Goal: Information Seeking & Learning: Learn about a topic

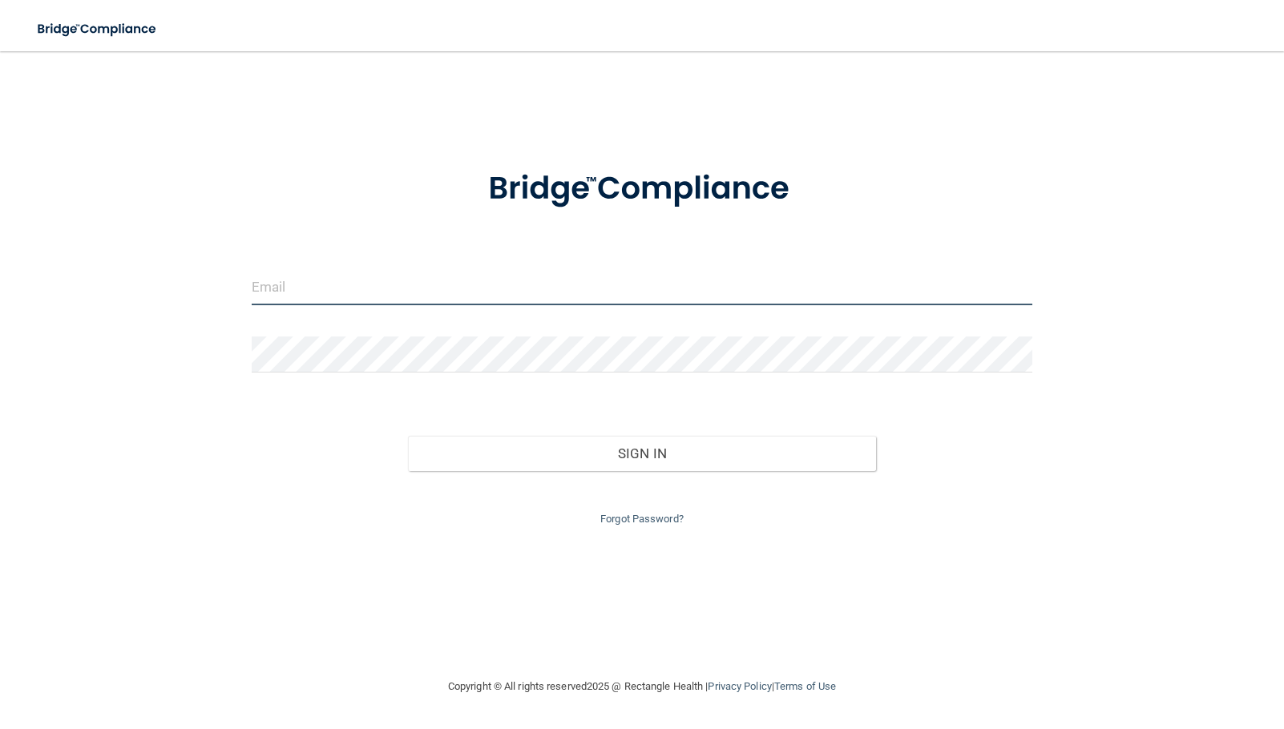
type input "[PERSON_NAME][EMAIL_ADDRESS][PERSON_NAME][DOMAIN_NAME]"
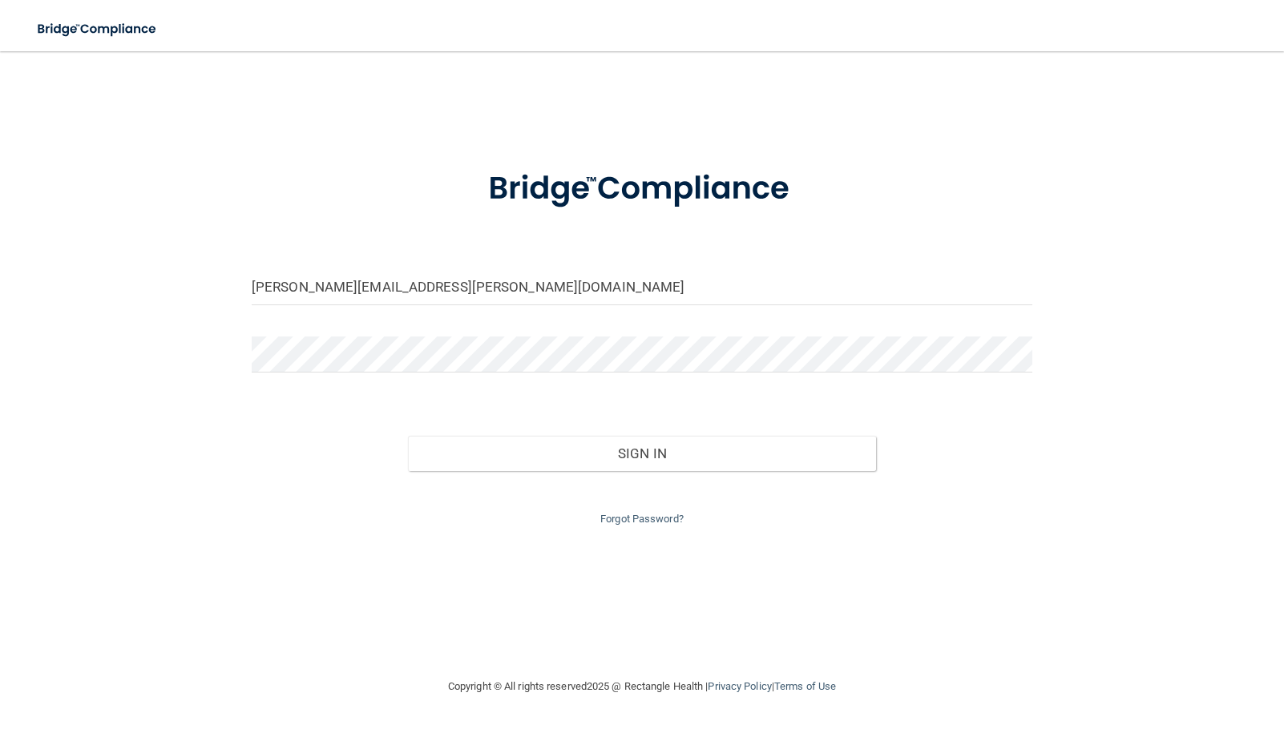
click at [70, 439] on div "[PERSON_NAME][EMAIL_ADDRESS][PERSON_NAME][DOMAIN_NAME] Invalid email/password. …" at bounding box center [642, 364] width 1220 height 594
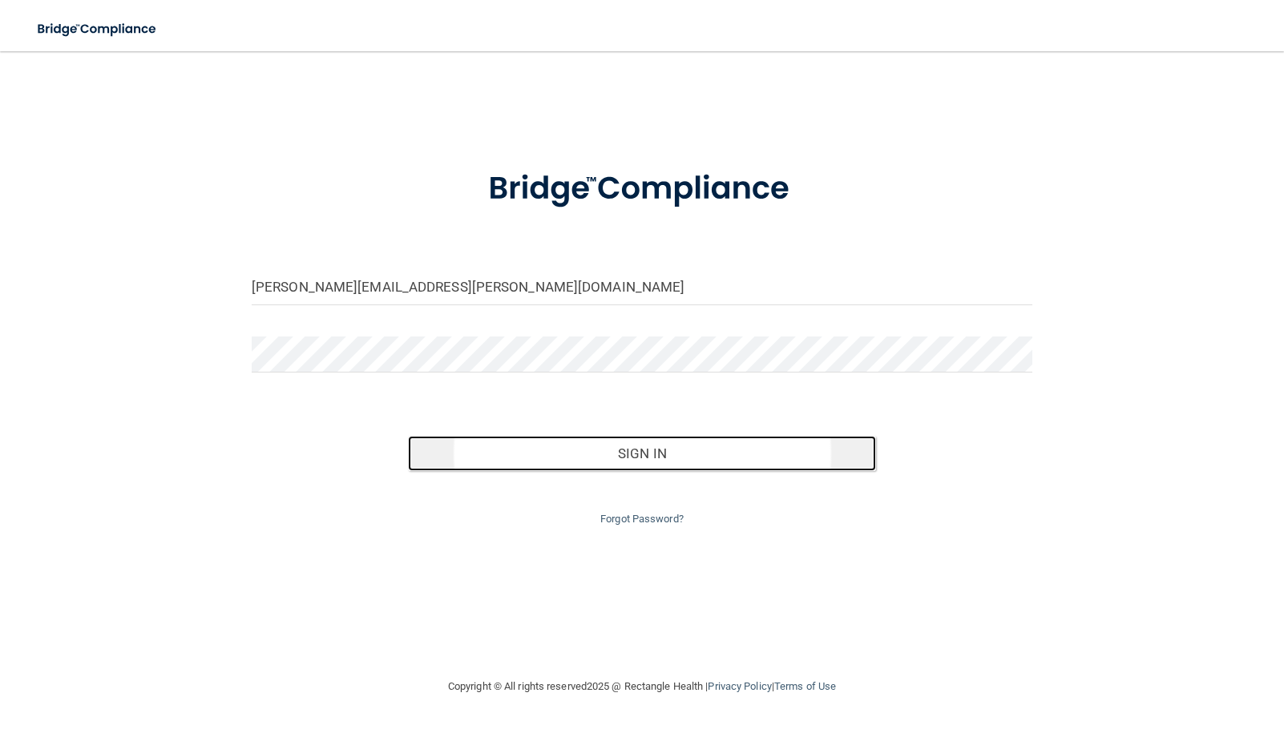
click at [607, 453] on button "Sign In" at bounding box center [642, 453] width 468 height 35
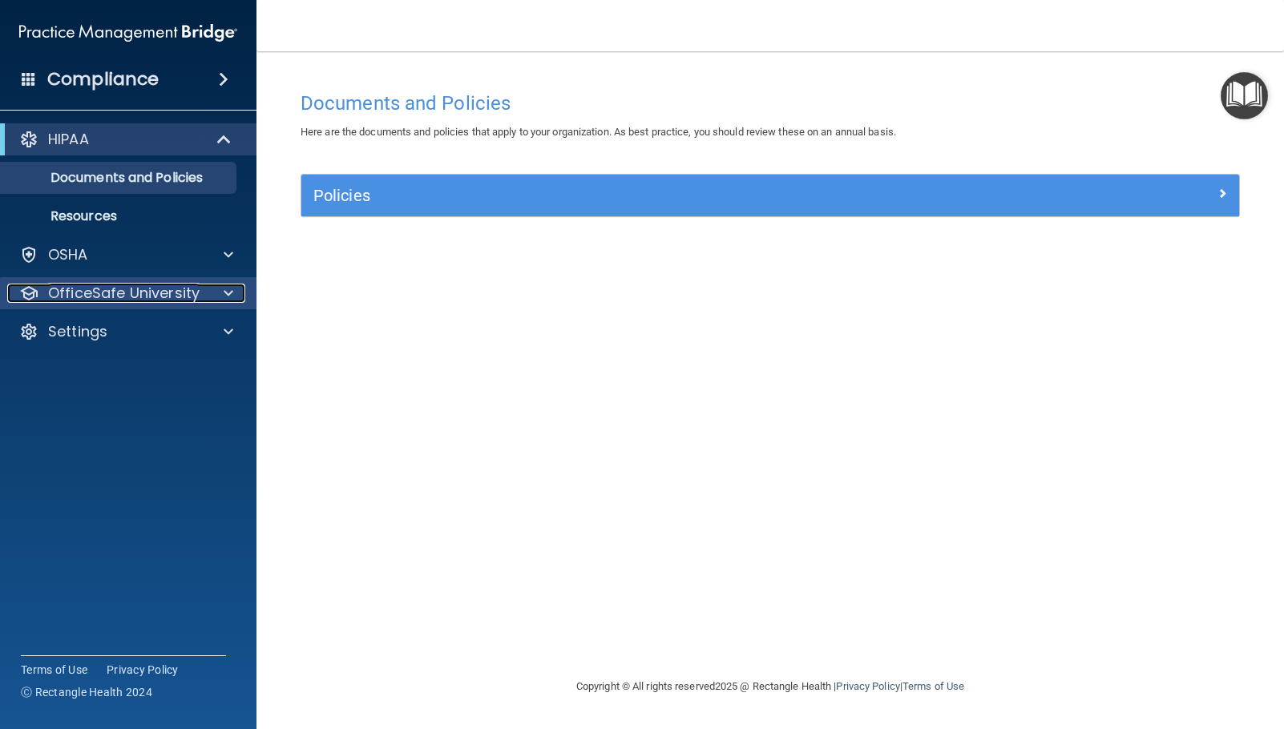
click at [111, 291] on p "OfficeSafe University" at bounding box center [123, 293] width 151 height 19
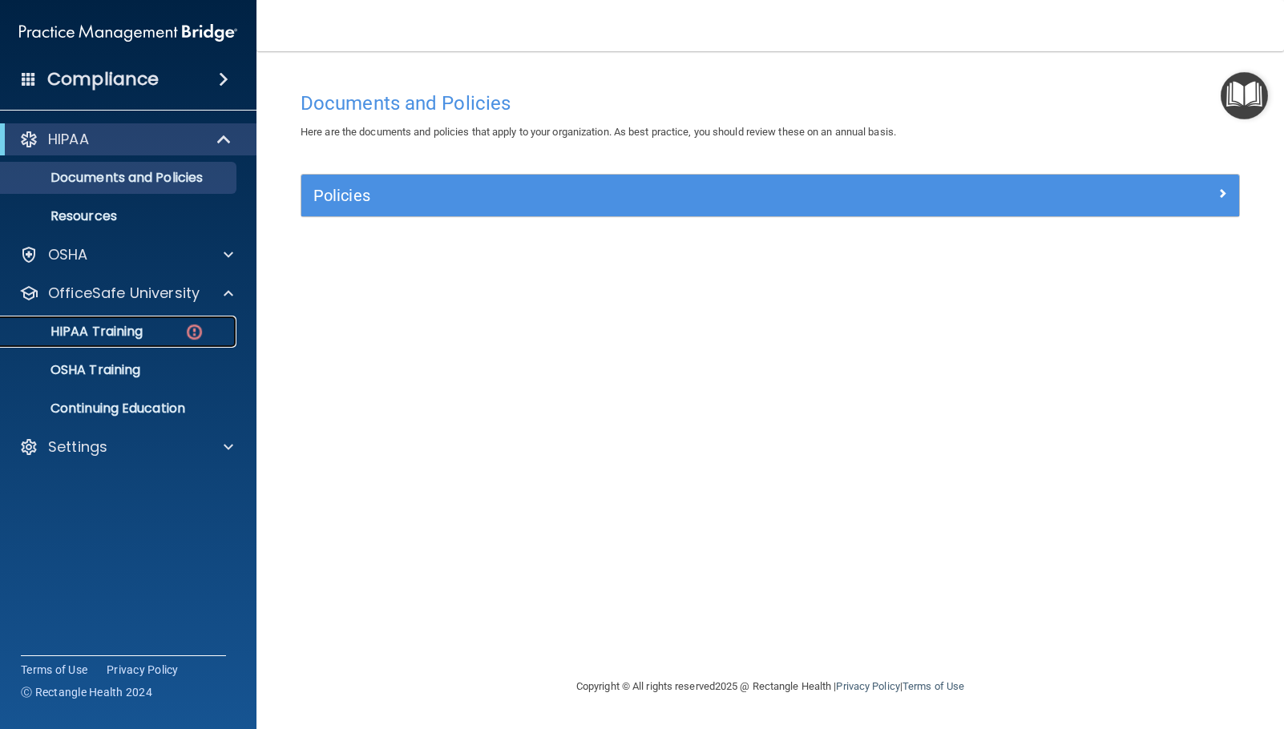
click at [128, 328] on p "HIPAA Training" at bounding box center [76, 332] width 132 height 16
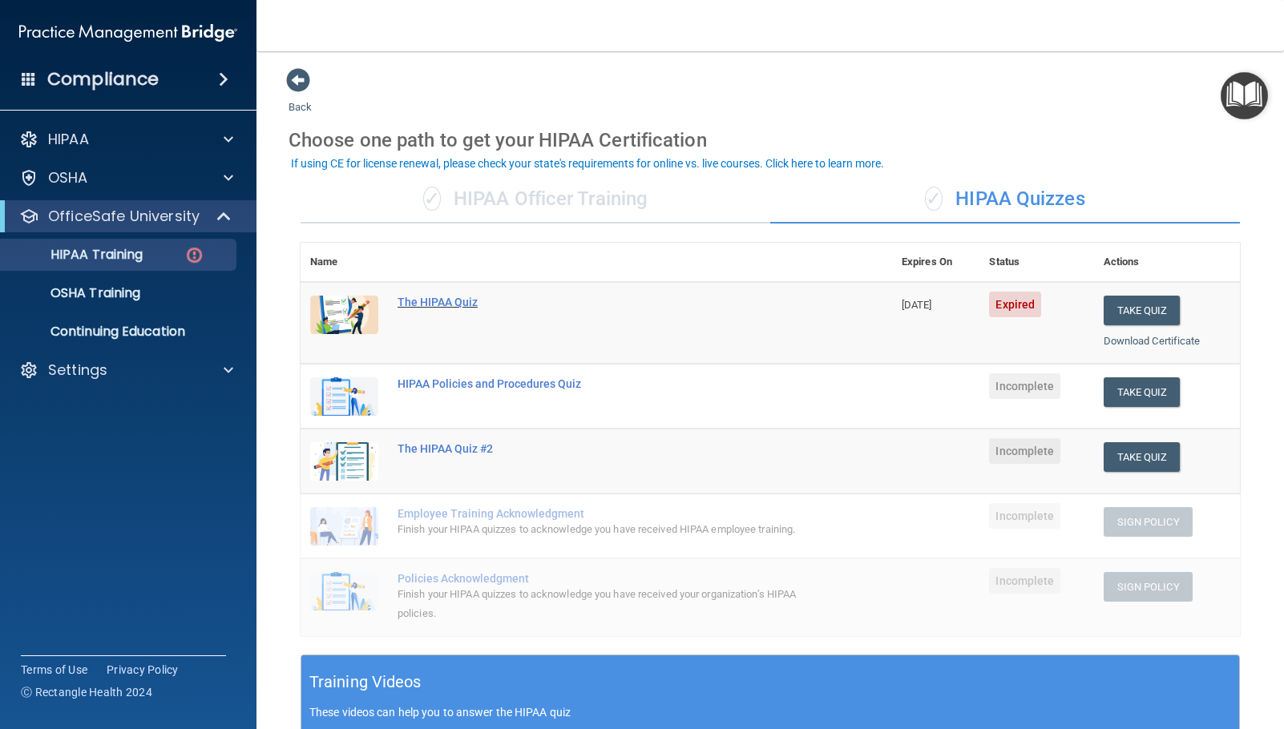
click at [450, 303] on div "The HIPAA Quiz" at bounding box center [604, 302] width 414 height 13
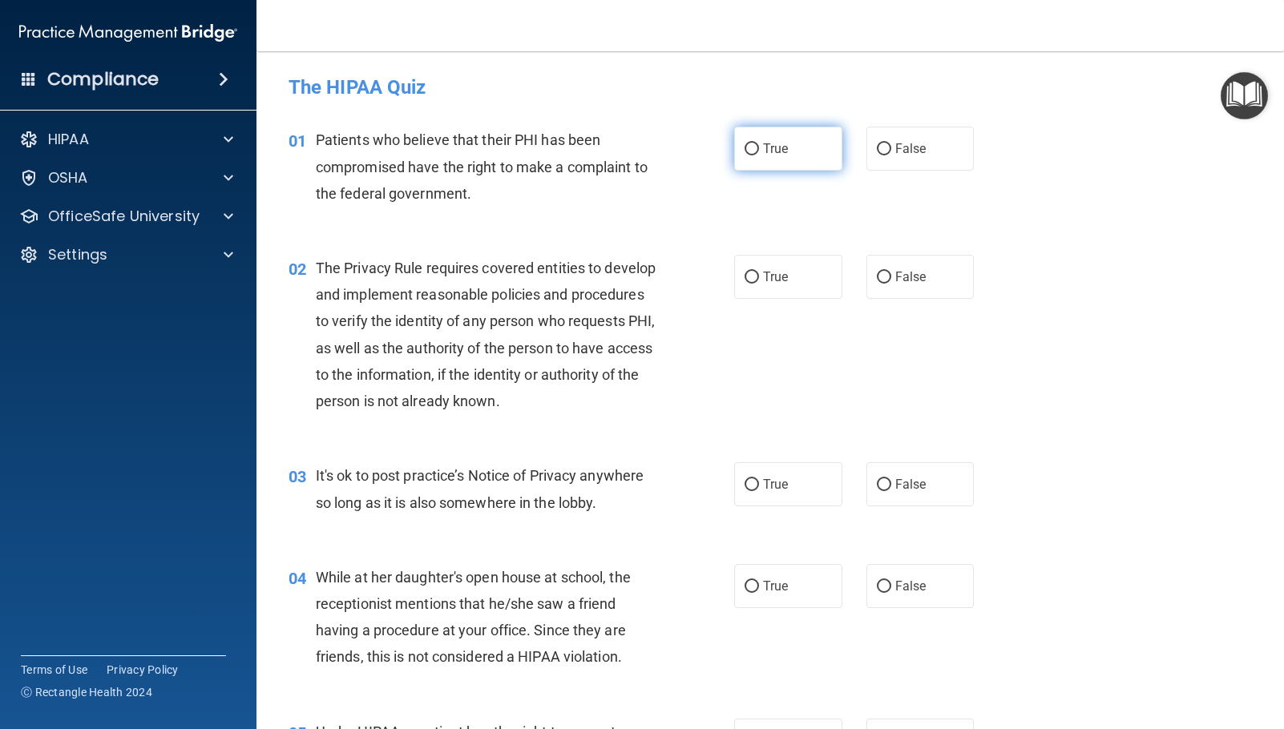
click at [747, 154] on input "True" at bounding box center [751, 149] width 14 height 12
radio input "true"
click at [748, 276] on input "True" at bounding box center [751, 278] width 14 height 12
radio input "true"
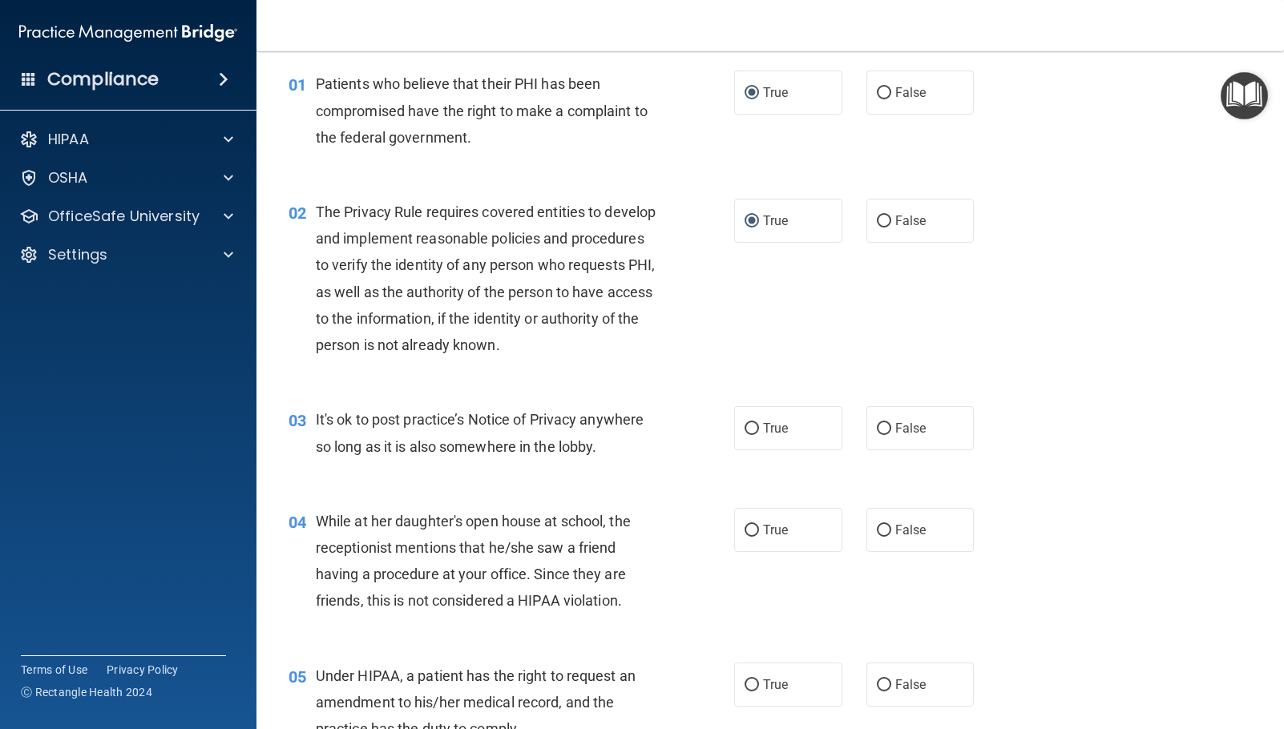
scroll to position [80, 0]
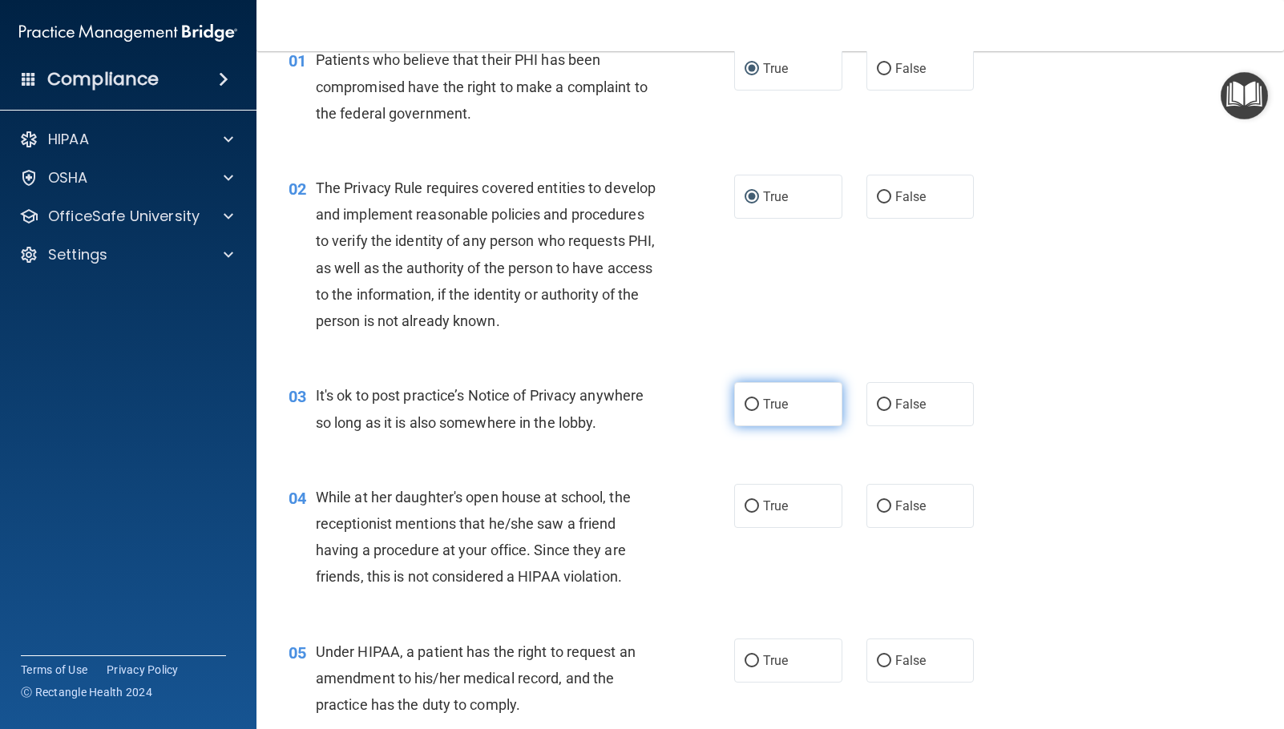
click at [750, 406] on input "True" at bounding box center [751, 405] width 14 height 12
radio input "true"
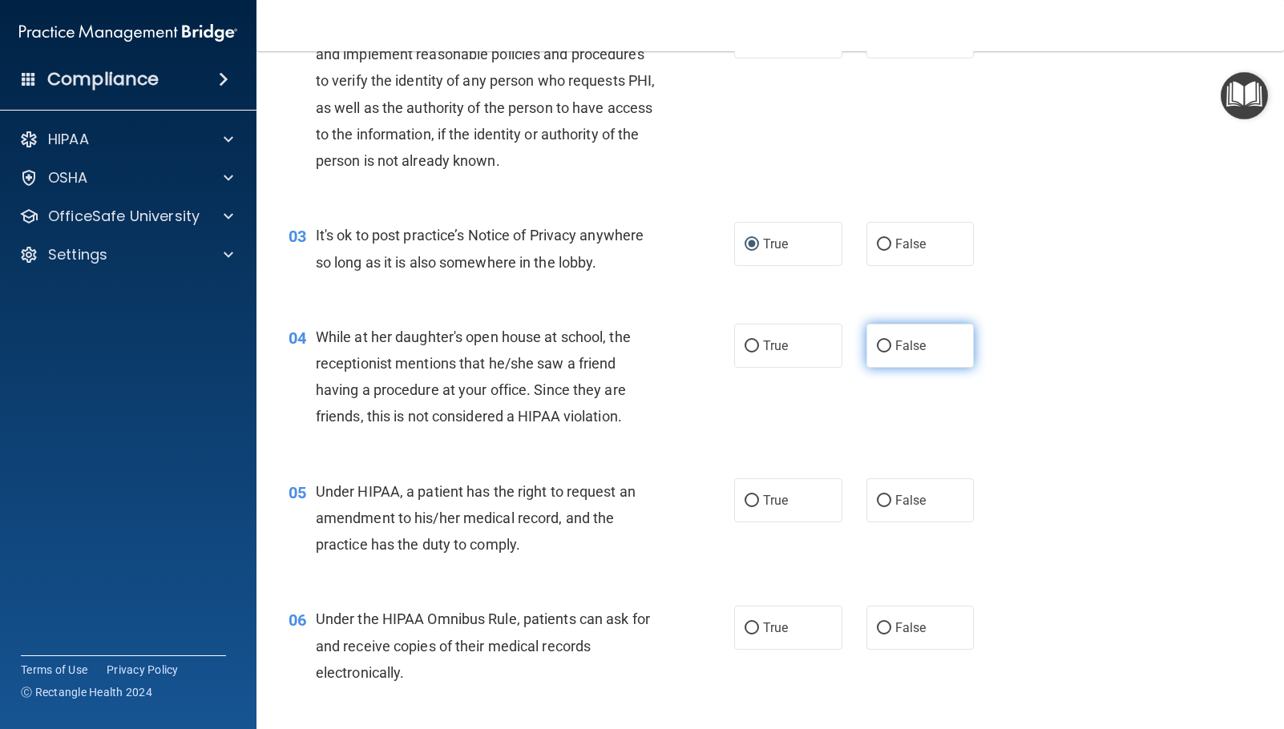
click at [881, 347] on input "False" at bounding box center [884, 347] width 14 height 12
radio input "true"
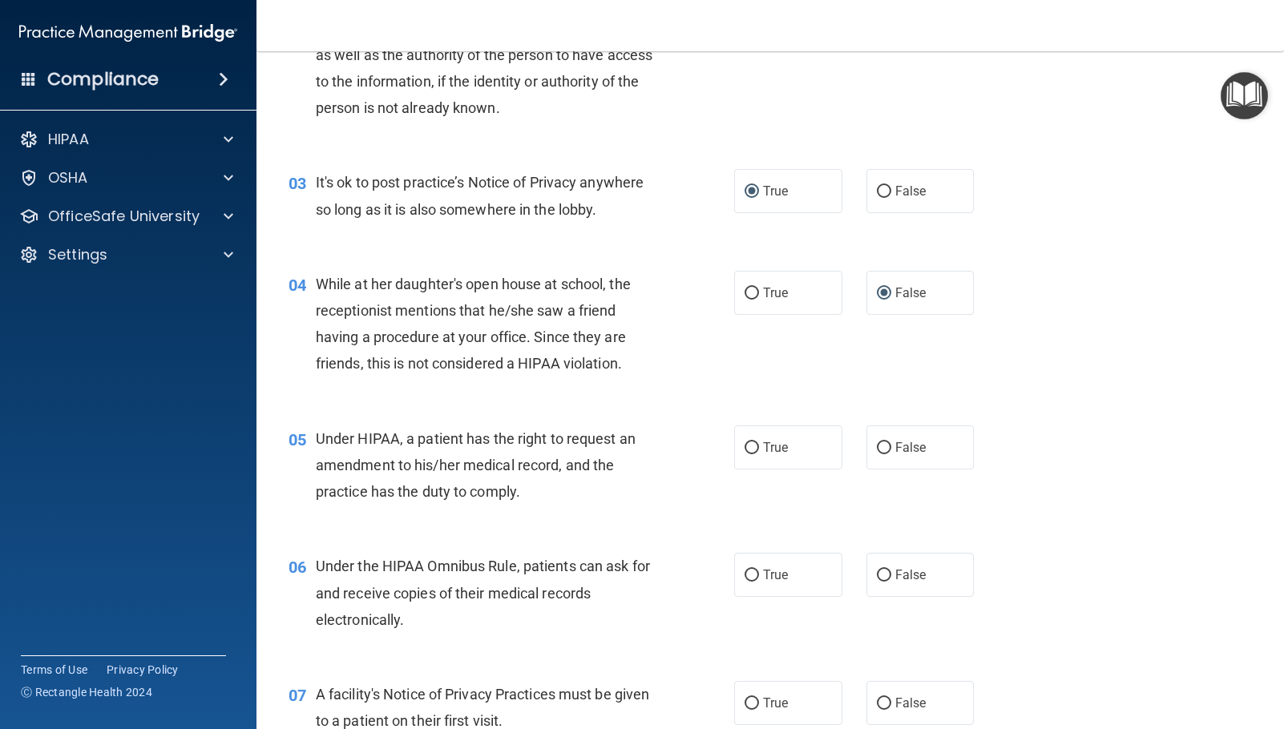
scroll to position [321, 0]
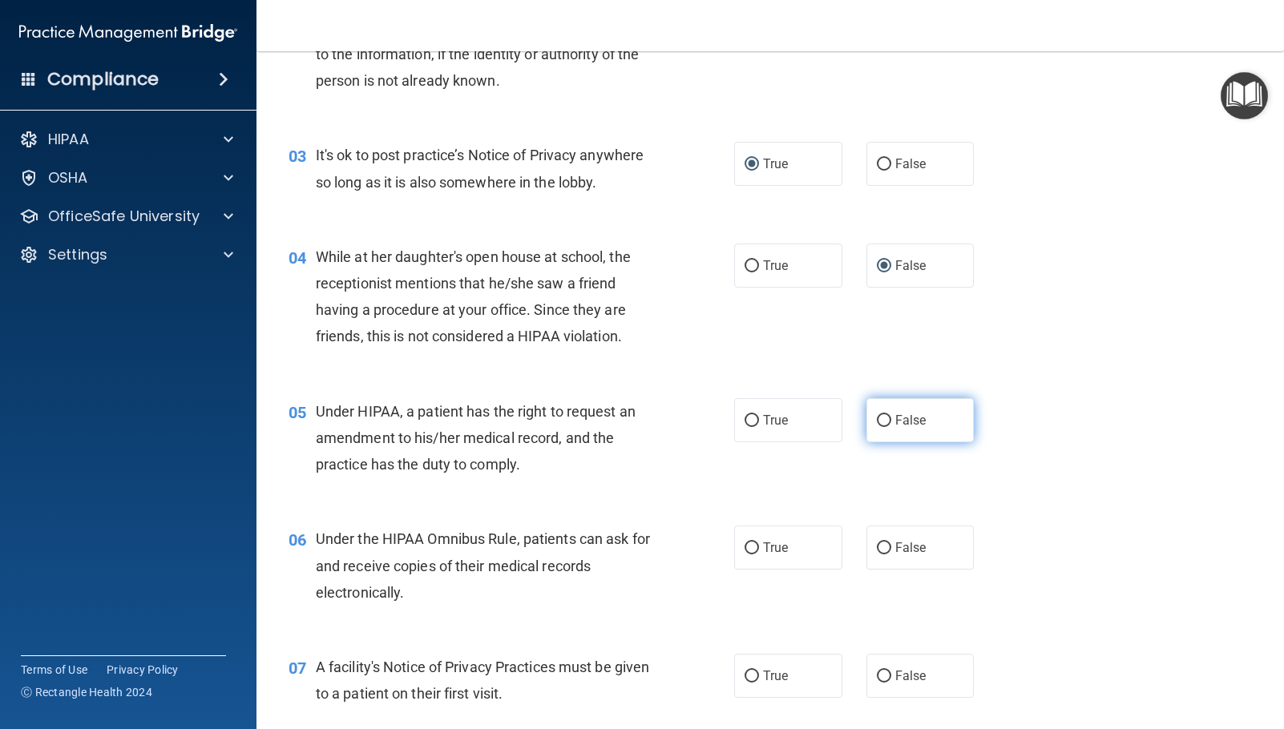
click at [887, 415] on label "False" at bounding box center [920, 420] width 108 height 44
click at [887, 415] on input "False" at bounding box center [884, 421] width 14 height 12
radio input "true"
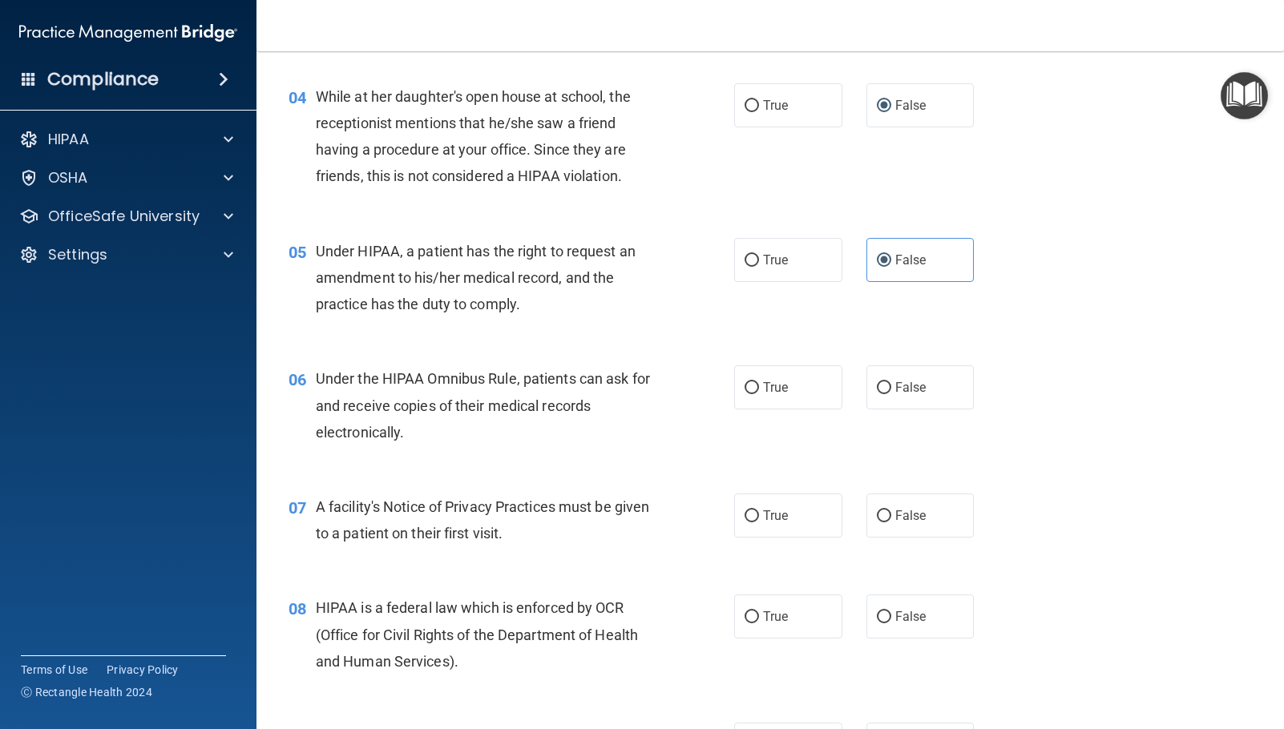
scroll to position [641, 0]
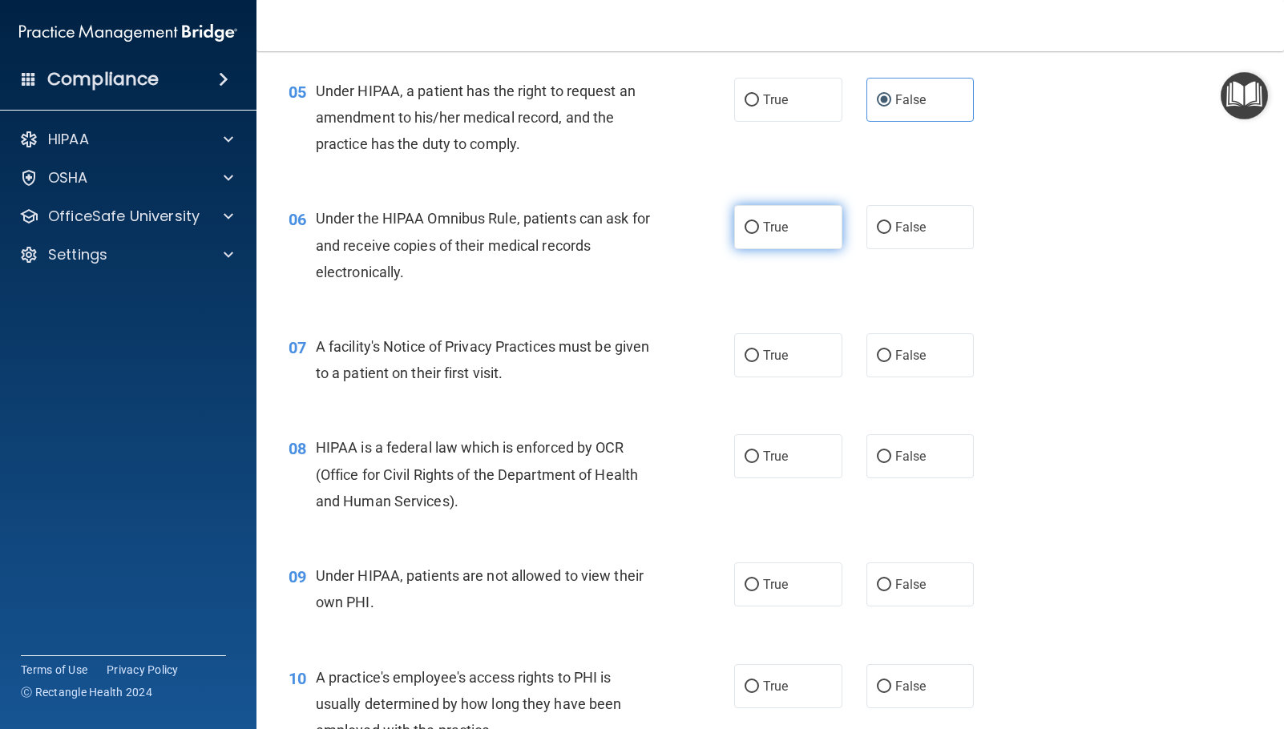
click at [753, 227] on input "True" at bounding box center [751, 228] width 14 height 12
radio input "true"
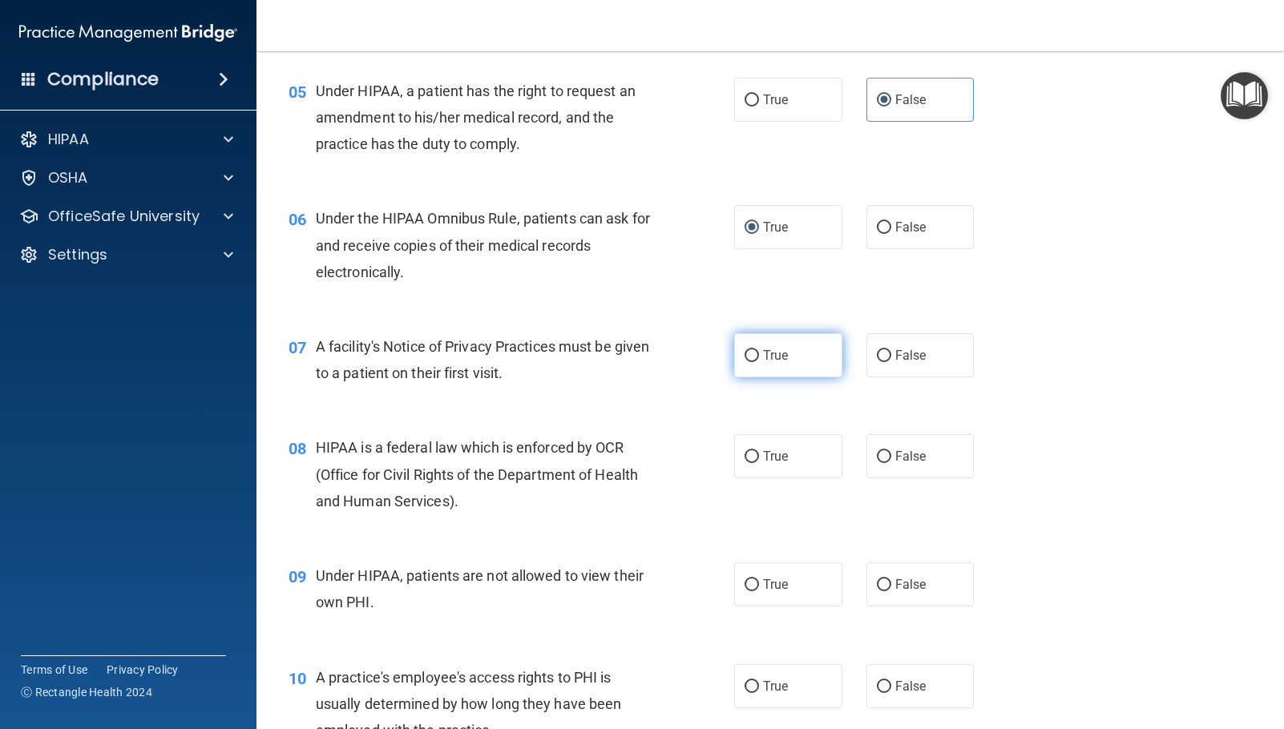
click at [745, 357] on input "True" at bounding box center [751, 356] width 14 height 12
radio input "true"
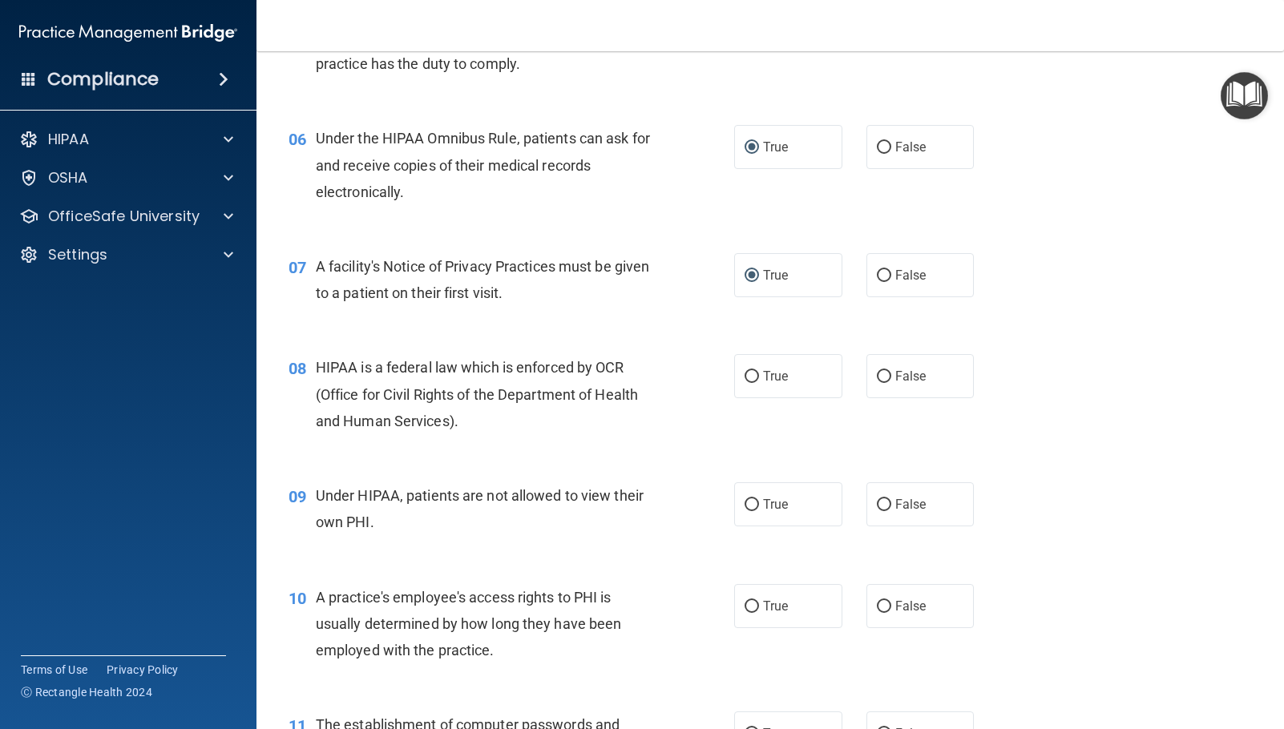
scroll to position [801, 0]
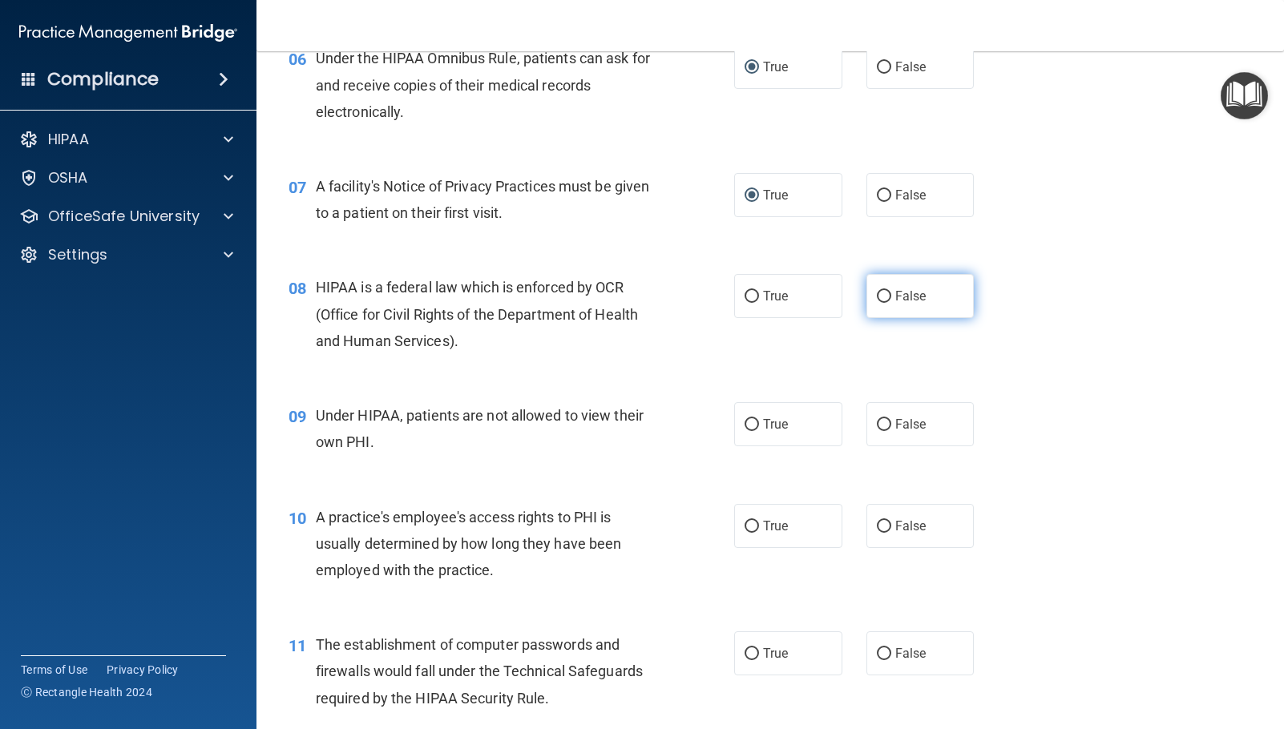
click at [877, 300] on input "False" at bounding box center [884, 297] width 14 height 12
radio input "true"
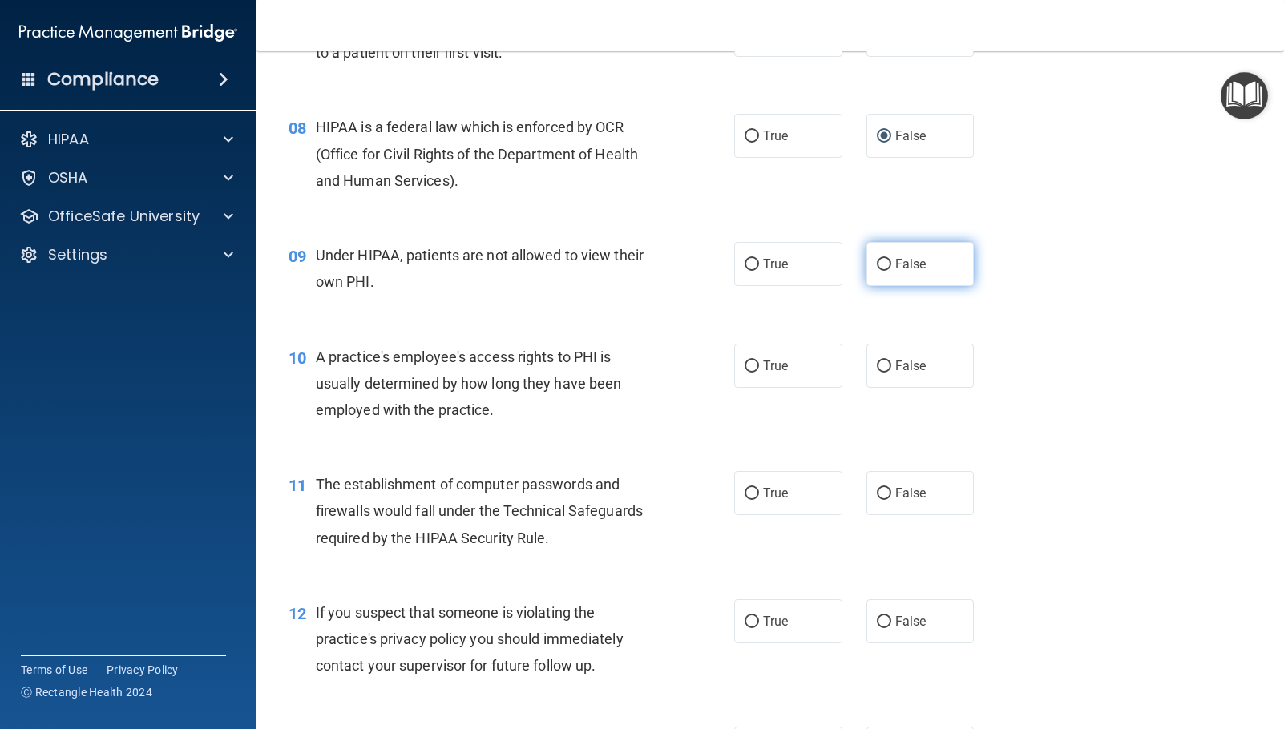
click at [881, 264] on input "False" at bounding box center [884, 265] width 14 height 12
radio input "true"
click at [886, 370] on label "False" at bounding box center [920, 366] width 108 height 44
click at [886, 370] on input "False" at bounding box center [884, 367] width 14 height 12
radio input "true"
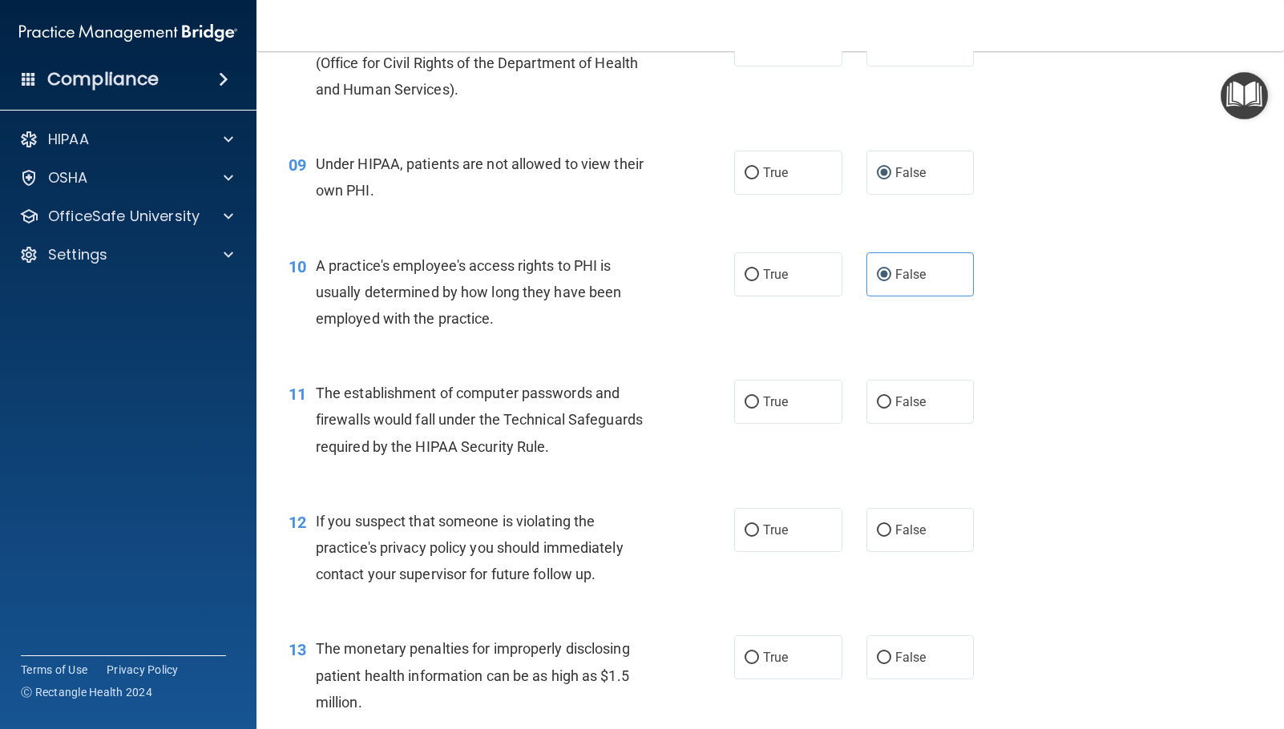
scroll to position [1202, 0]
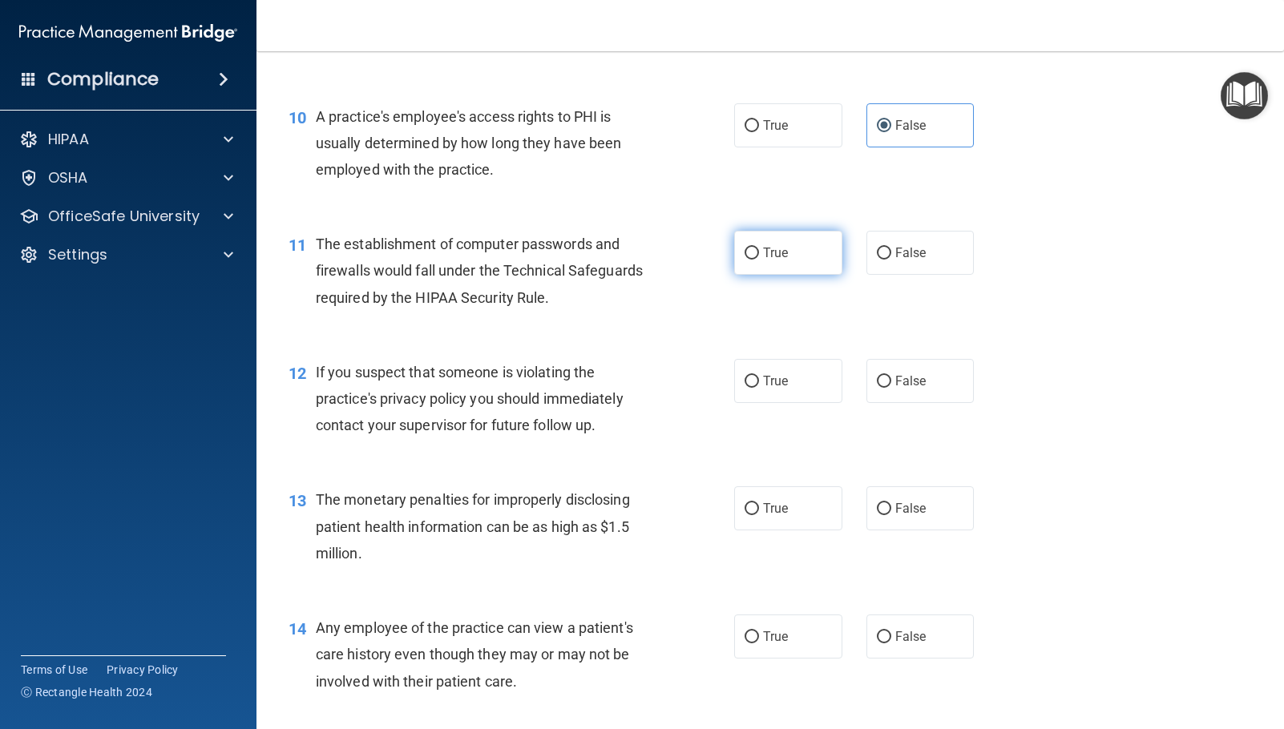
click at [744, 253] on input "True" at bounding box center [751, 254] width 14 height 12
radio input "true"
click at [756, 391] on label "True" at bounding box center [788, 381] width 108 height 44
click at [756, 388] on input "True" at bounding box center [751, 382] width 14 height 12
radio input "true"
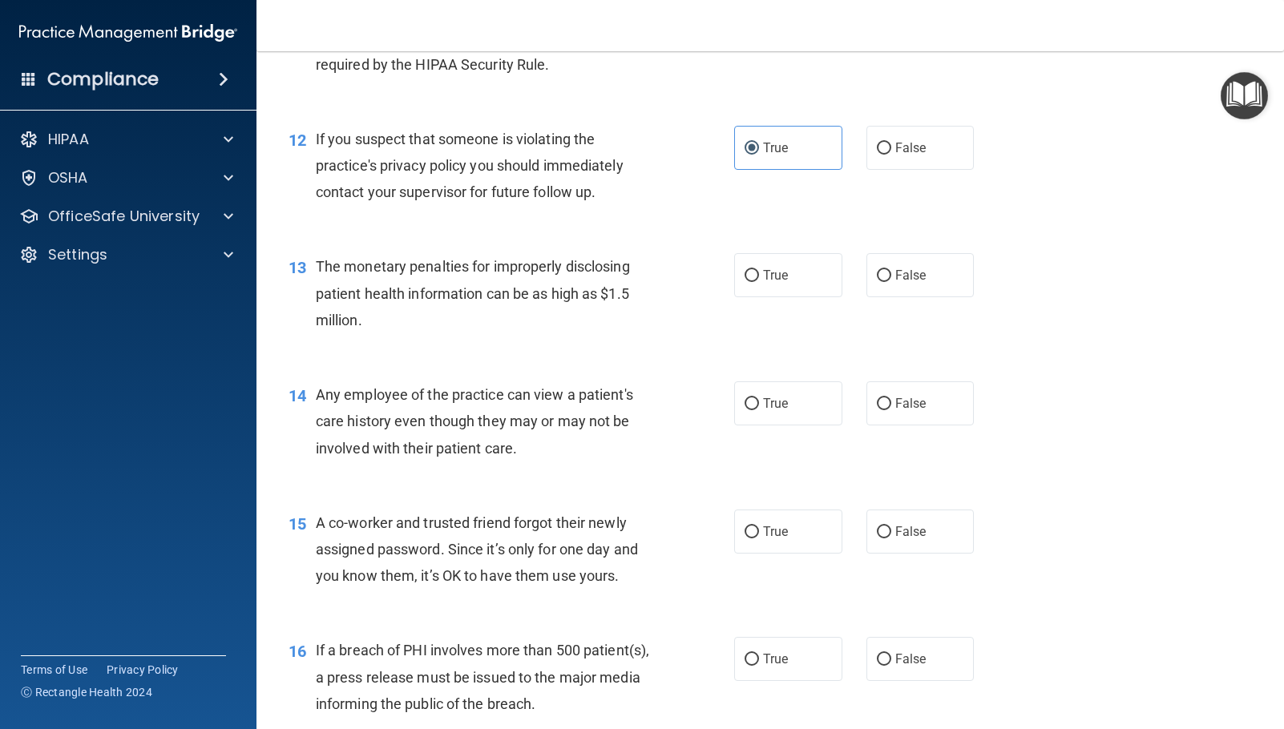
scroll to position [1443, 0]
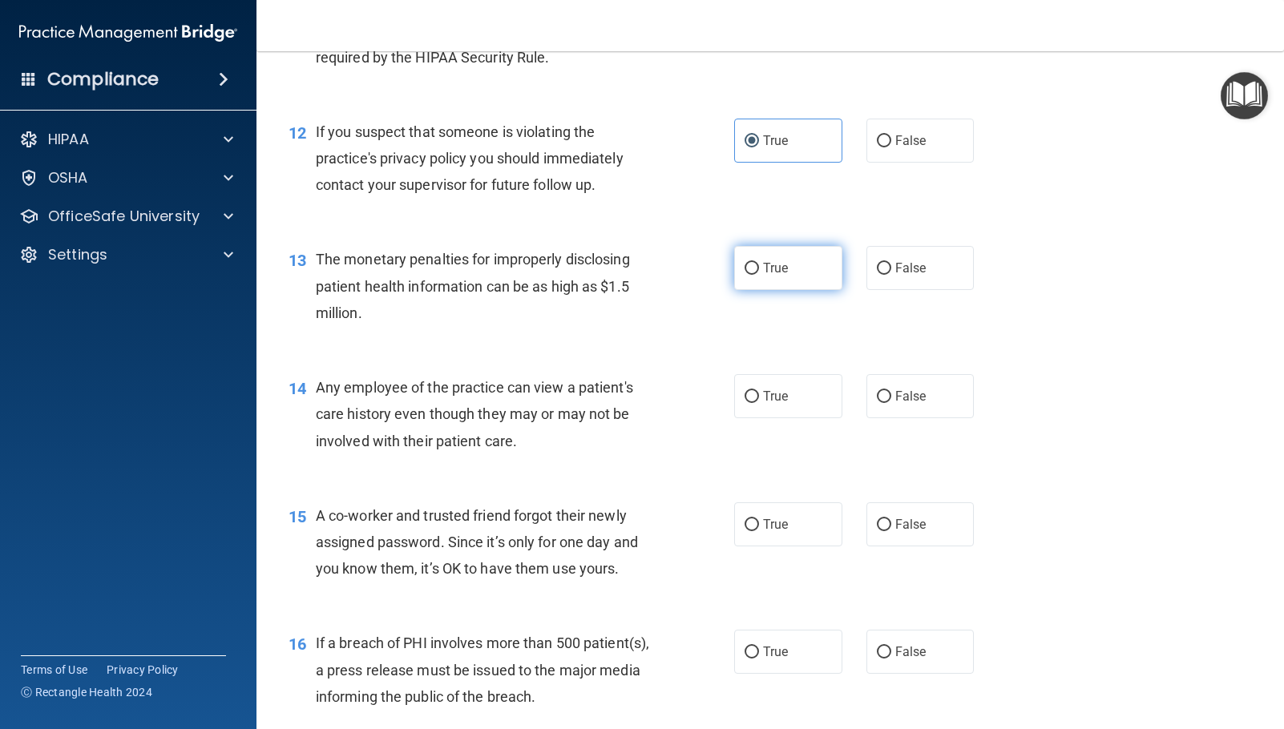
click at [755, 270] on label "True" at bounding box center [788, 268] width 108 height 44
click at [755, 270] on input "True" at bounding box center [751, 269] width 14 height 12
radio input "true"
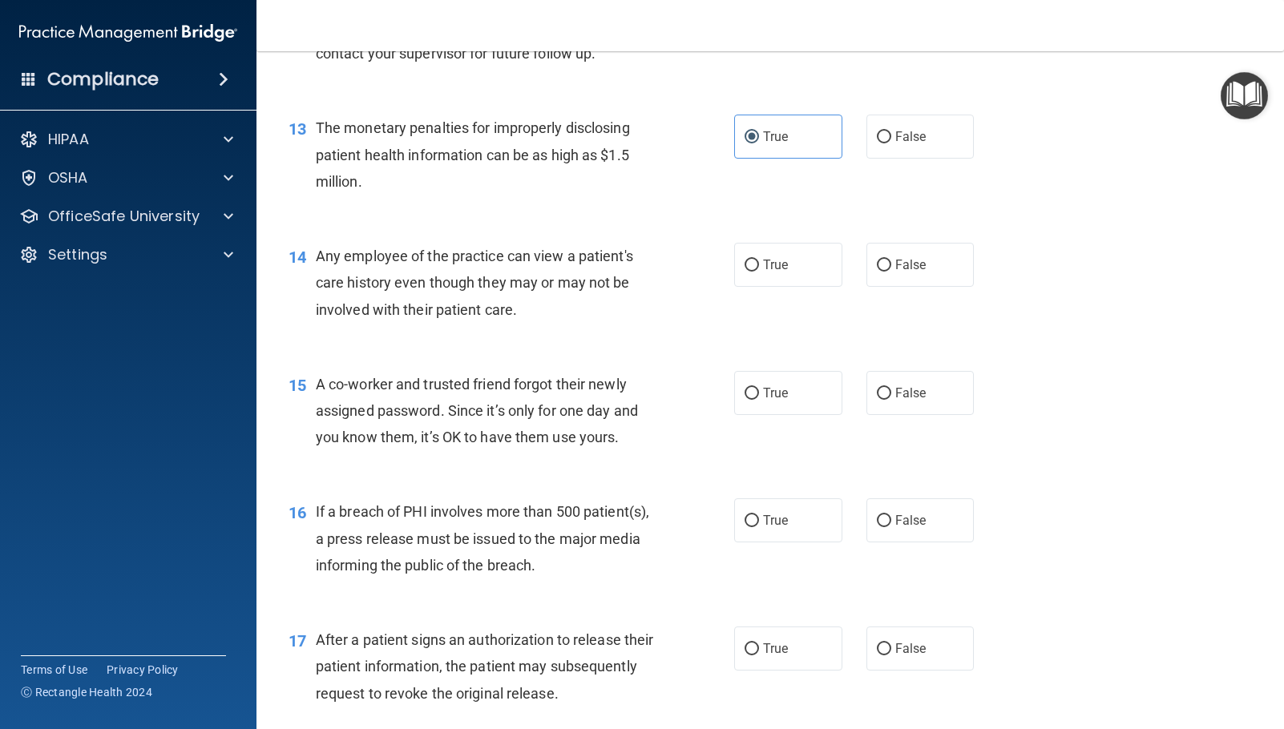
scroll to position [1603, 0]
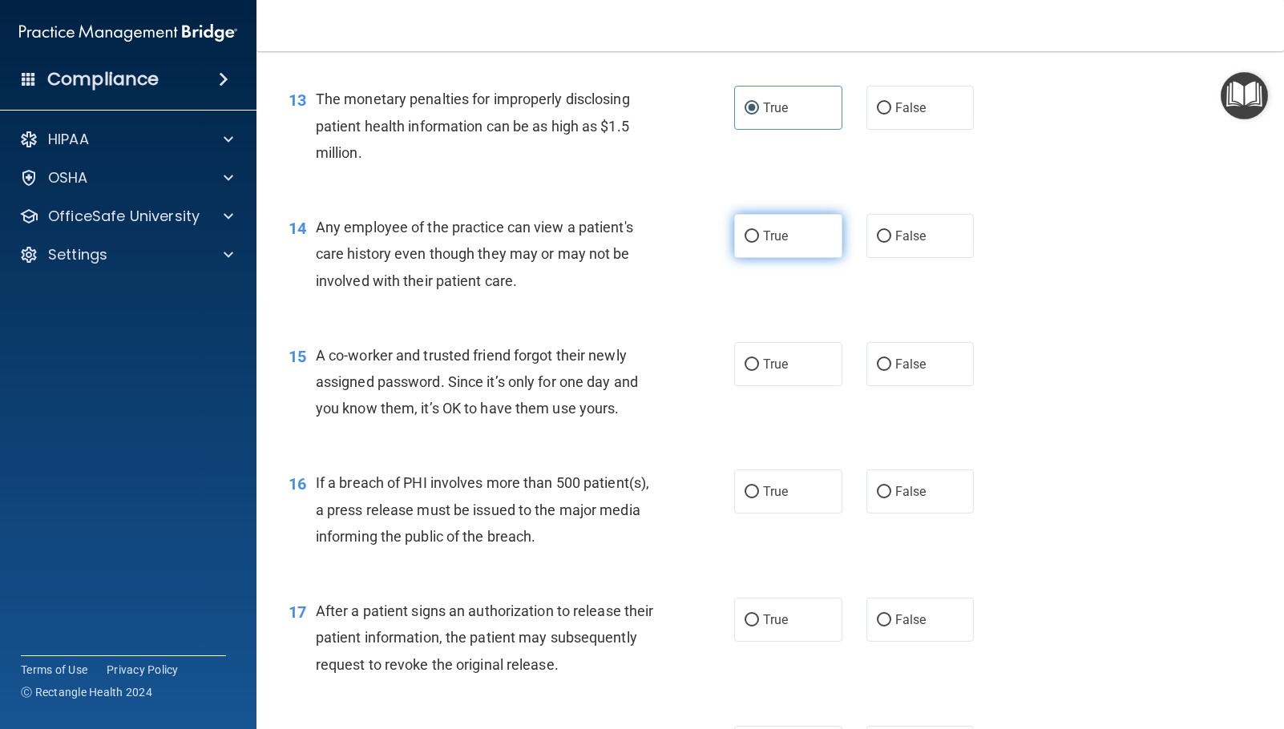
click at [748, 237] on input "True" at bounding box center [751, 237] width 14 height 12
radio input "true"
click at [918, 364] on span "False" at bounding box center [910, 364] width 31 height 15
click at [891, 364] on input "False" at bounding box center [884, 365] width 14 height 12
radio input "true"
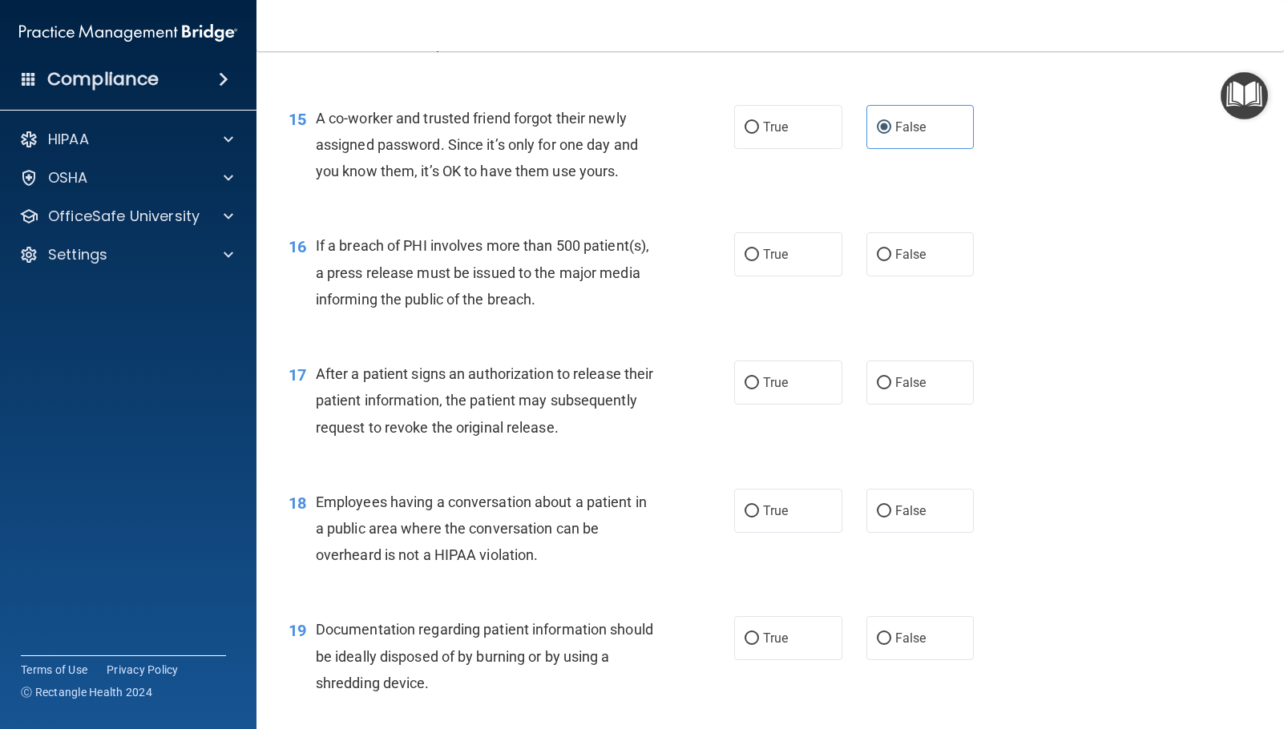
scroll to position [1843, 0]
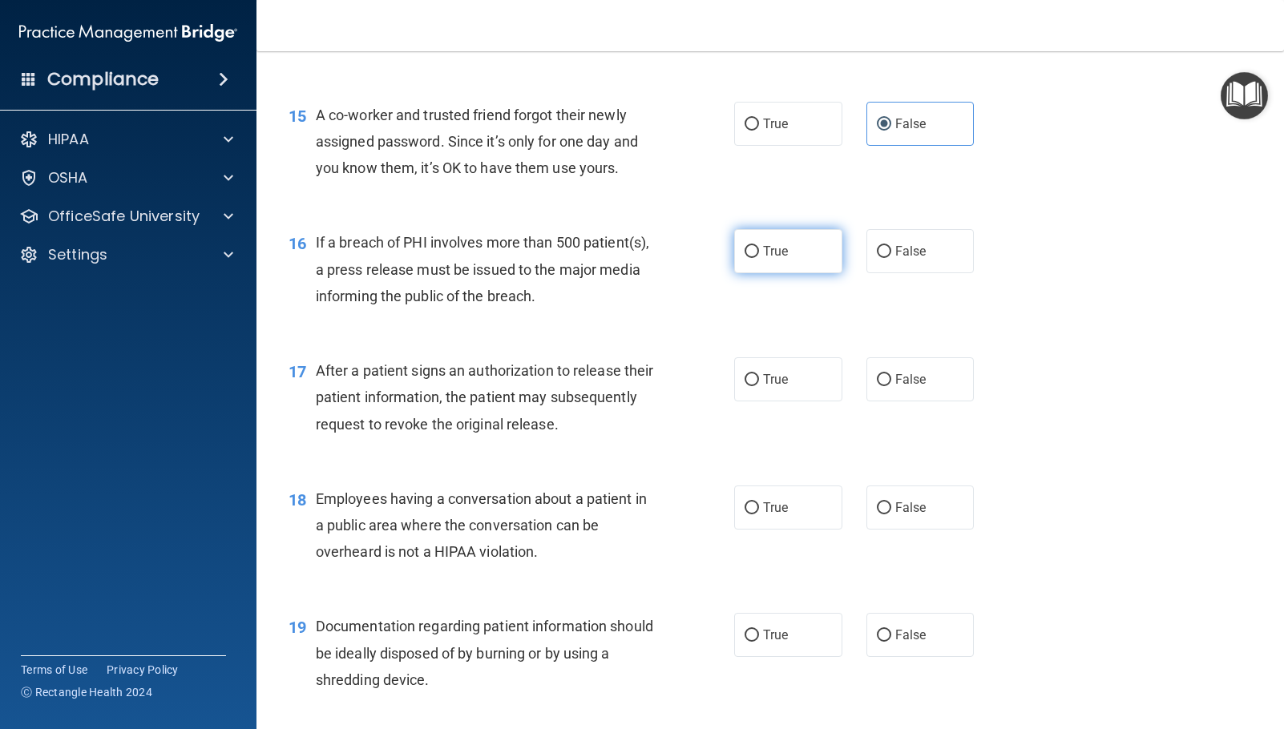
click at [744, 256] on input "True" at bounding box center [751, 252] width 14 height 12
radio input "true"
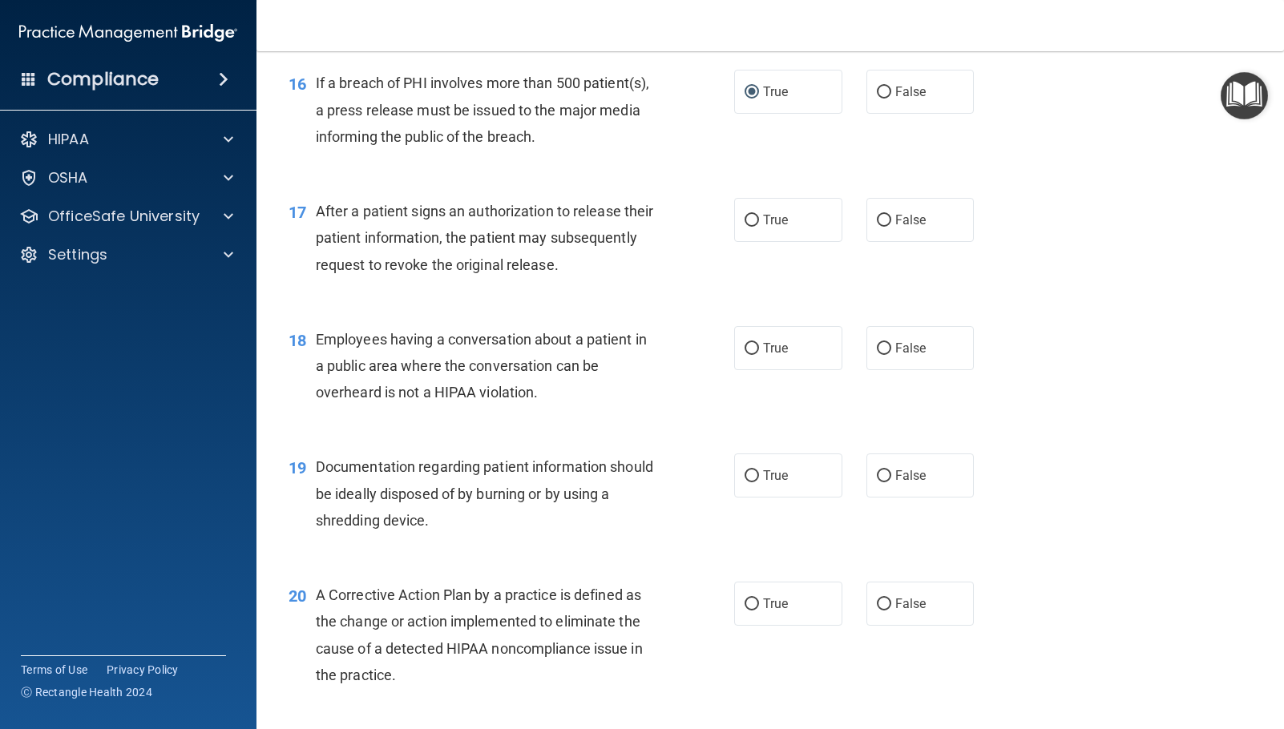
scroll to position [2003, 0]
click at [769, 220] on span "True" at bounding box center [775, 219] width 25 height 15
click at [759, 220] on input "True" at bounding box center [751, 220] width 14 height 12
radio input "true"
click at [914, 368] on label "False" at bounding box center [920, 347] width 108 height 44
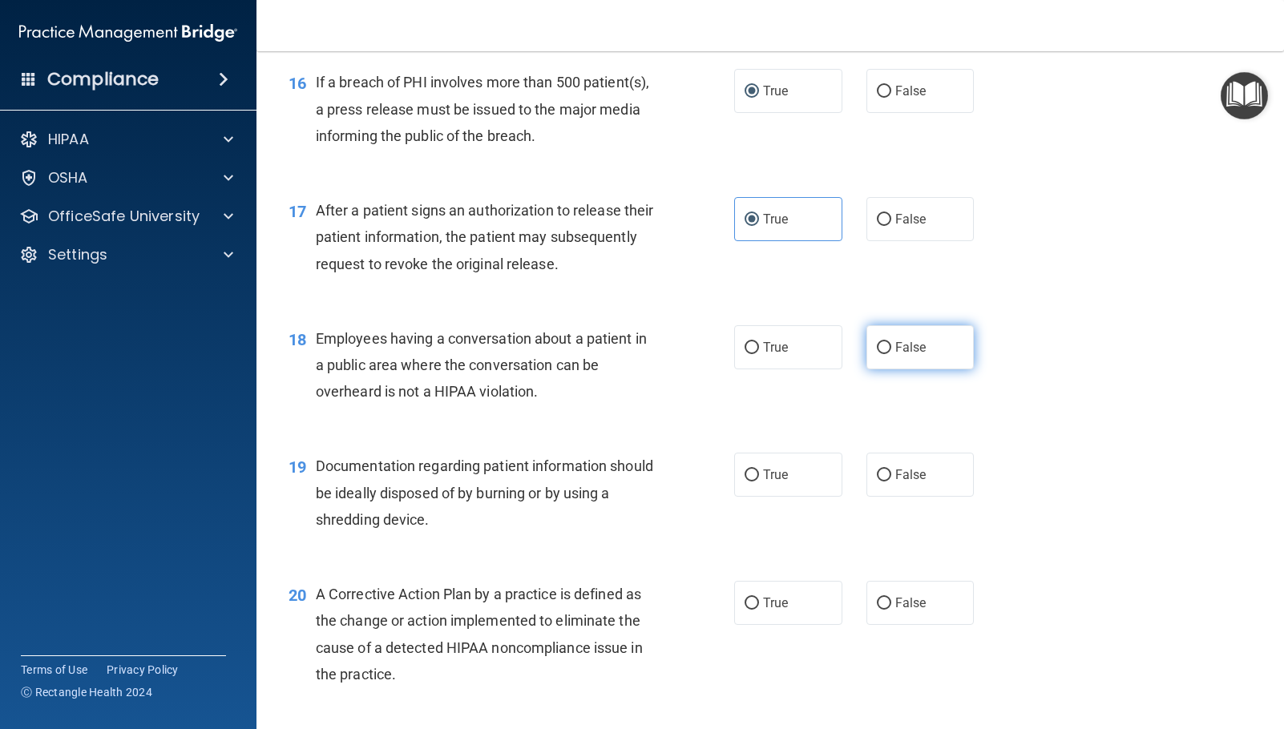
click at [891, 354] on input "False" at bounding box center [884, 348] width 14 height 12
radio input "true"
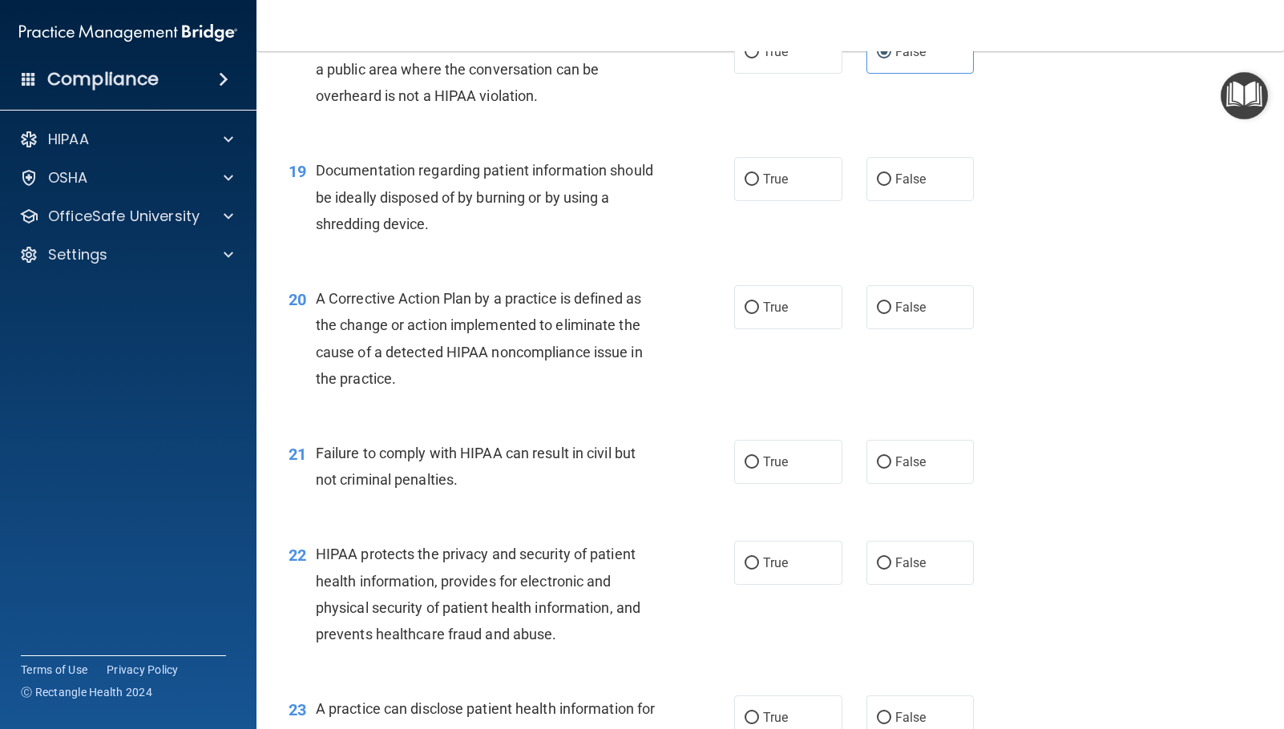
scroll to position [2324, 0]
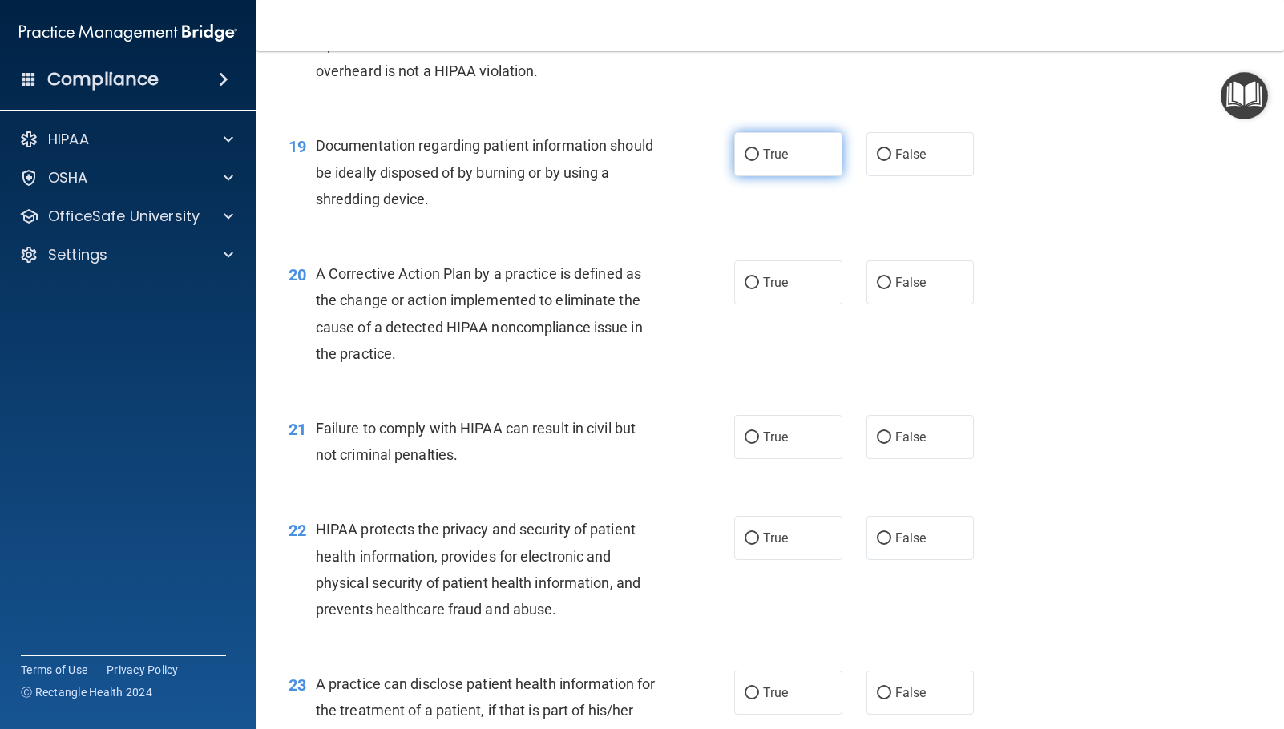
click at [783, 157] on label "True" at bounding box center [788, 154] width 108 height 44
click at [759, 157] on input "True" at bounding box center [751, 155] width 14 height 12
radio input "true"
click at [771, 288] on span "True" at bounding box center [775, 282] width 25 height 15
click at [759, 288] on input "True" at bounding box center [751, 283] width 14 height 12
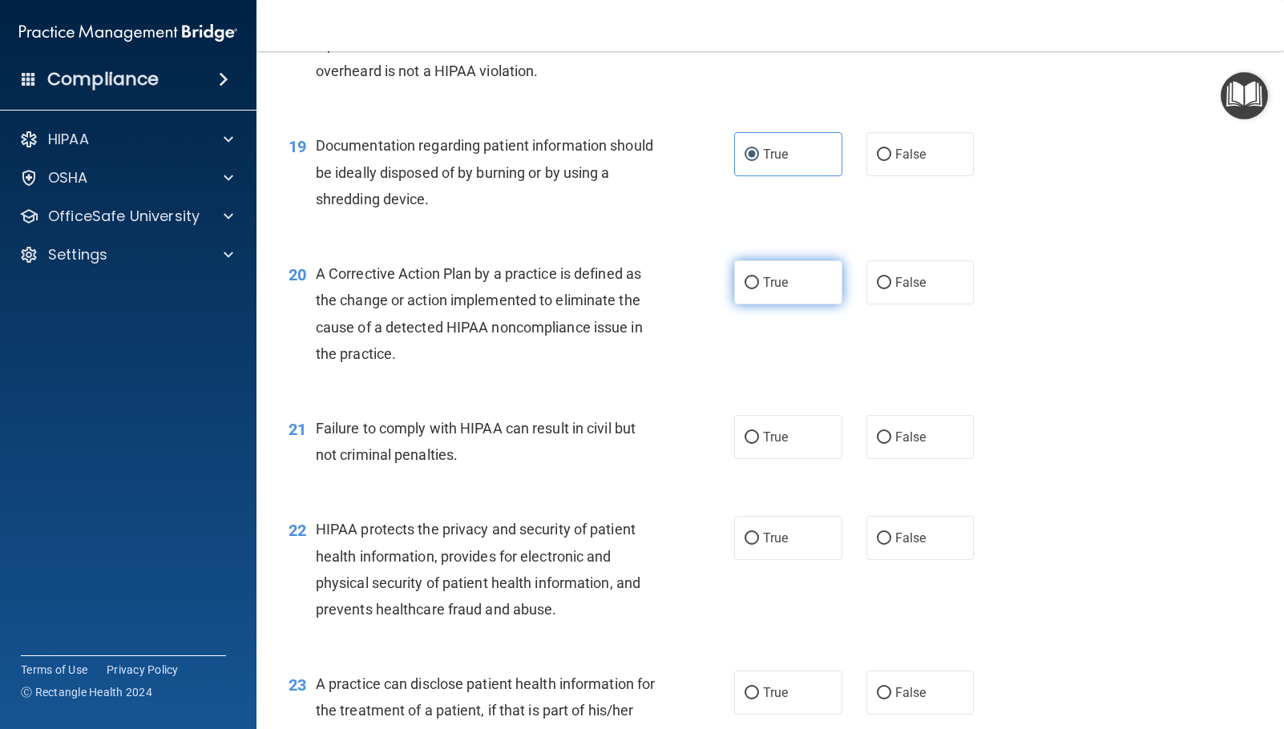
radio input "true"
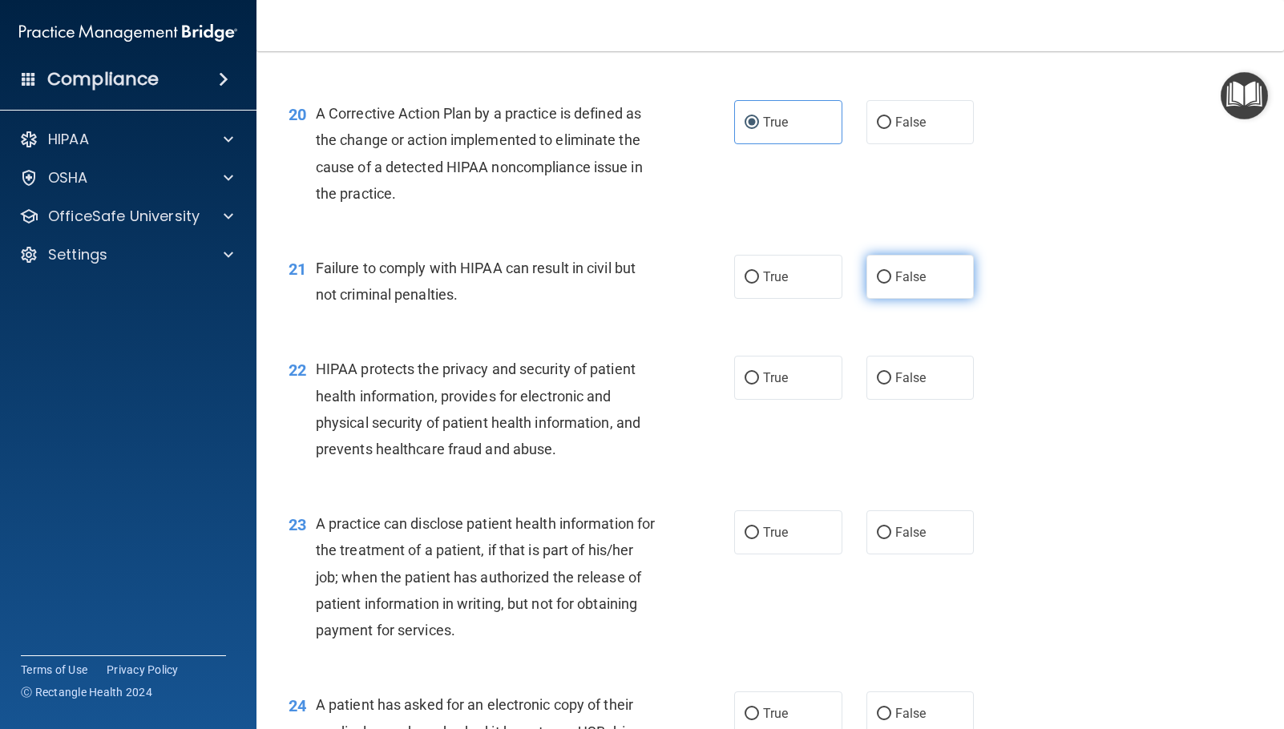
click at [946, 286] on label "False" at bounding box center [920, 277] width 108 height 44
click at [891, 284] on input "False" at bounding box center [884, 278] width 14 height 12
radio input "true"
click at [765, 383] on span "True" at bounding box center [775, 377] width 25 height 15
click at [759, 383] on input "True" at bounding box center [751, 379] width 14 height 12
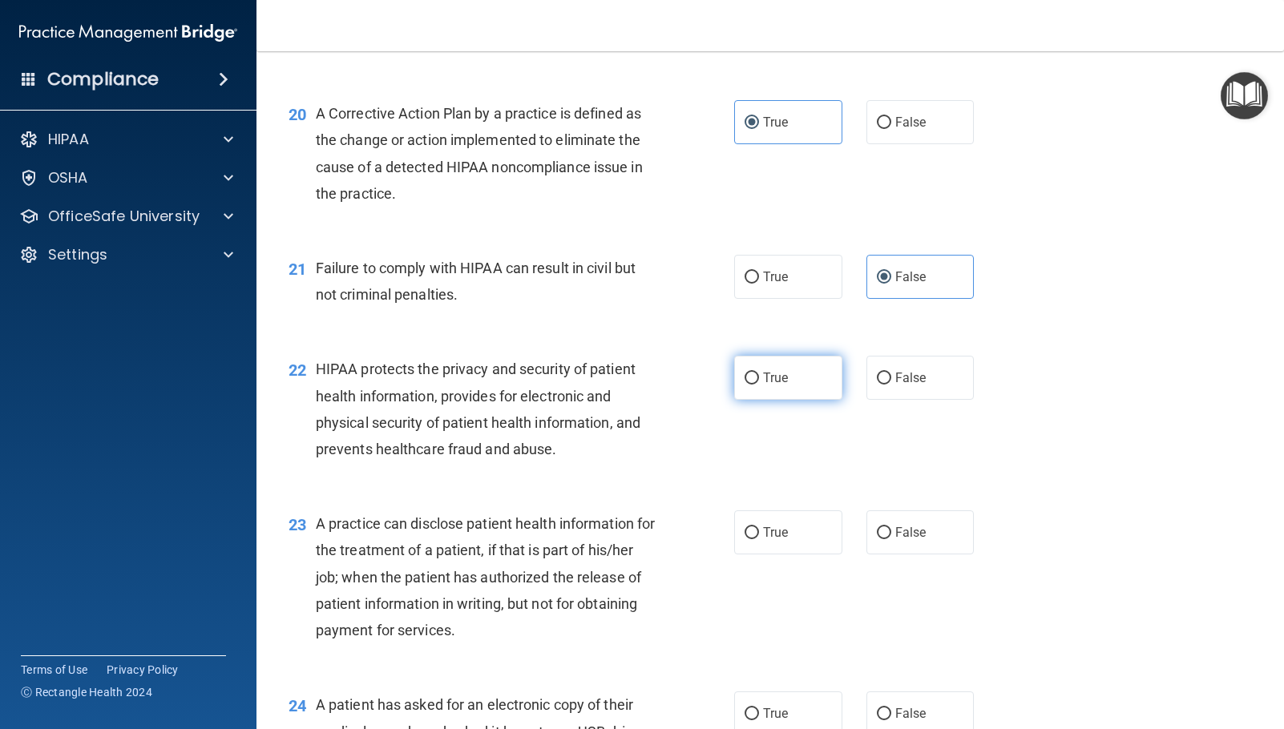
radio input "true"
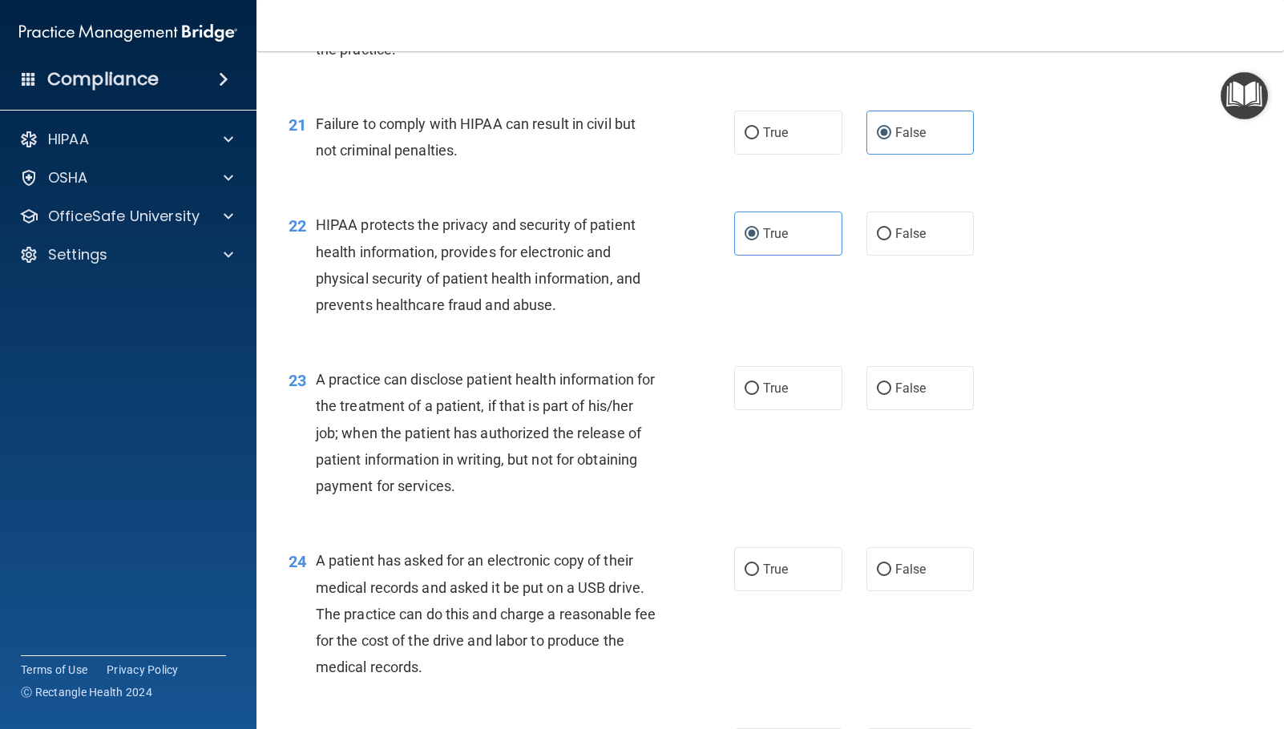
scroll to position [2645, 0]
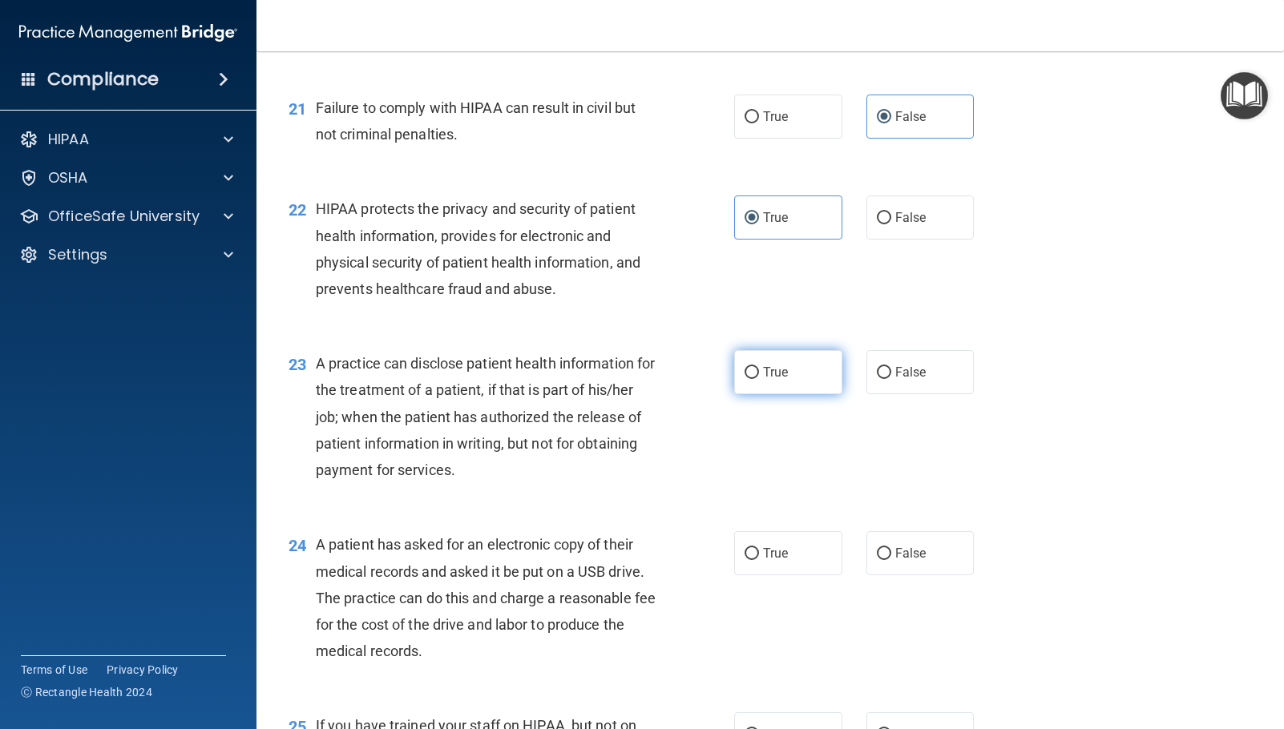
click at [775, 380] on label "True" at bounding box center [788, 372] width 108 height 44
click at [759, 379] on input "True" at bounding box center [751, 373] width 14 height 12
radio input "true"
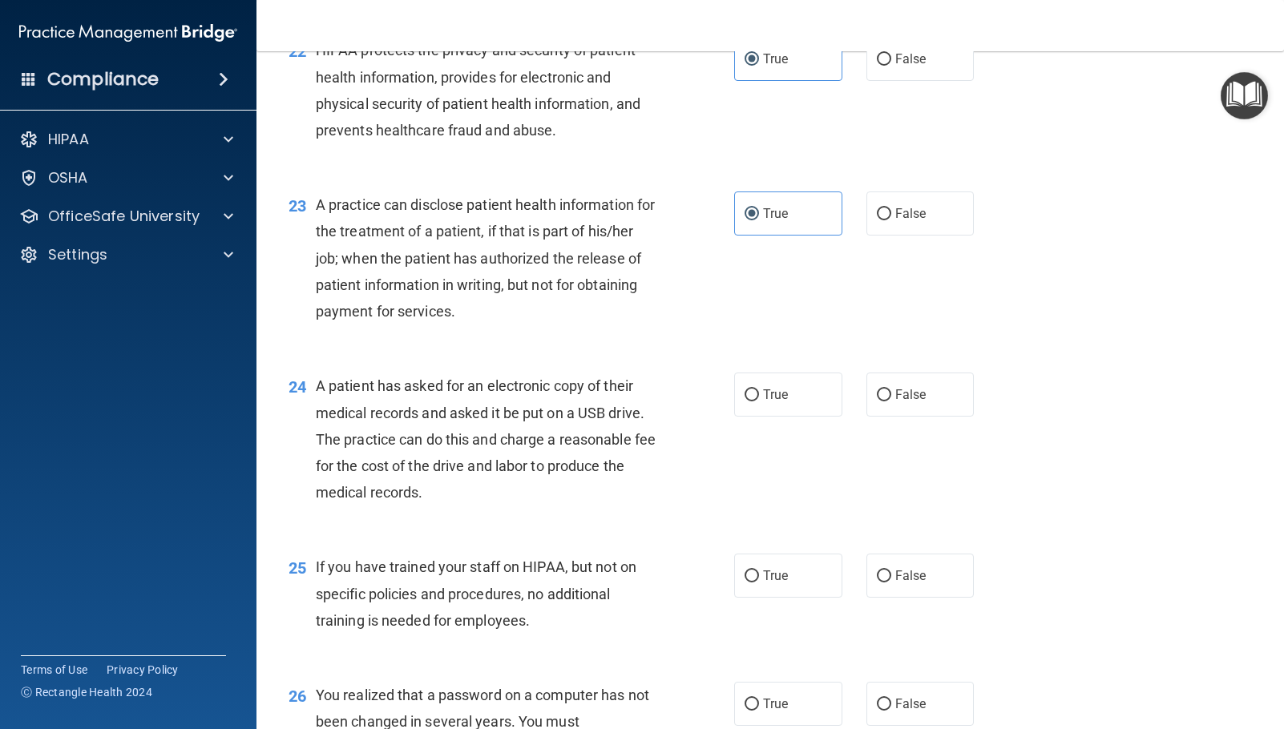
scroll to position [2805, 0]
click at [771, 390] on span "True" at bounding box center [775, 392] width 25 height 15
click at [759, 390] on input "True" at bounding box center [751, 394] width 14 height 12
radio input "true"
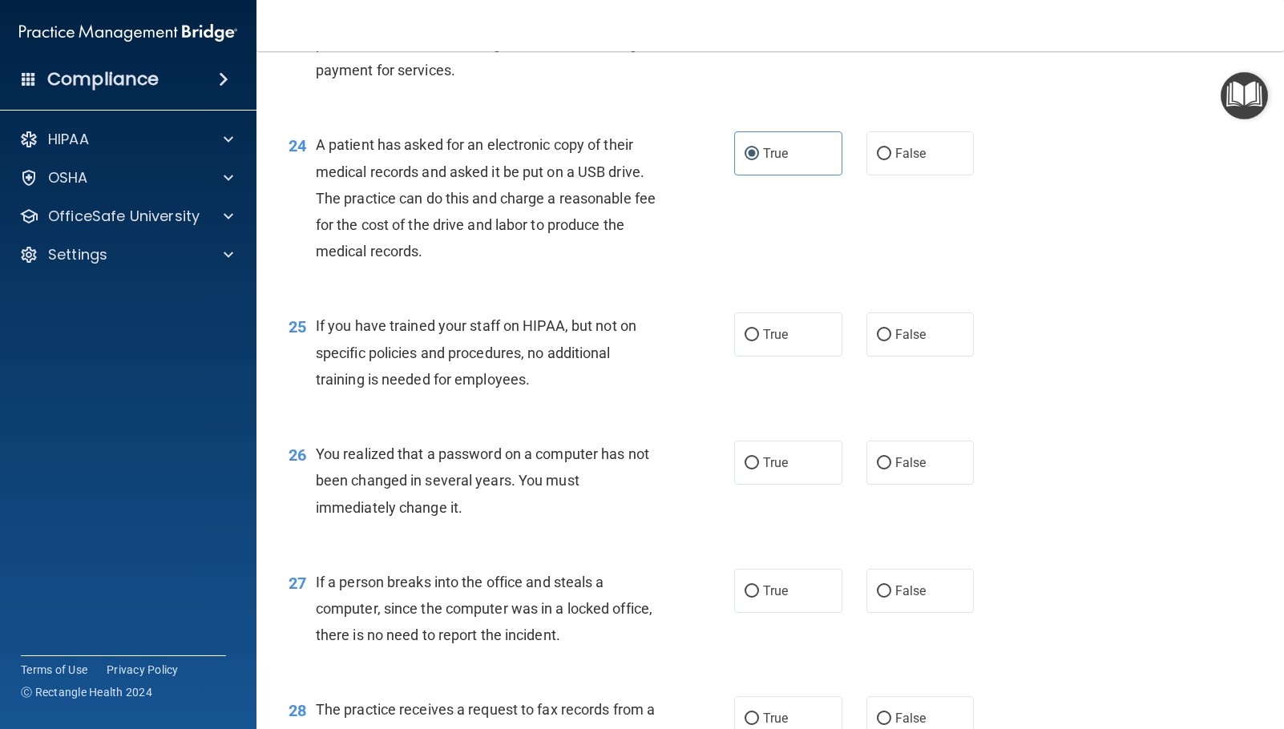
scroll to position [3045, 0]
click at [895, 336] on span "False" at bounding box center [910, 333] width 31 height 15
click at [891, 336] on input "False" at bounding box center [884, 335] width 14 height 12
radio input "true"
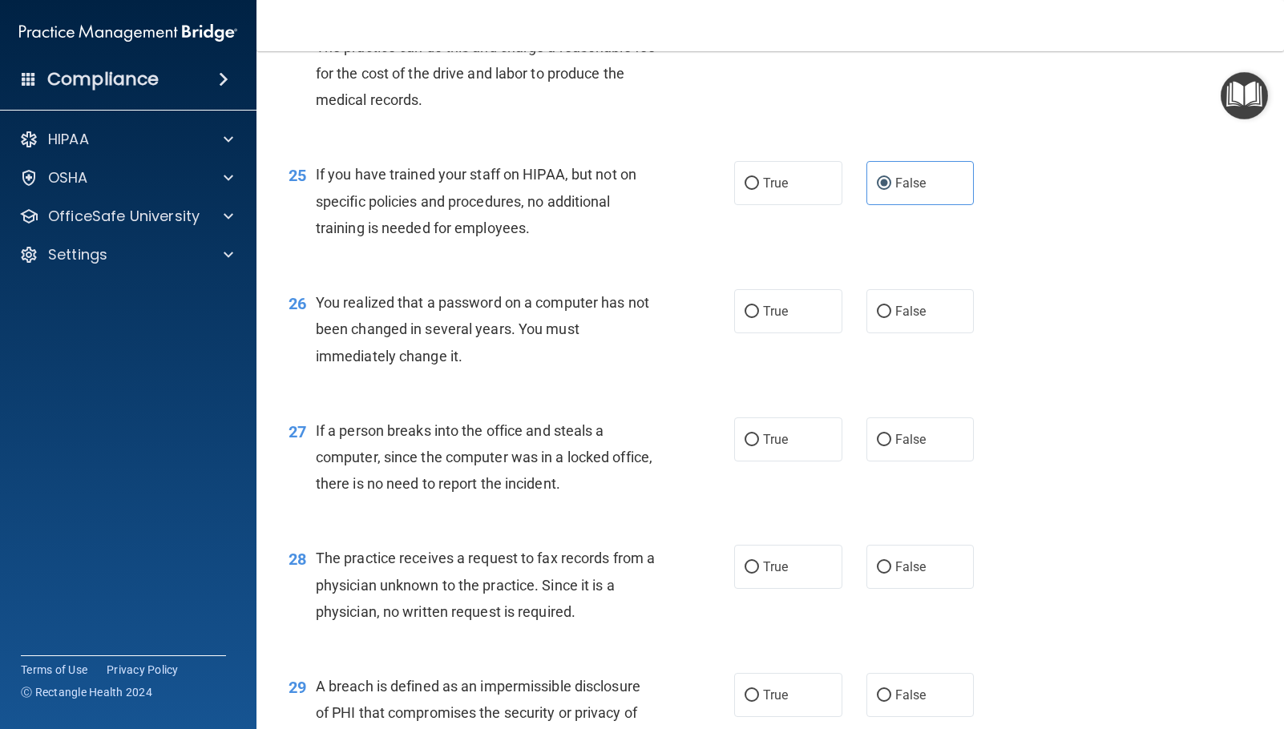
scroll to position [3206, 0]
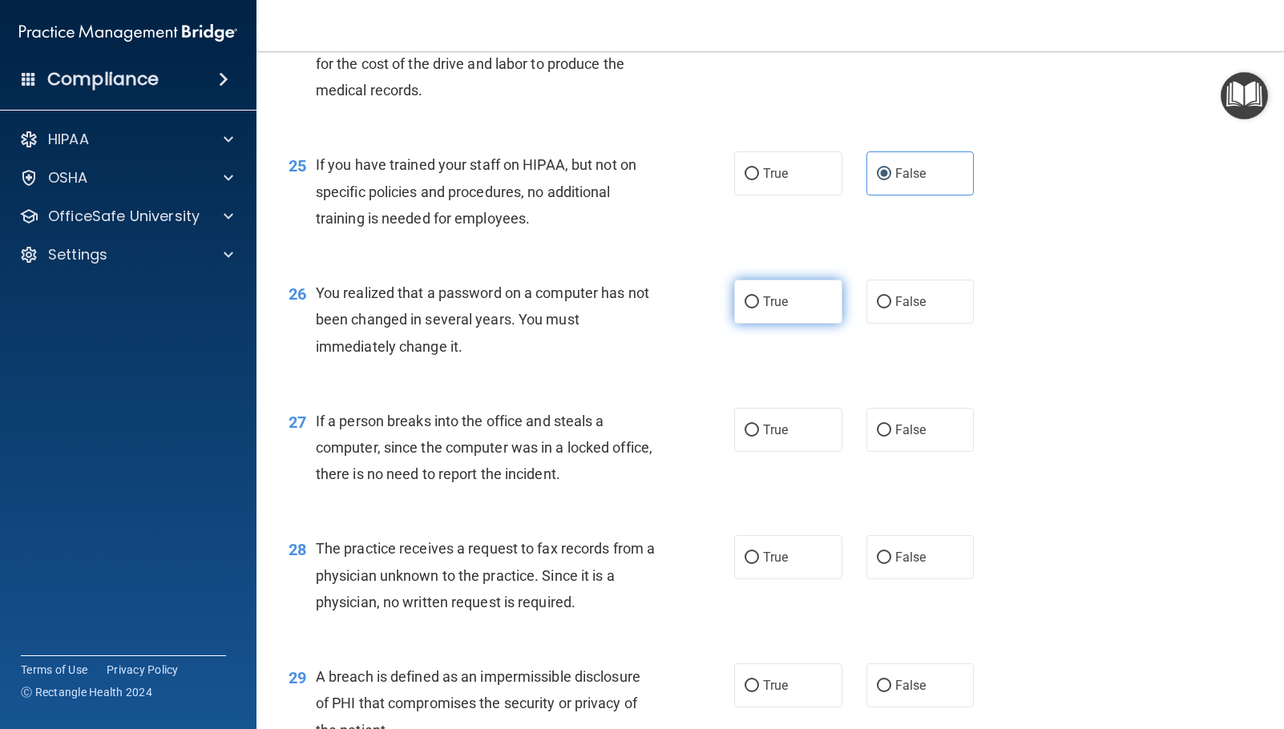
click at [771, 310] on label "True" at bounding box center [788, 302] width 108 height 44
click at [759, 309] on input "True" at bounding box center [751, 303] width 14 height 12
radio input "true"
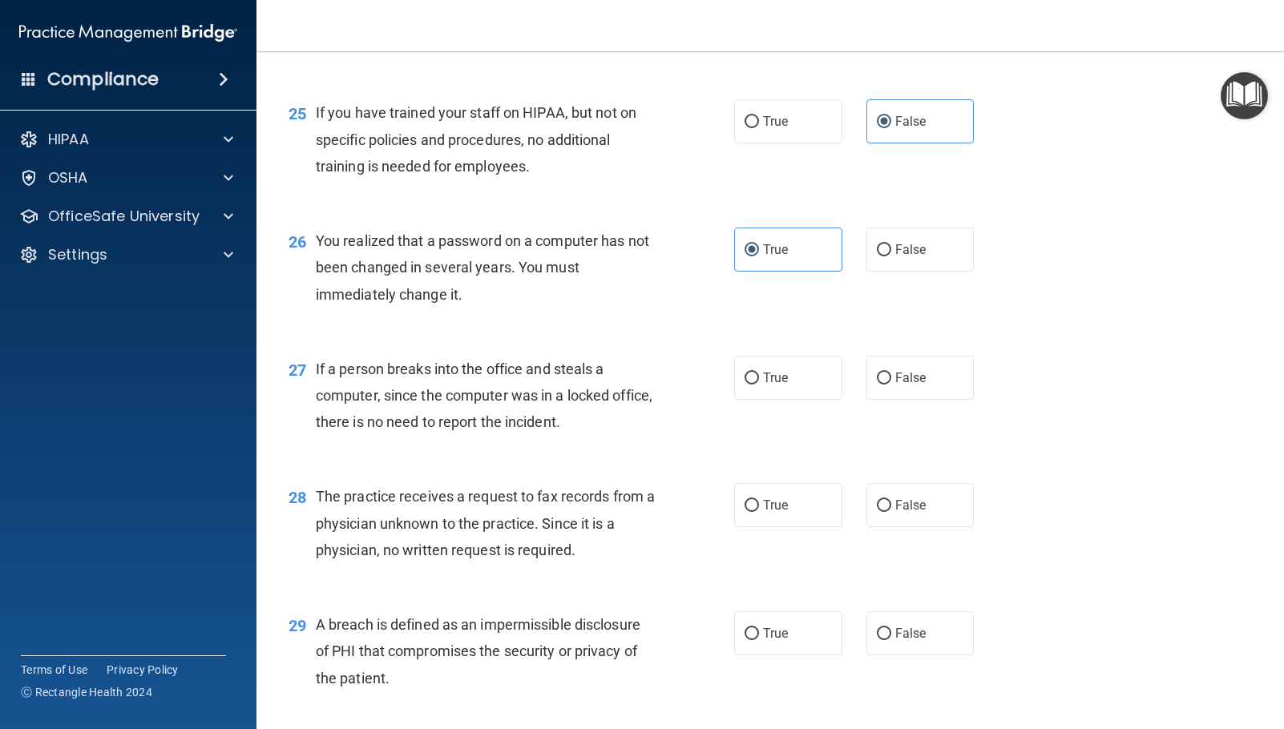
scroll to position [3286, 0]
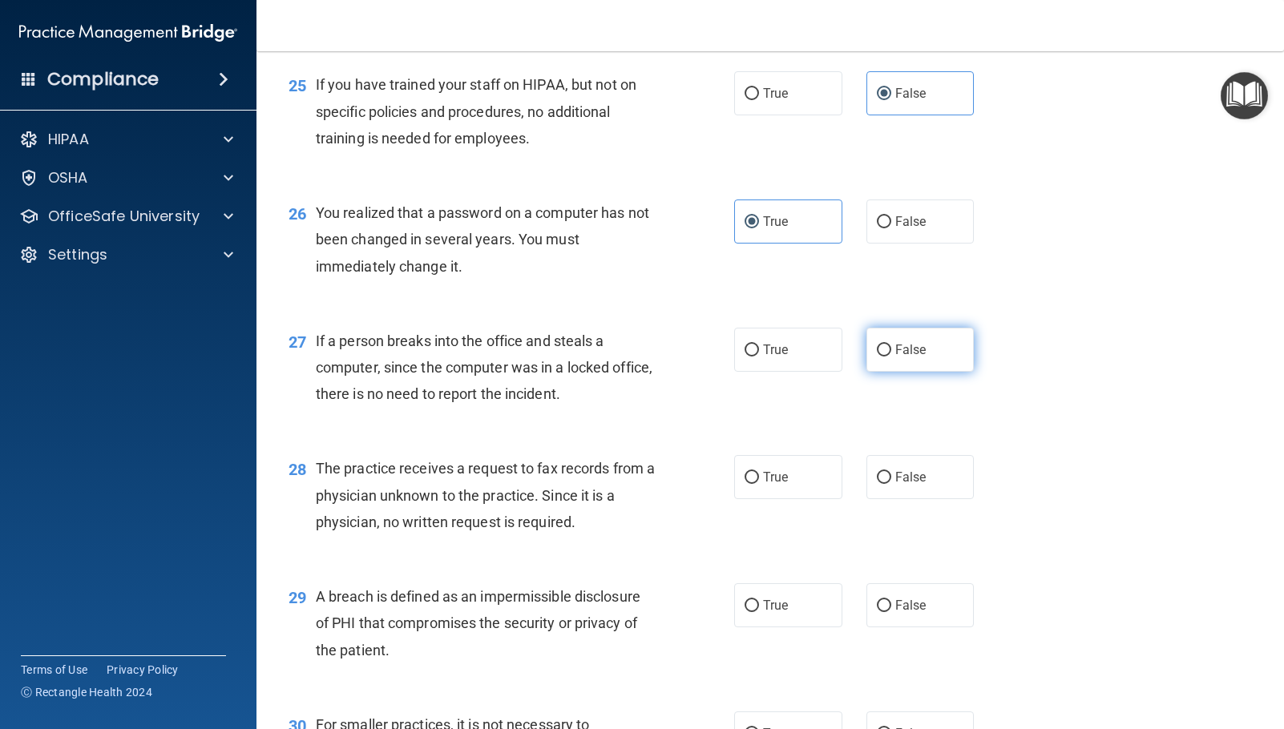
click at [923, 359] on label "False" at bounding box center [920, 350] width 108 height 44
click at [891, 357] on input "False" at bounding box center [884, 351] width 14 height 12
radio input "true"
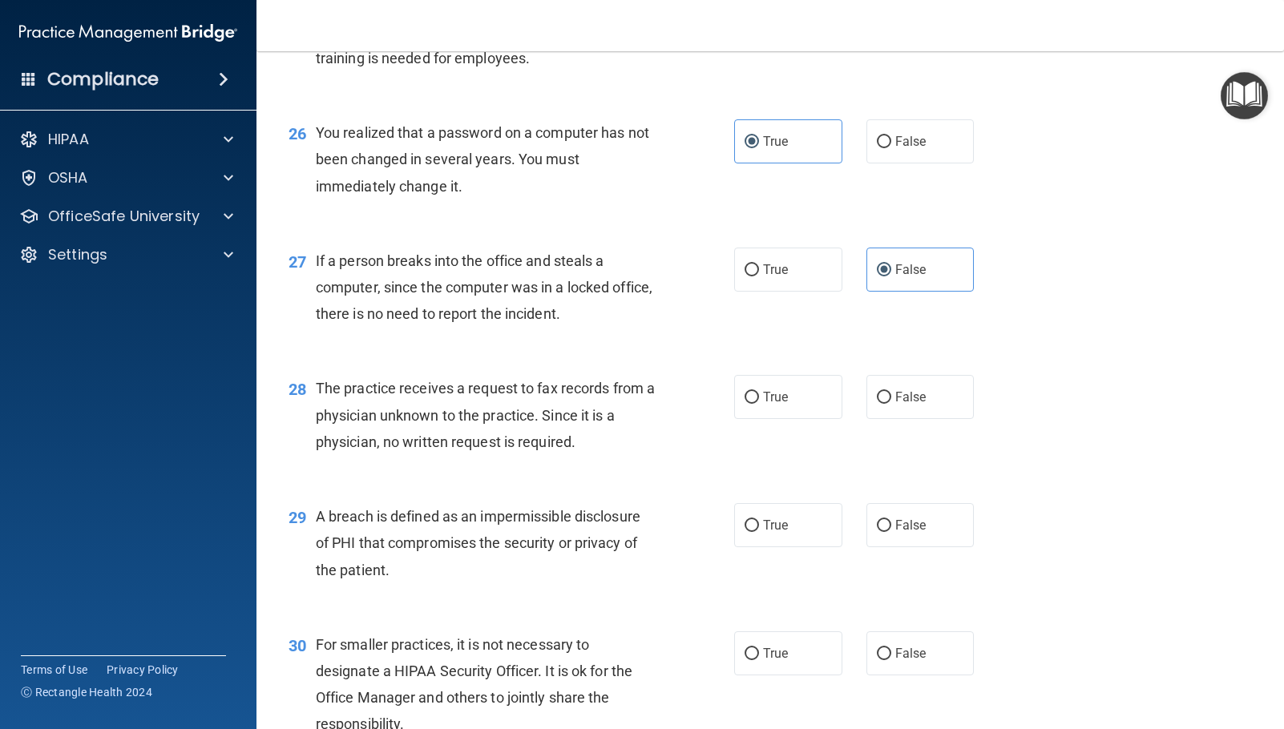
scroll to position [3446, 0]
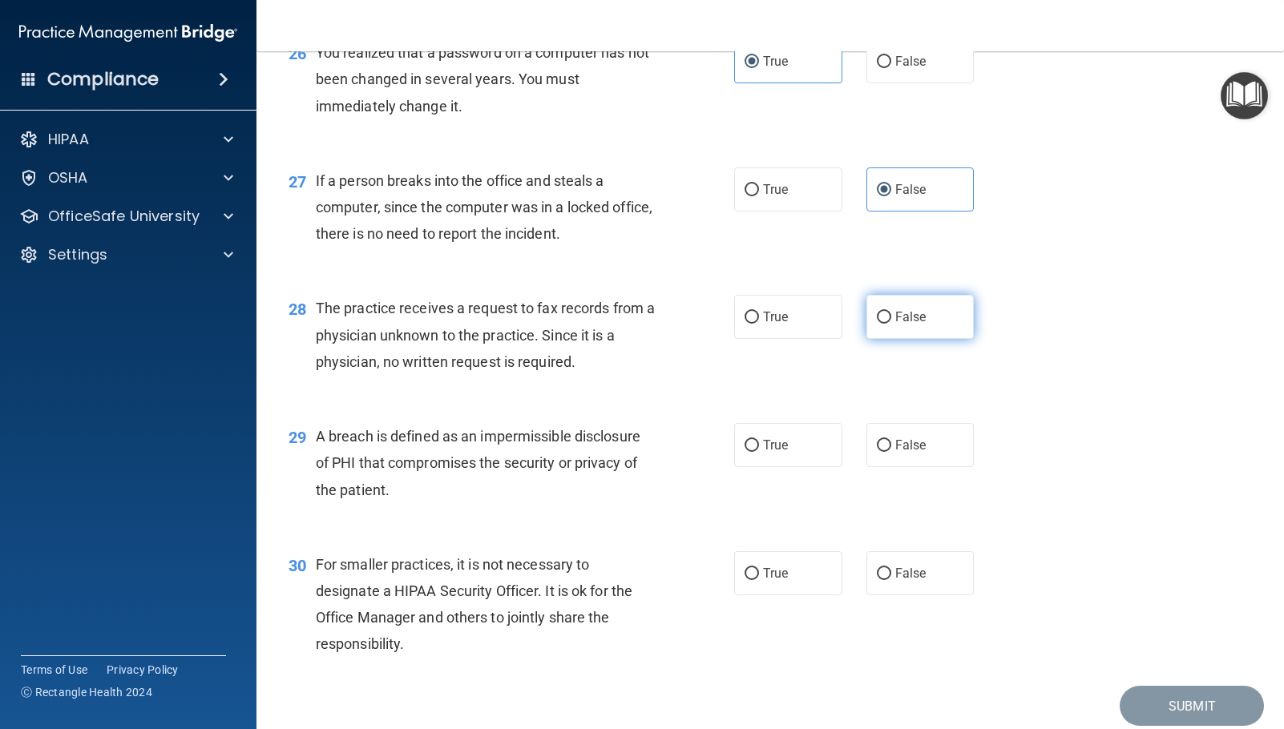
click at [886, 316] on label "False" at bounding box center [920, 317] width 108 height 44
click at [886, 316] on input "False" at bounding box center [884, 318] width 14 height 12
radio input "true"
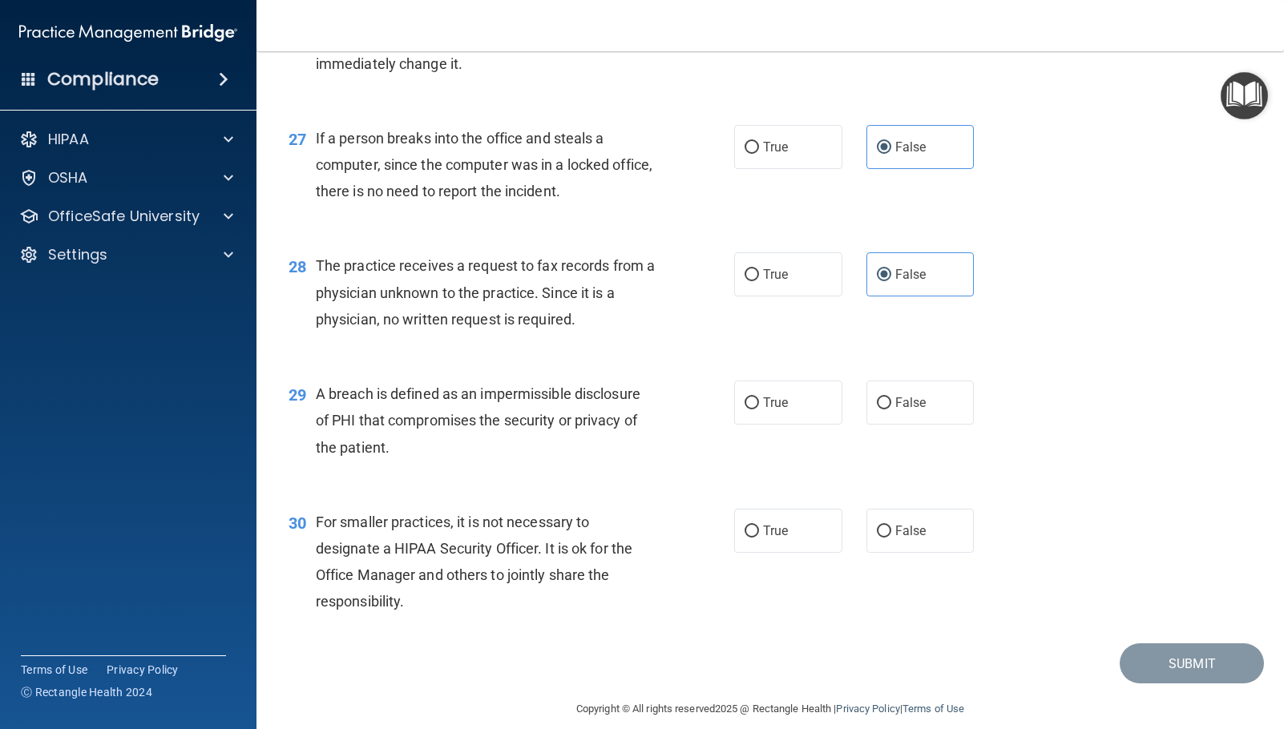
scroll to position [3507, 0]
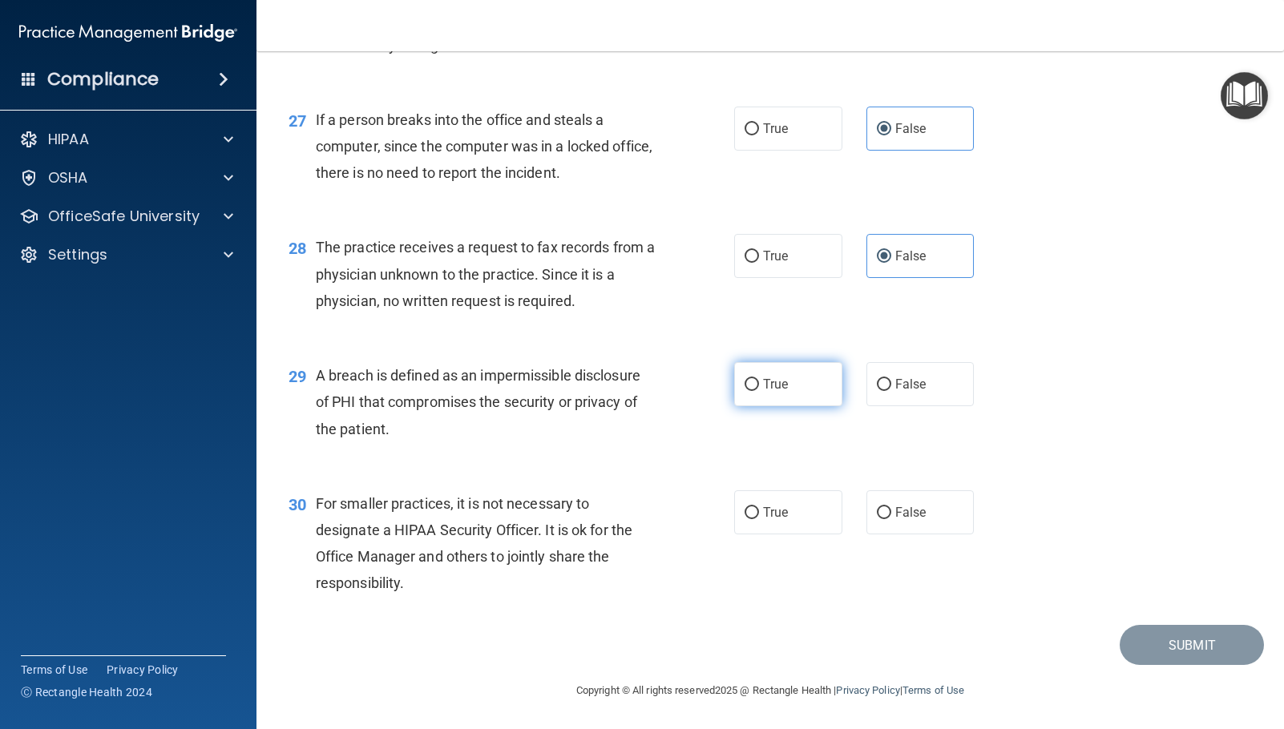
click at [799, 393] on label "True" at bounding box center [788, 384] width 108 height 44
click at [759, 391] on input "True" at bounding box center [751, 385] width 14 height 12
radio input "true"
click at [930, 505] on label "False" at bounding box center [920, 512] width 108 height 44
click at [891, 507] on input "False" at bounding box center [884, 513] width 14 height 12
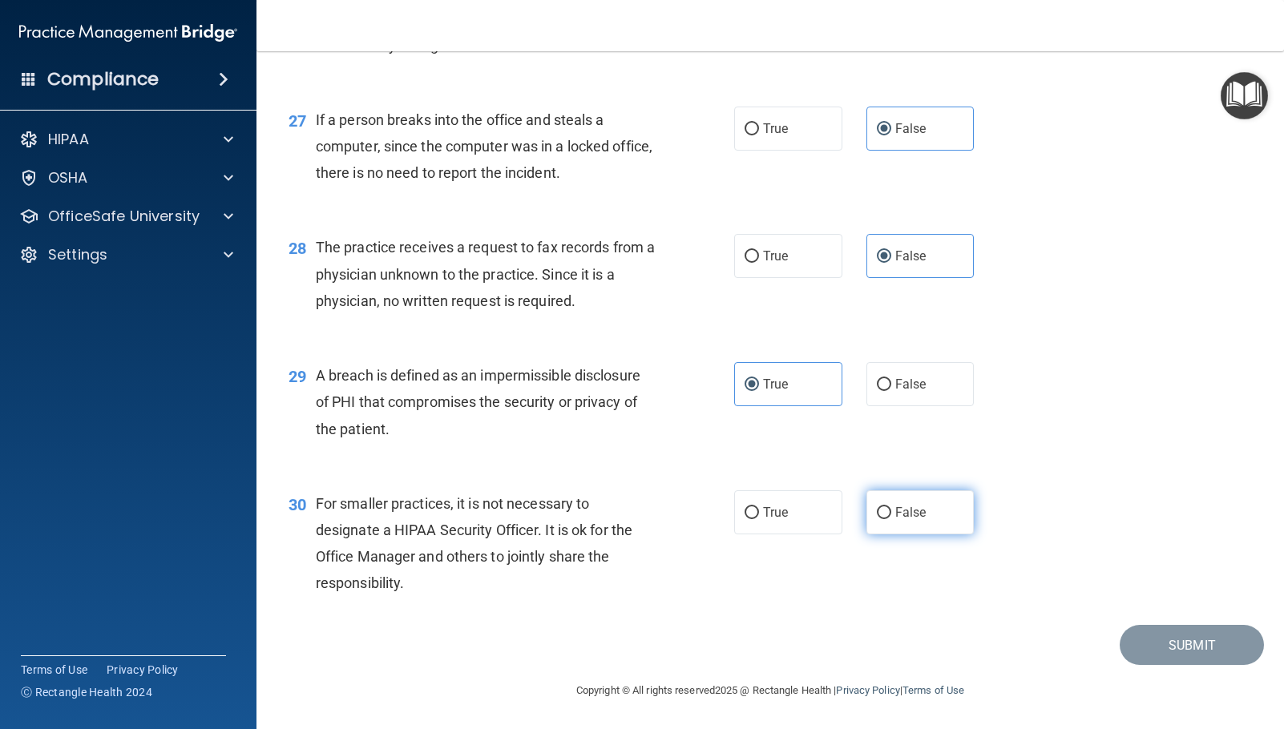
radio input "true"
click at [1139, 647] on button "Submit" at bounding box center [1192, 645] width 144 height 41
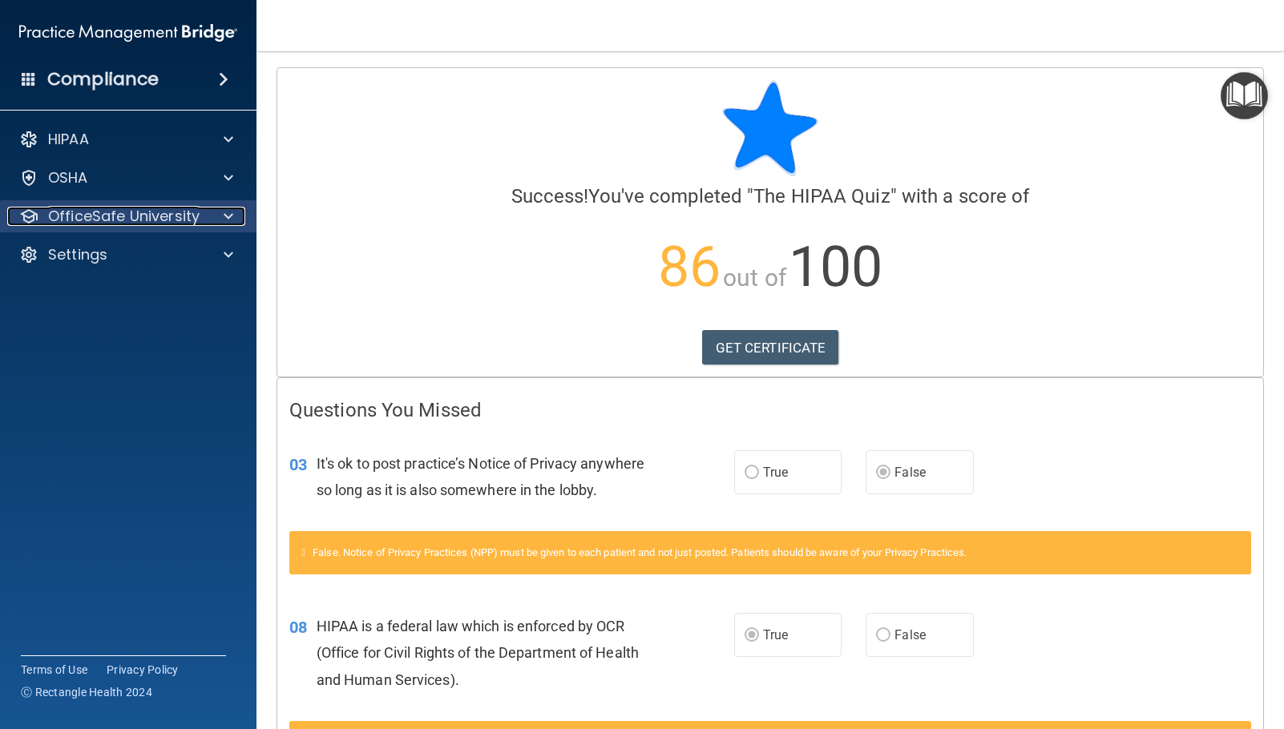
click at [188, 212] on p "OfficeSafe University" at bounding box center [123, 216] width 151 height 19
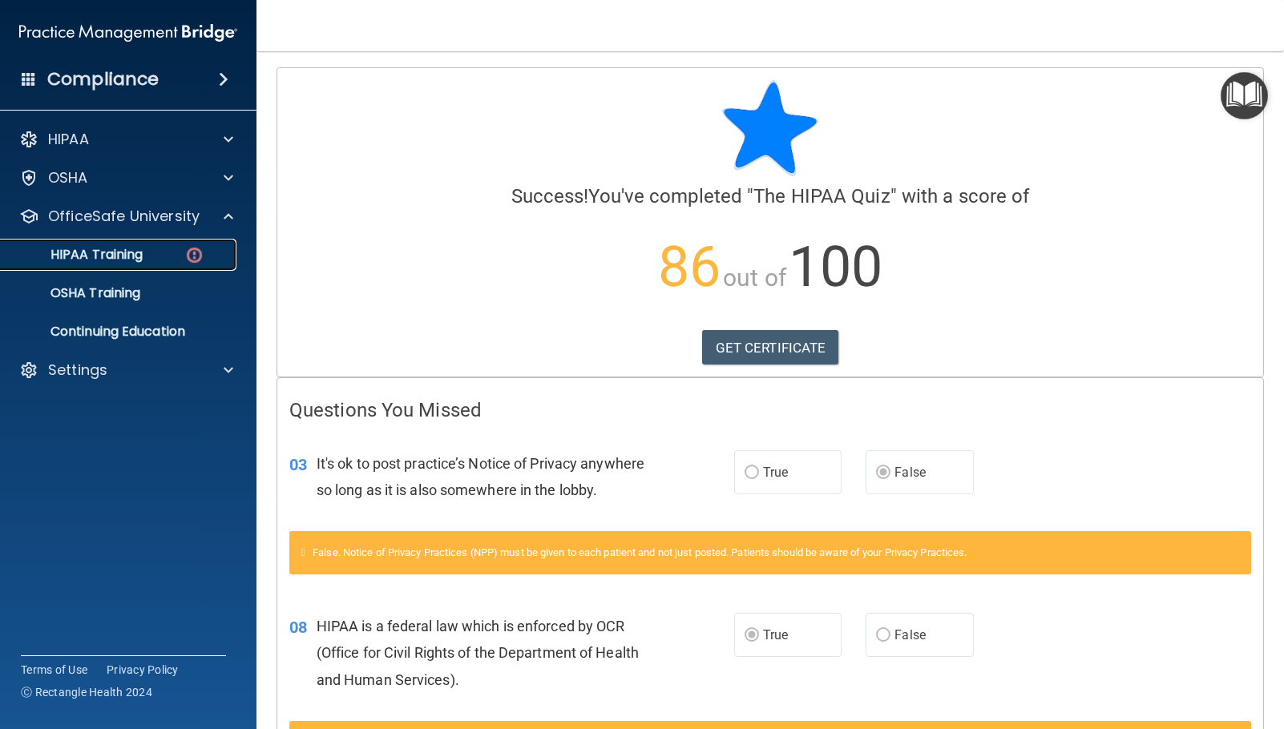
click at [130, 256] on p "HIPAA Training" at bounding box center [76, 255] width 132 height 16
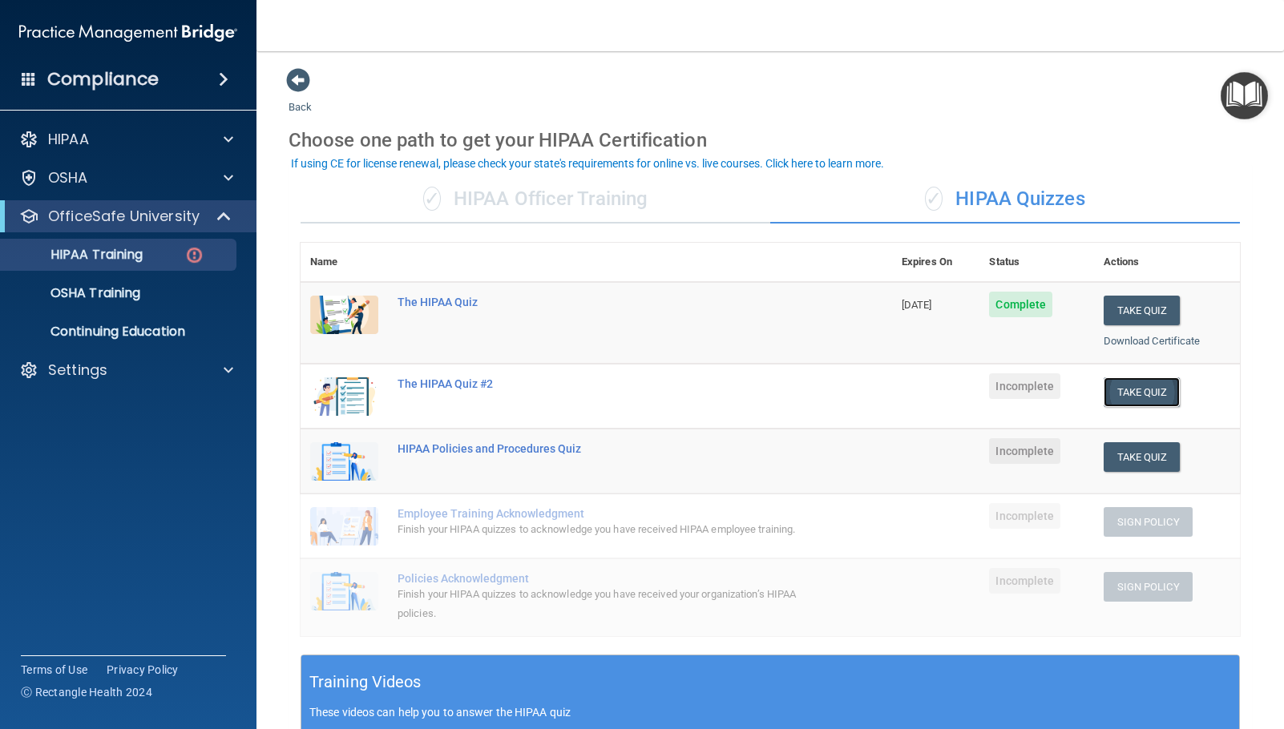
click at [1125, 395] on button "Take Quiz" at bounding box center [1142, 392] width 77 height 30
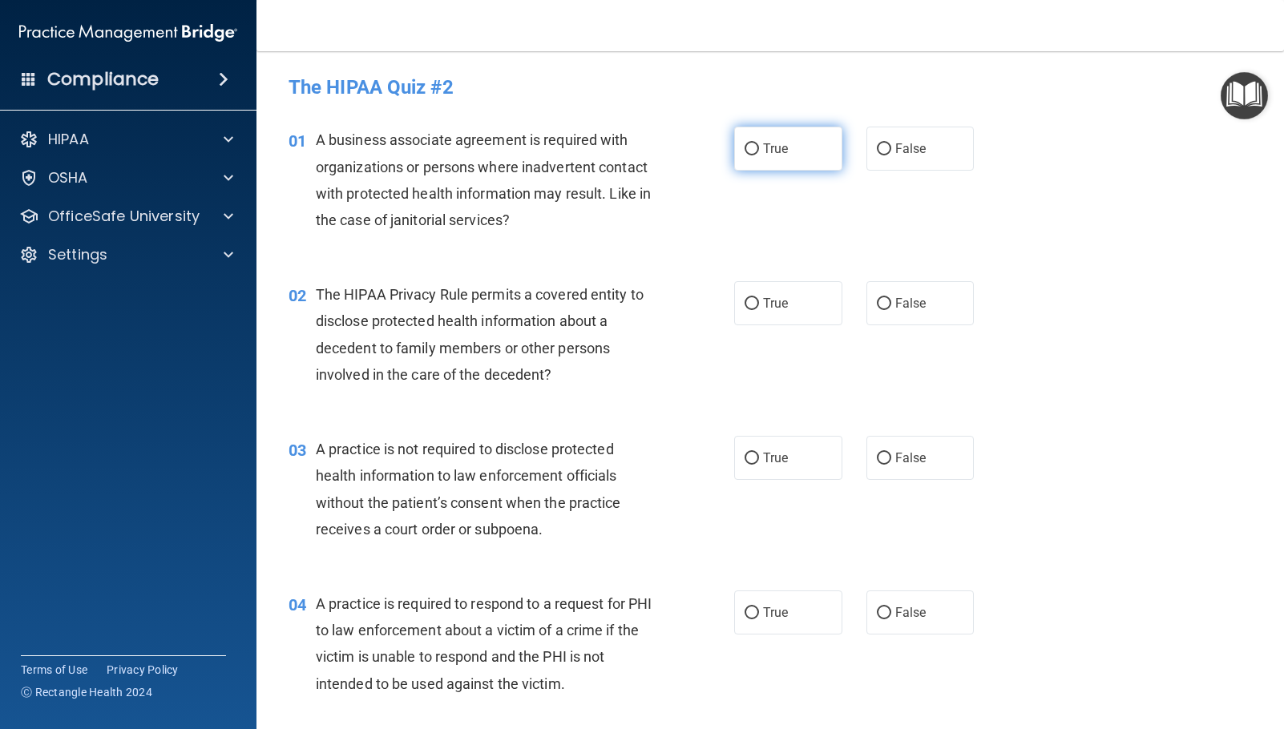
click at [773, 151] on span "True" at bounding box center [775, 148] width 25 height 15
click at [759, 151] on input "True" at bounding box center [751, 149] width 14 height 12
radio input "true"
drag, startPoint x: 486, startPoint y: 375, endPoint x: 546, endPoint y: 374, distance: 60.1
click at [546, 374] on span "The HIPAA Privacy Rule permits a covered entity to disclose protected health in…" at bounding box center [480, 334] width 328 height 97
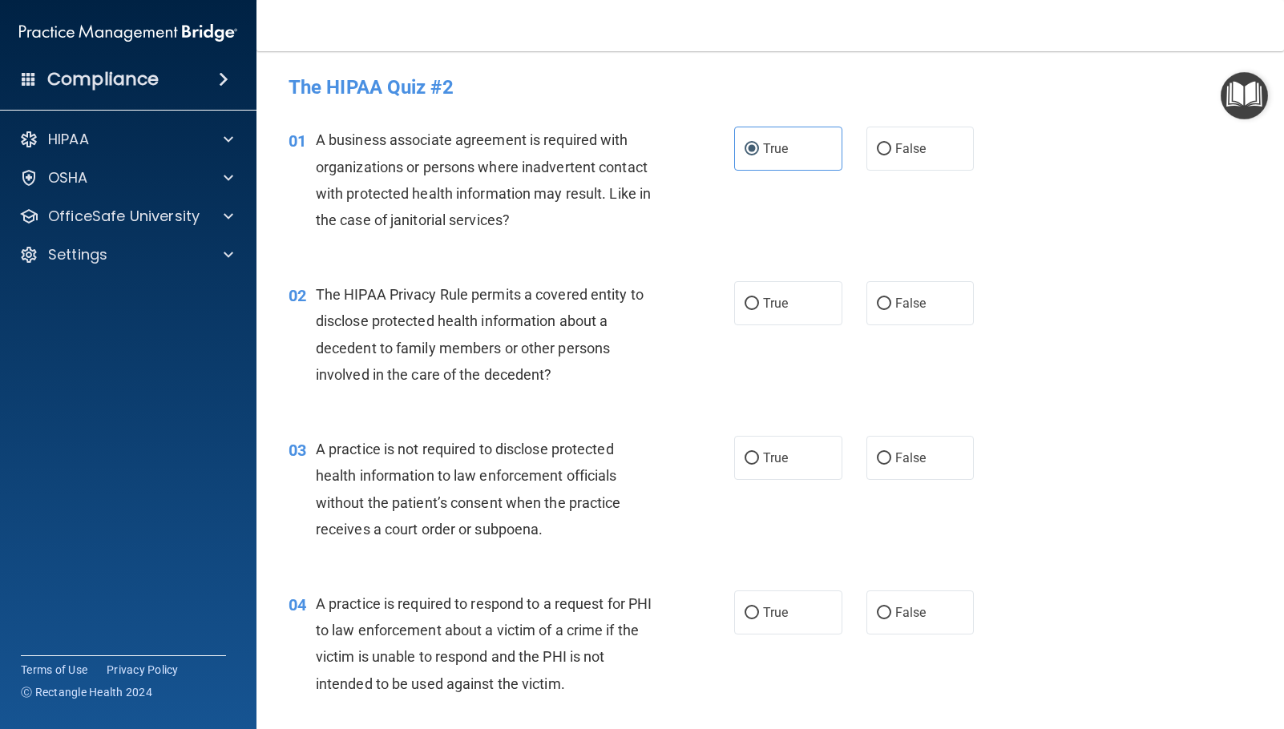
click at [608, 381] on div "The HIPAA Privacy Rule permits a covered entity to disclose protected health in…" at bounding box center [492, 334] width 353 height 107
click at [905, 305] on span "False" at bounding box center [910, 303] width 31 height 15
click at [891, 305] on input "False" at bounding box center [884, 304] width 14 height 12
radio input "true"
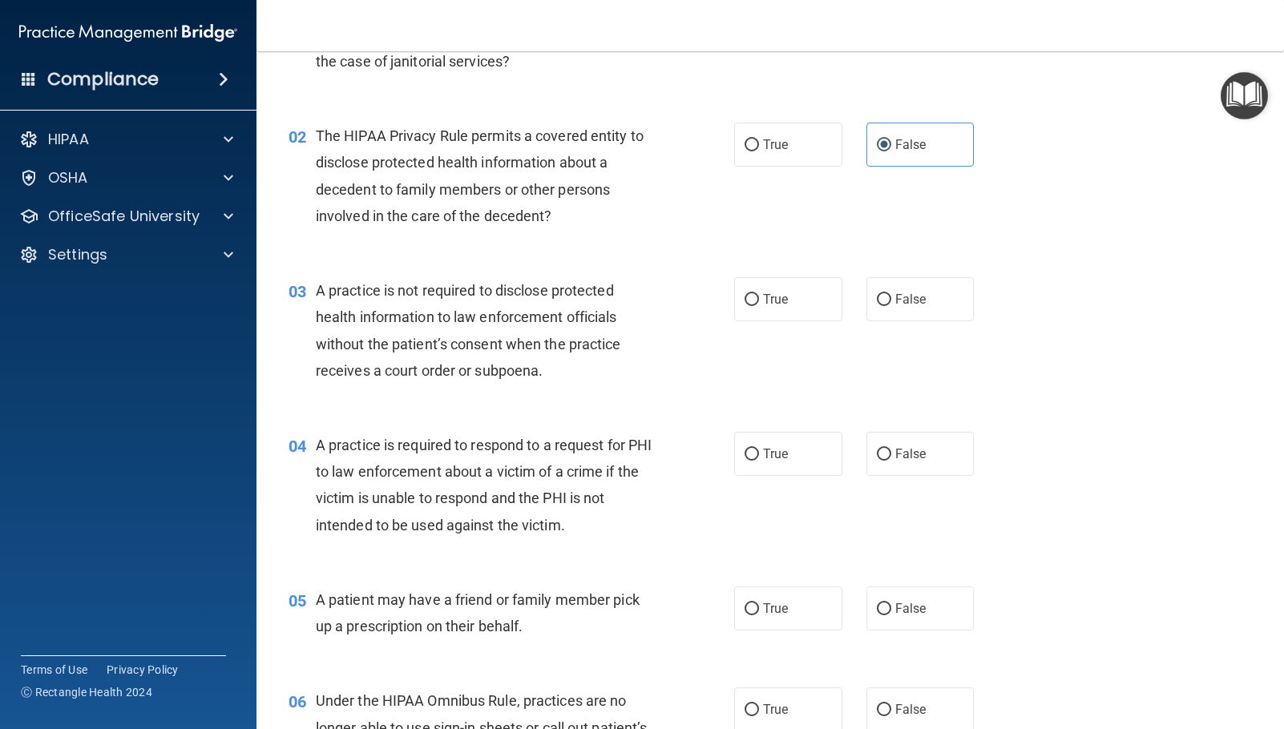
scroll to position [160, 0]
click at [914, 303] on span "False" at bounding box center [910, 297] width 31 height 15
click at [891, 303] on input "False" at bounding box center [884, 299] width 14 height 12
radio input "true"
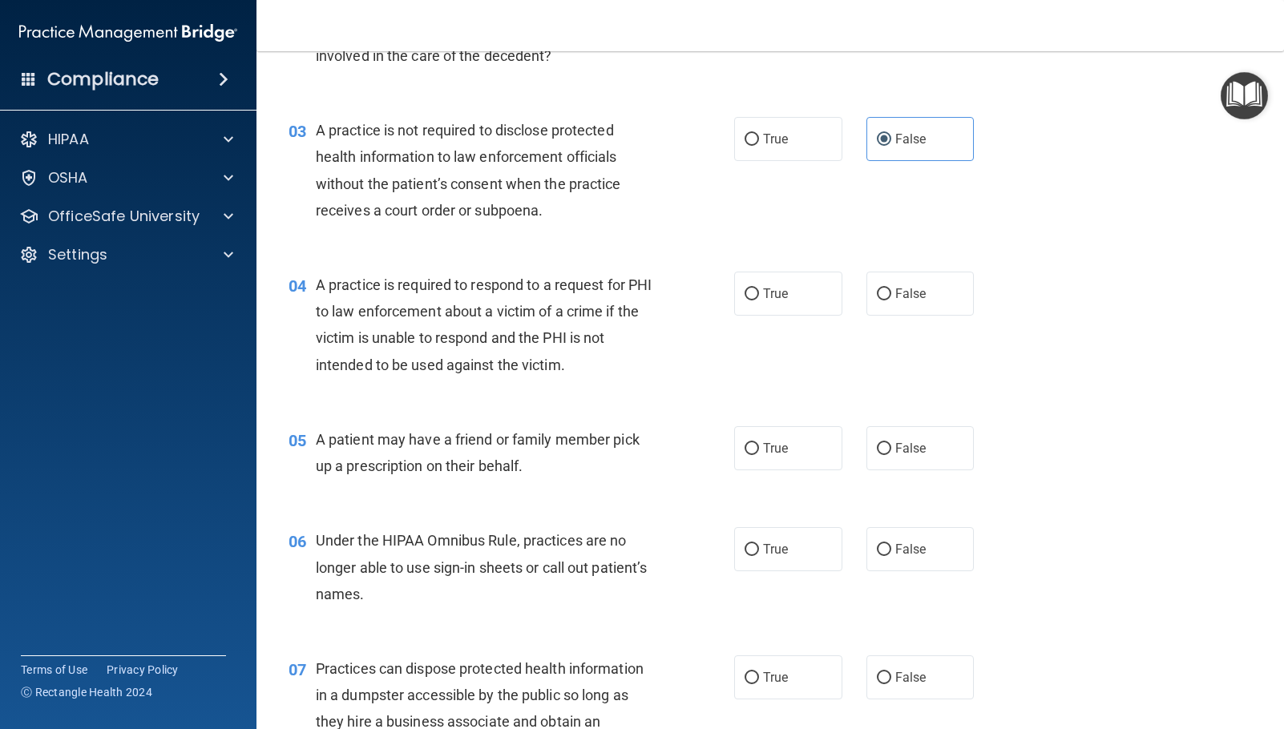
scroll to position [321, 0]
click at [907, 295] on span "False" at bounding box center [910, 291] width 31 height 15
click at [891, 295] on input "False" at bounding box center [884, 293] width 14 height 12
radio input "true"
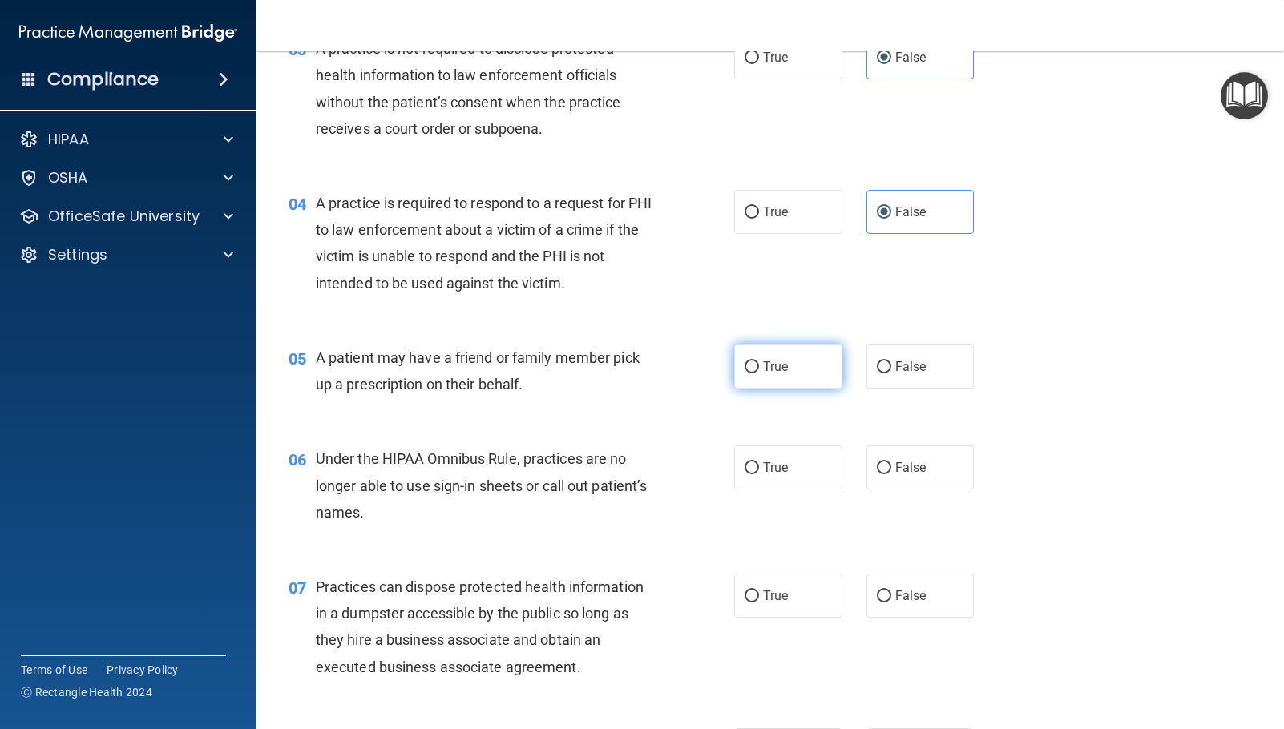
click at [746, 373] on input "True" at bounding box center [751, 367] width 14 height 12
radio input "true"
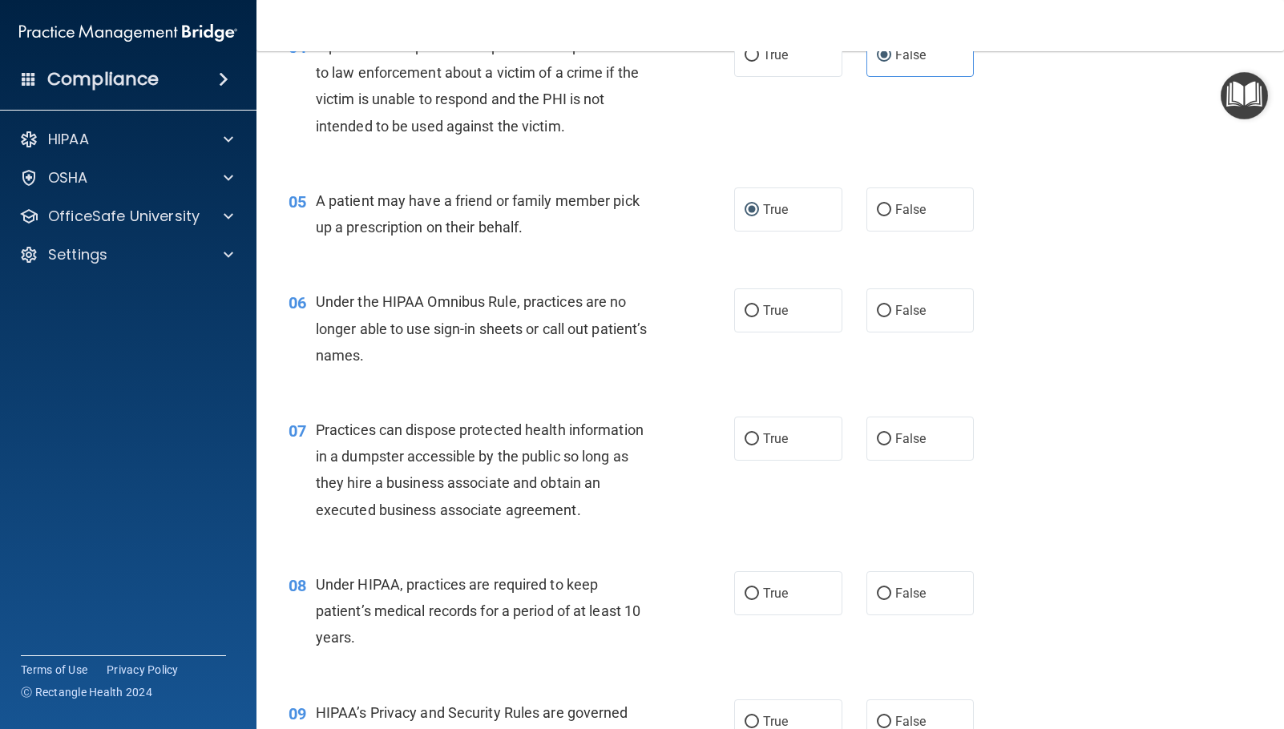
scroll to position [561, 0]
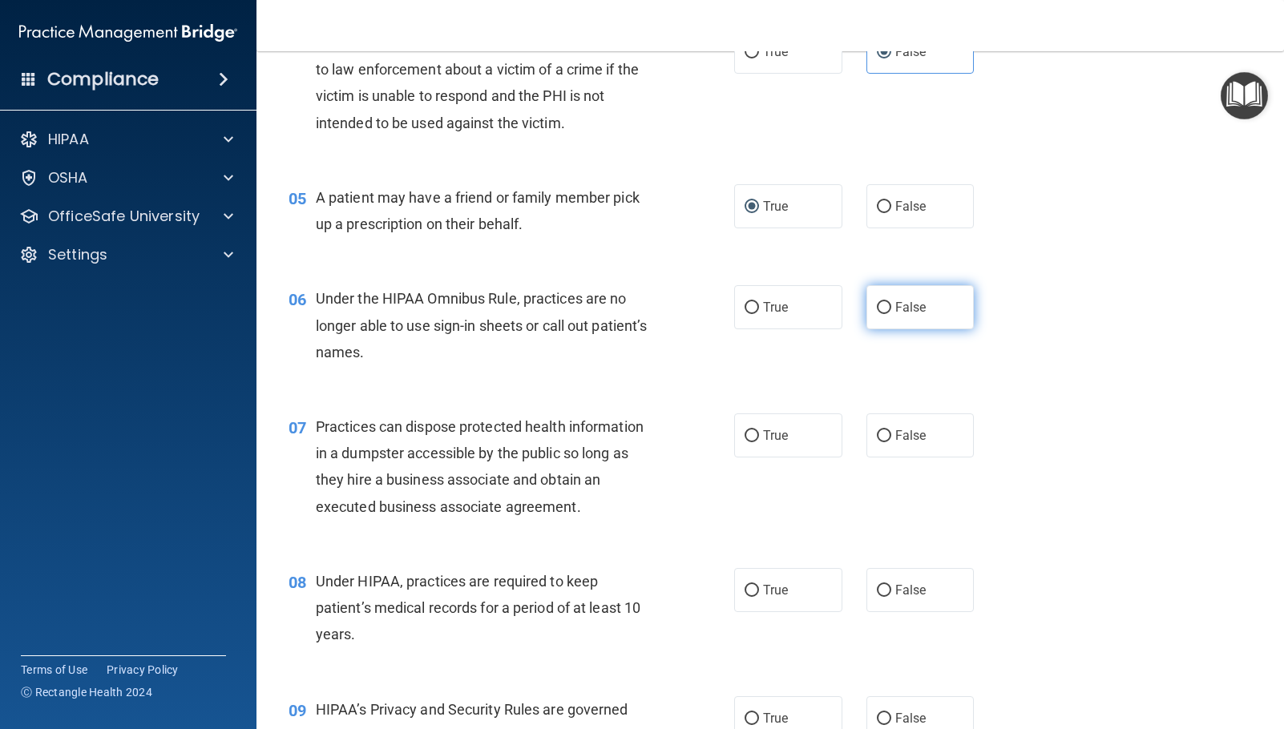
click at [880, 309] on input "False" at bounding box center [884, 308] width 14 height 12
radio input "true"
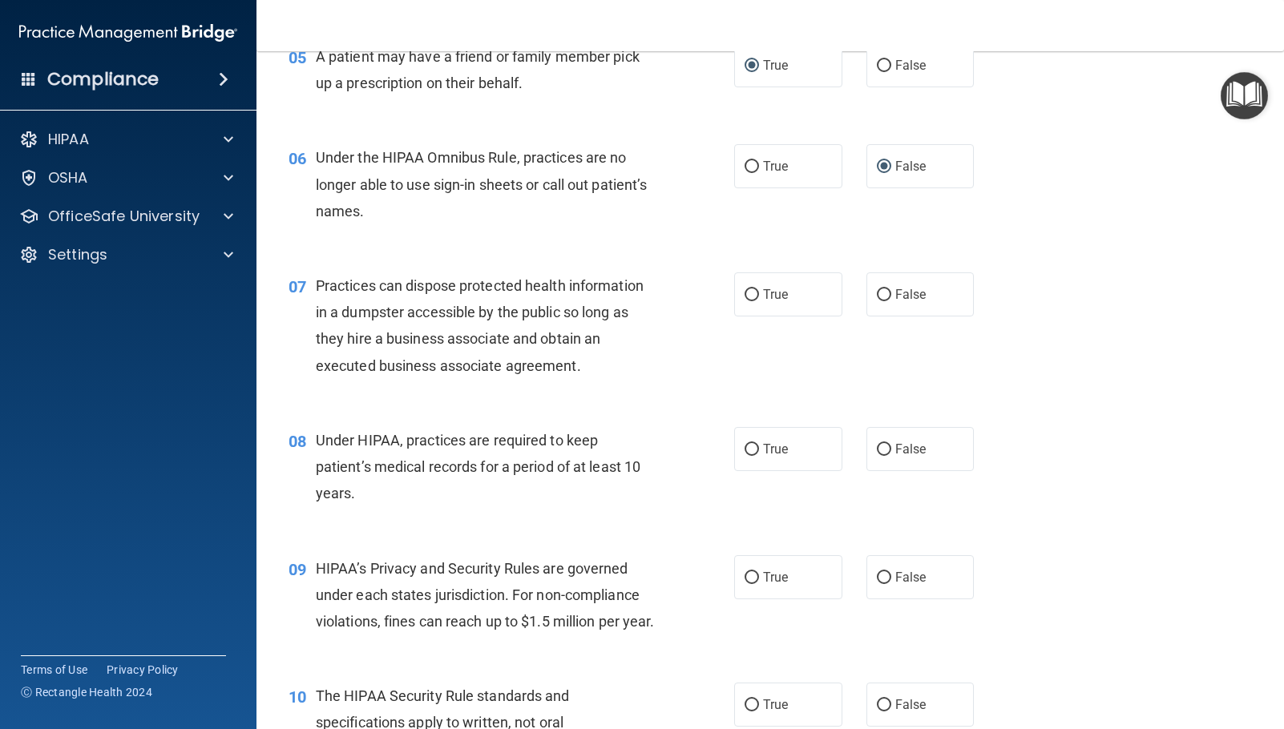
scroll to position [721, 0]
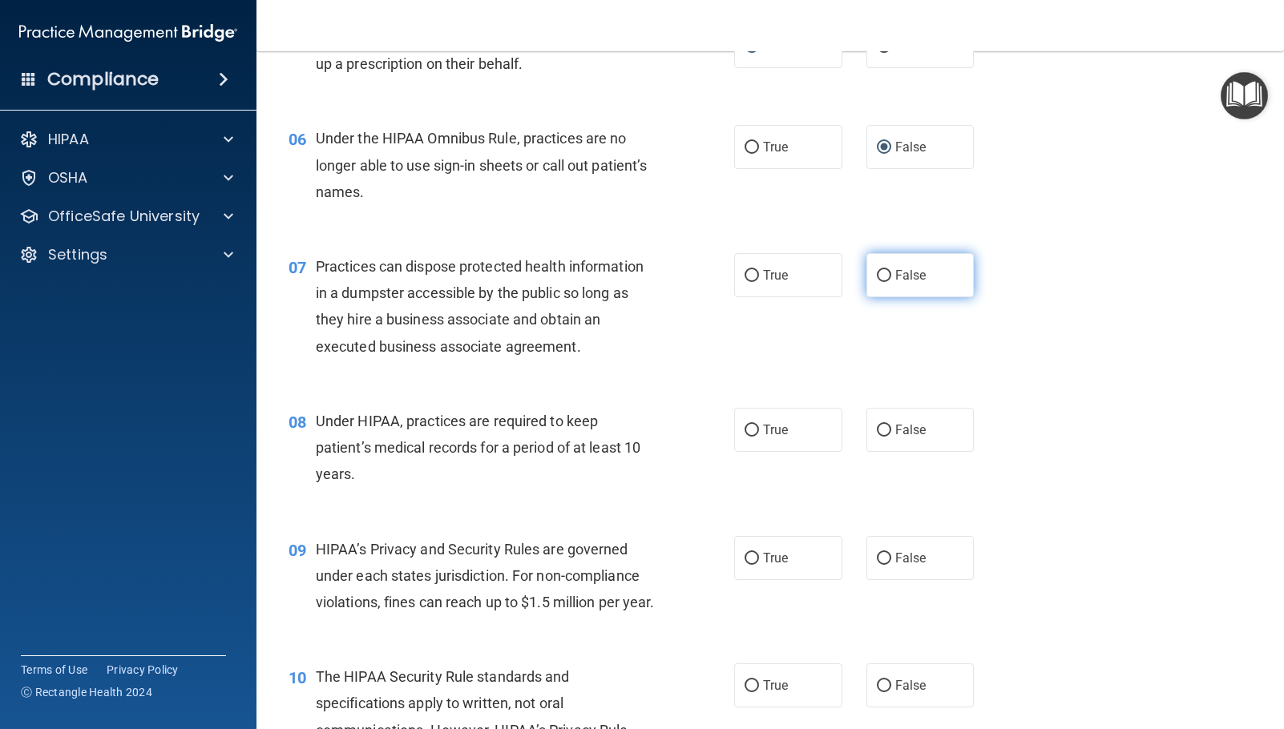
click at [896, 278] on span "False" at bounding box center [910, 275] width 31 height 15
click at [891, 278] on input "False" at bounding box center [884, 276] width 14 height 12
radio input "true"
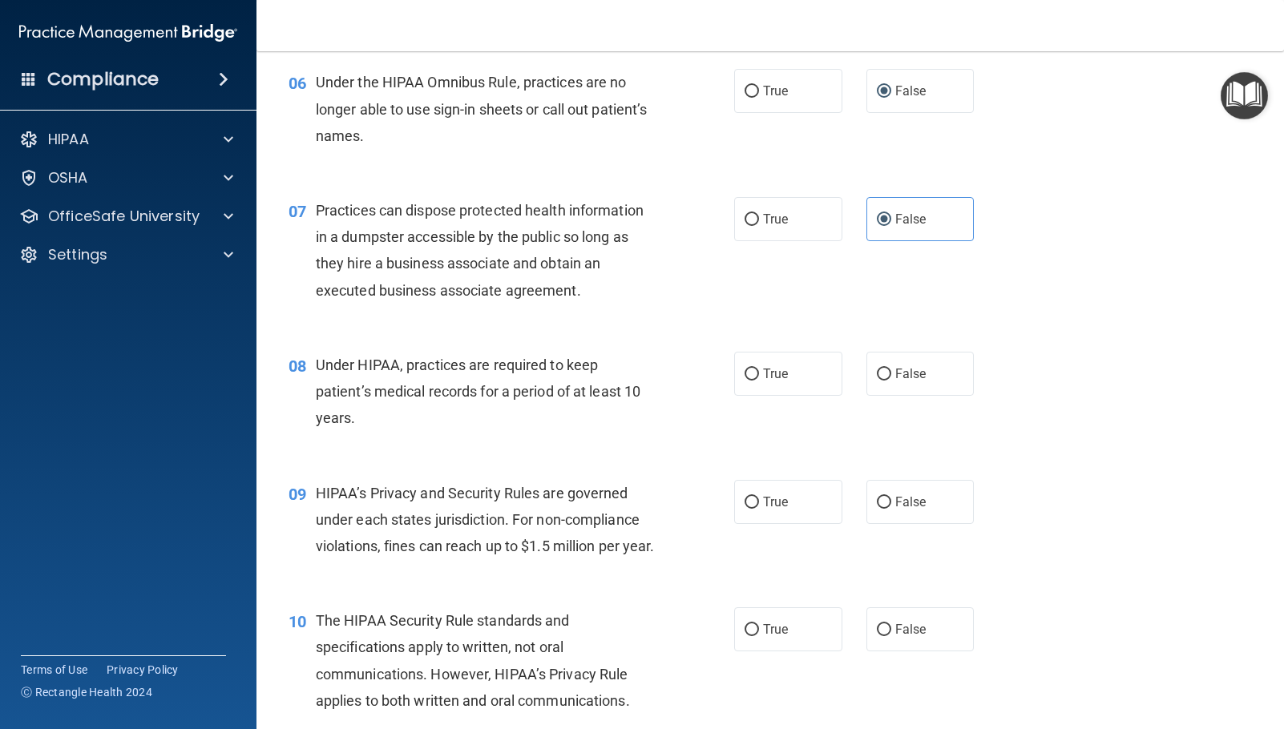
scroll to position [882, 0]
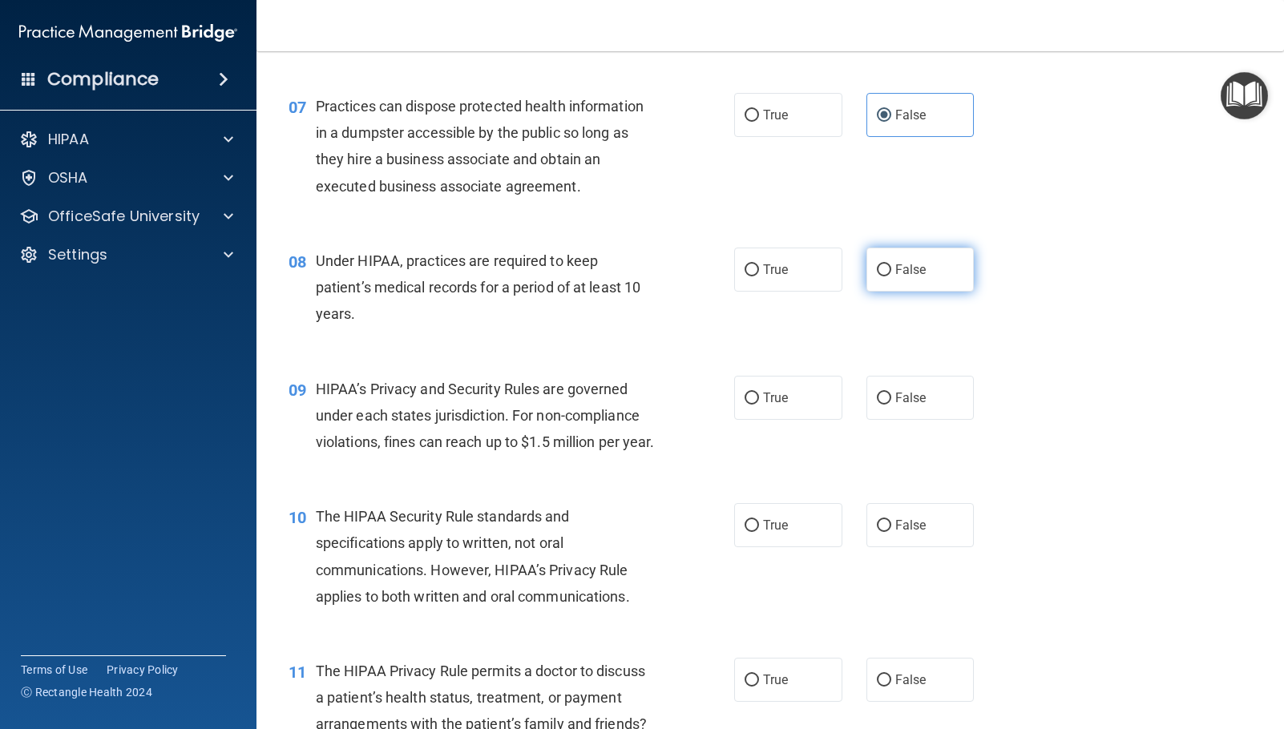
click at [926, 274] on label "False" at bounding box center [920, 270] width 108 height 44
click at [891, 274] on input "False" at bounding box center [884, 270] width 14 height 12
radio input "true"
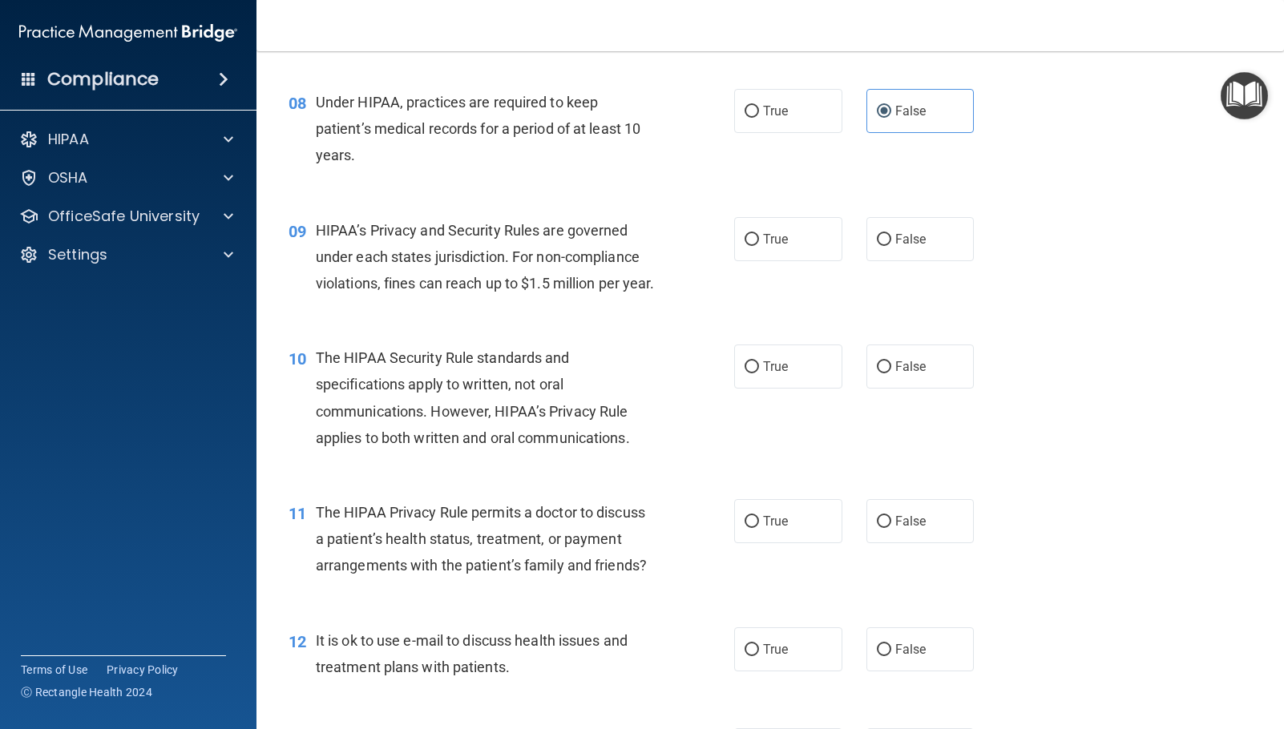
scroll to position [1042, 0]
click at [794, 241] on label "True" at bounding box center [788, 238] width 108 height 44
click at [759, 241] on input "True" at bounding box center [751, 238] width 14 height 12
radio input "true"
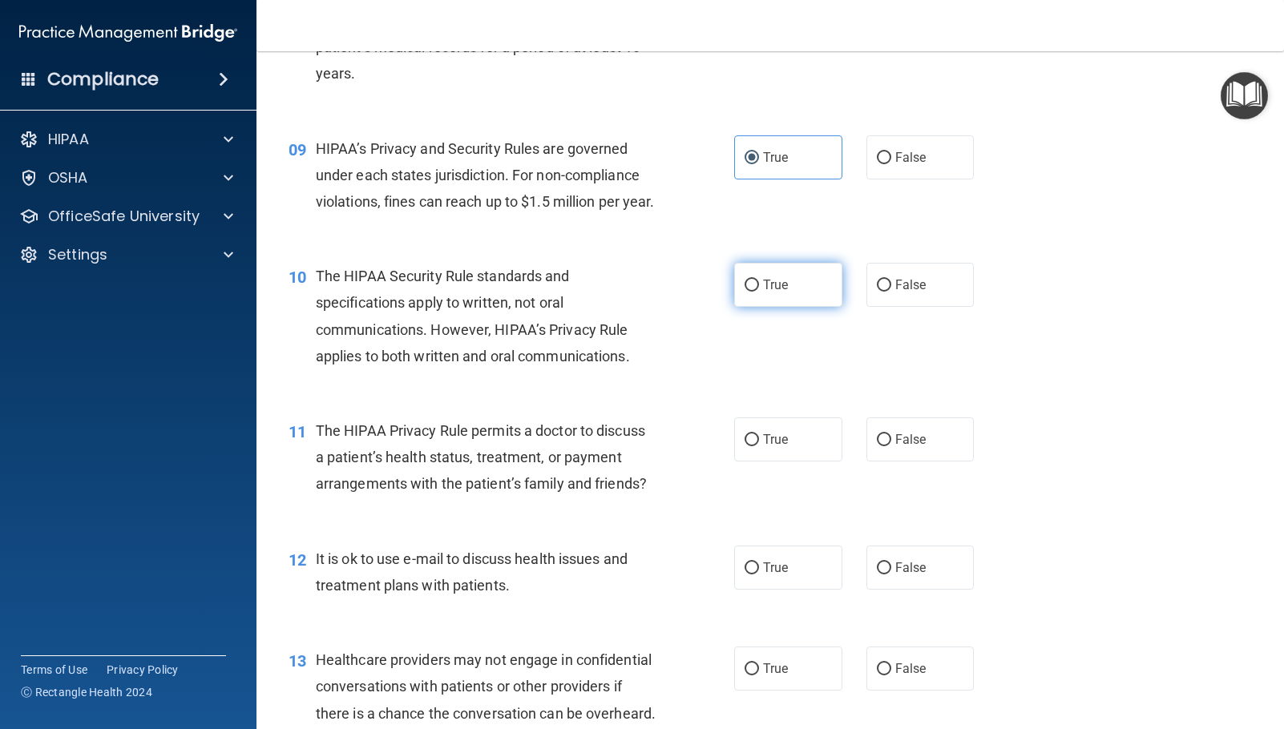
click at [799, 307] on label "True" at bounding box center [788, 285] width 108 height 44
click at [759, 292] on input "True" at bounding box center [751, 286] width 14 height 12
radio input "true"
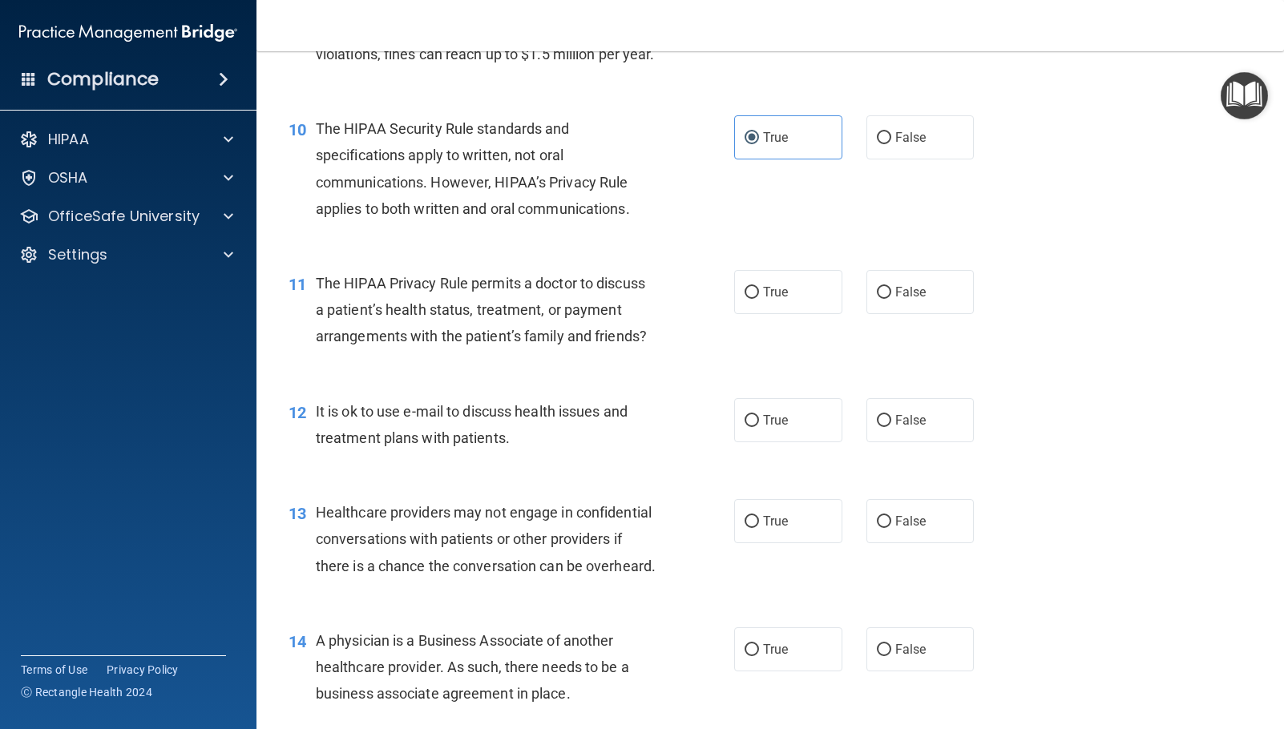
scroll to position [1282, 0]
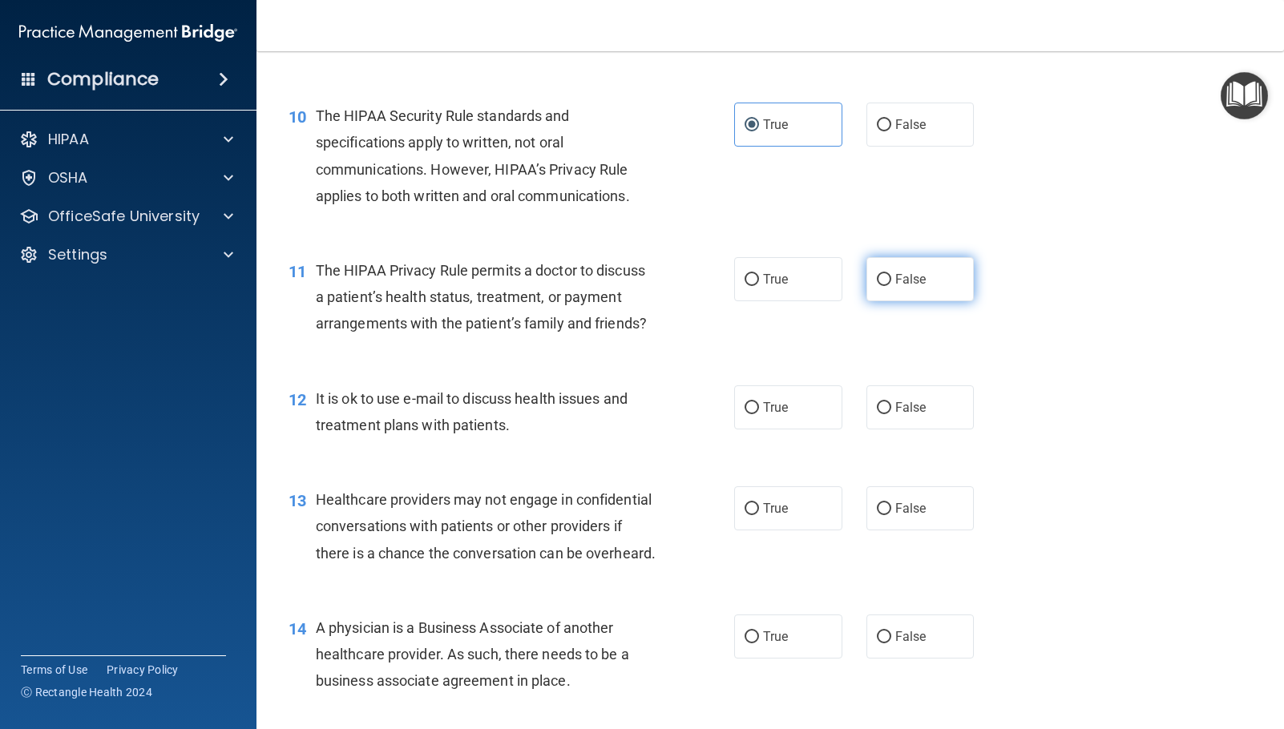
click at [903, 287] on span "False" at bounding box center [910, 279] width 31 height 15
click at [891, 286] on input "False" at bounding box center [884, 280] width 14 height 12
radio input "true"
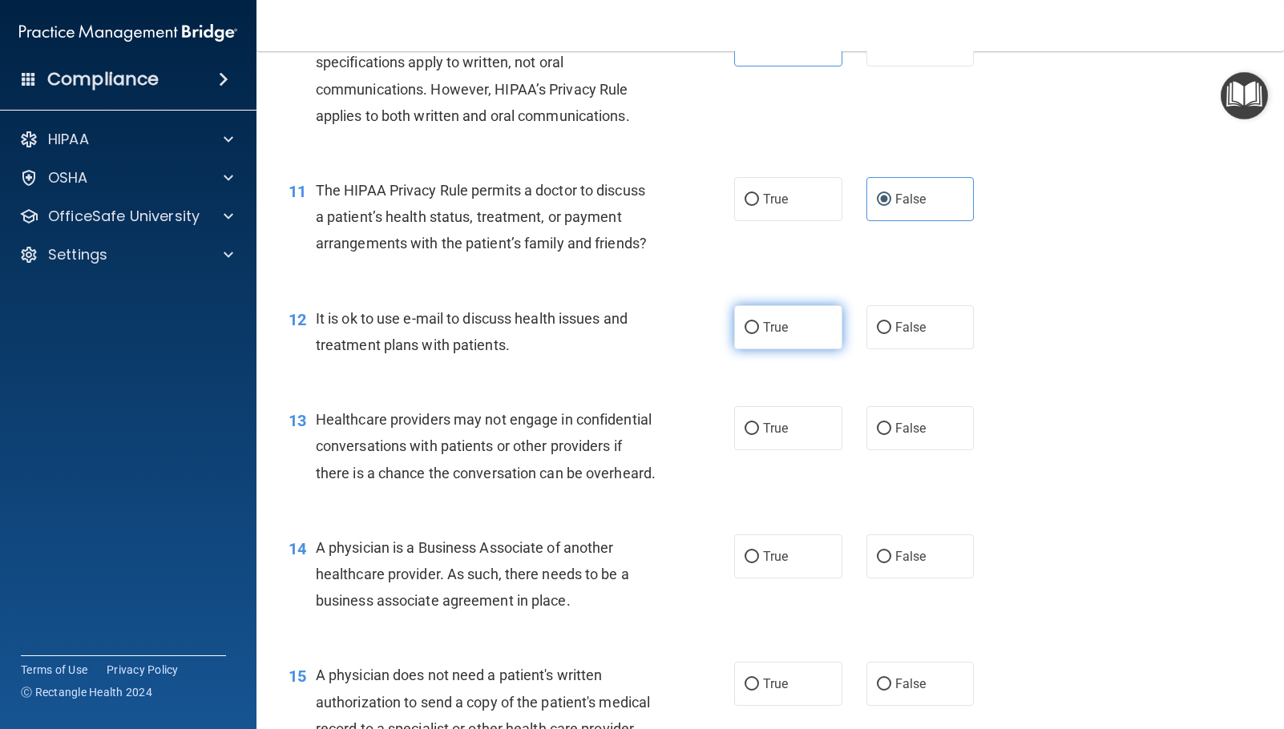
click at [744, 349] on label "True" at bounding box center [788, 327] width 108 height 44
click at [744, 334] on input "True" at bounding box center [751, 328] width 14 height 12
radio input "true"
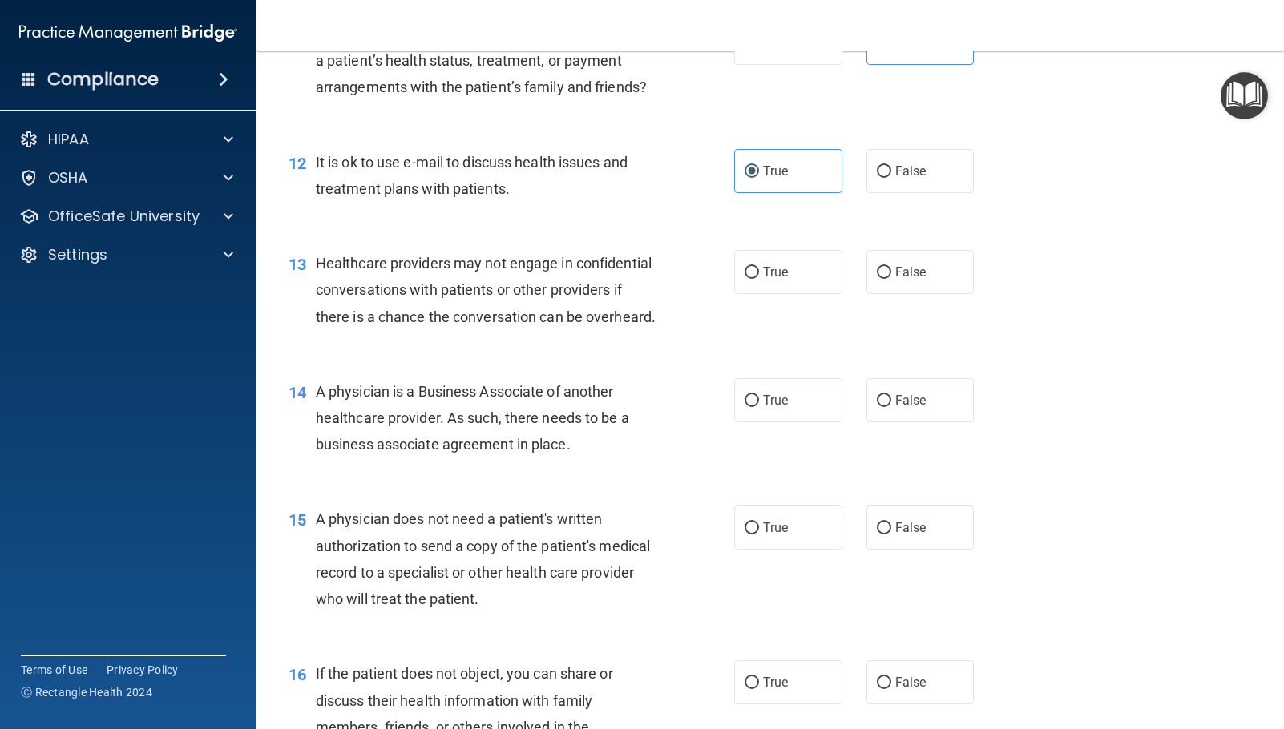
scroll to position [1523, 0]
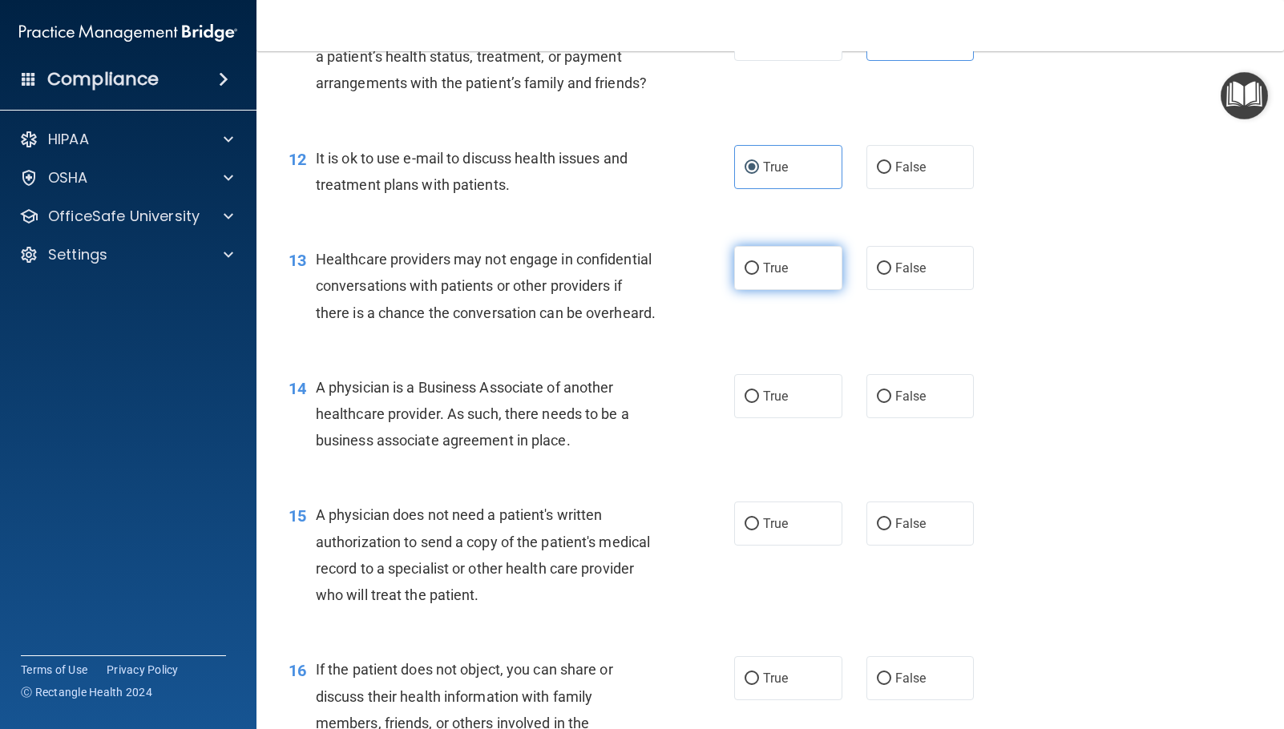
click at [770, 276] on span "True" at bounding box center [775, 267] width 25 height 15
click at [759, 275] on input "True" at bounding box center [751, 269] width 14 height 12
radio input "true"
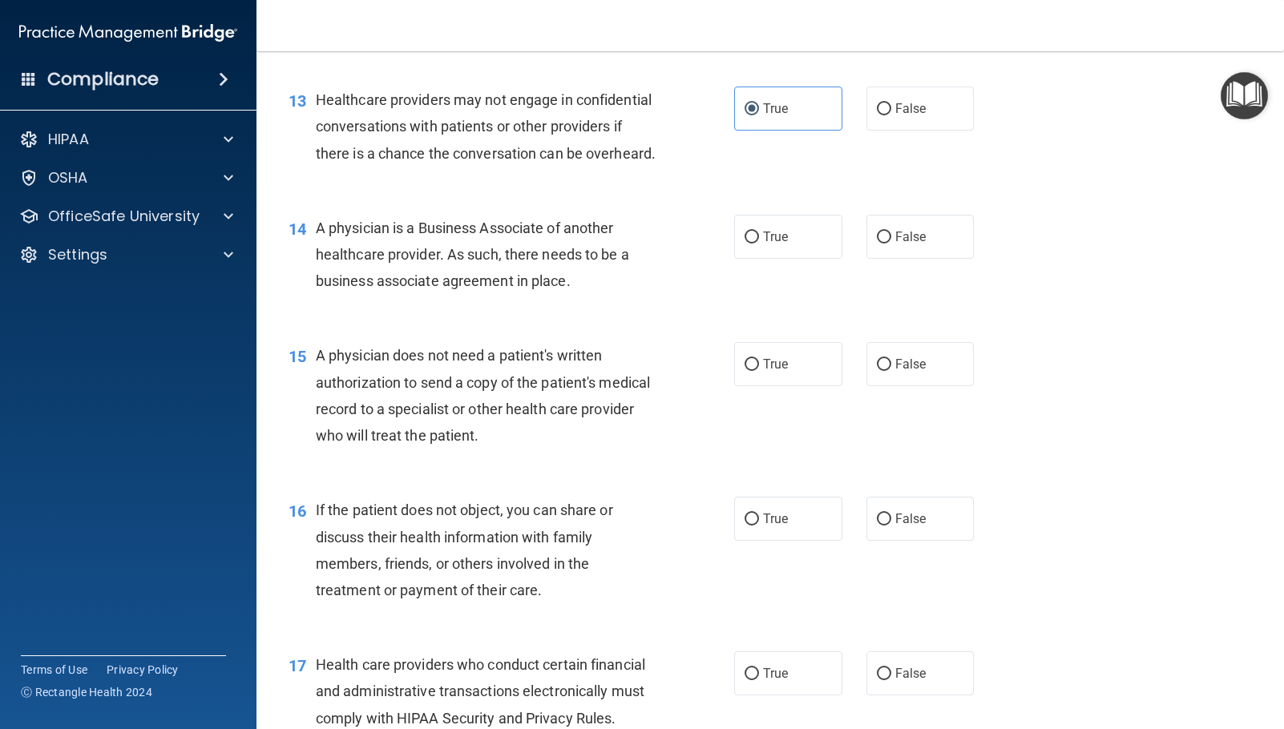
scroll to position [1683, 0]
click at [773, 258] on label "True" at bounding box center [788, 236] width 108 height 44
click at [759, 243] on input "True" at bounding box center [751, 237] width 14 height 12
radio input "true"
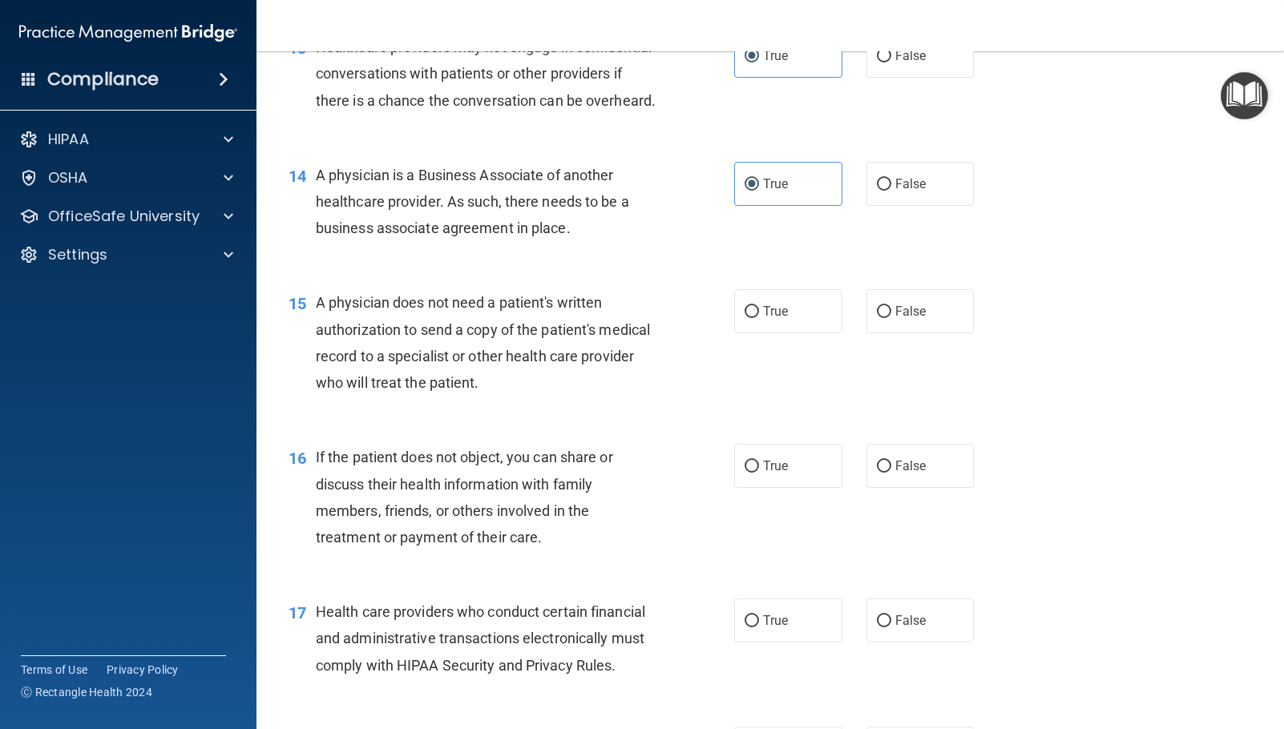
scroll to position [1763, 0]
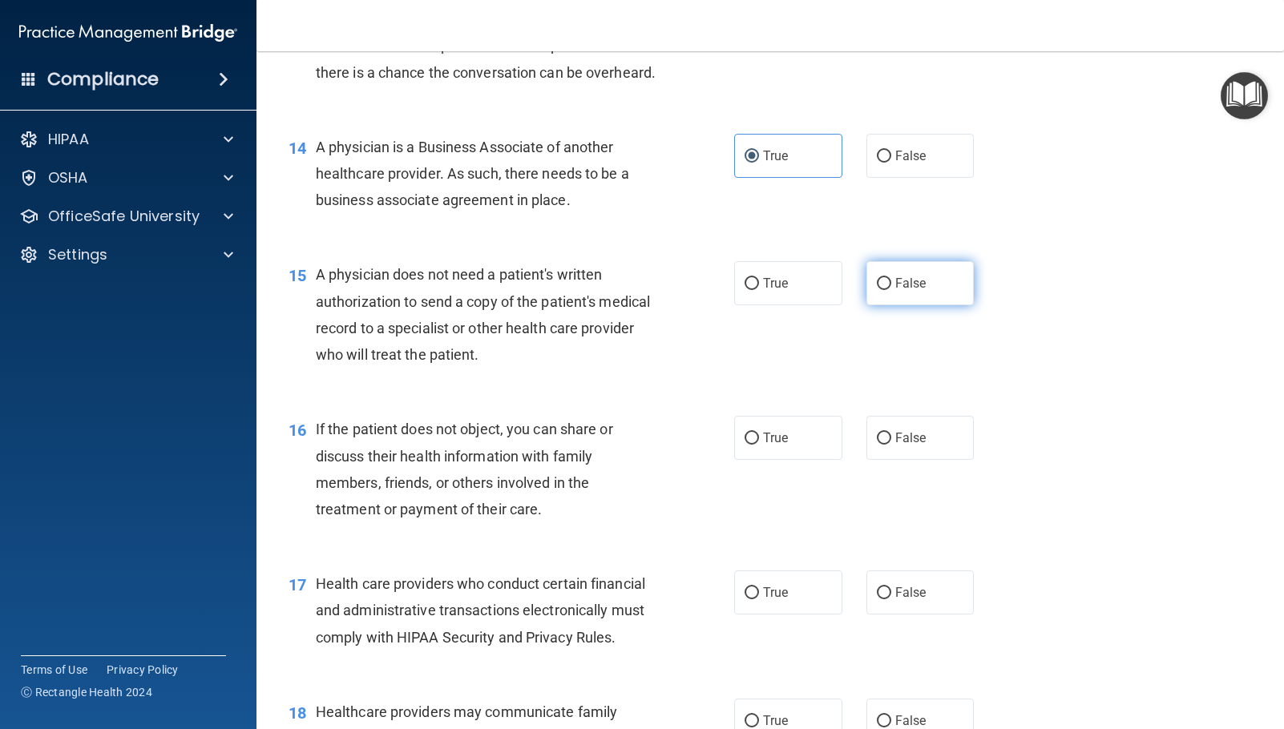
click at [895, 291] on span "False" at bounding box center [910, 283] width 31 height 15
click at [890, 290] on input "False" at bounding box center [884, 284] width 14 height 12
radio input "true"
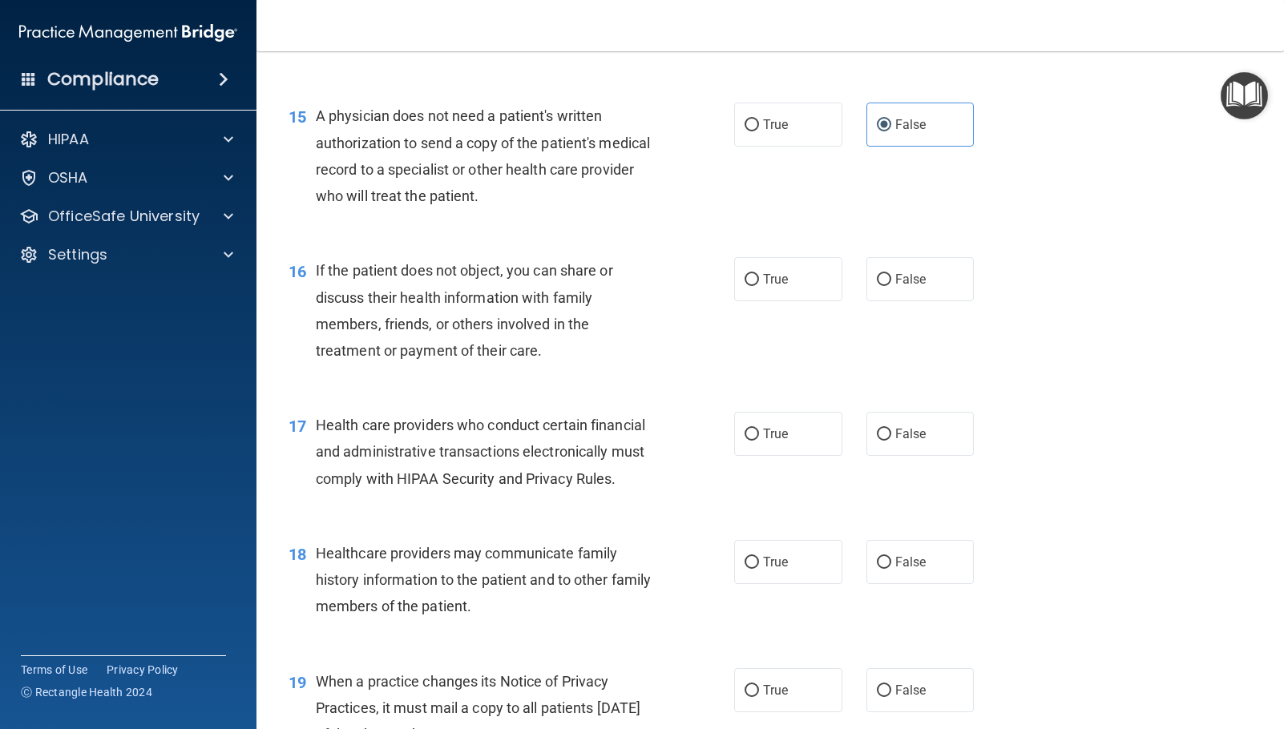
scroll to position [1923, 0]
click at [962, 300] on label "False" at bounding box center [920, 278] width 108 height 44
click at [891, 284] on input "False" at bounding box center [884, 278] width 14 height 12
radio input "true"
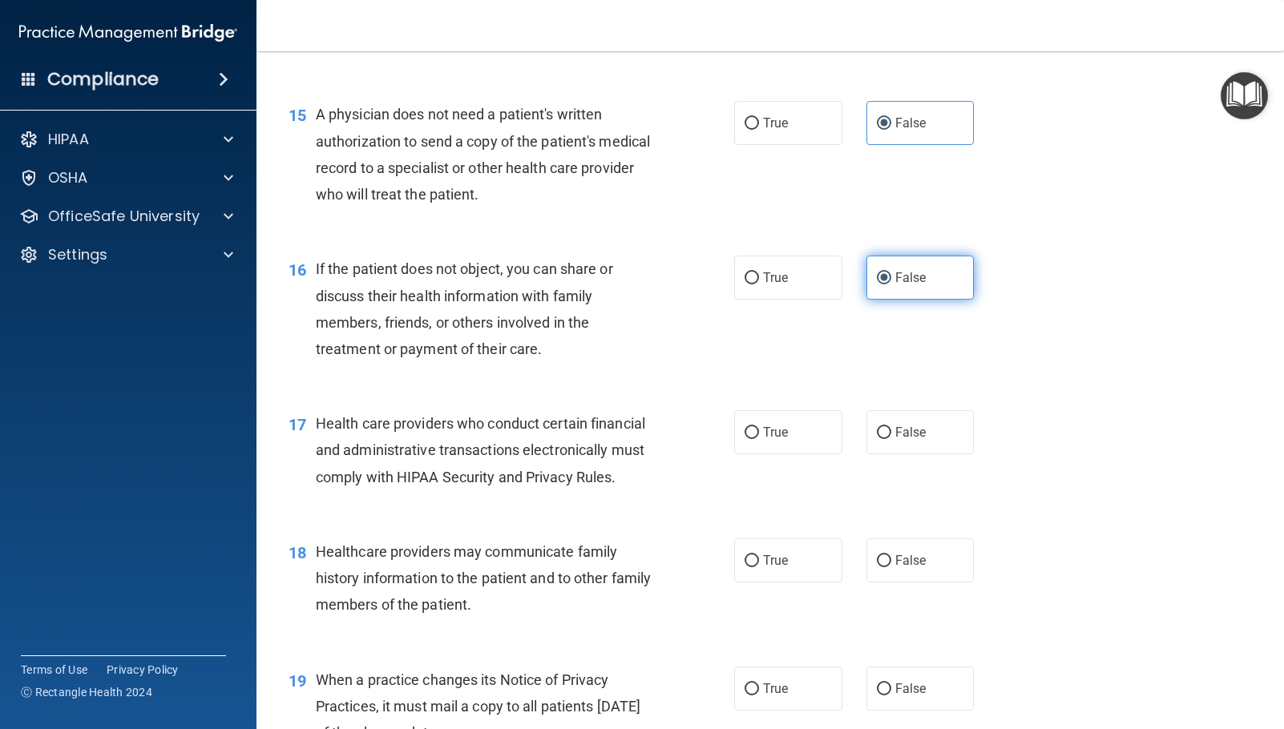
click at [931, 300] on label "False" at bounding box center [920, 278] width 108 height 44
click at [891, 284] on input "False" at bounding box center [884, 278] width 14 height 12
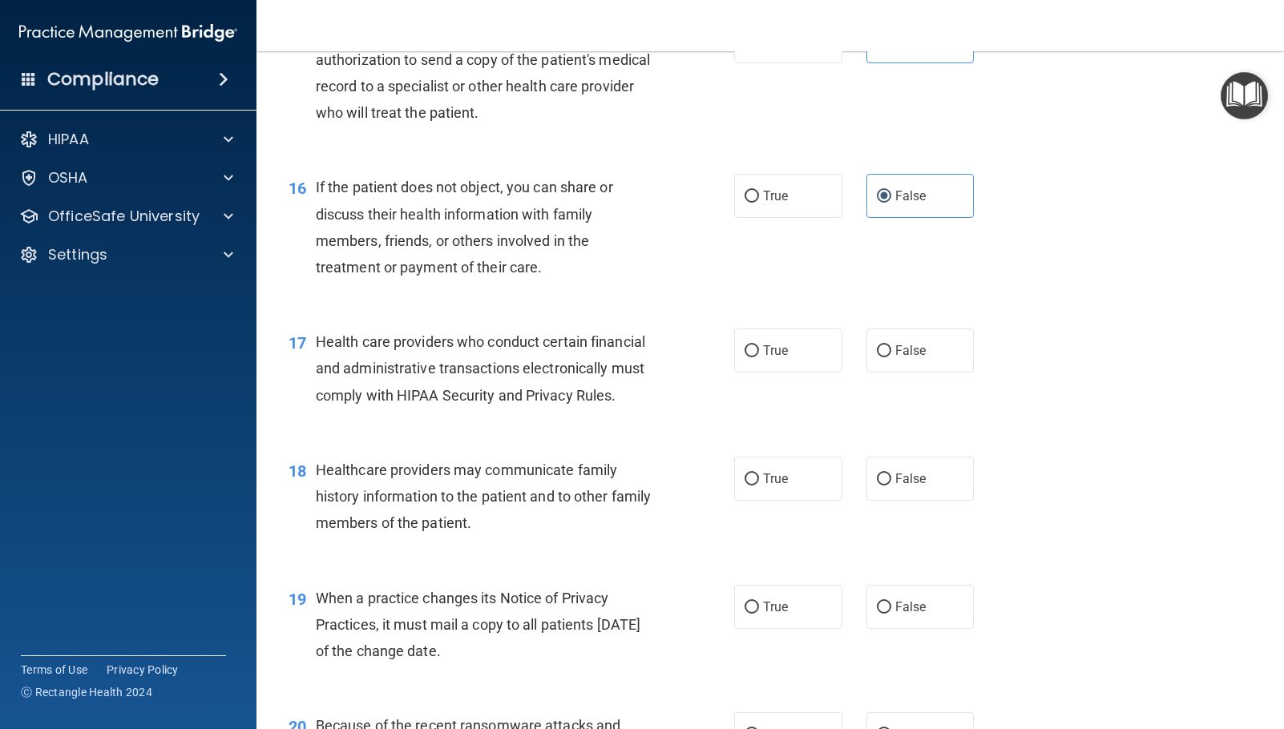
scroll to position [2084, 0]
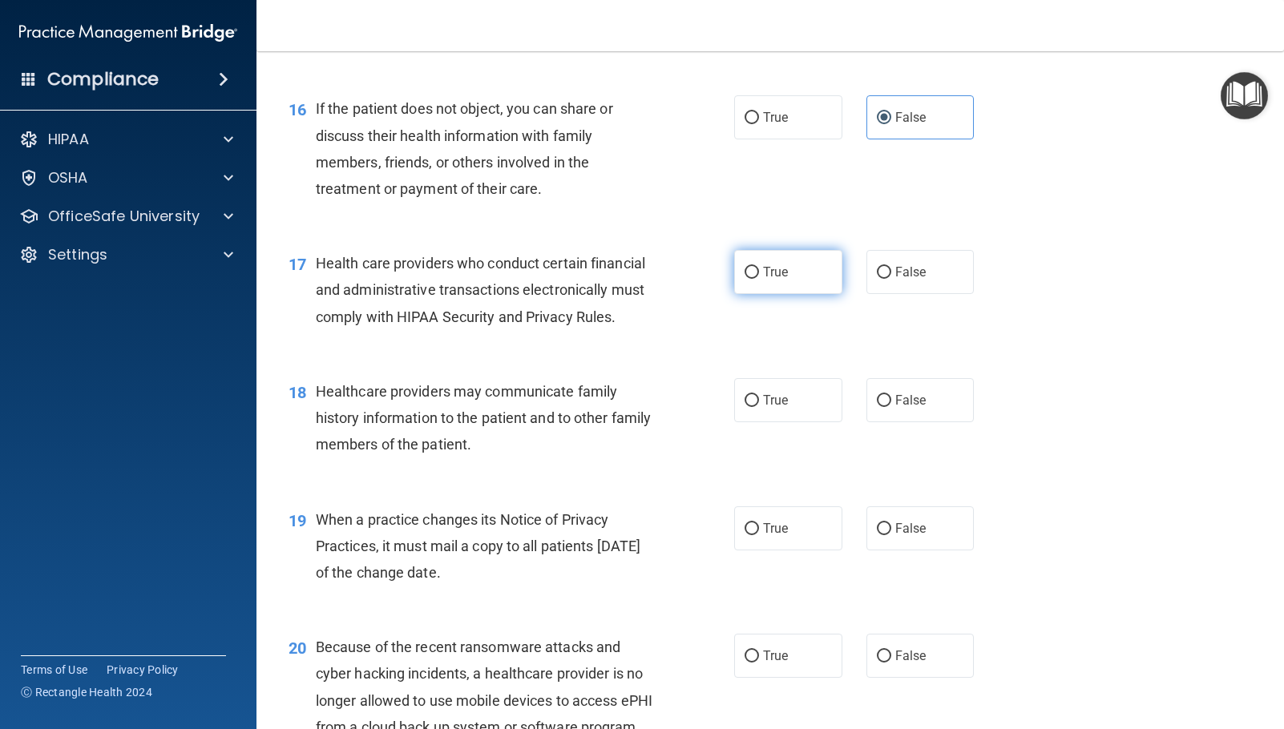
click at [748, 279] on input "True" at bounding box center [751, 273] width 14 height 12
radio input "true"
click at [909, 408] on span "False" at bounding box center [910, 400] width 31 height 15
click at [891, 407] on input "False" at bounding box center [884, 401] width 14 height 12
radio input "true"
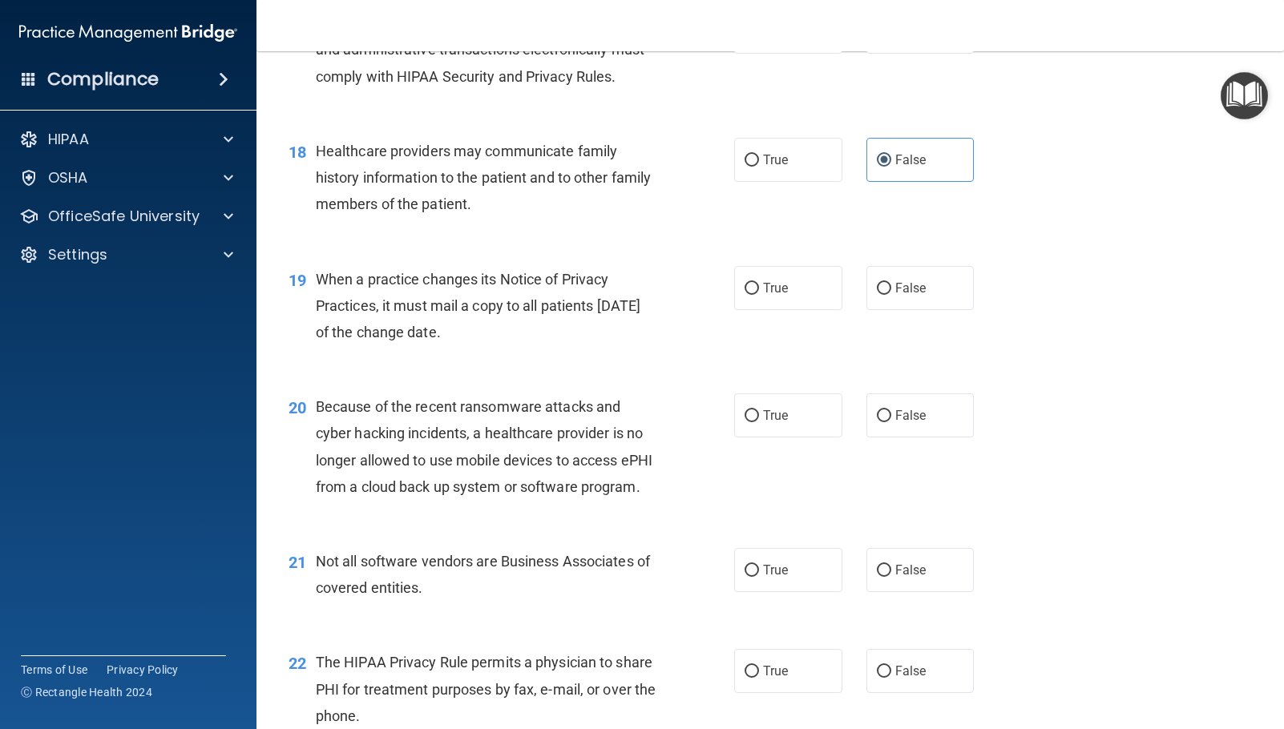
scroll to position [2404, 0]
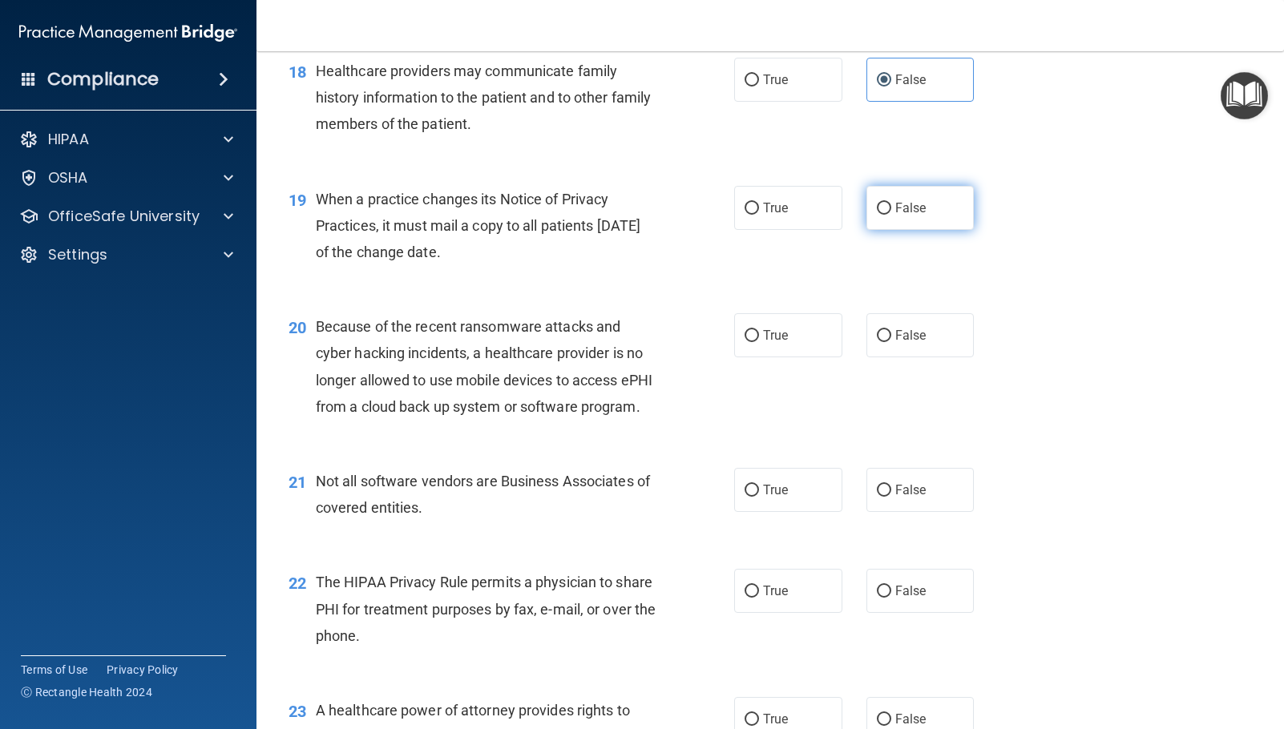
click at [916, 216] on span "False" at bounding box center [910, 207] width 31 height 15
click at [891, 215] on input "False" at bounding box center [884, 209] width 14 height 12
radio input "true"
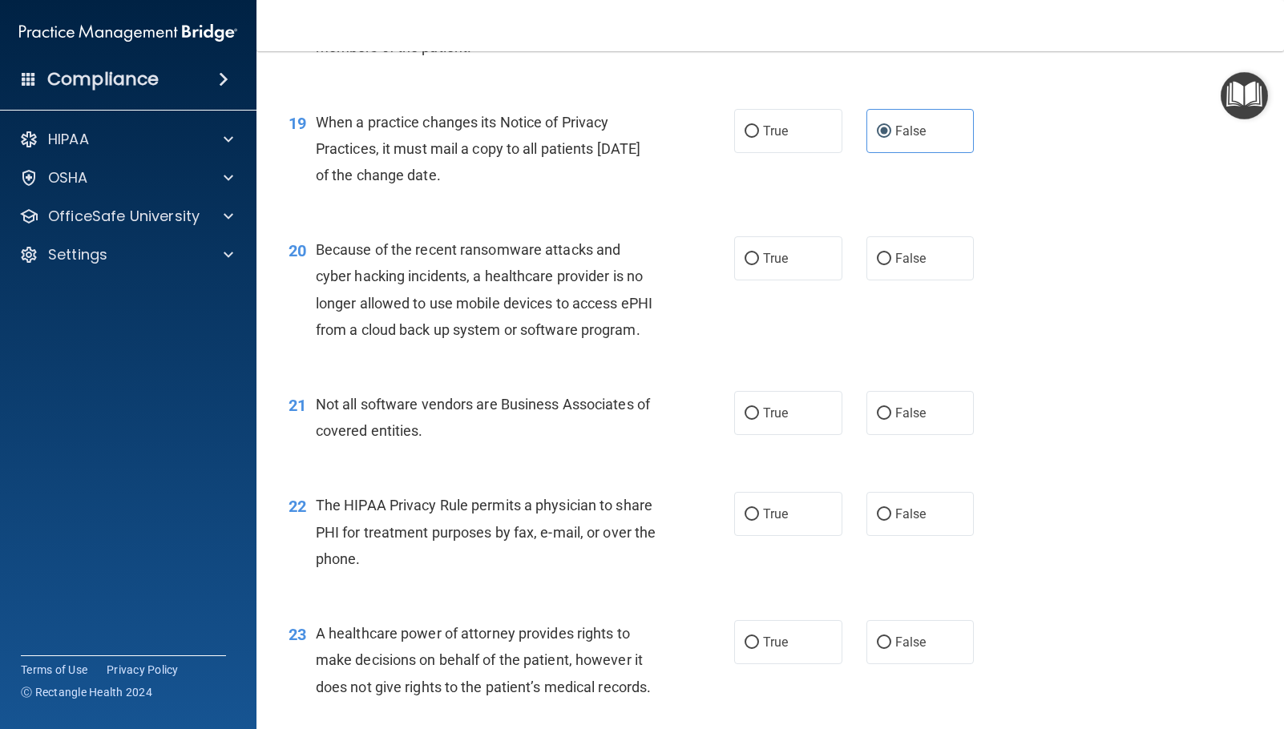
scroll to position [2564, 0]
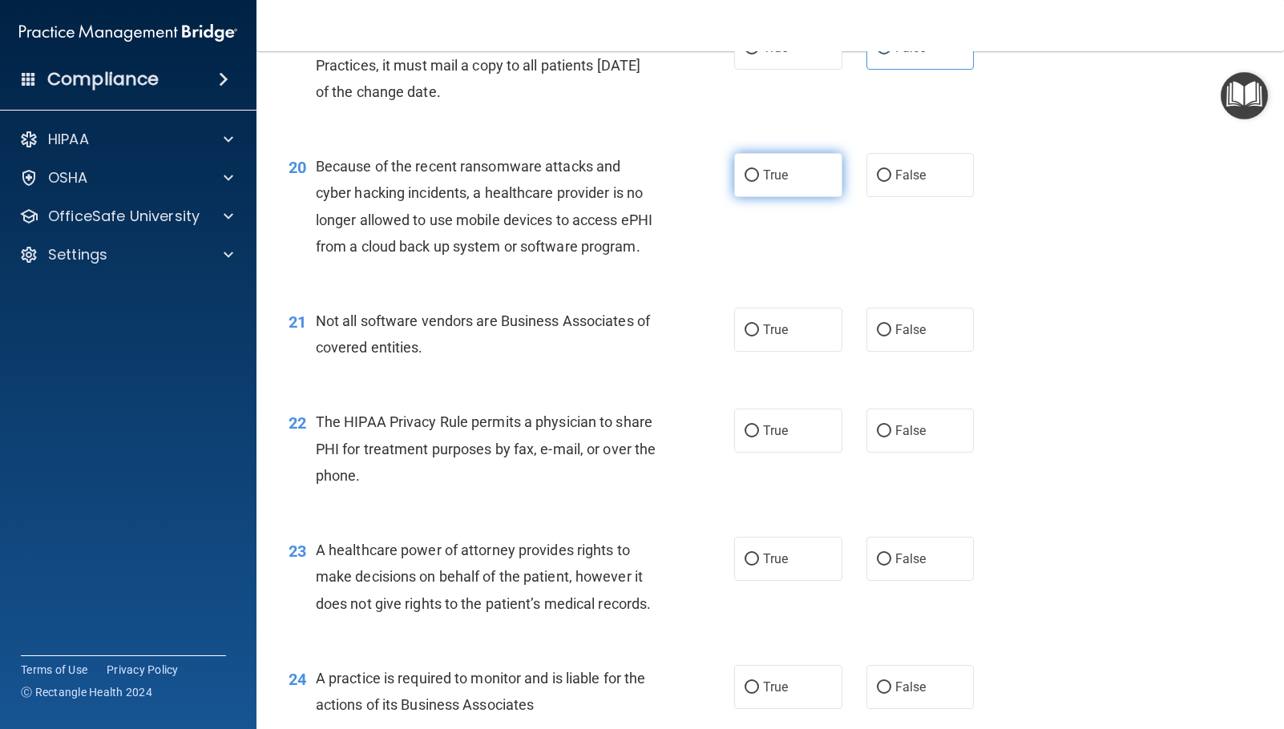
click at [777, 183] on span "True" at bounding box center [775, 174] width 25 height 15
click at [759, 182] on input "True" at bounding box center [751, 176] width 14 height 12
radio input "true"
click at [787, 352] on label "True" at bounding box center [788, 330] width 108 height 44
click at [759, 337] on input "True" at bounding box center [751, 331] width 14 height 12
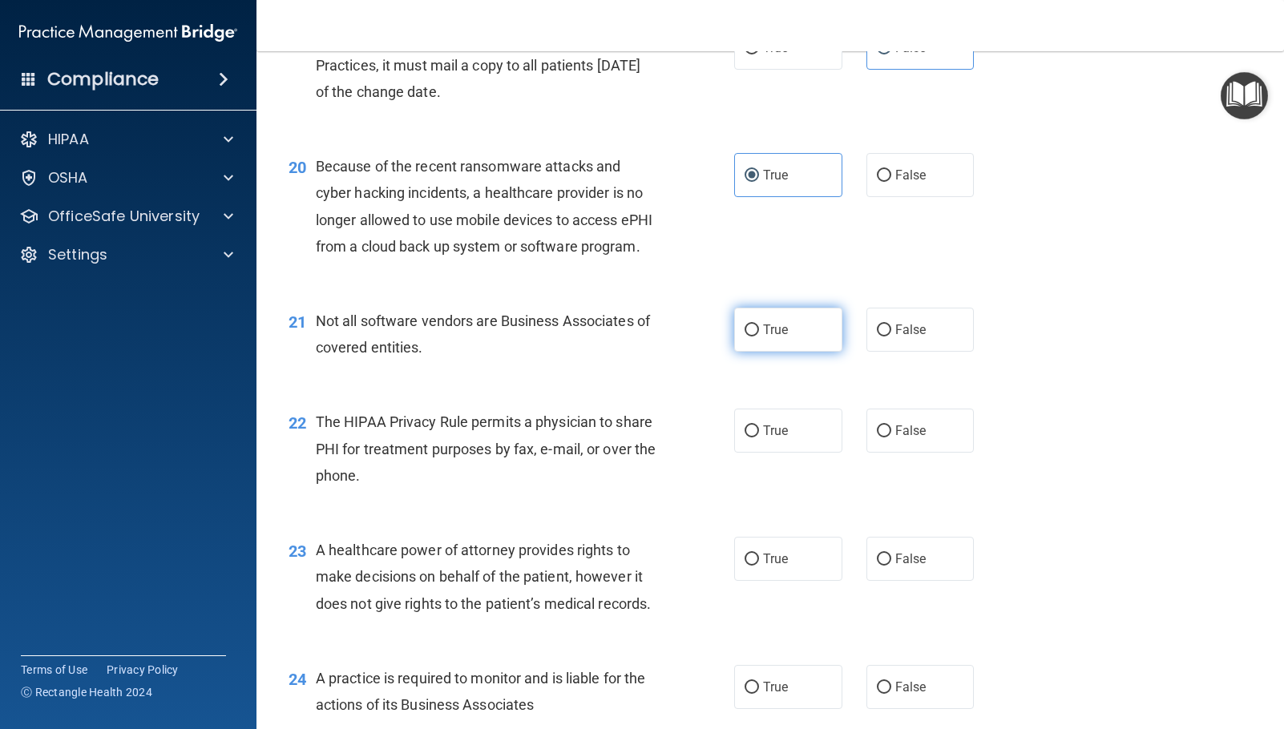
radio input "true"
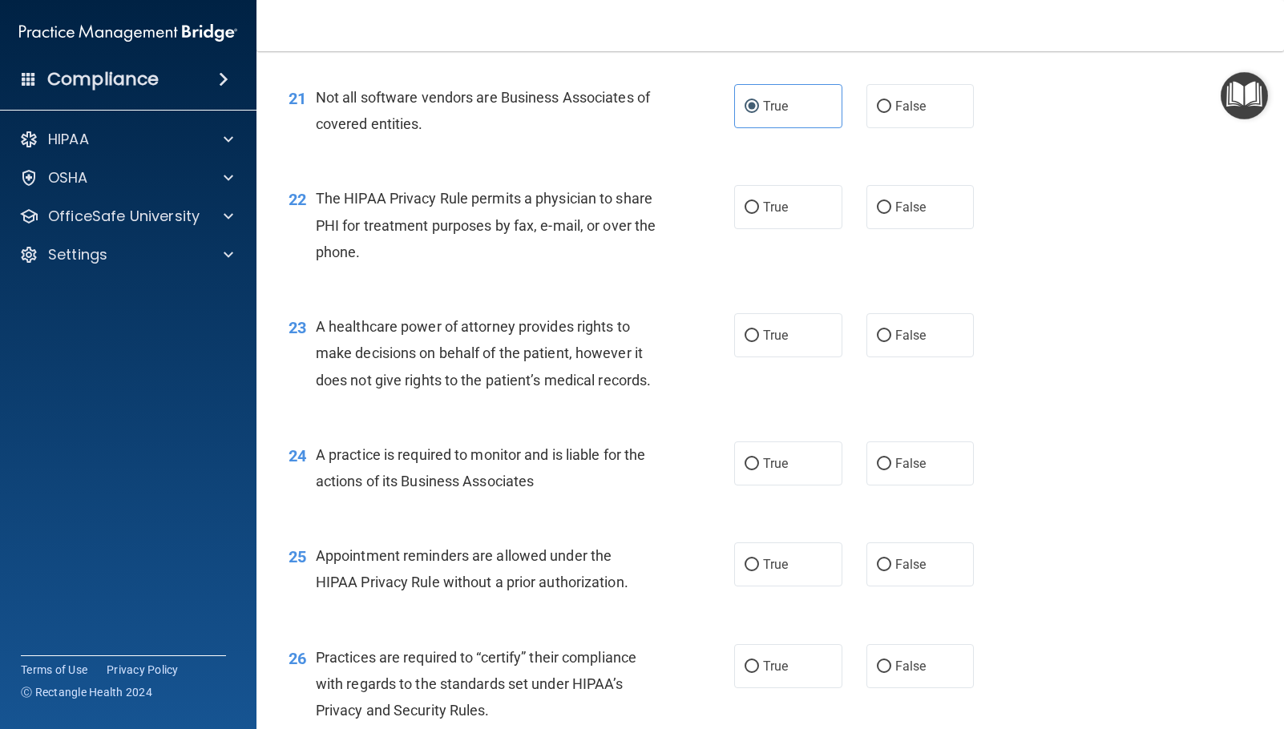
scroll to position [2805, 0]
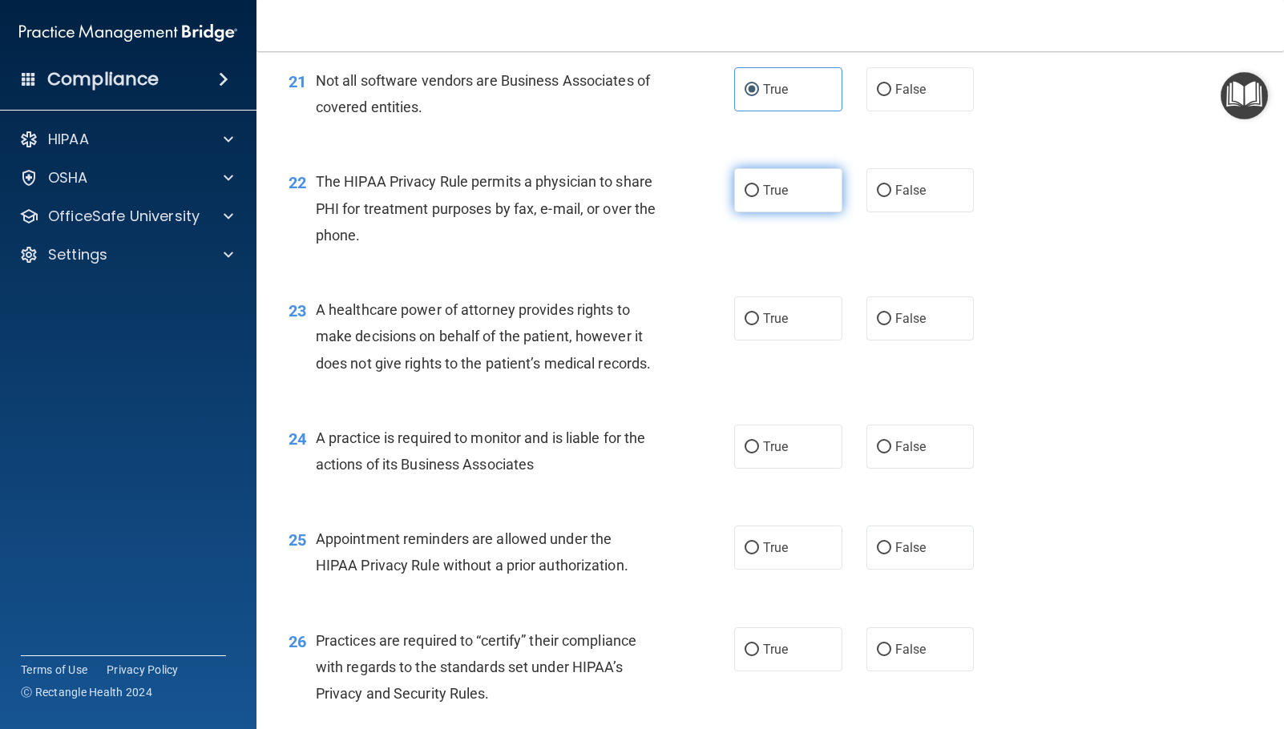
click at [778, 198] on span "True" at bounding box center [775, 190] width 25 height 15
click at [759, 197] on input "True" at bounding box center [751, 191] width 14 height 12
radio input "true"
click at [926, 341] on label "False" at bounding box center [920, 319] width 108 height 44
click at [891, 325] on input "False" at bounding box center [884, 319] width 14 height 12
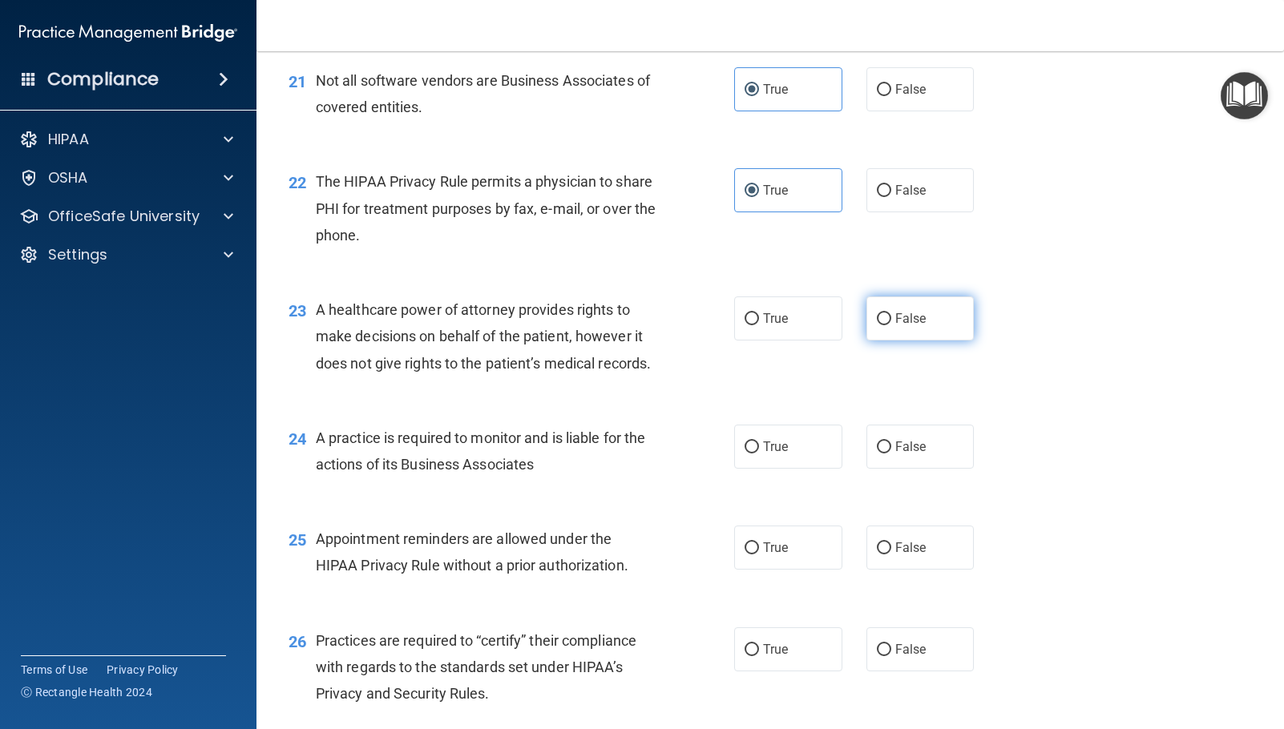
radio input "true"
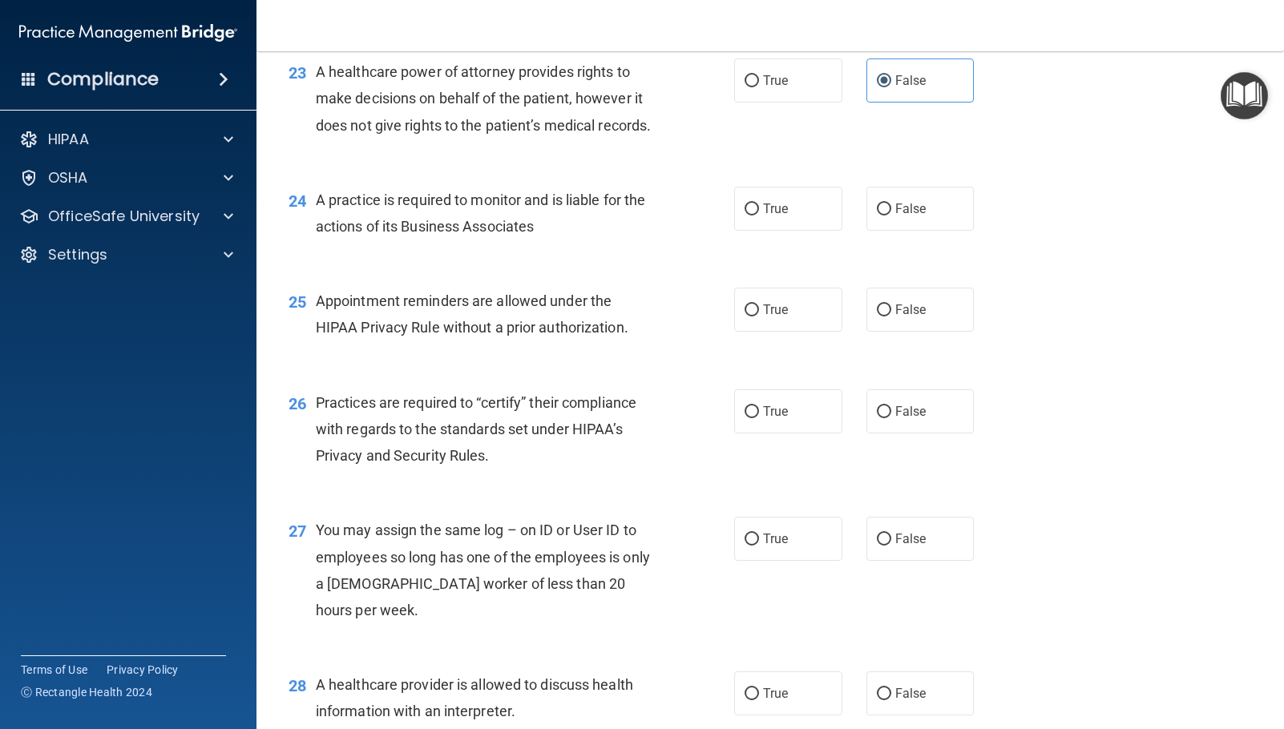
scroll to position [3045, 0]
click at [765, 214] on span "True" at bounding box center [775, 206] width 25 height 15
click at [759, 213] on input "True" at bounding box center [751, 207] width 14 height 12
radio input "true"
click at [786, 329] on label "True" at bounding box center [788, 307] width 108 height 44
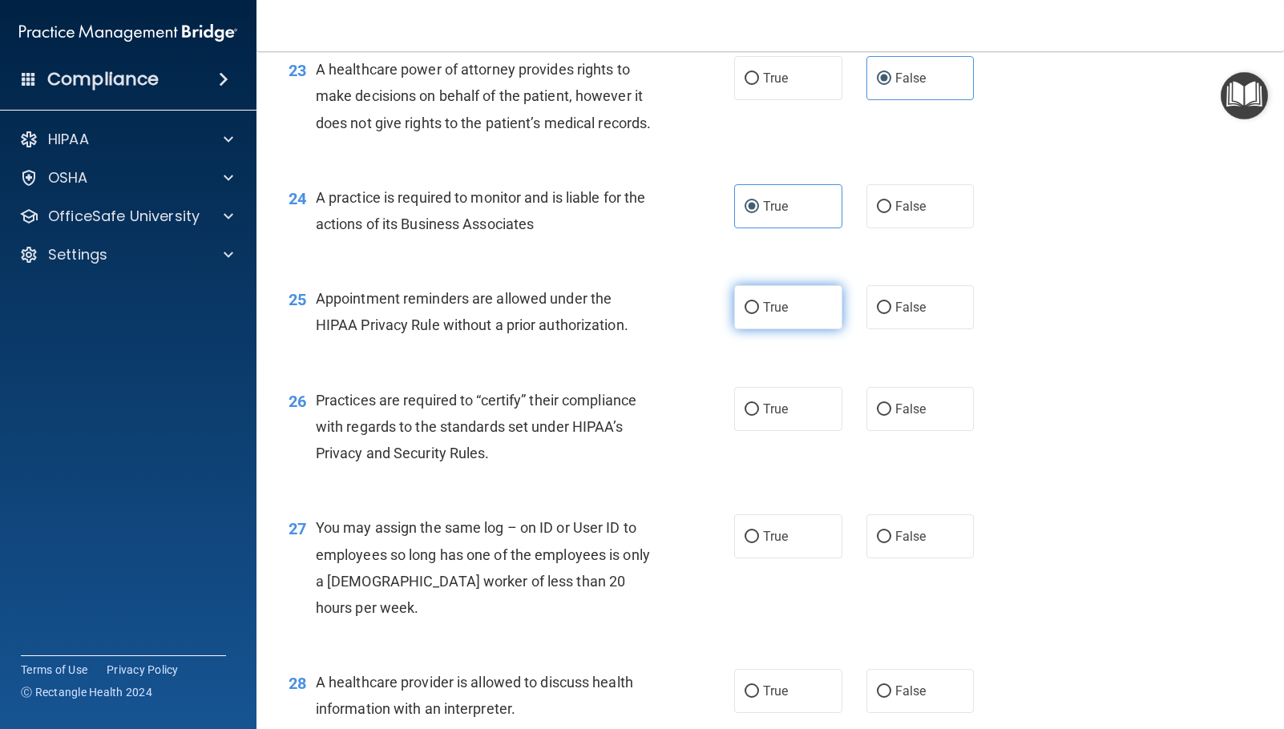
click at [759, 314] on input "True" at bounding box center [751, 308] width 14 height 12
radio input "true"
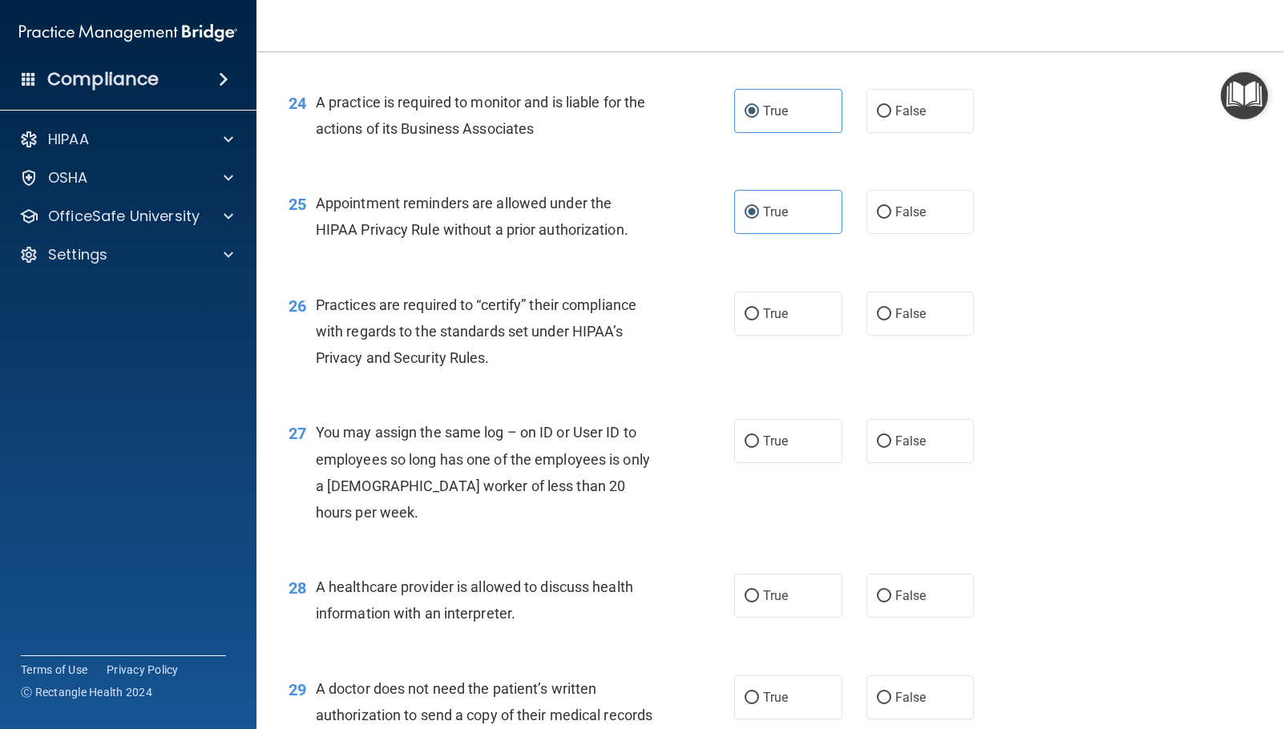
scroll to position [3286, 0]
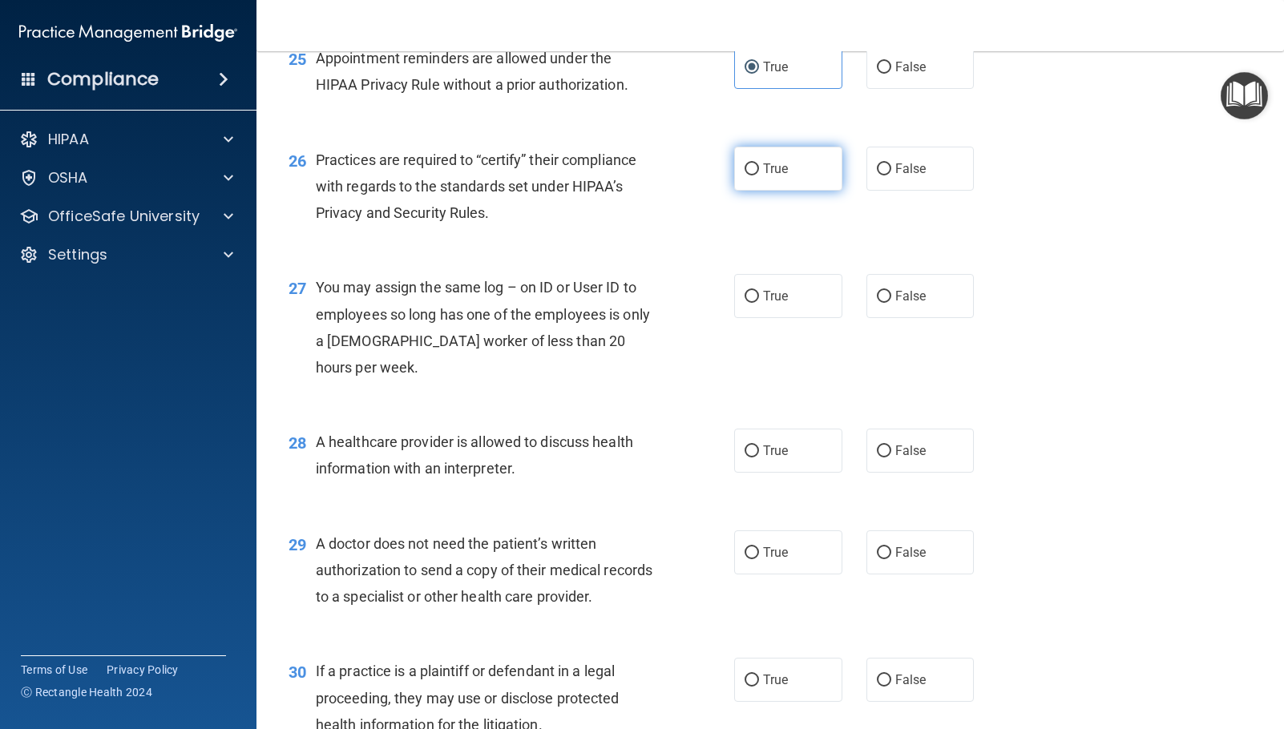
click at [771, 191] on label "True" at bounding box center [788, 169] width 108 height 44
click at [759, 176] on input "True" at bounding box center [751, 169] width 14 height 12
radio input "true"
click at [895, 75] on span "False" at bounding box center [910, 66] width 31 height 15
click at [889, 74] on input "False" at bounding box center [884, 68] width 14 height 12
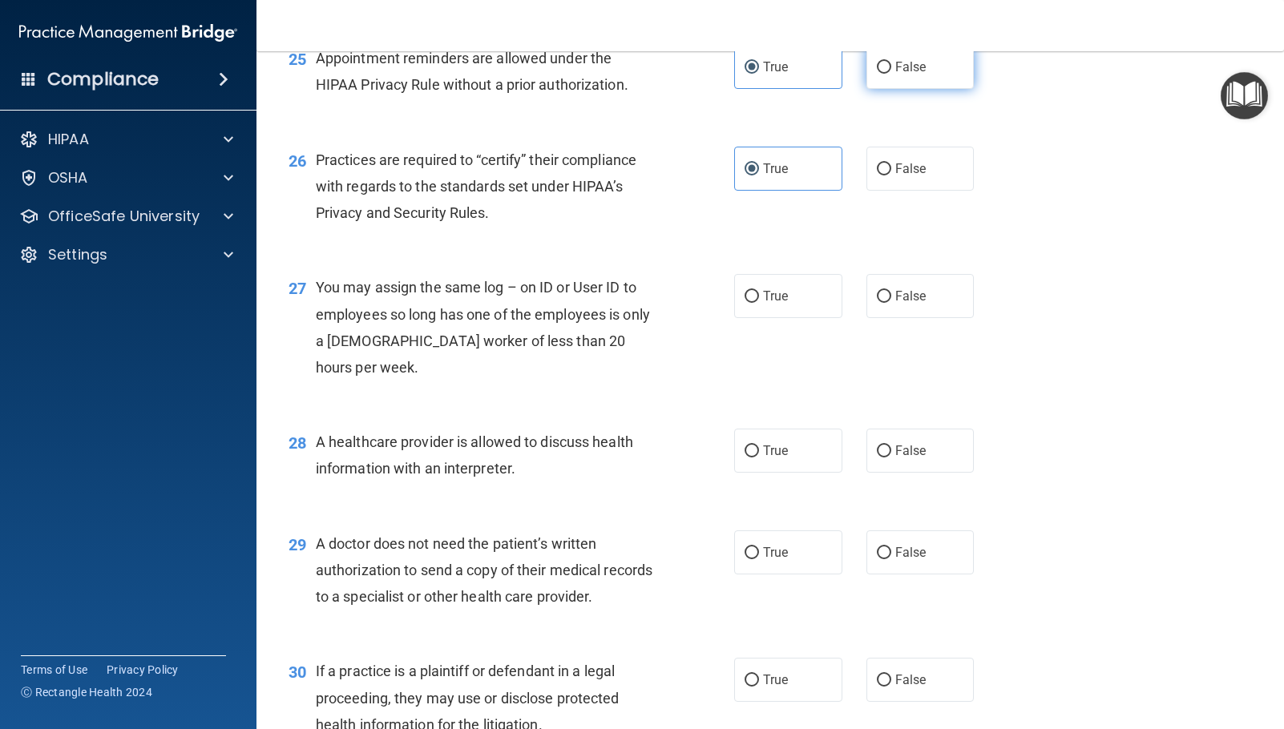
radio input "true"
radio input "false"
click at [923, 318] on label "False" at bounding box center [920, 296] width 108 height 44
click at [891, 303] on input "False" at bounding box center [884, 297] width 14 height 12
radio input "true"
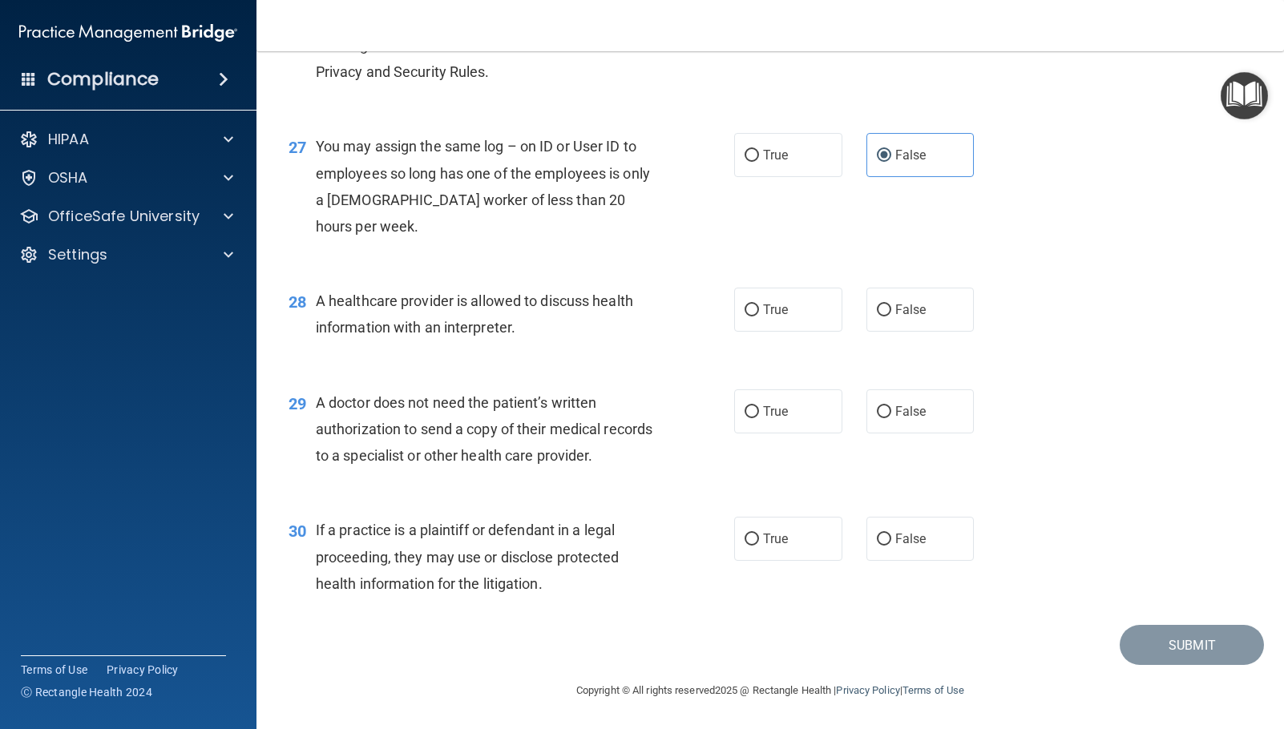
scroll to position [3526, 0]
click at [934, 324] on label "False" at bounding box center [920, 310] width 108 height 44
click at [891, 317] on input "False" at bounding box center [884, 311] width 14 height 12
radio input "true"
click at [935, 429] on label "False" at bounding box center [920, 411] width 108 height 44
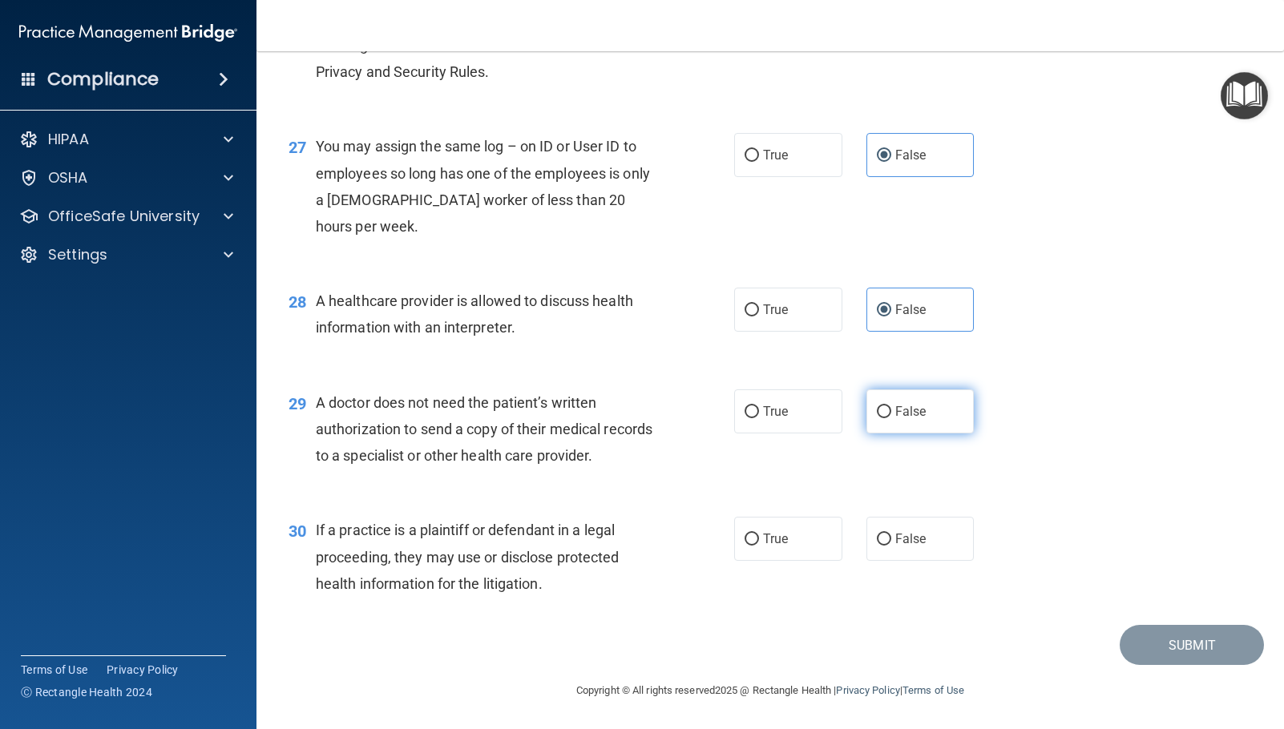
click at [891, 418] on input "False" at bounding box center [884, 412] width 14 height 12
radio input "true"
click at [912, 540] on span "False" at bounding box center [910, 538] width 31 height 15
click at [891, 540] on input "False" at bounding box center [884, 540] width 14 height 12
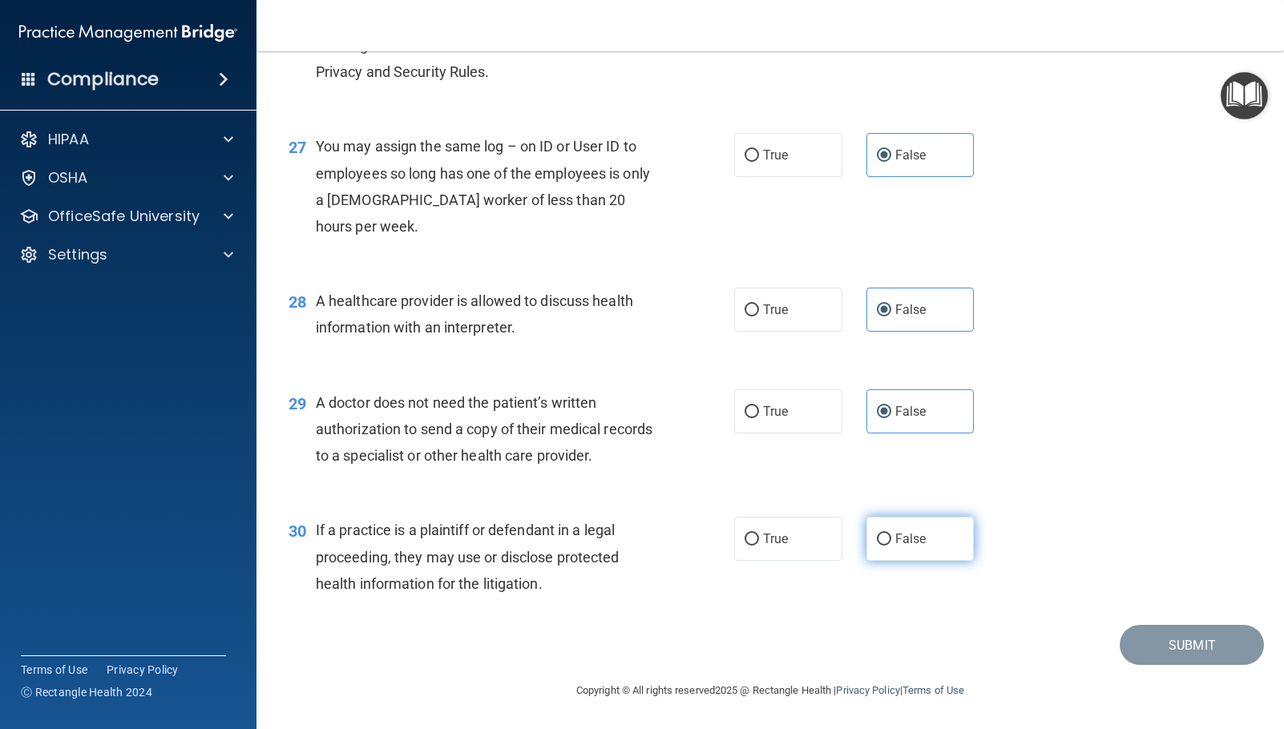
radio input "true"
click at [1170, 640] on button "Submit" at bounding box center [1192, 645] width 144 height 41
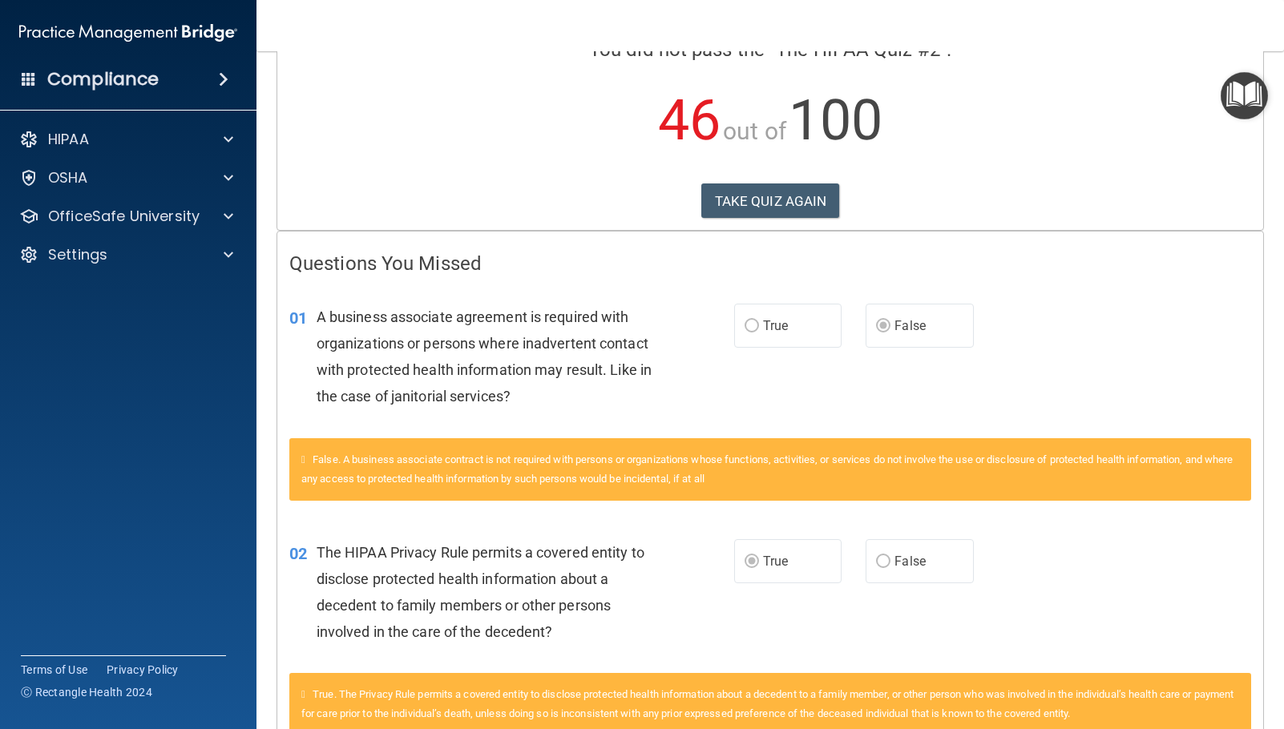
scroll to position [160, 0]
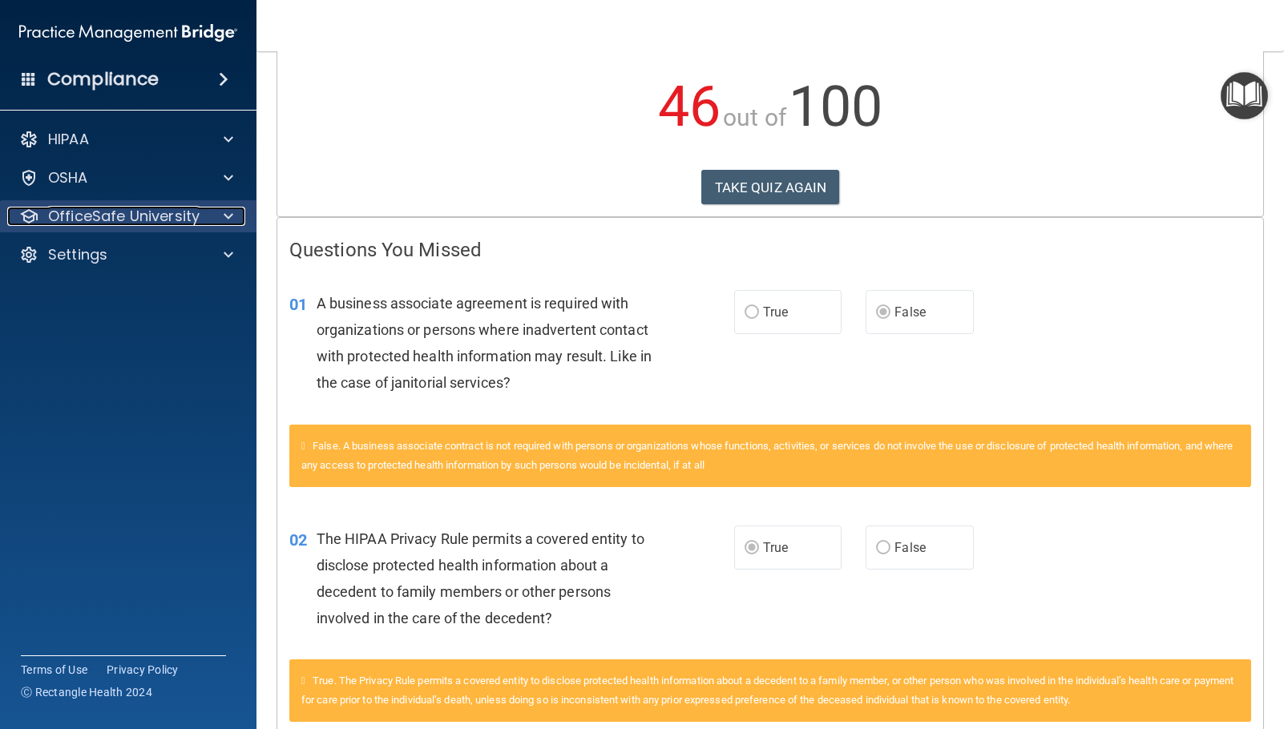
click at [237, 218] on div at bounding box center [226, 216] width 40 height 19
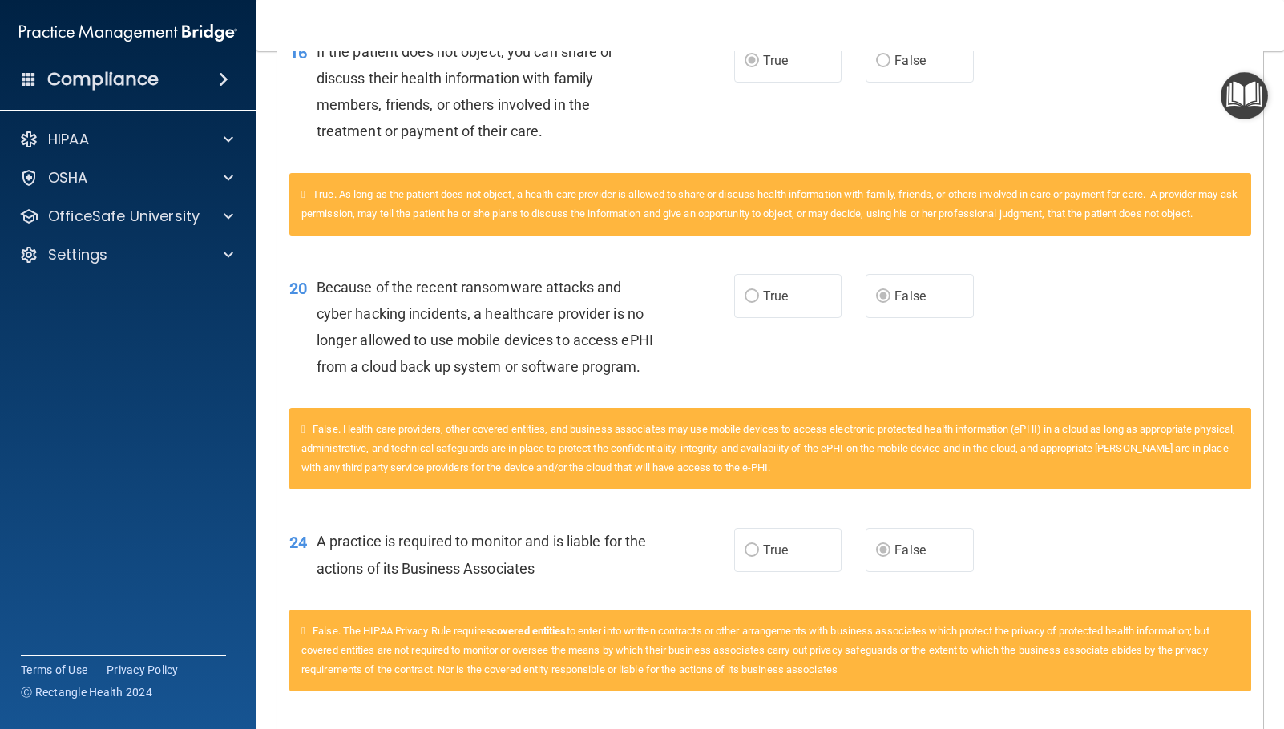
scroll to position [2244, 0]
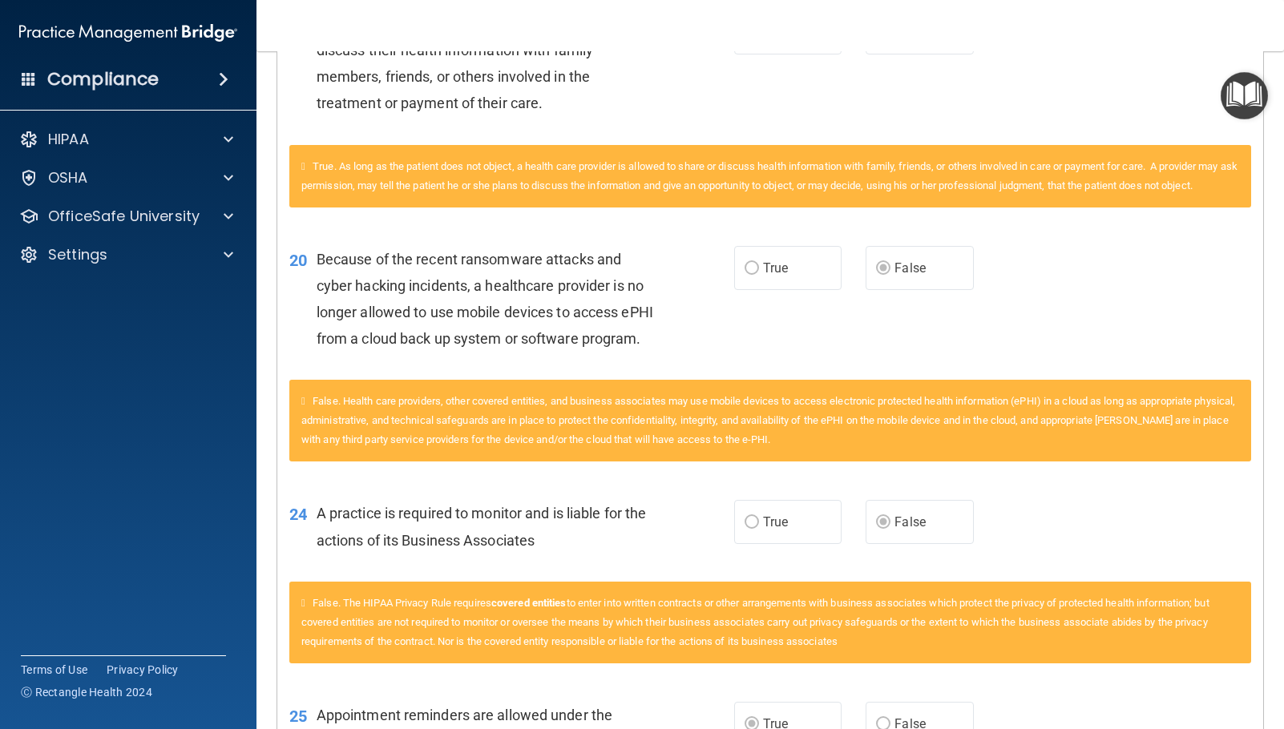
click at [1110, 558] on div "24 A practice is required to monitor and is liable for the actions of its Busin…" at bounding box center [770, 530] width 986 height 101
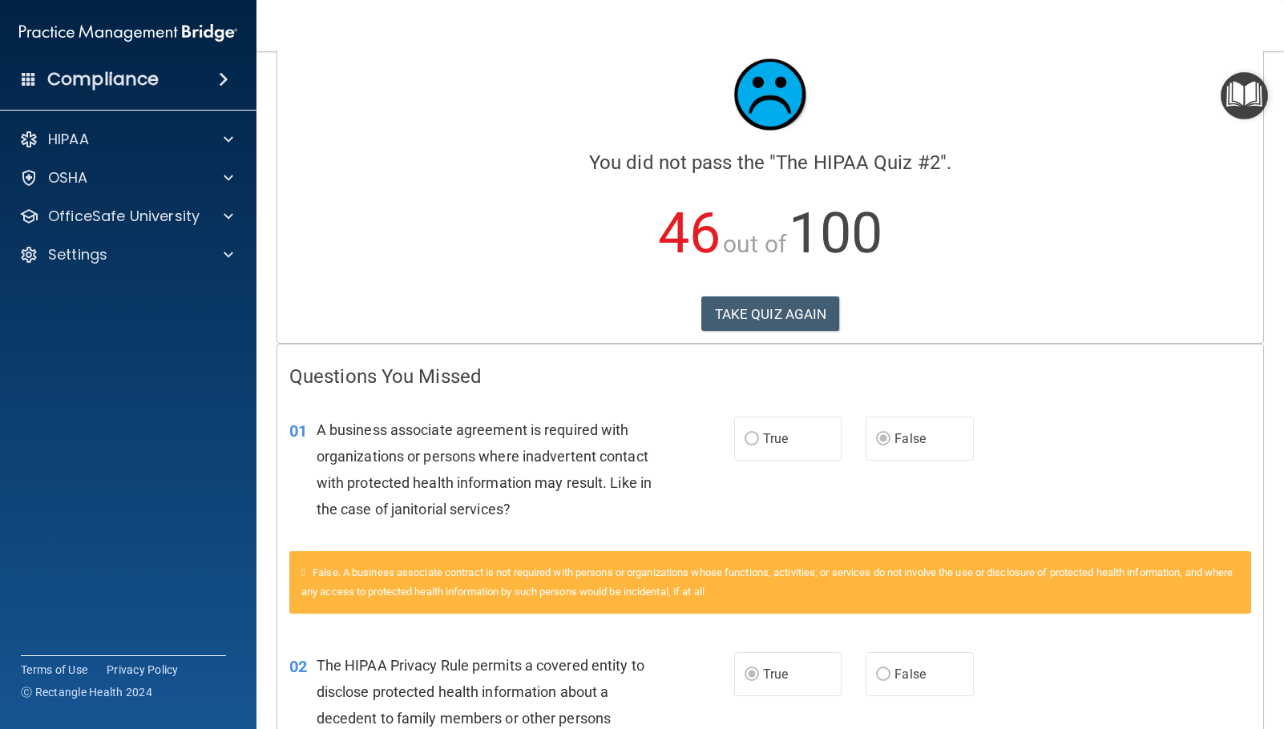
scroll to position [0, 0]
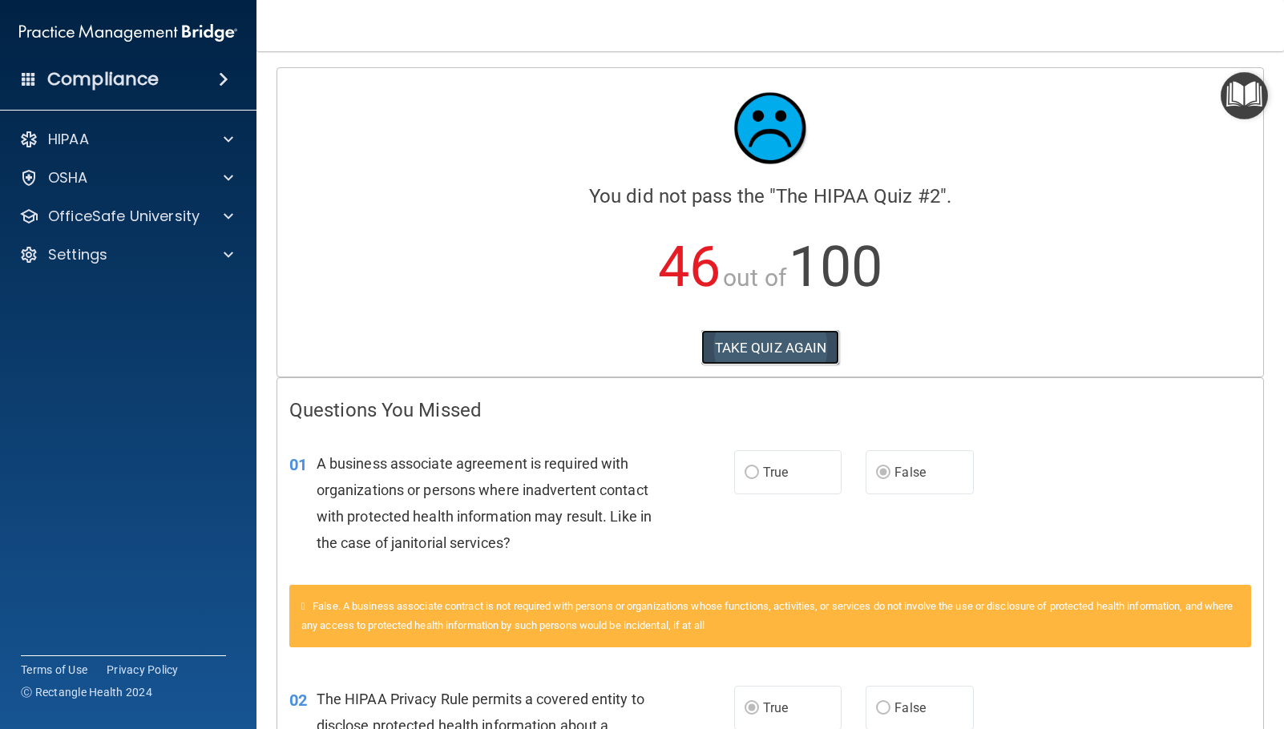
click at [777, 343] on button "TAKE QUIZ AGAIN" at bounding box center [770, 347] width 139 height 35
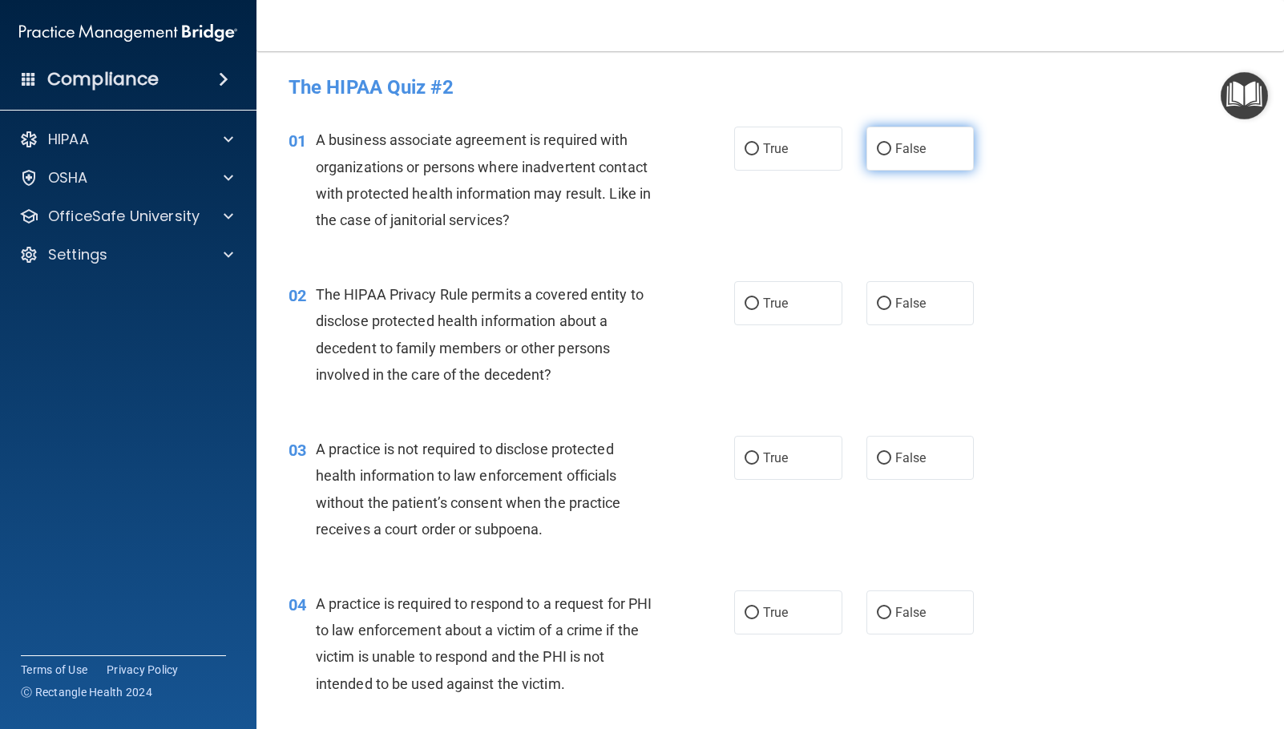
click at [886, 155] on label "False" at bounding box center [920, 149] width 108 height 44
click at [886, 155] on input "False" at bounding box center [884, 149] width 14 height 12
radio input "true"
click at [800, 314] on label "True" at bounding box center [788, 303] width 108 height 44
click at [759, 310] on input "True" at bounding box center [751, 304] width 14 height 12
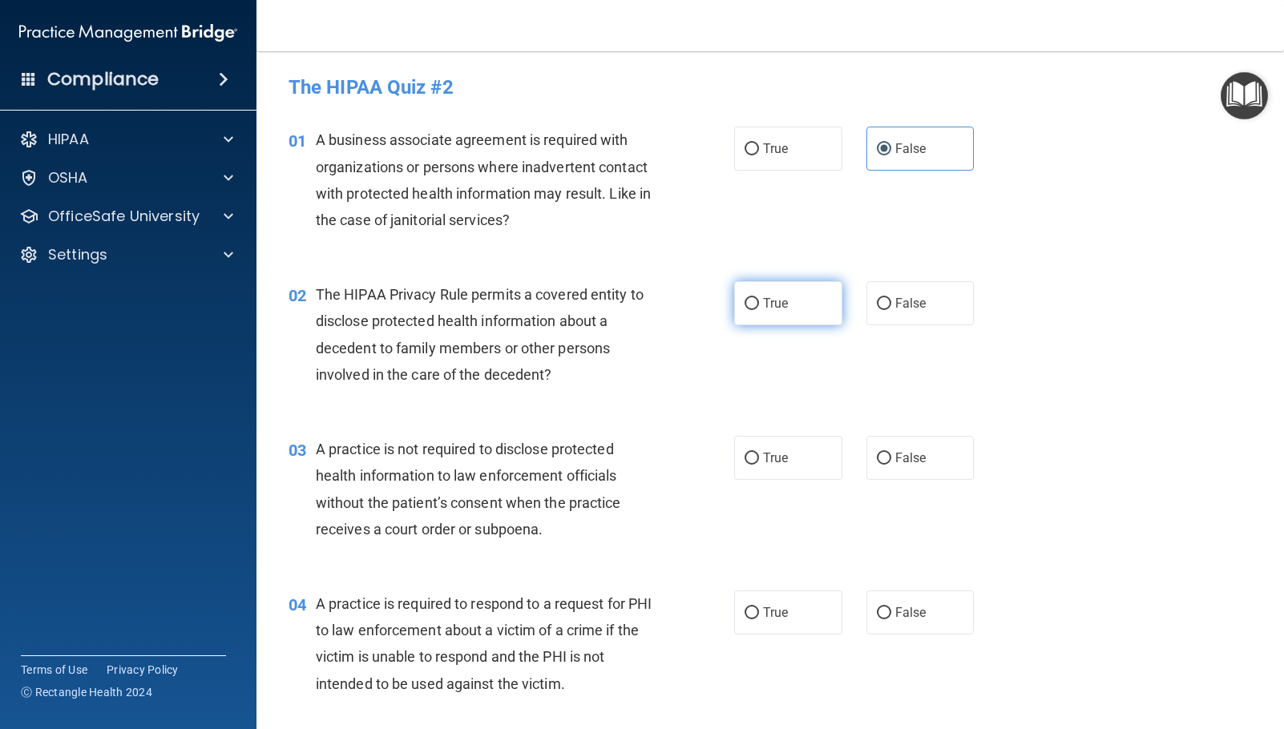
radio input "true"
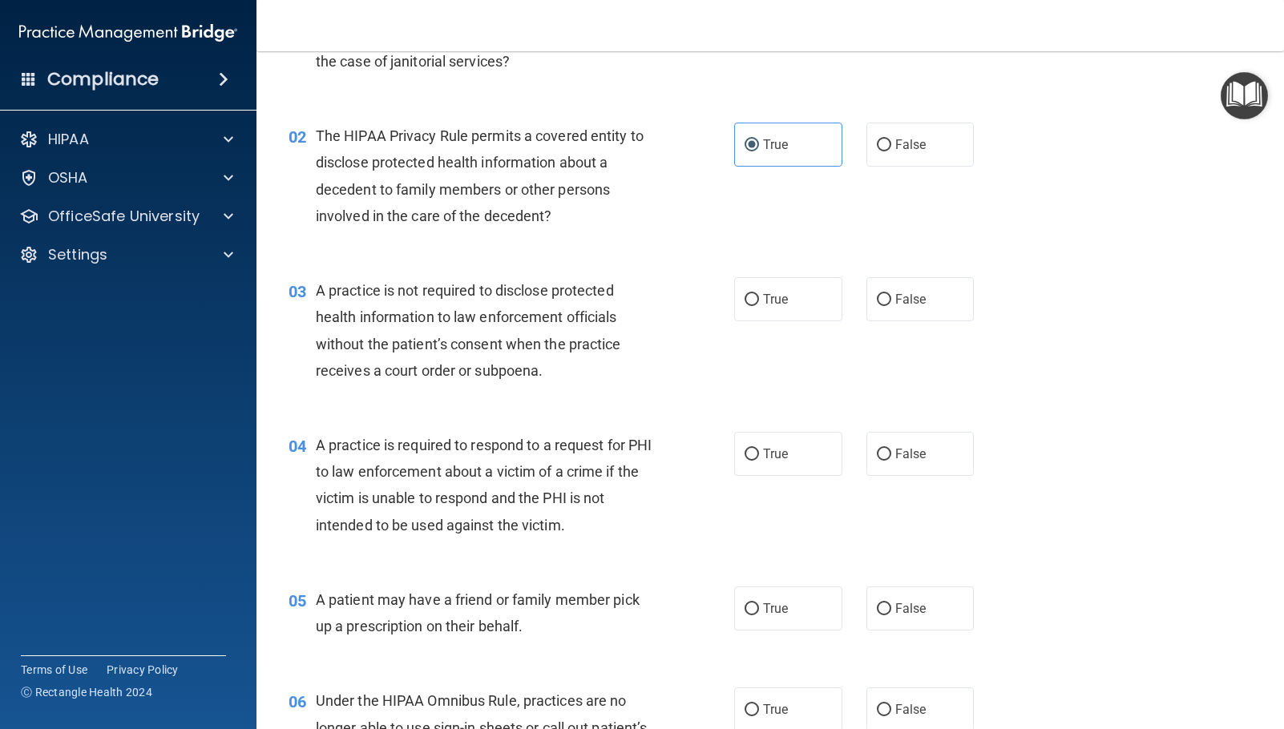
scroll to position [160, 0]
click at [944, 308] on label "False" at bounding box center [920, 298] width 108 height 44
click at [891, 305] on input "False" at bounding box center [884, 299] width 14 height 12
radio input "true"
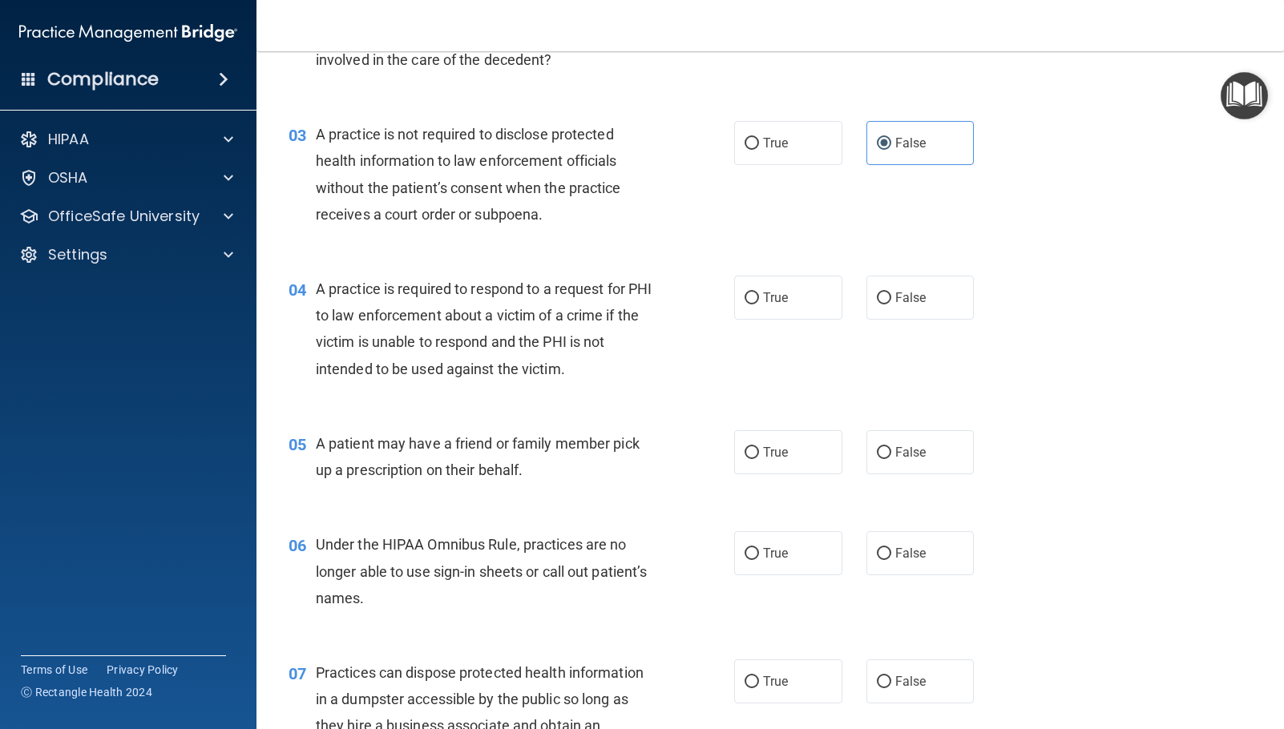
scroll to position [321, 0]
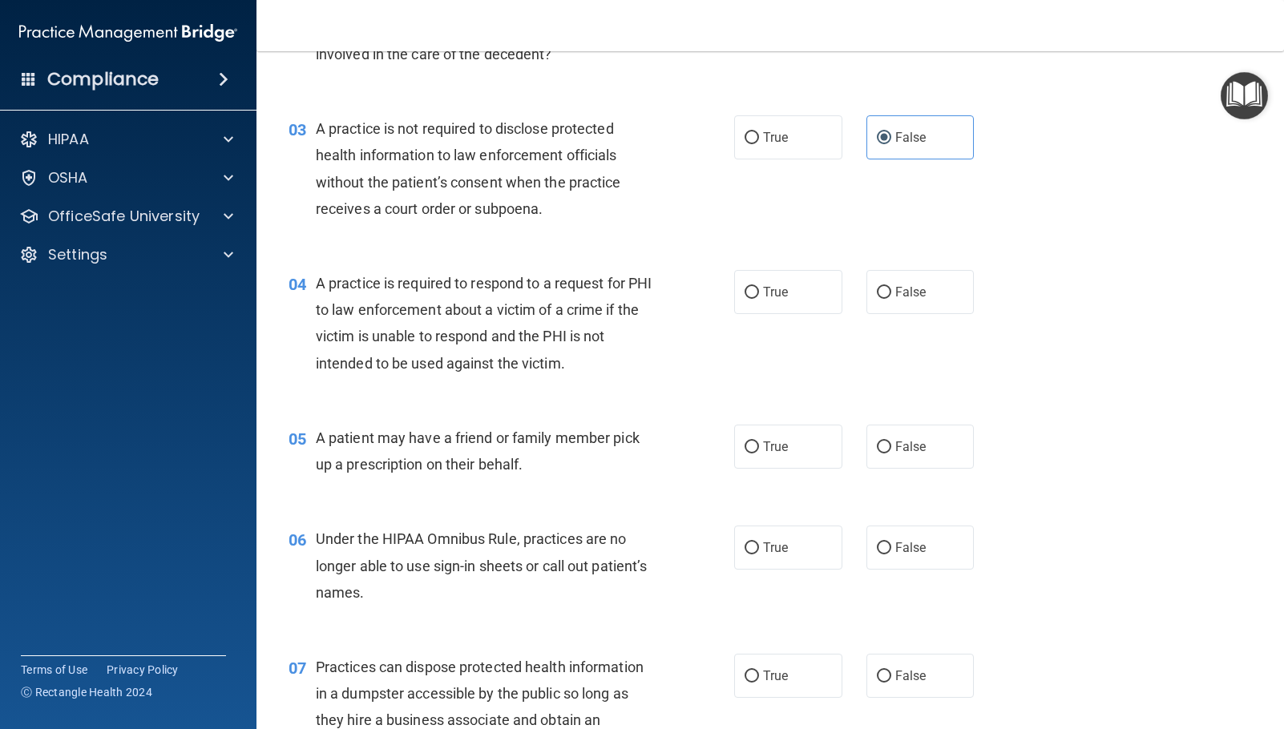
click at [772, 325] on div "04 A practice is required to respond to a request for PHI to law enforcement ab…" at bounding box center [769, 327] width 987 height 155
click at [775, 308] on label "True" at bounding box center [788, 292] width 108 height 44
click at [759, 299] on input "True" at bounding box center [751, 293] width 14 height 12
radio input "true"
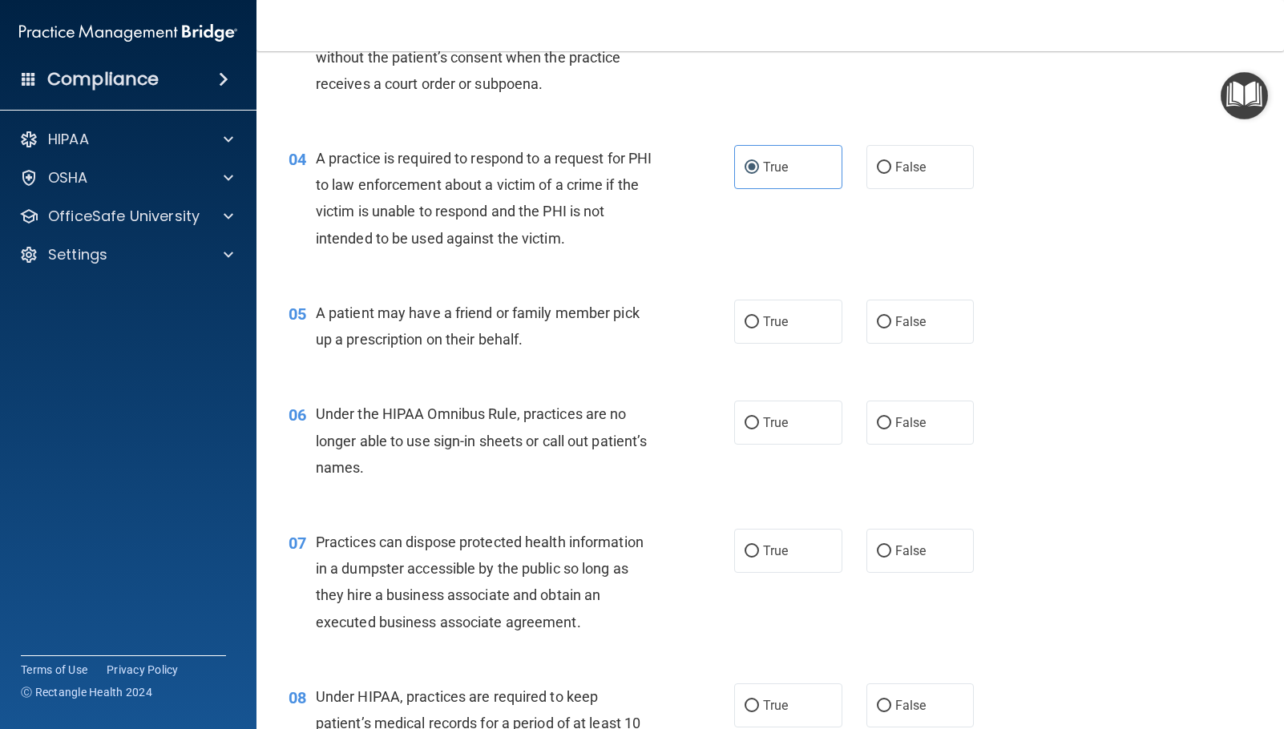
scroll to position [481, 0]
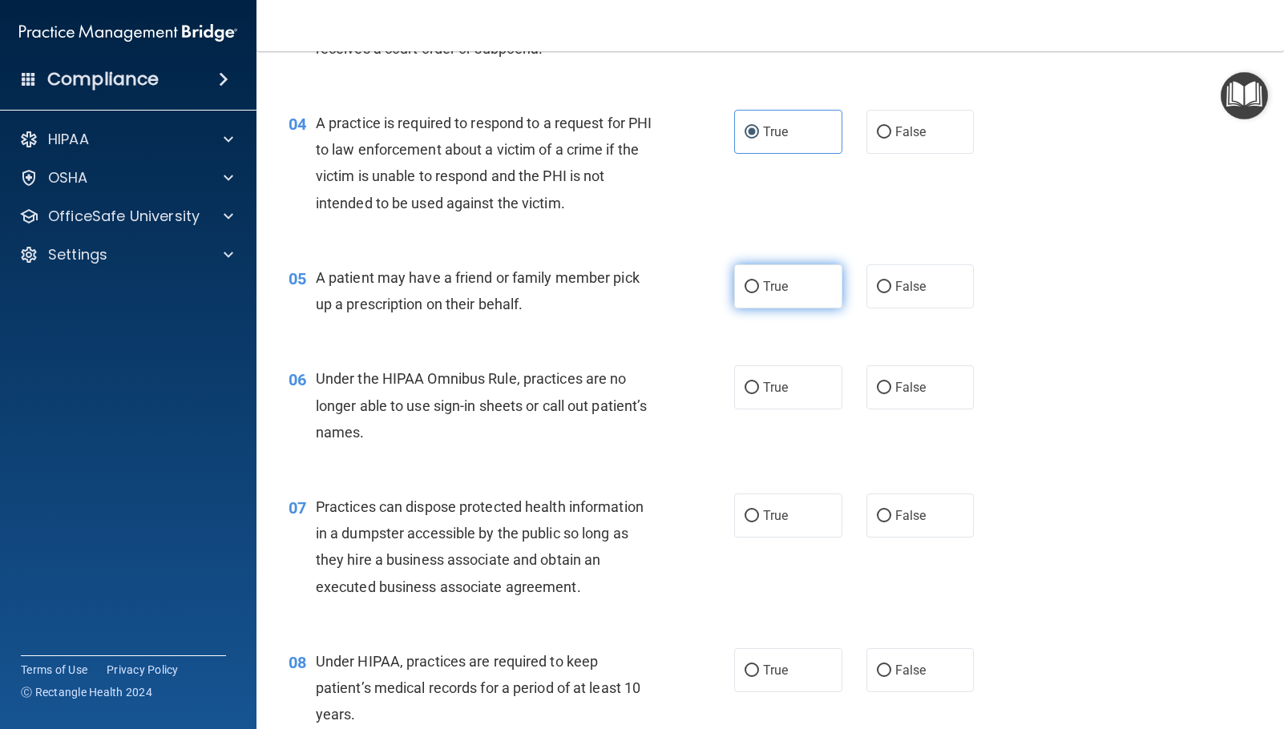
click at [781, 293] on span "True" at bounding box center [775, 286] width 25 height 15
click at [759, 293] on input "True" at bounding box center [751, 287] width 14 height 12
radio input "true"
click at [895, 393] on span "False" at bounding box center [910, 387] width 31 height 15
click at [891, 393] on input "False" at bounding box center [884, 388] width 14 height 12
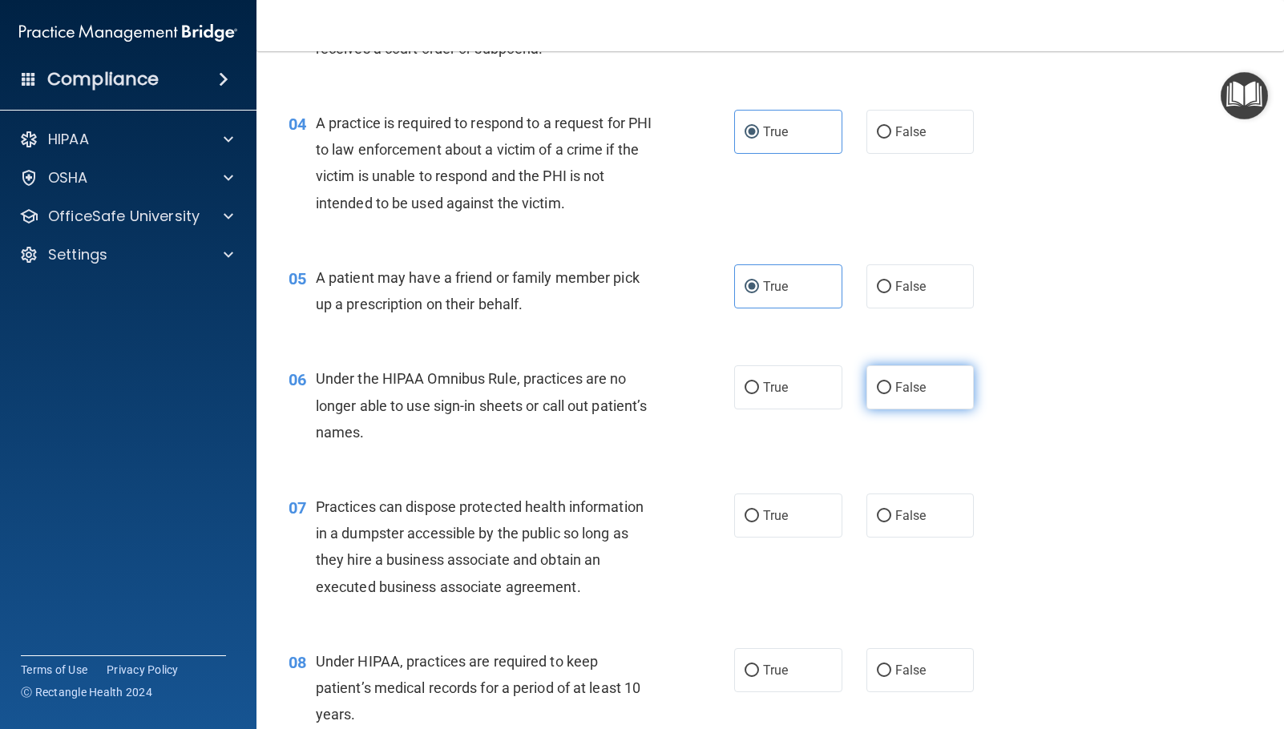
radio input "true"
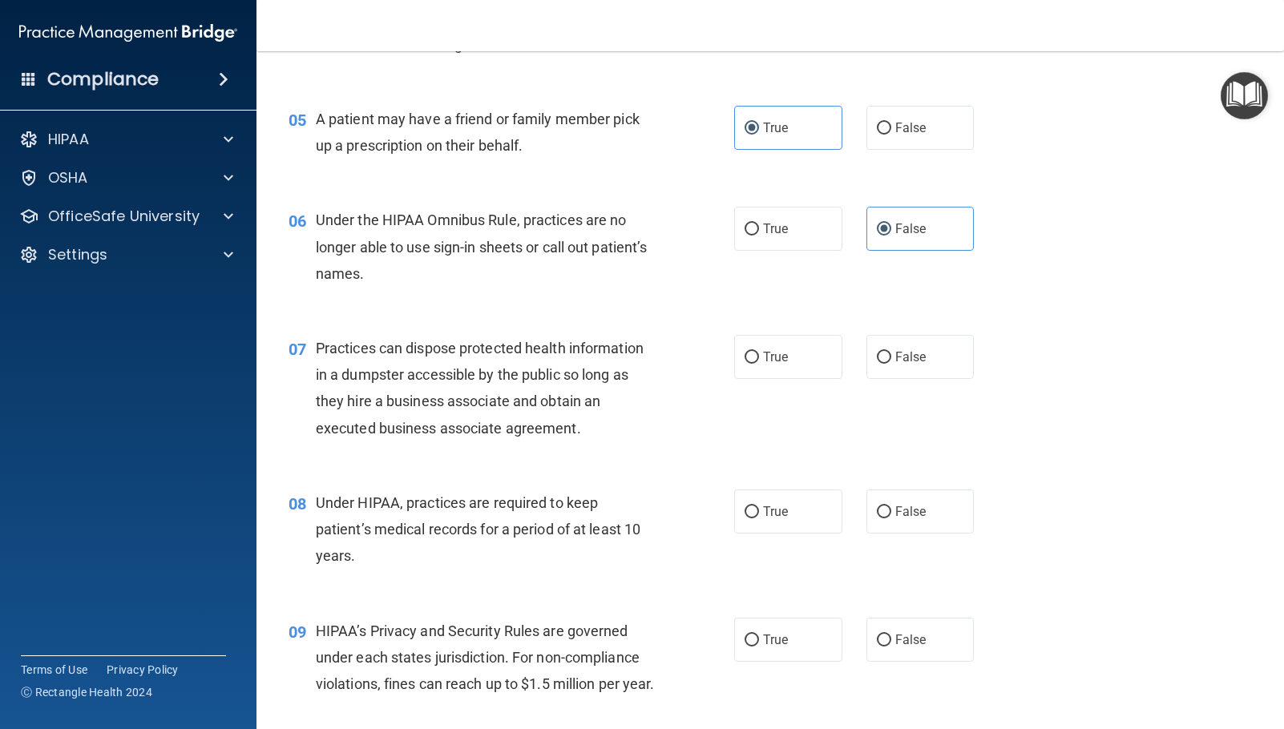
scroll to position [641, 0]
click at [918, 369] on label "False" at bounding box center [920, 355] width 108 height 44
click at [891, 362] on input "False" at bounding box center [884, 356] width 14 height 12
radio input "true"
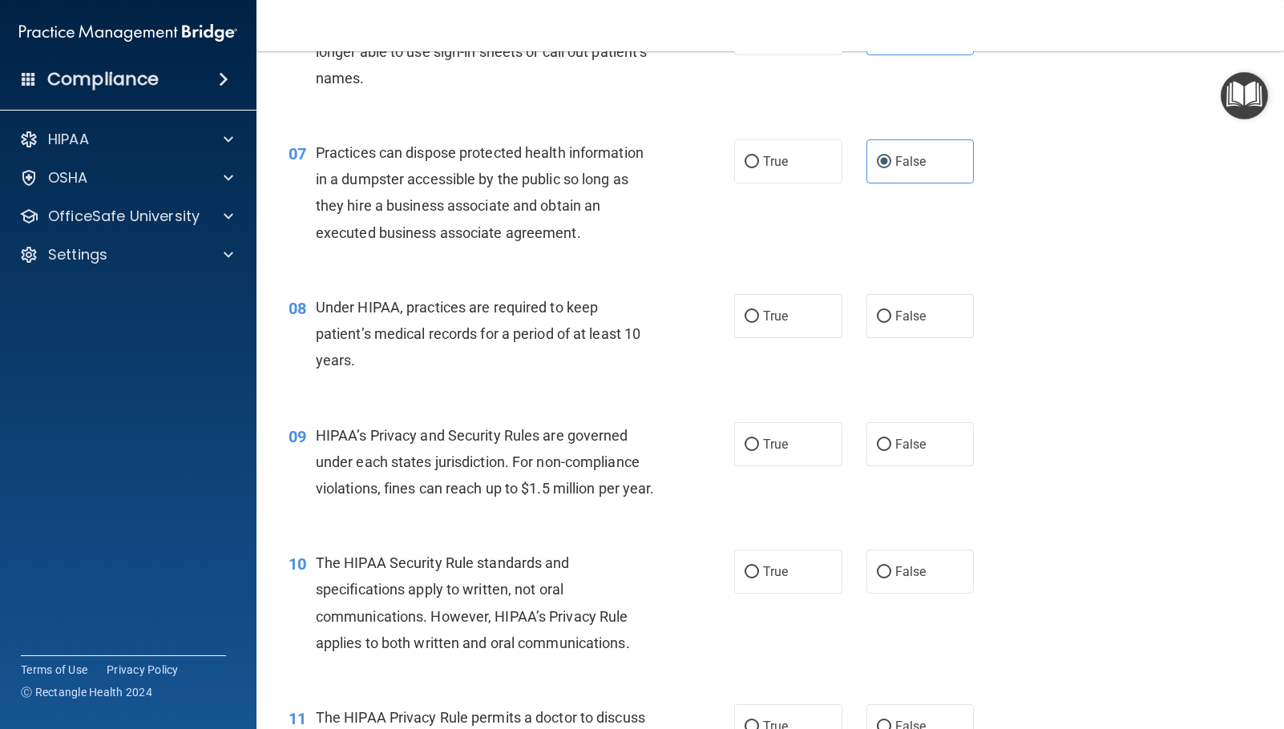
scroll to position [882, 0]
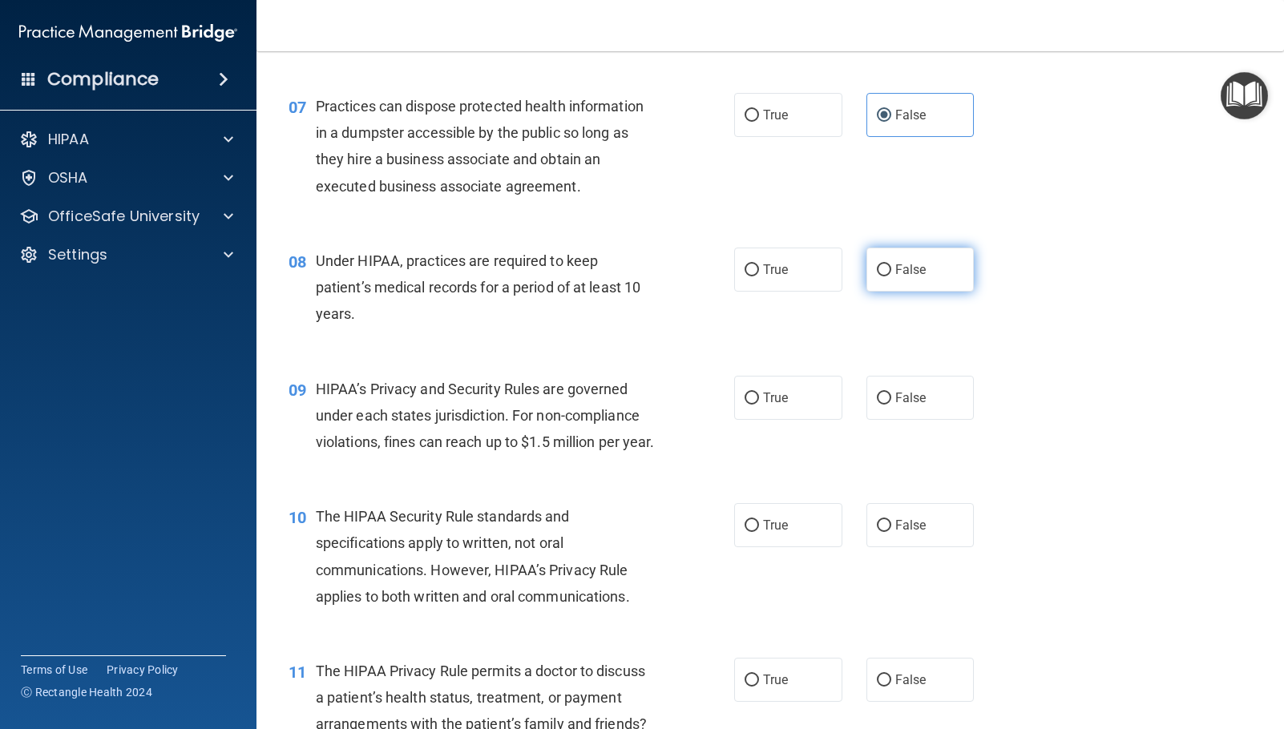
click at [930, 268] on label "False" at bounding box center [920, 270] width 108 height 44
click at [891, 268] on input "False" at bounding box center [884, 270] width 14 height 12
radio input "true"
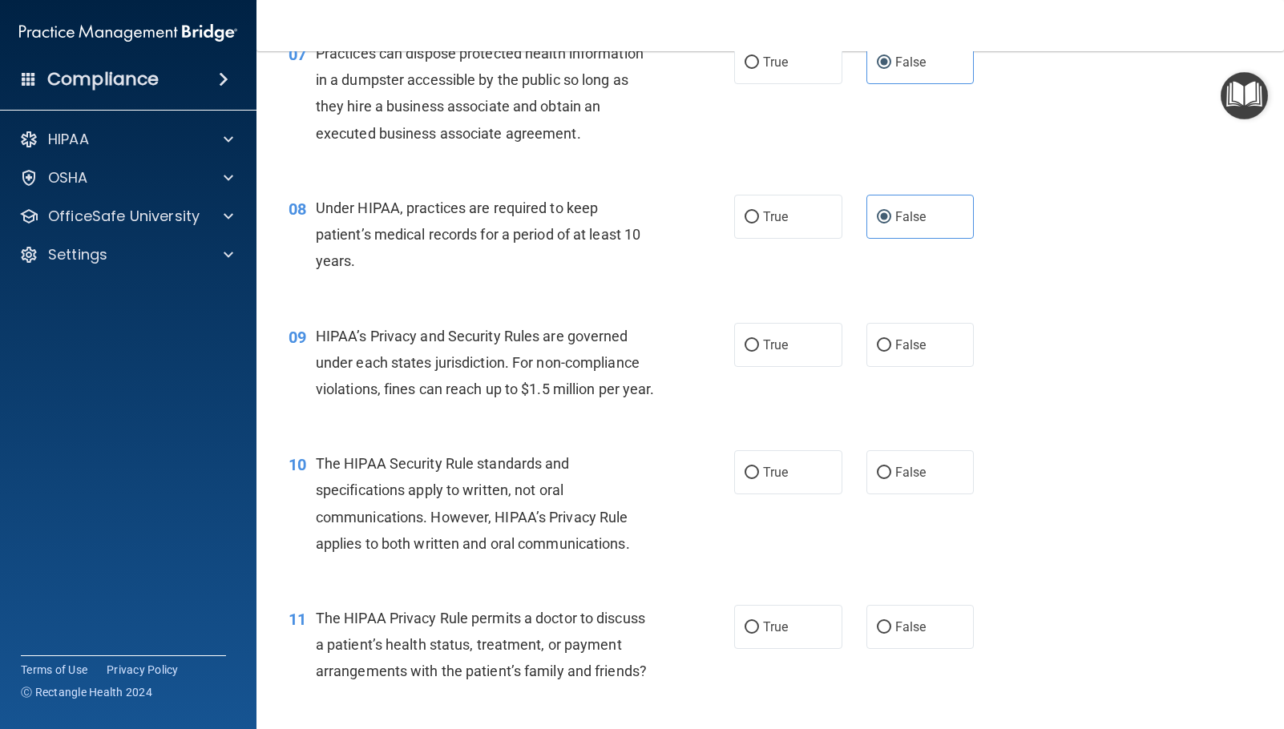
scroll to position [1042, 0]
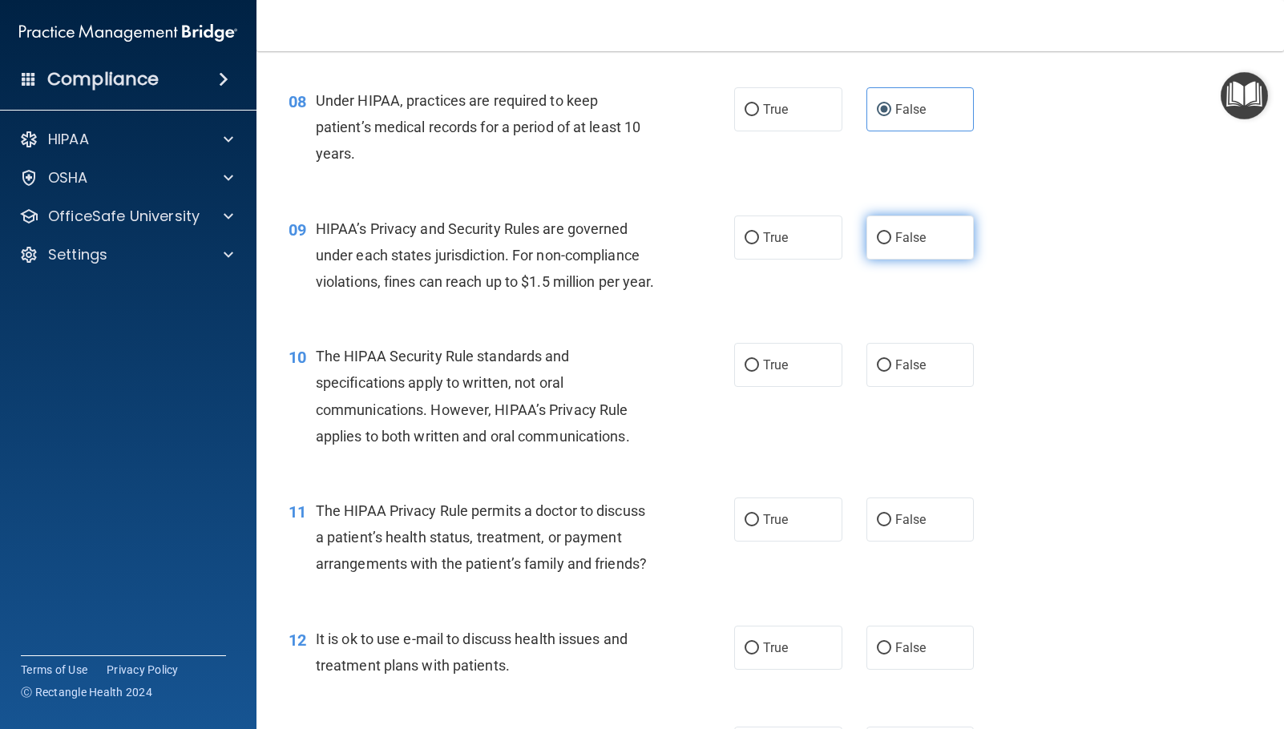
click at [935, 236] on label "False" at bounding box center [920, 238] width 108 height 44
click at [891, 236] on input "False" at bounding box center [884, 238] width 14 height 12
radio input "true"
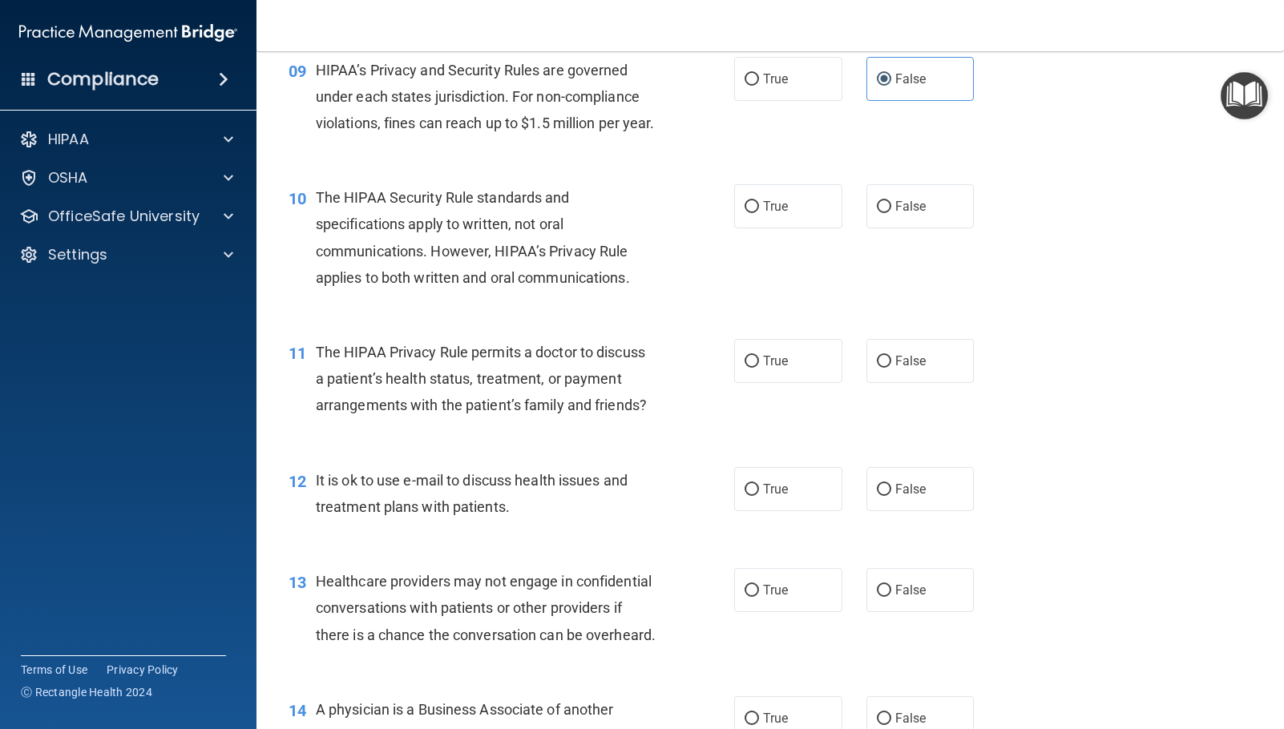
scroll to position [1202, 0]
click at [781, 227] on label "True" at bounding box center [788, 205] width 108 height 44
click at [759, 212] on input "True" at bounding box center [751, 206] width 14 height 12
radio input "true"
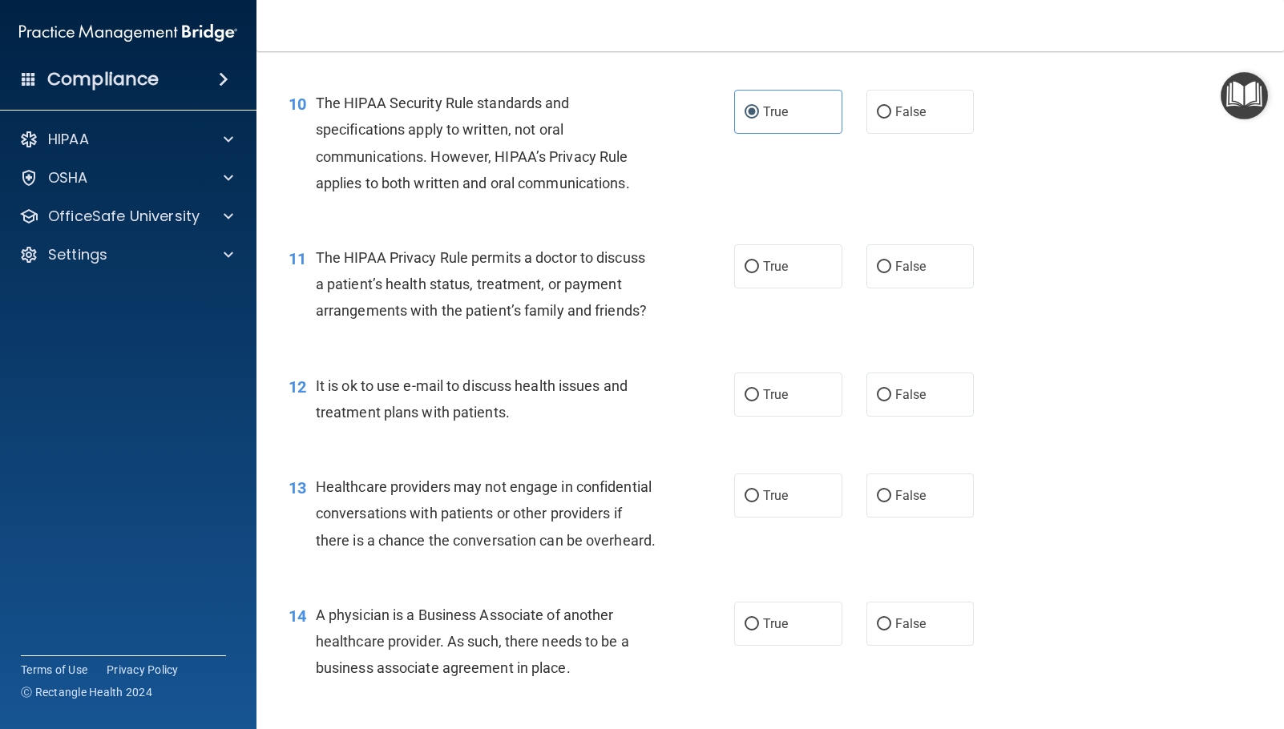
scroll to position [1282, 0]
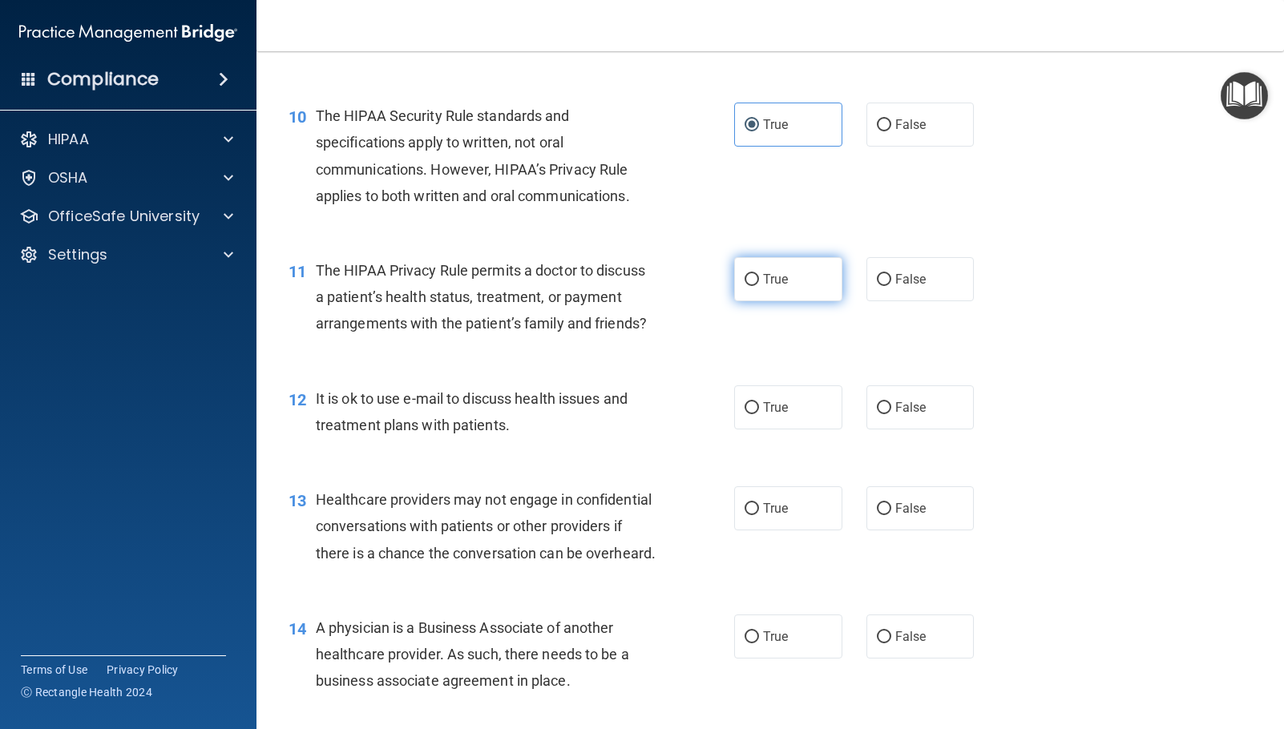
click at [744, 286] on input "True" at bounding box center [751, 280] width 14 height 12
radio input "true"
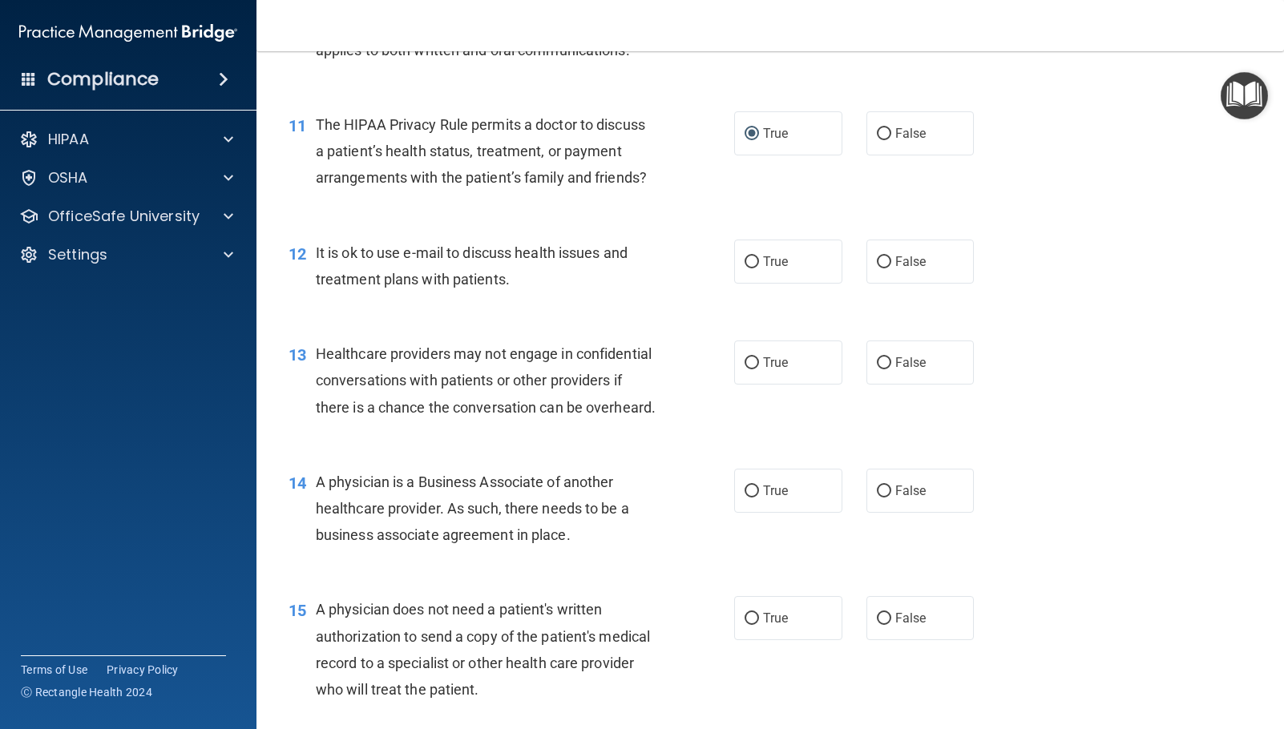
scroll to position [1443, 0]
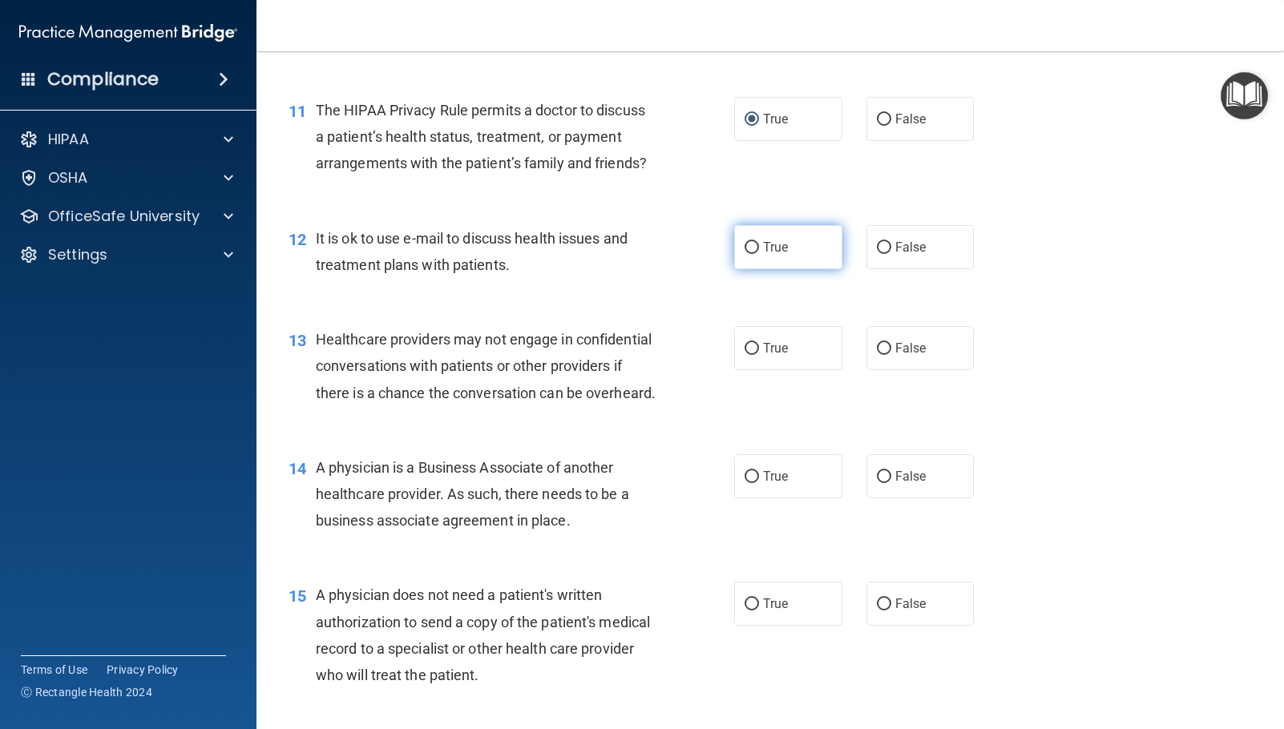
click at [761, 269] on label "True" at bounding box center [788, 247] width 108 height 44
click at [759, 254] on input "True" at bounding box center [751, 248] width 14 height 12
radio input "true"
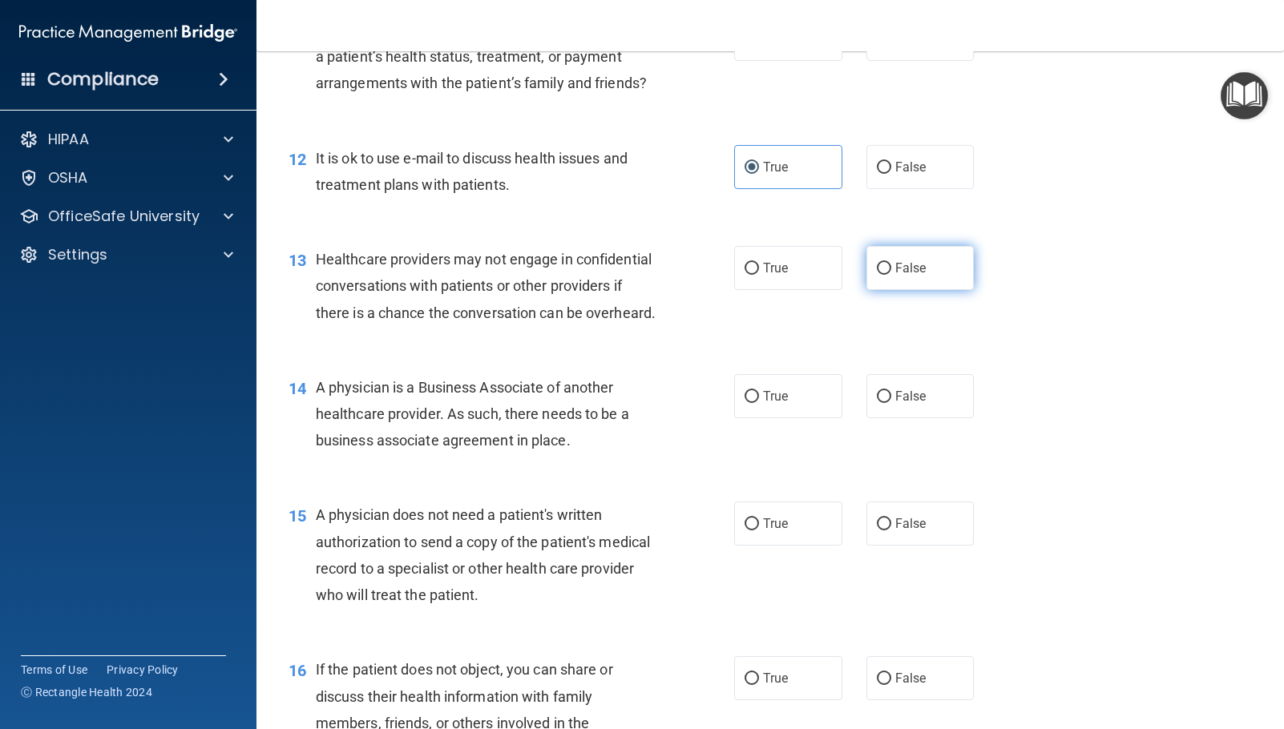
click at [900, 276] on span "False" at bounding box center [910, 267] width 31 height 15
click at [891, 275] on input "False" at bounding box center [884, 269] width 14 height 12
radio input "true"
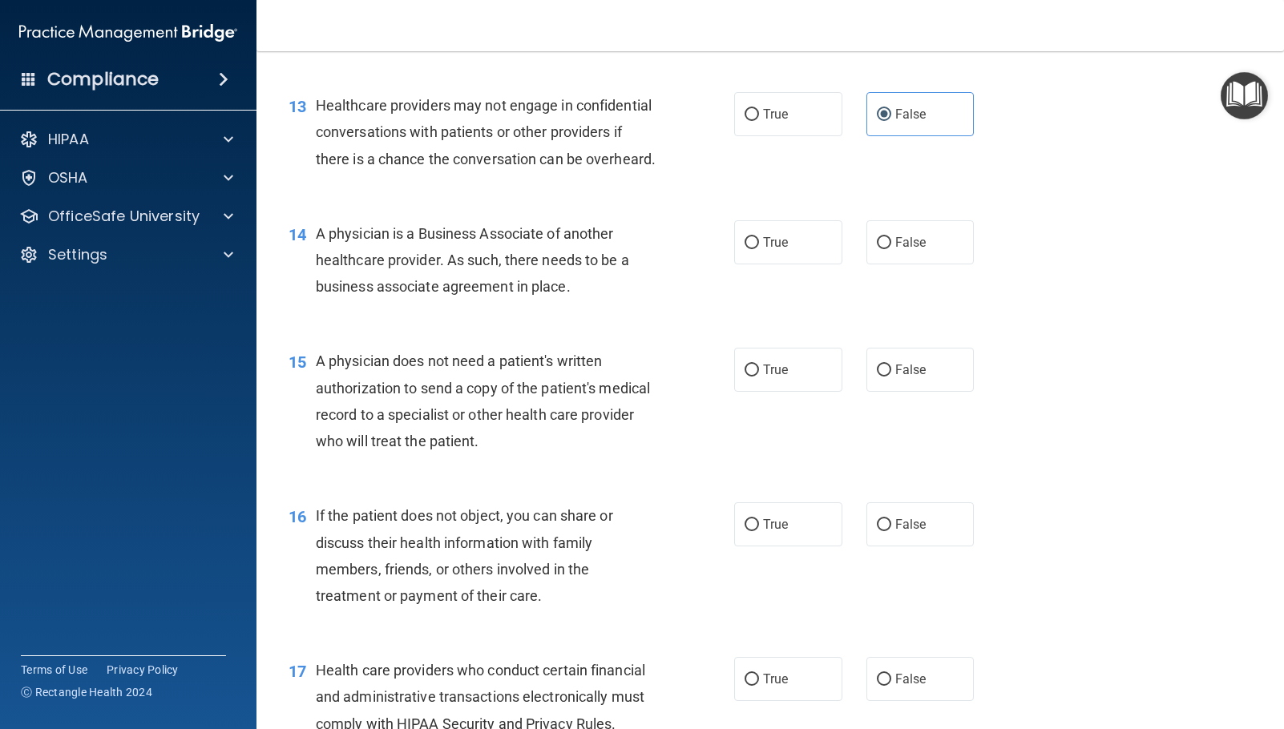
scroll to position [1683, 0]
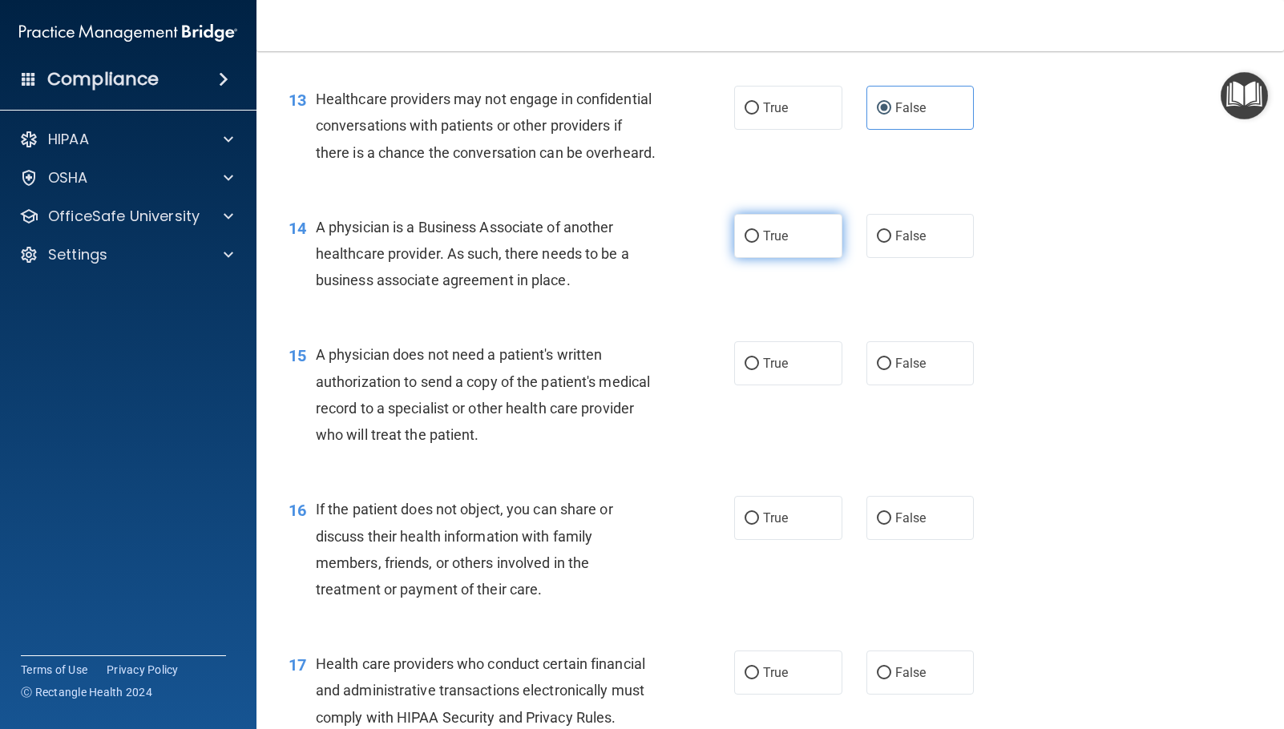
click at [781, 244] on span "True" at bounding box center [775, 235] width 25 height 15
click at [759, 243] on input "True" at bounding box center [751, 237] width 14 height 12
radio input "true"
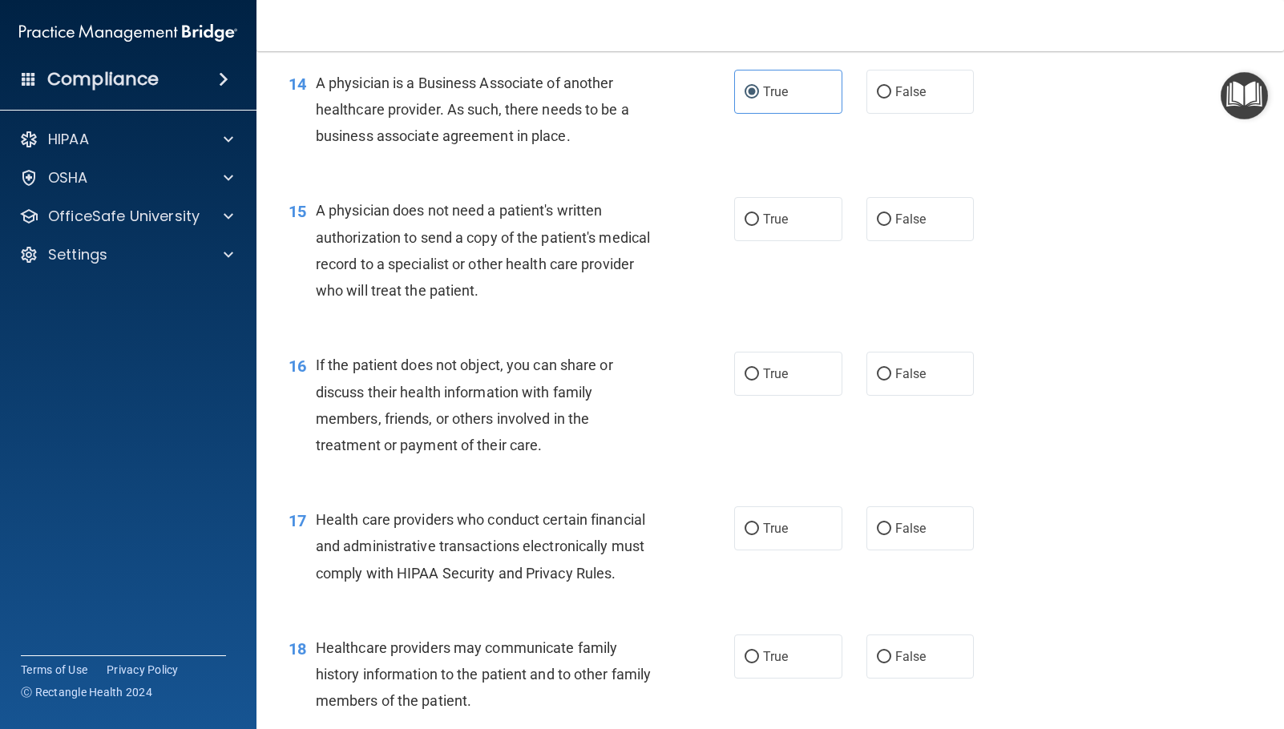
scroll to position [1843, 0]
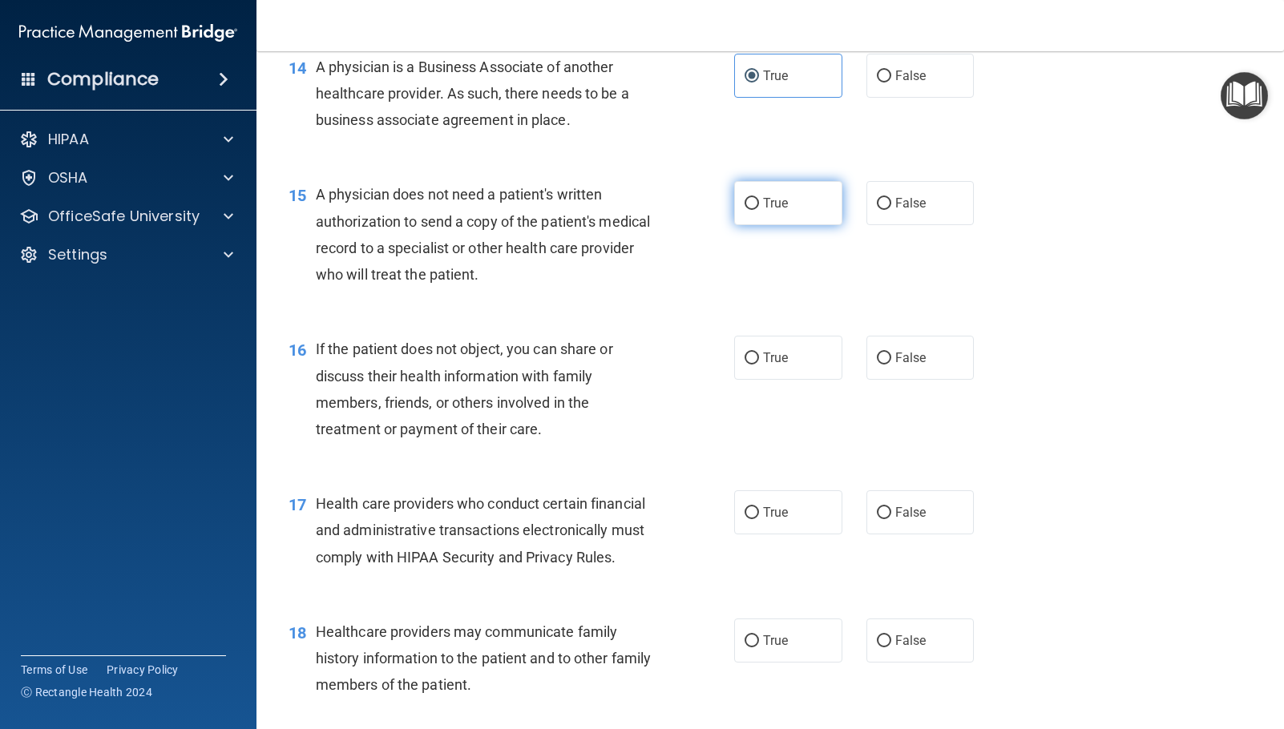
click at [810, 225] on label "True" at bounding box center [788, 203] width 108 height 44
click at [759, 210] on input "True" at bounding box center [751, 204] width 14 height 12
radio input "true"
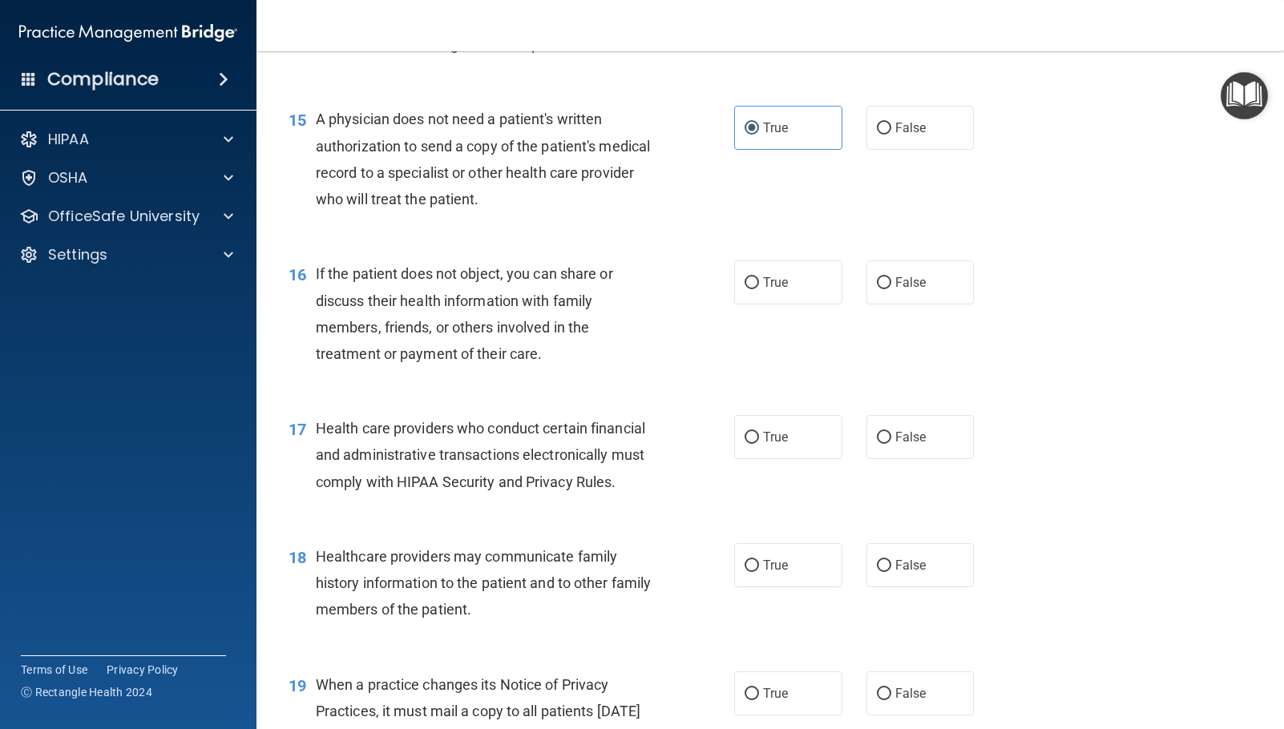
scroll to position [2003, 0]
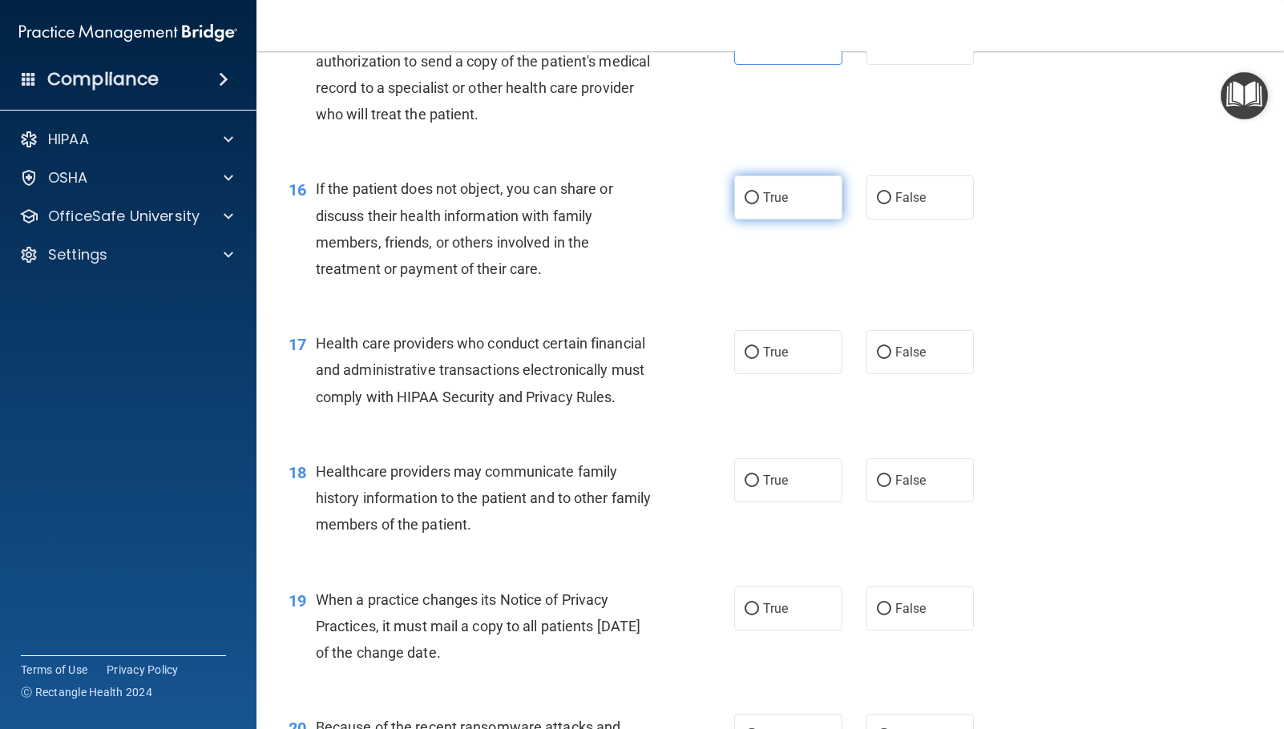
click at [770, 205] on span "True" at bounding box center [775, 197] width 25 height 15
click at [759, 204] on input "True" at bounding box center [751, 198] width 14 height 12
radio input "true"
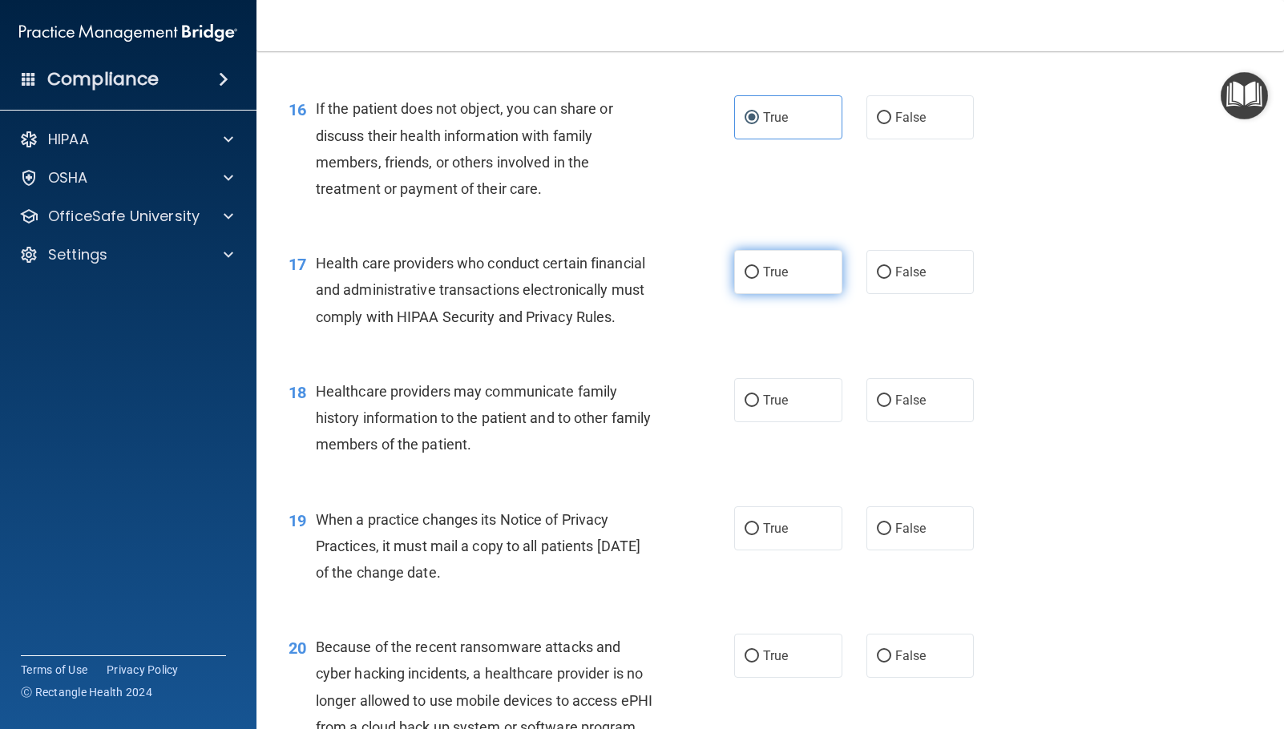
click at [777, 280] on span "True" at bounding box center [775, 271] width 25 height 15
click at [759, 279] on input "True" at bounding box center [751, 273] width 14 height 12
radio input "true"
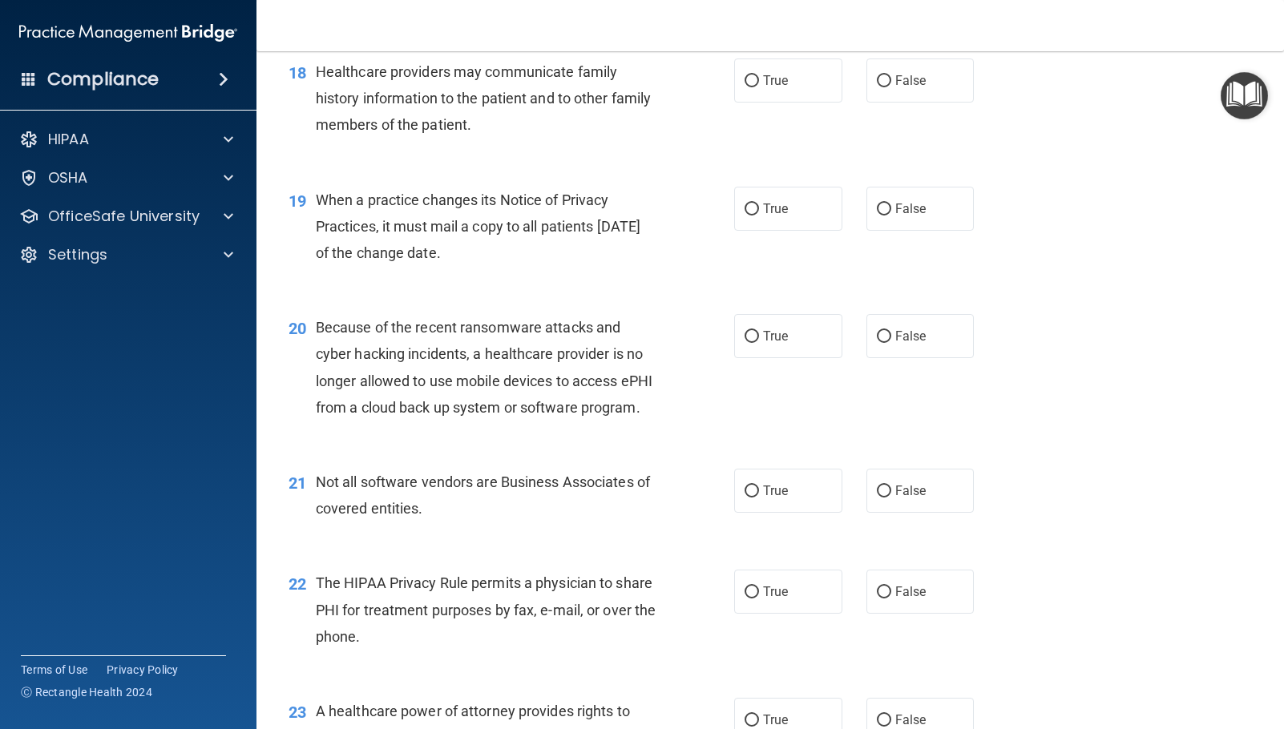
scroll to position [2404, 0]
click at [755, 102] on label "True" at bounding box center [788, 80] width 108 height 44
click at [755, 87] on input "True" at bounding box center [751, 81] width 14 height 12
radio input "true"
click at [922, 230] on label "False" at bounding box center [920, 208] width 108 height 44
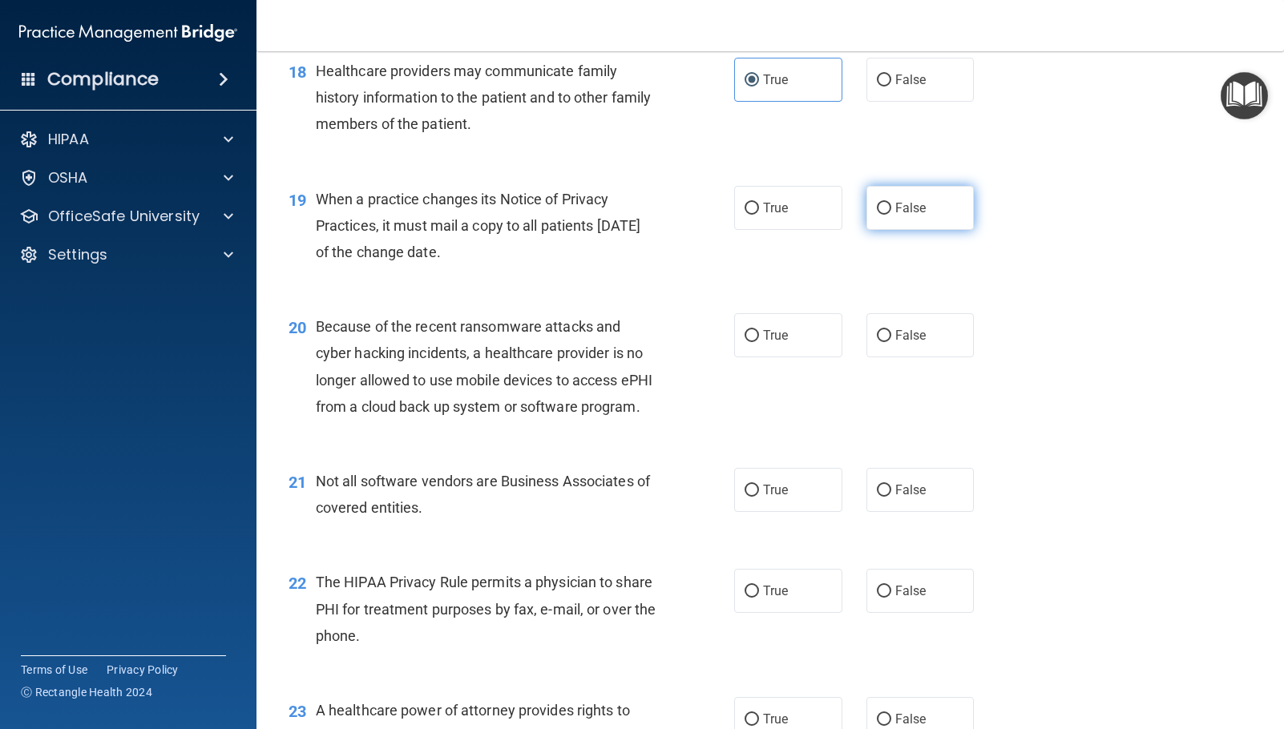
click at [891, 215] on input "False" at bounding box center [884, 209] width 14 height 12
radio input "true"
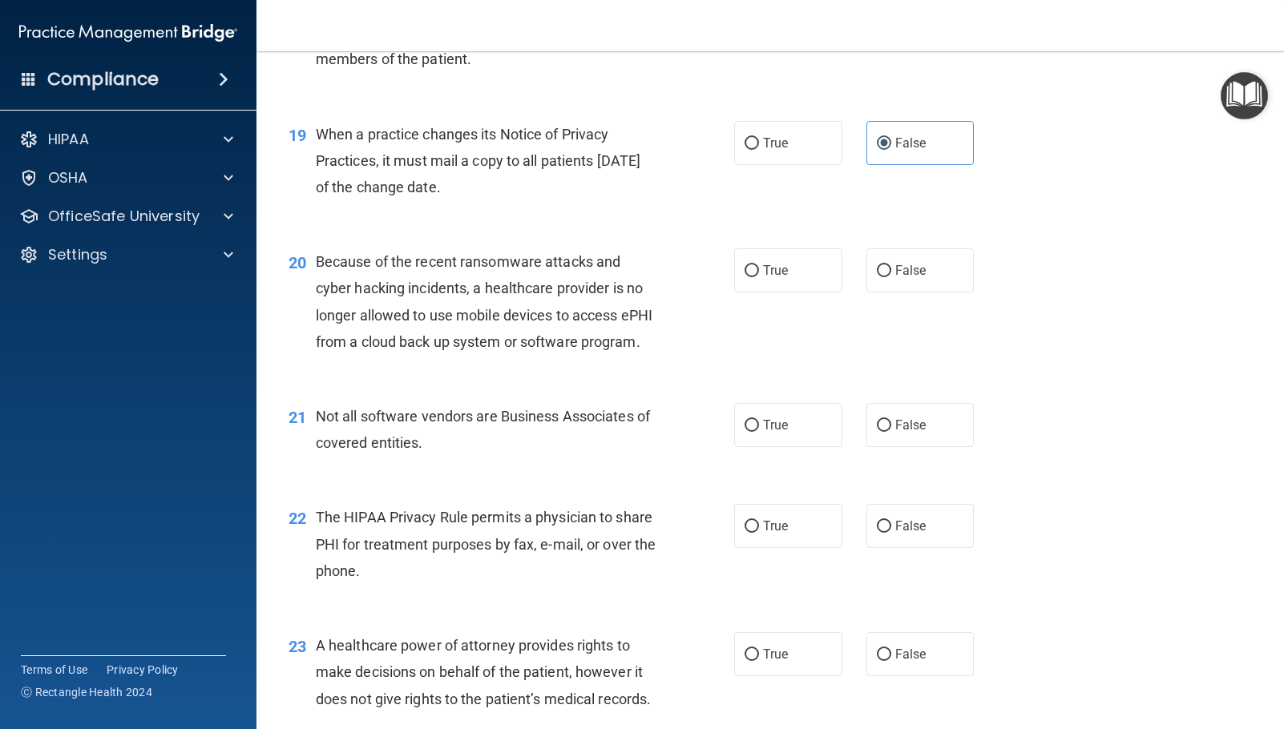
scroll to position [2564, 0]
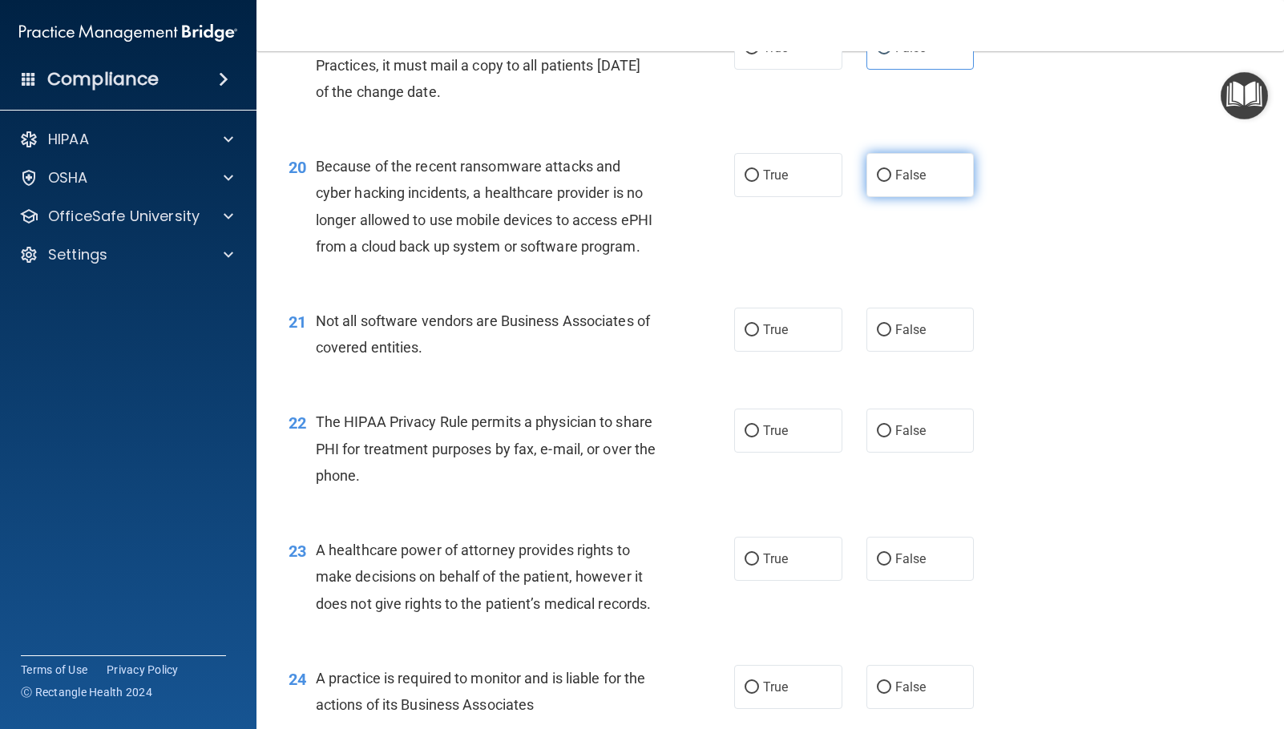
click at [938, 197] on label "False" at bounding box center [920, 175] width 108 height 44
click at [891, 182] on input "False" at bounding box center [884, 176] width 14 height 12
radio input "true"
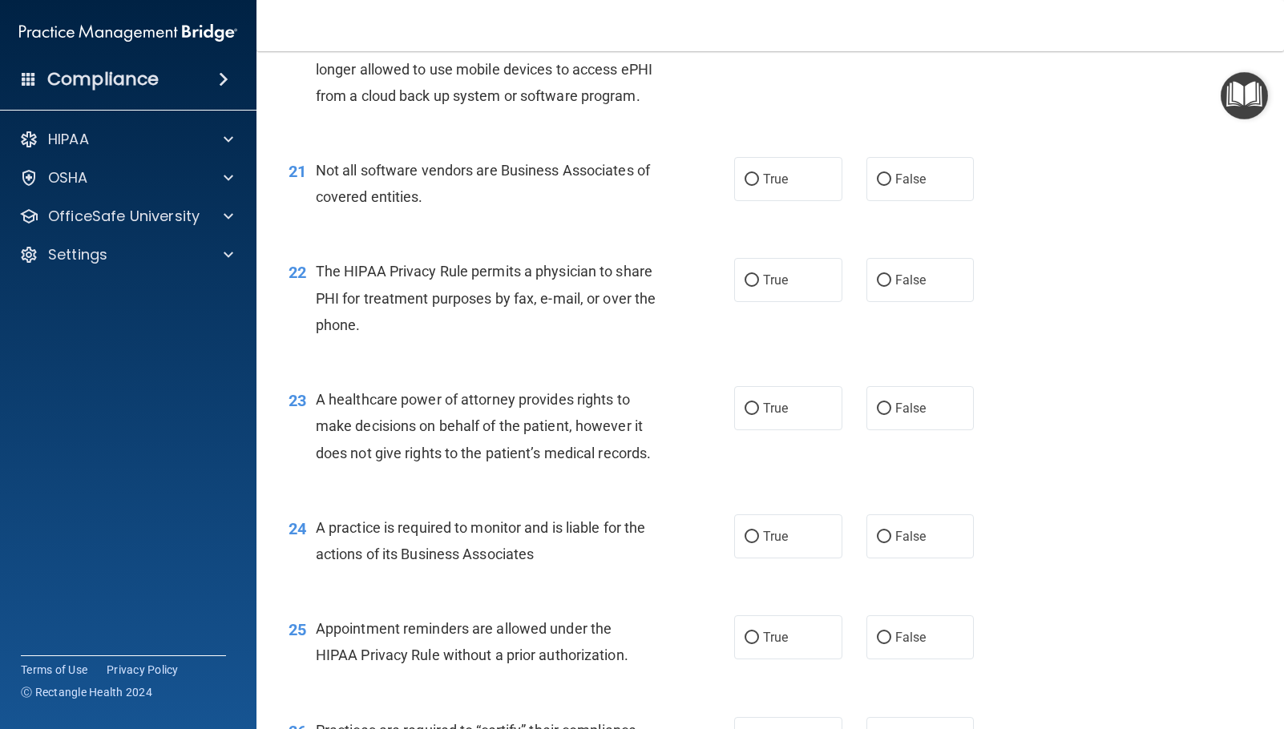
scroll to position [2725, 0]
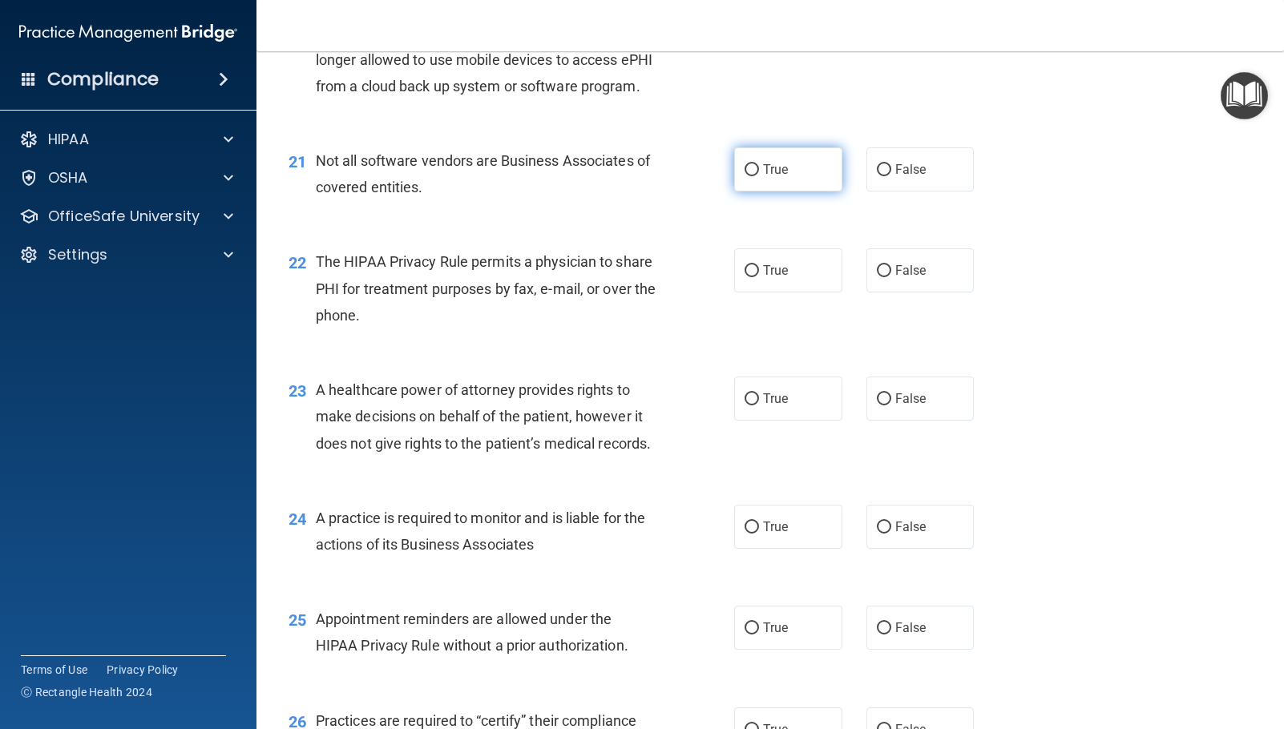
click at [821, 192] on label "True" at bounding box center [788, 169] width 108 height 44
click at [759, 176] on input "True" at bounding box center [751, 170] width 14 height 12
radio input "true"
click at [774, 293] on label "True" at bounding box center [788, 270] width 108 height 44
click at [759, 277] on input "True" at bounding box center [751, 271] width 14 height 12
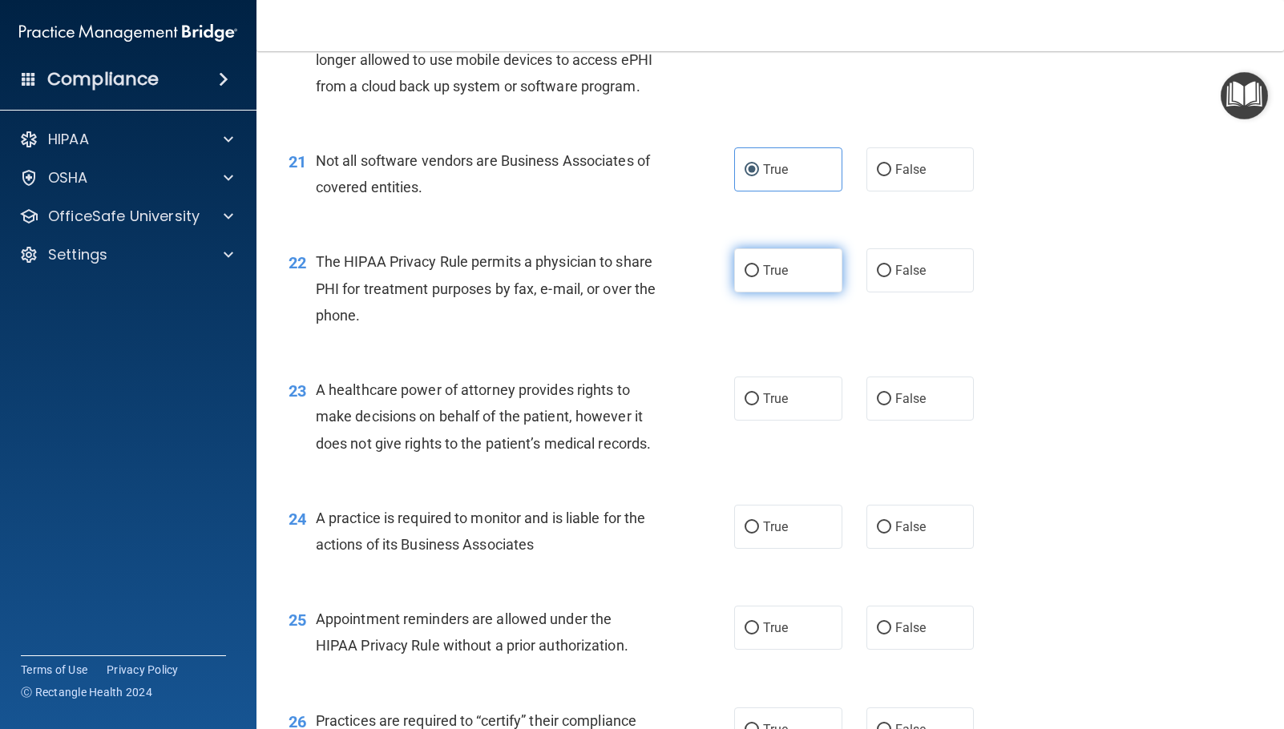
radio input "true"
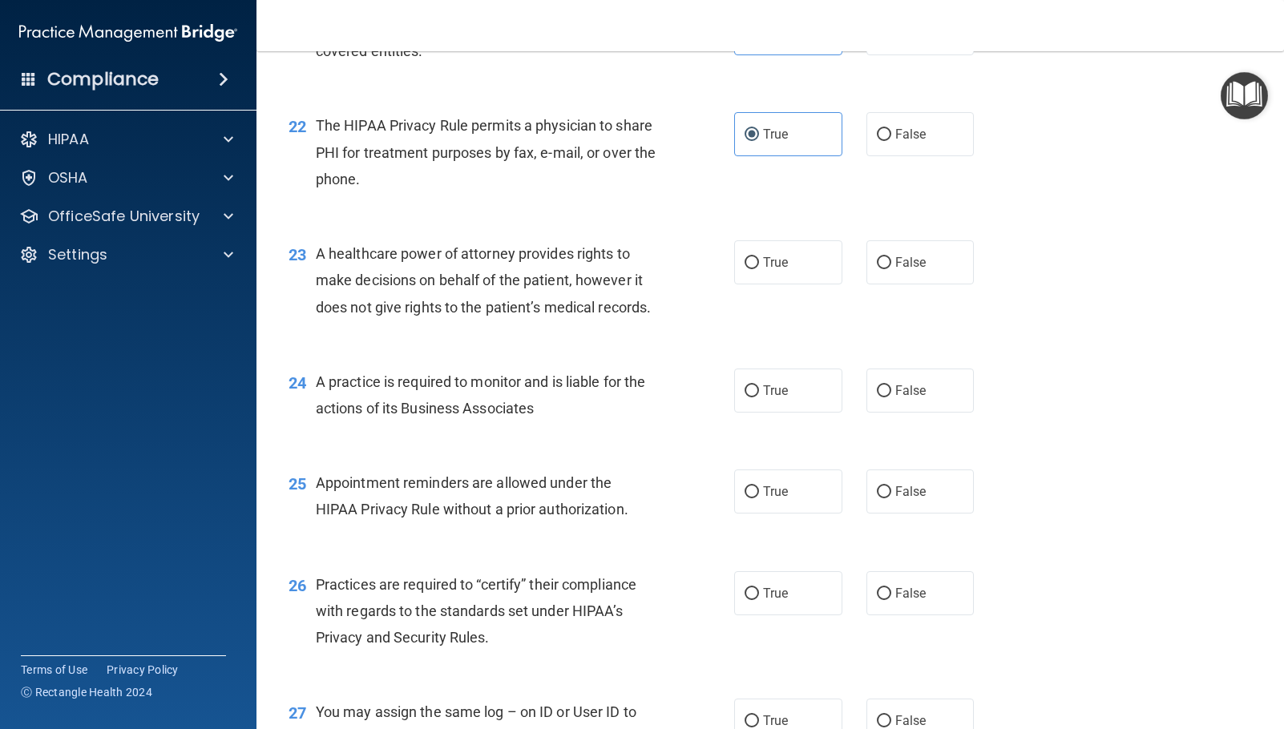
scroll to position [2885, 0]
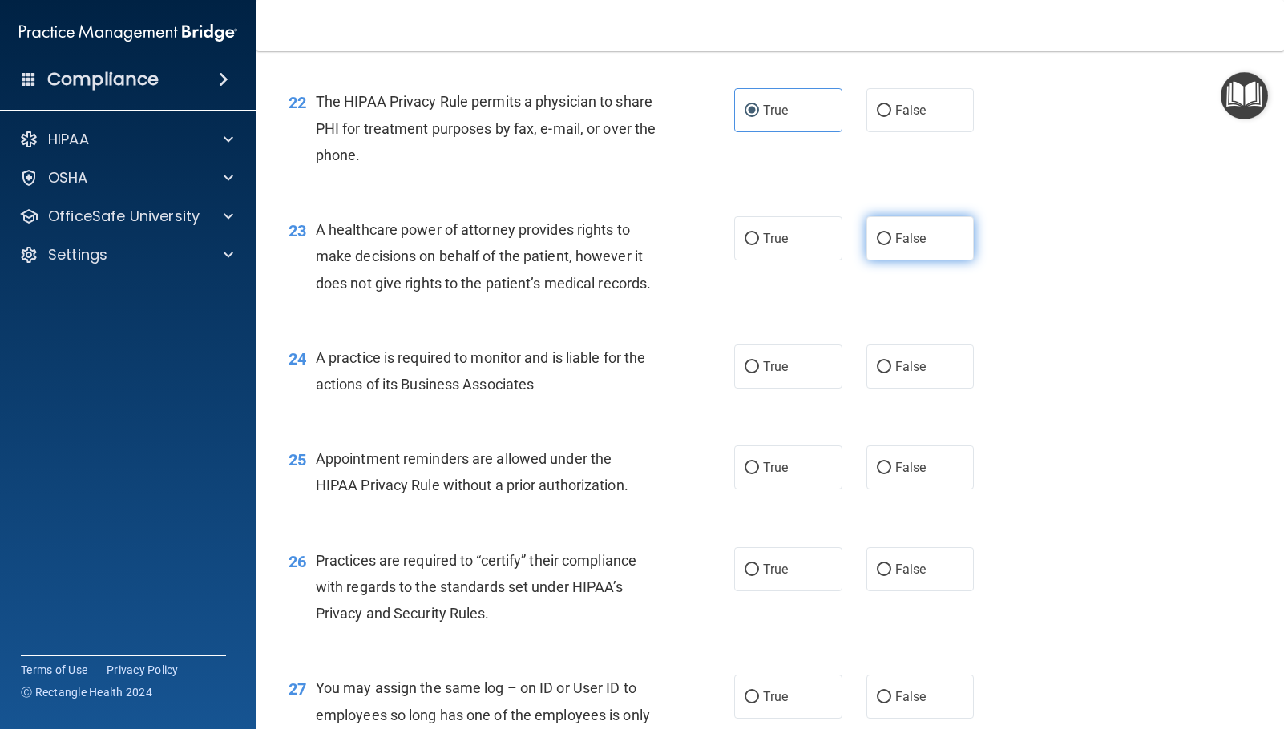
click at [877, 245] on input "False" at bounding box center [884, 239] width 14 height 12
radio input "true"
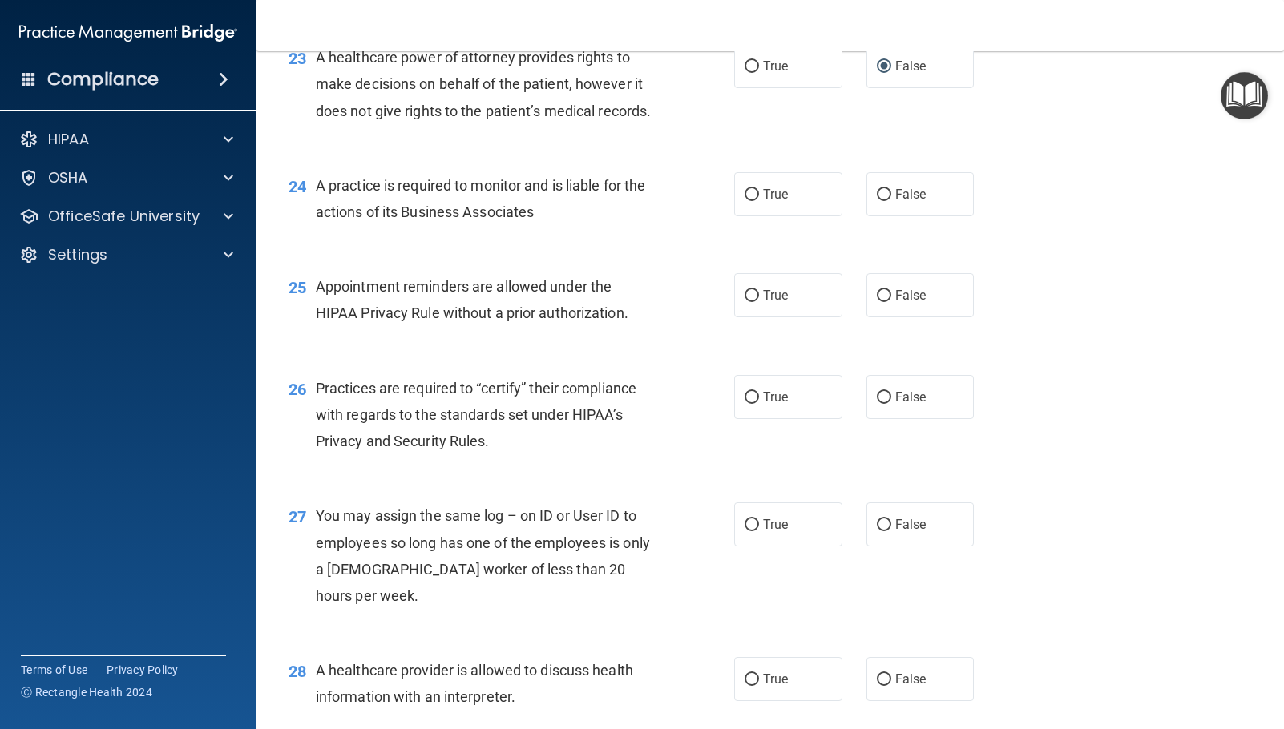
scroll to position [3125, 0]
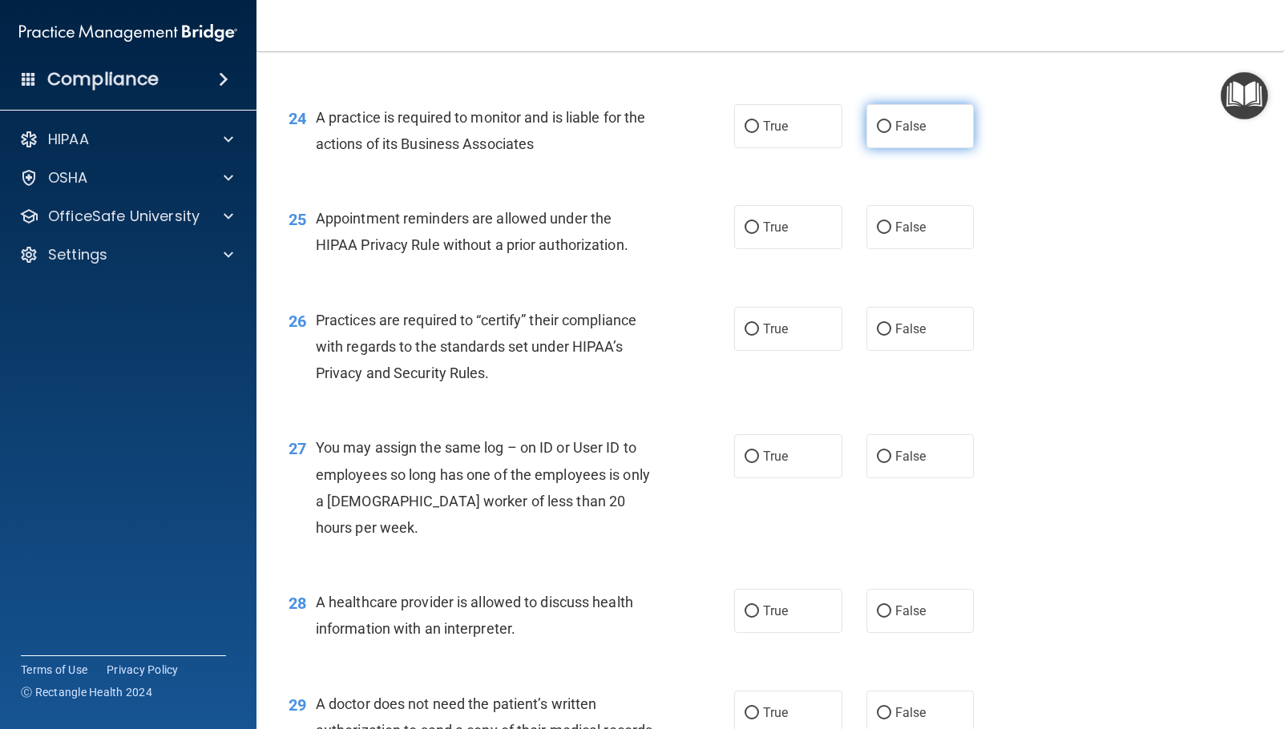
click at [900, 134] on span "False" at bounding box center [910, 126] width 31 height 15
click at [891, 133] on input "False" at bounding box center [884, 127] width 14 height 12
radio input "true"
click at [901, 235] on span "False" at bounding box center [910, 227] width 31 height 15
click at [891, 234] on input "False" at bounding box center [884, 228] width 14 height 12
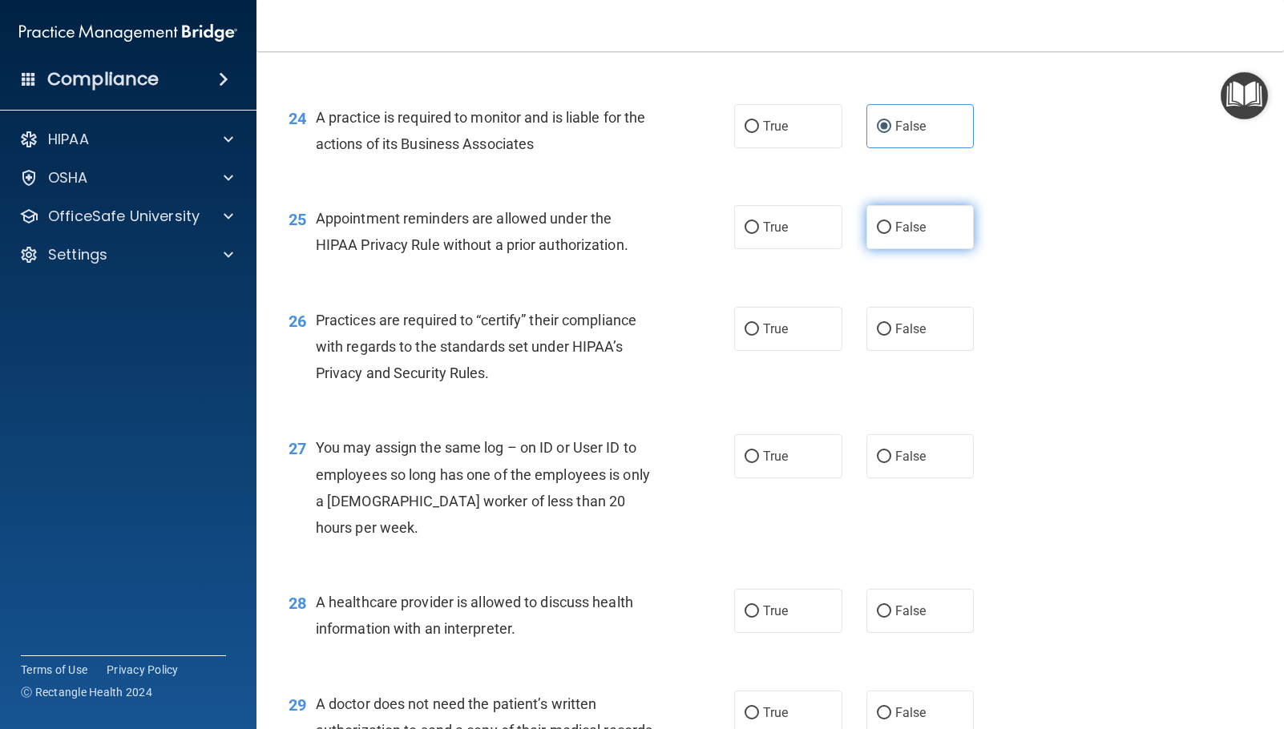
radio input "true"
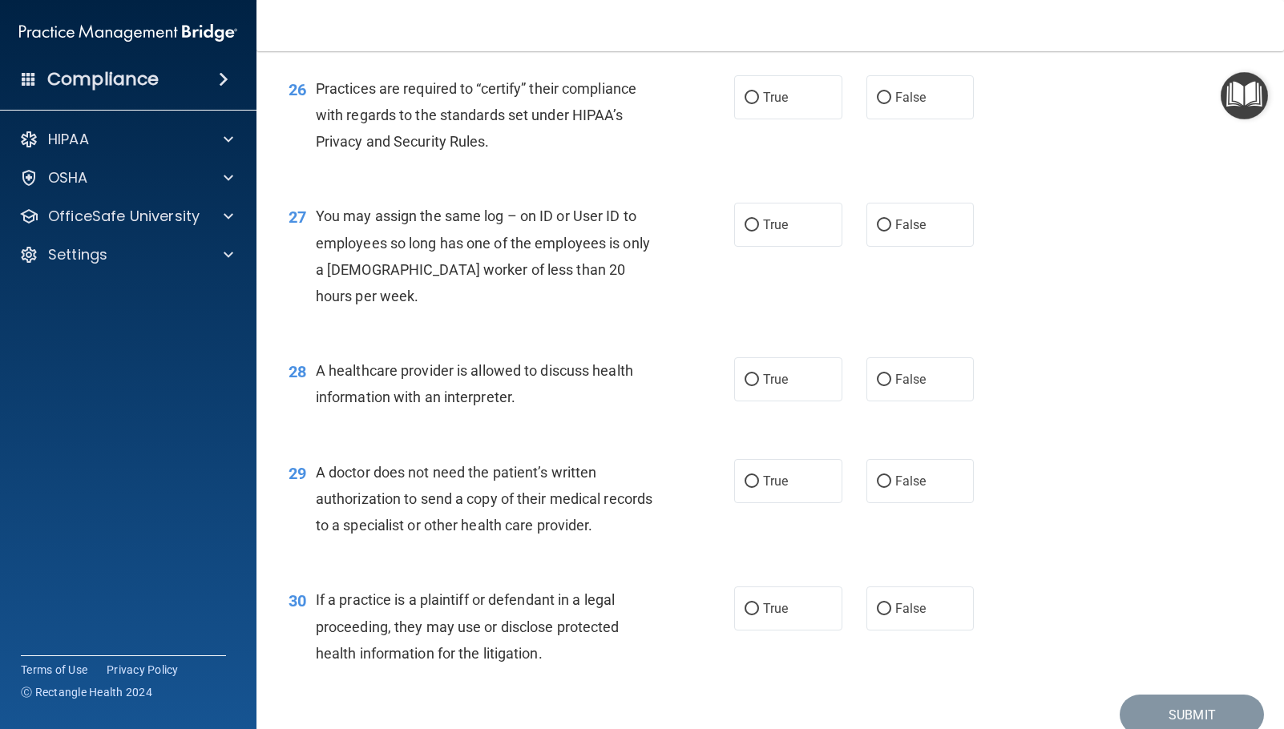
scroll to position [3366, 0]
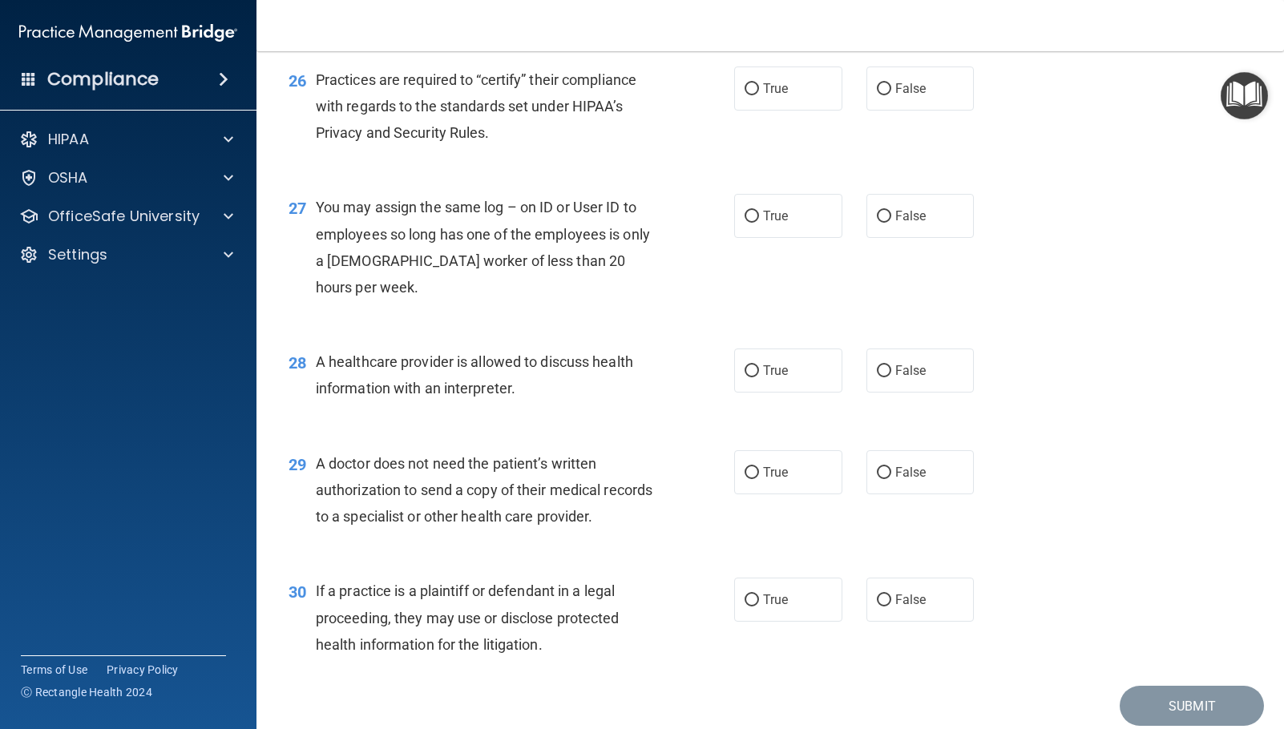
radio input "true"
radio input "false"
click at [931, 111] on label "False" at bounding box center [920, 89] width 108 height 44
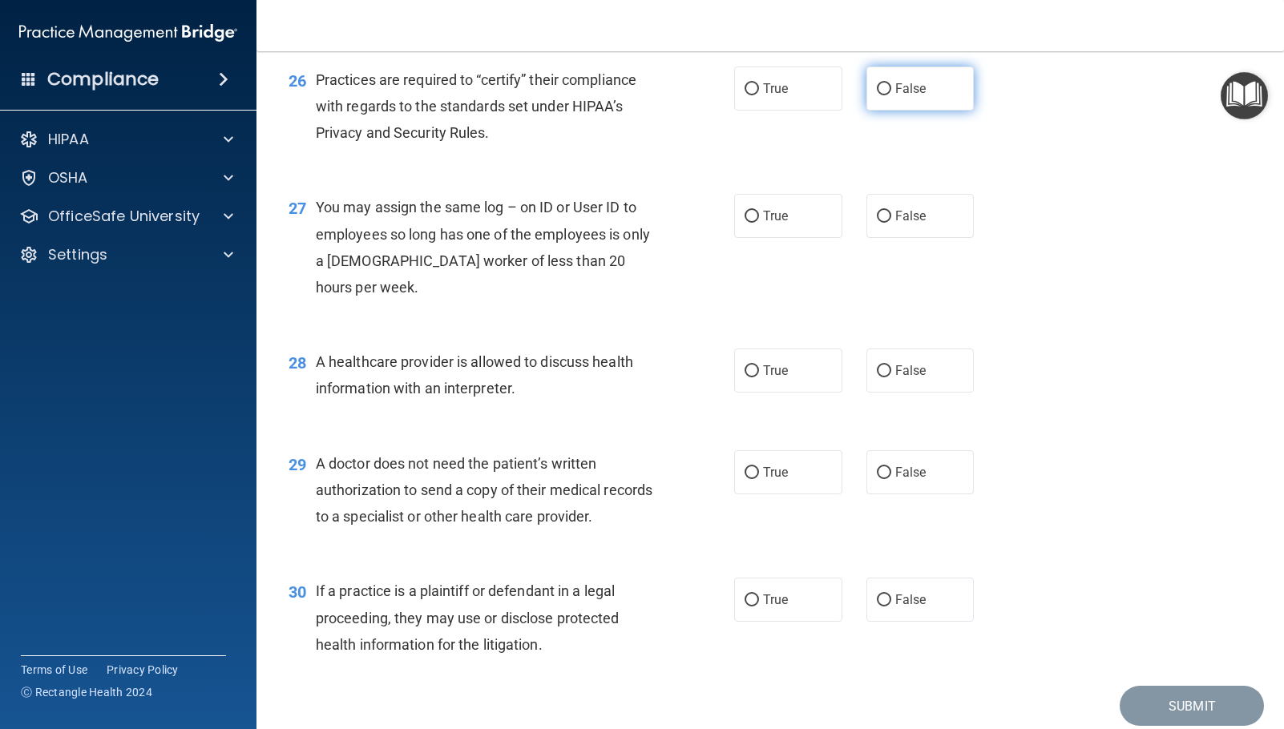
click at [891, 95] on input "False" at bounding box center [884, 89] width 14 height 12
radio input "true"
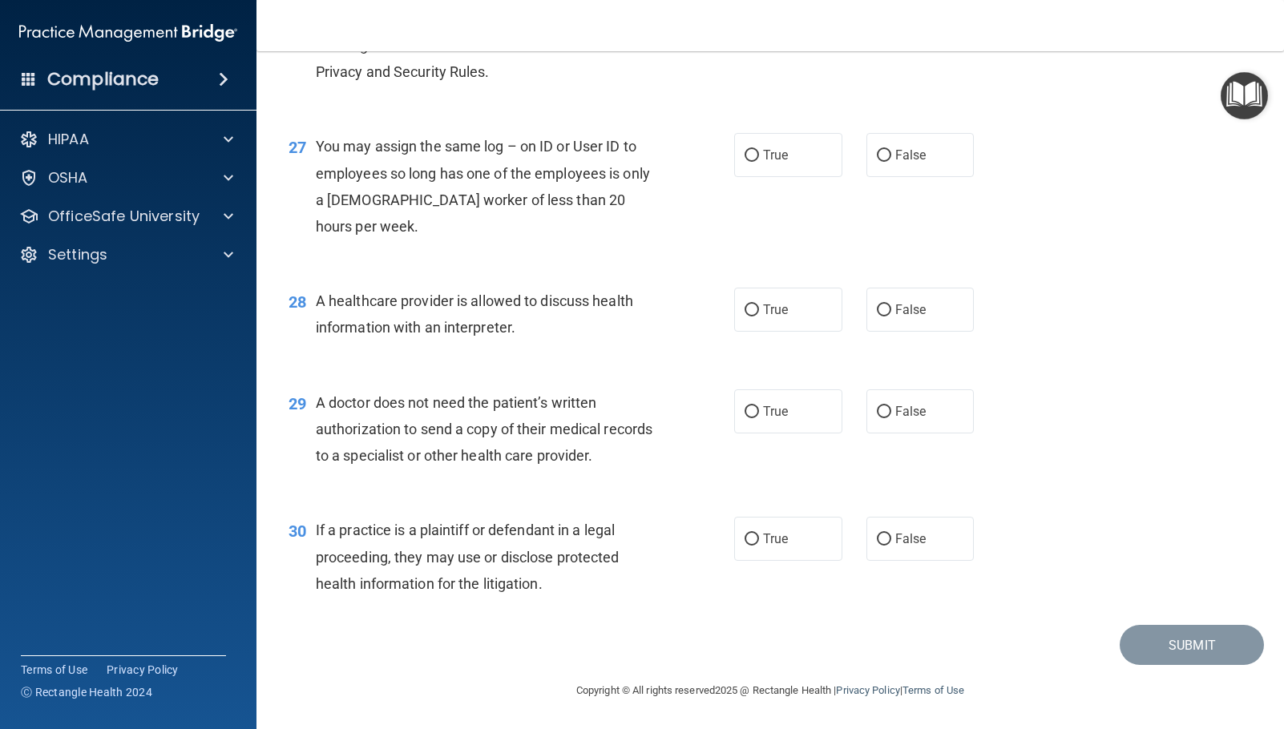
scroll to position [3526, 0]
click at [934, 165] on label "False" at bounding box center [920, 155] width 108 height 44
click at [891, 162] on input "False" at bounding box center [884, 156] width 14 height 12
radio input "true"
click at [793, 321] on label "True" at bounding box center [788, 310] width 108 height 44
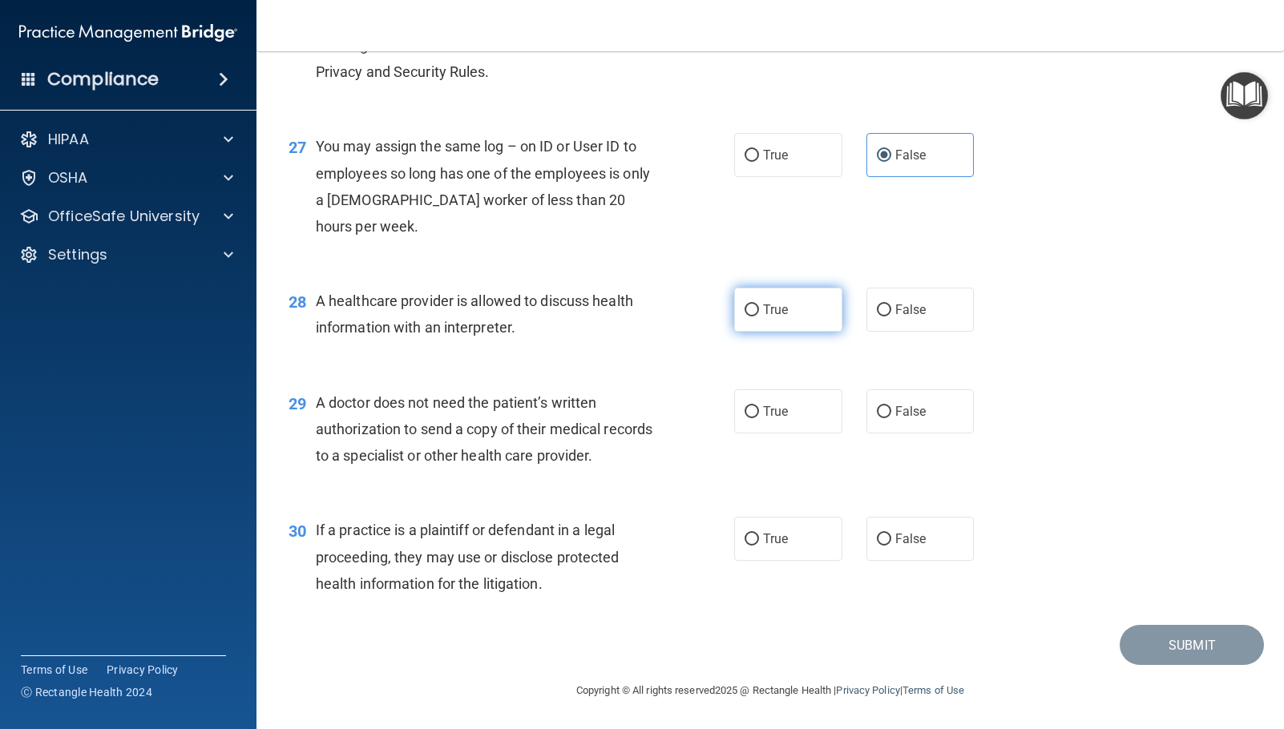
click at [759, 317] on input "True" at bounding box center [751, 311] width 14 height 12
radio input "true"
click at [756, 422] on label "True" at bounding box center [788, 411] width 108 height 44
click at [756, 418] on input "True" at bounding box center [751, 412] width 14 height 12
radio input "true"
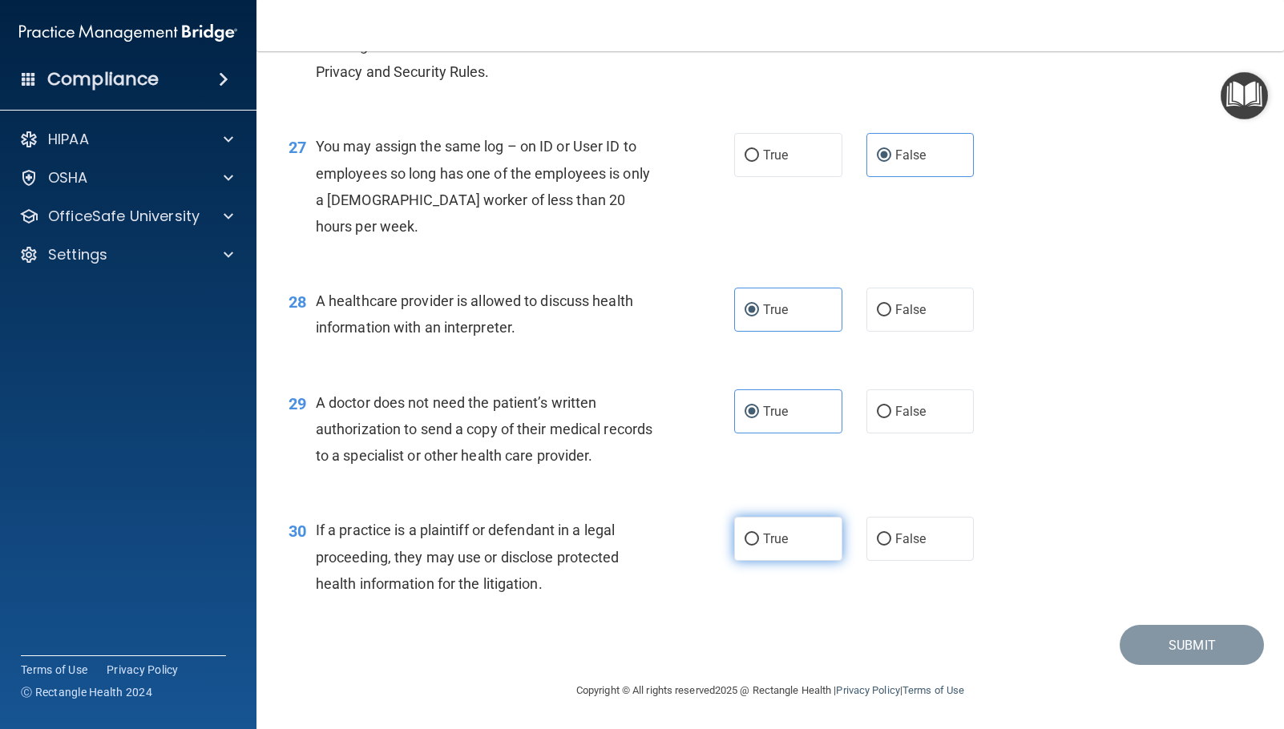
click at [765, 547] on span "True" at bounding box center [775, 538] width 25 height 15
click at [759, 546] on input "True" at bounding box center [751, 540] width 14 height 12
radio input "true"
click at [1160, 656] on button "Submit" at bounding box center [1192, 645] width 144 height 41
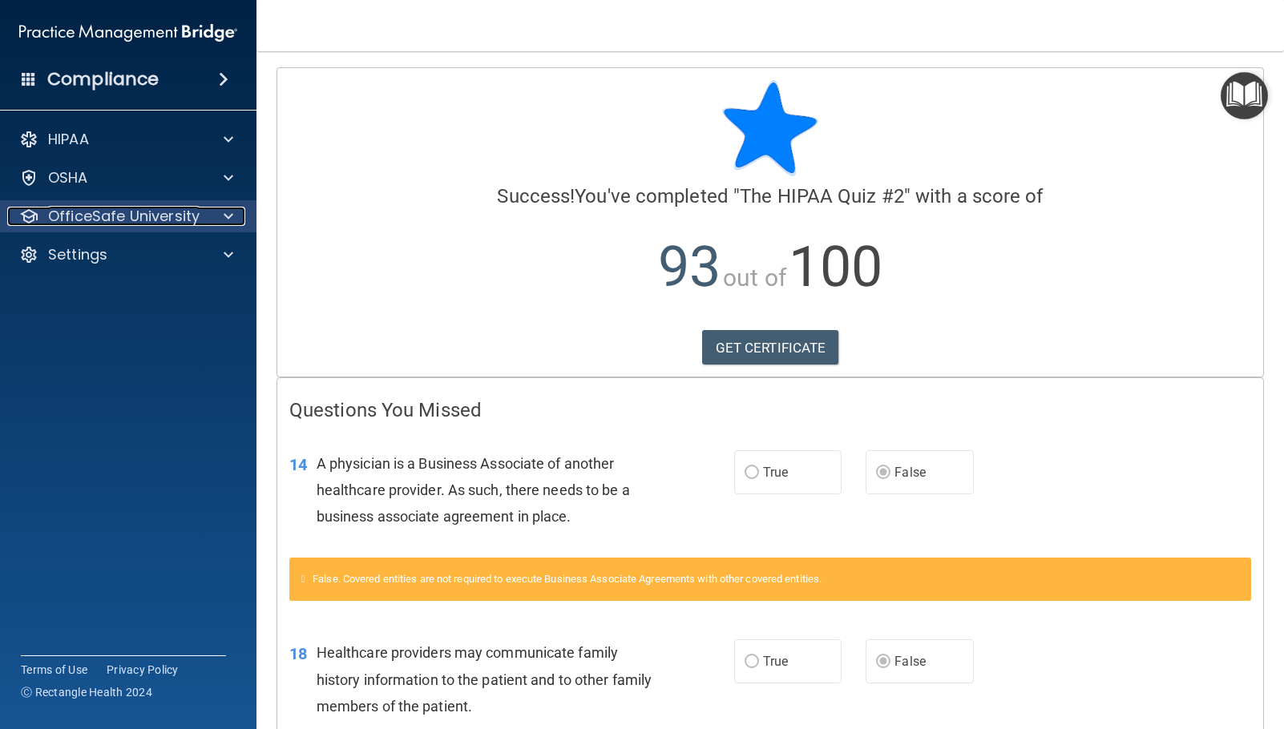
click at [114, 219] on p "OfficeSafe University" at bounding box center [123, 216] width 151 height 19
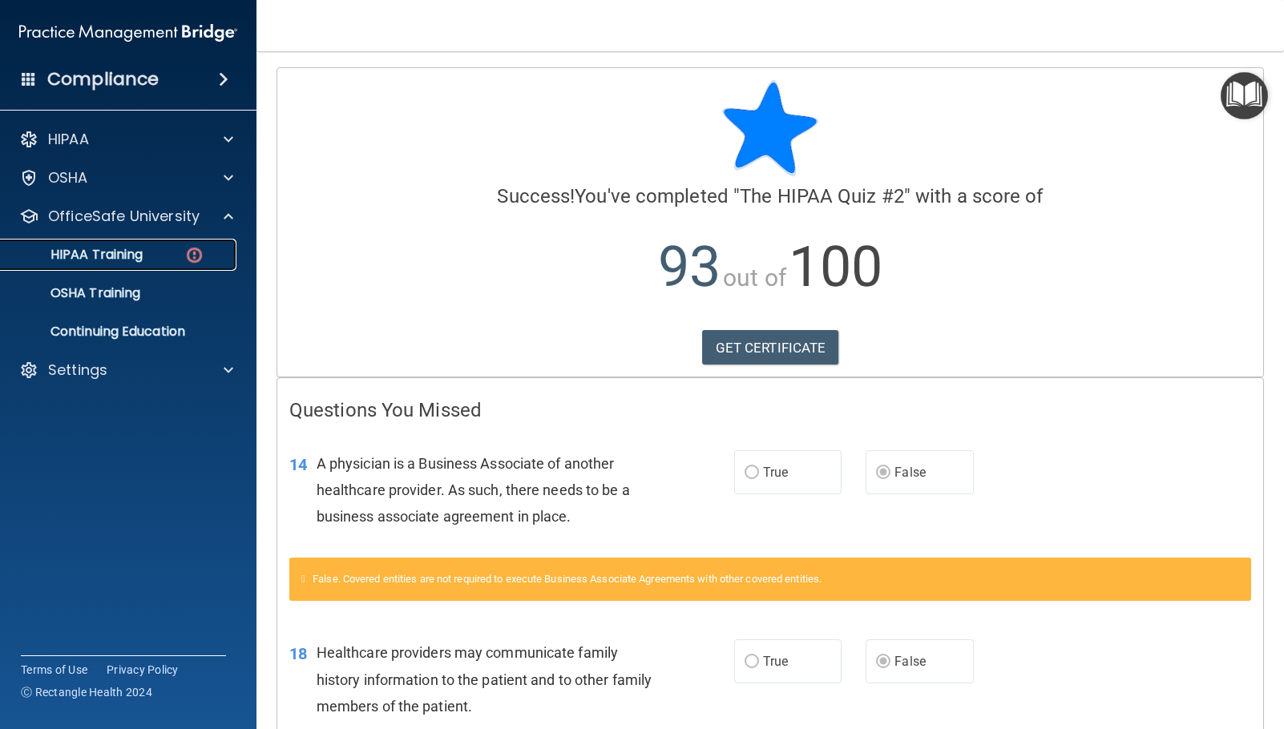
click at [96, 256] on p "HIPAA Training" at bounding box center [76, 255] width 132 height 16
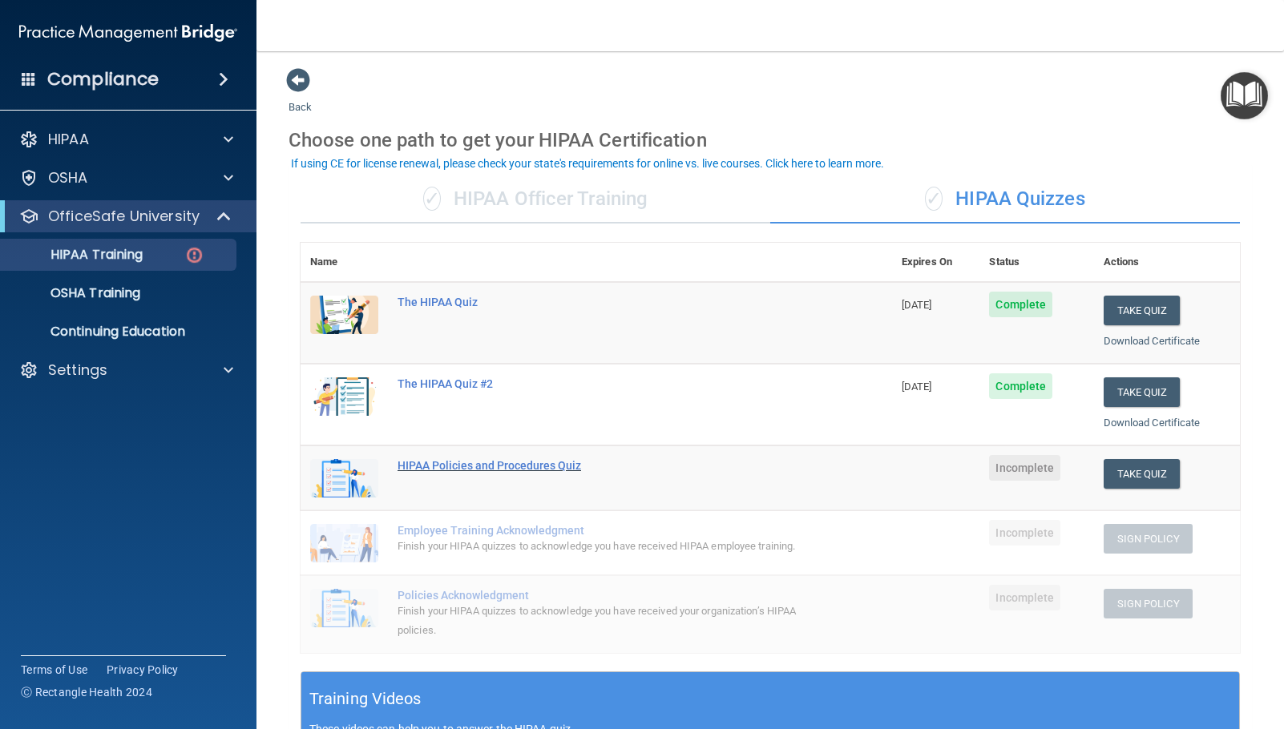
click at [494, 466] on div "HIPAA Policies and Procedures Quiz" at bounding box center [604, 465] width 414 height 13
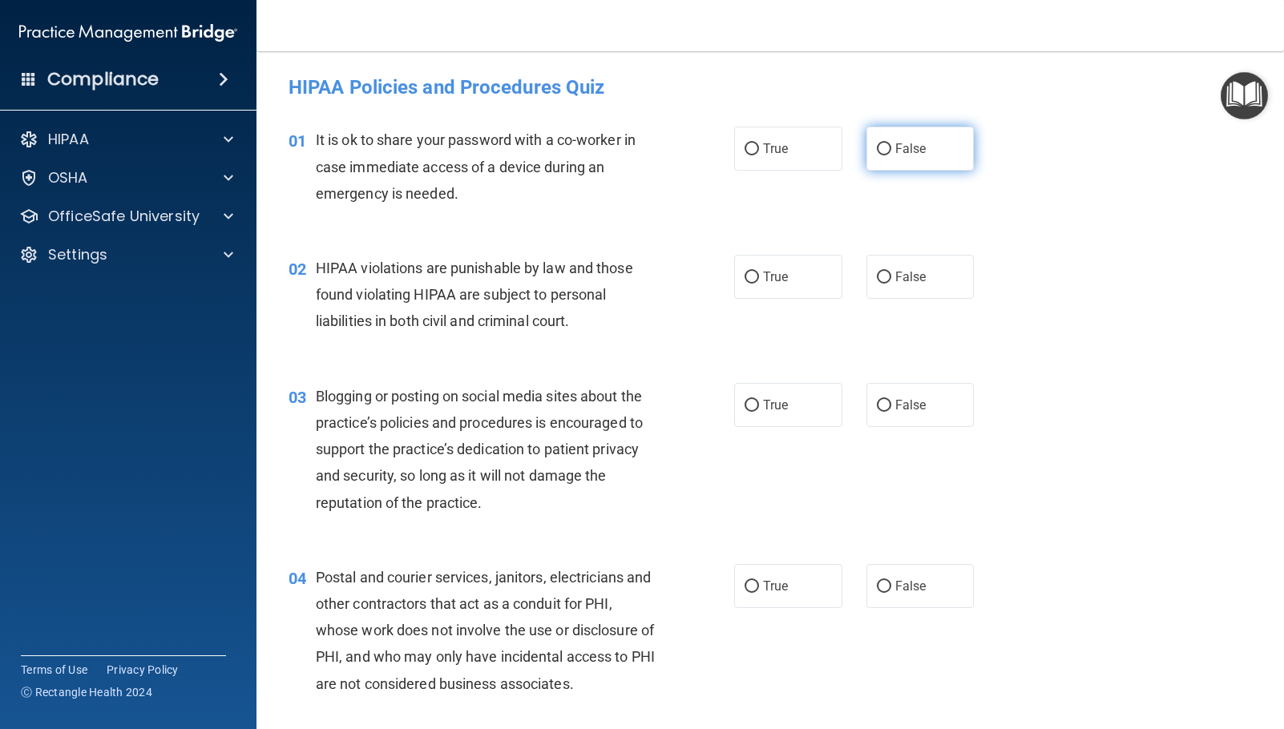
click at [879, 146] on input "False" at bounding box center [884, 149] width 14 height 12
radio input "true"
click at [747, 280] on input "True" at bounding box center [751, 278] width 14 height 12
radio input "true"
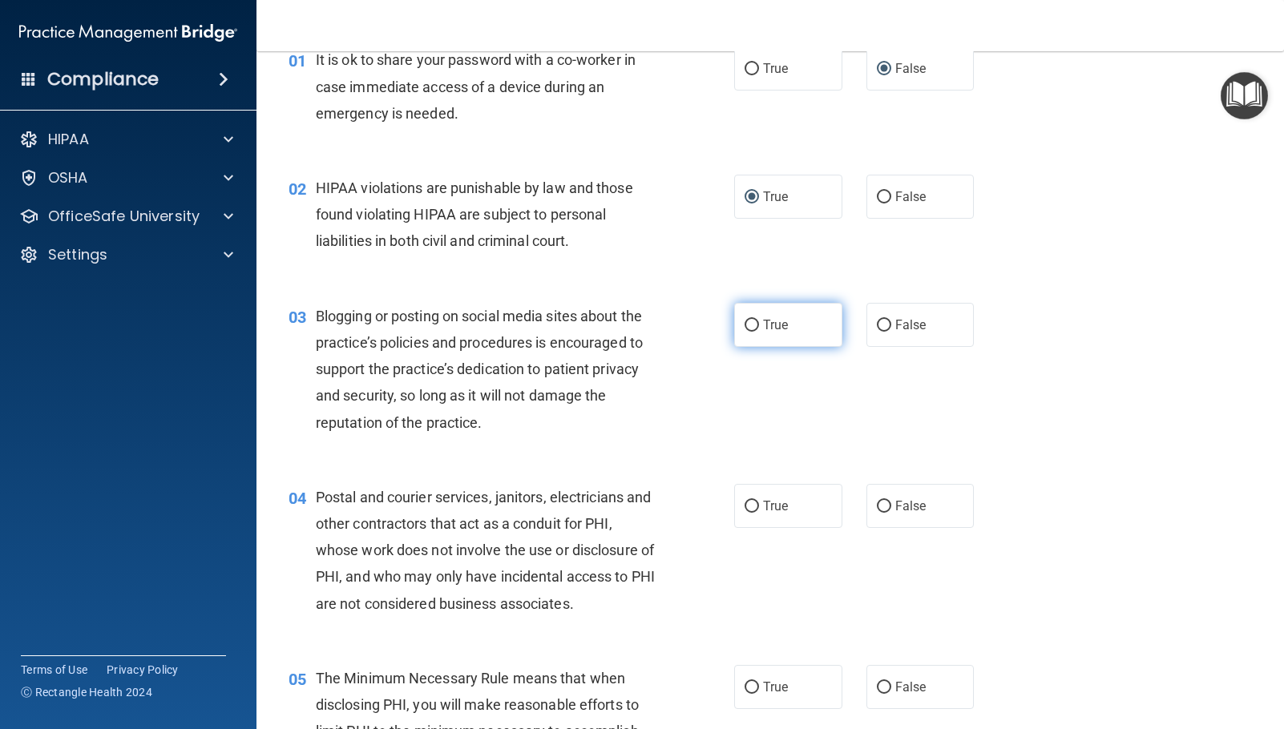
click at [757, 325] on label "True" at bounding box center [788, 325] width 108 height 44
click at [757, 325] on input "True" at bounding box center [751, 326] width 14 height 12
radio input "true"
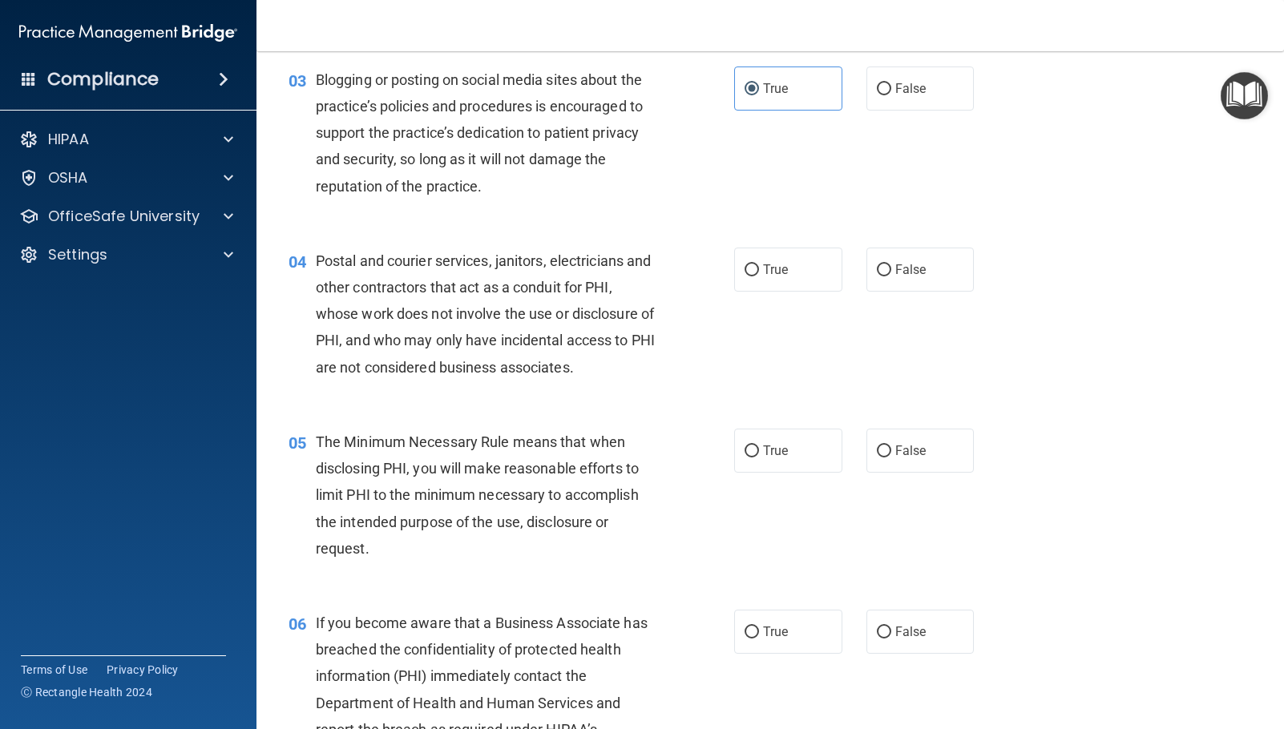
scroll to position [321, 0]
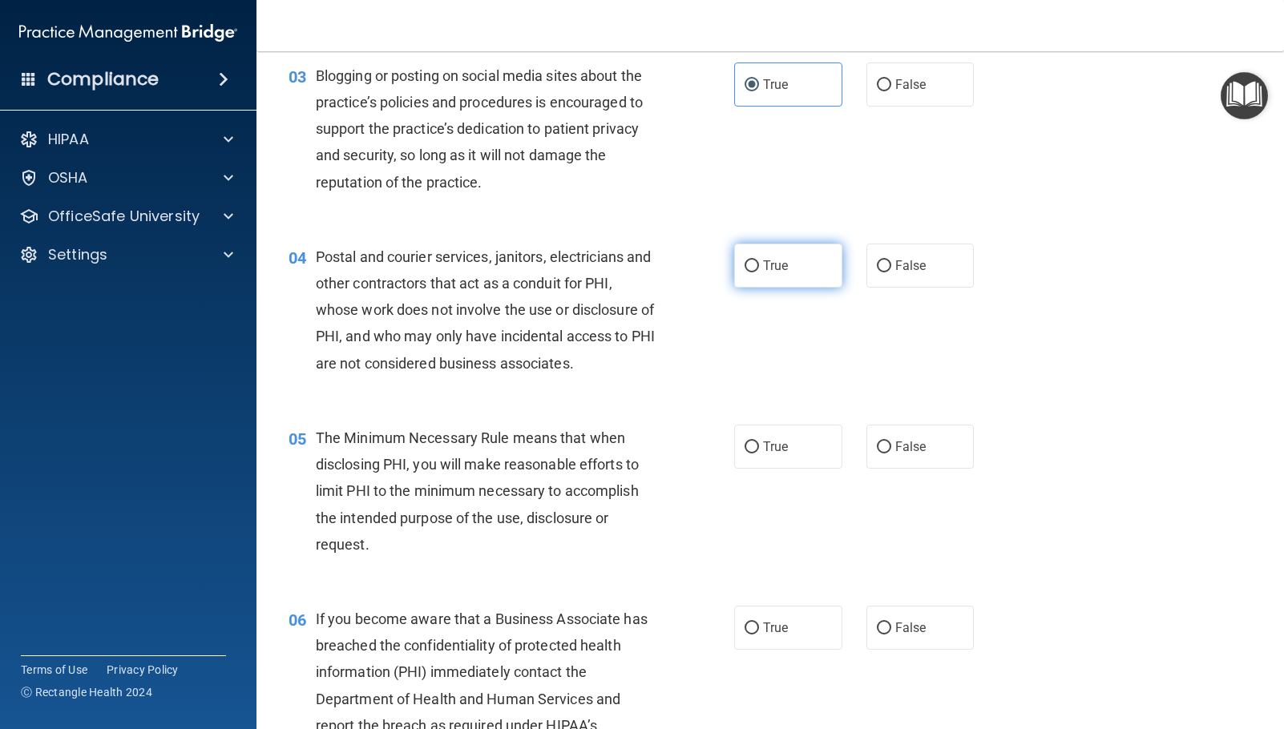
click at [773, 268] on span "True" at bounding box center [775, 265] width 25 height 15
click at [759, 268] on input "True" at bounding box center [751, 266] width 14 height 12
radio input "true"
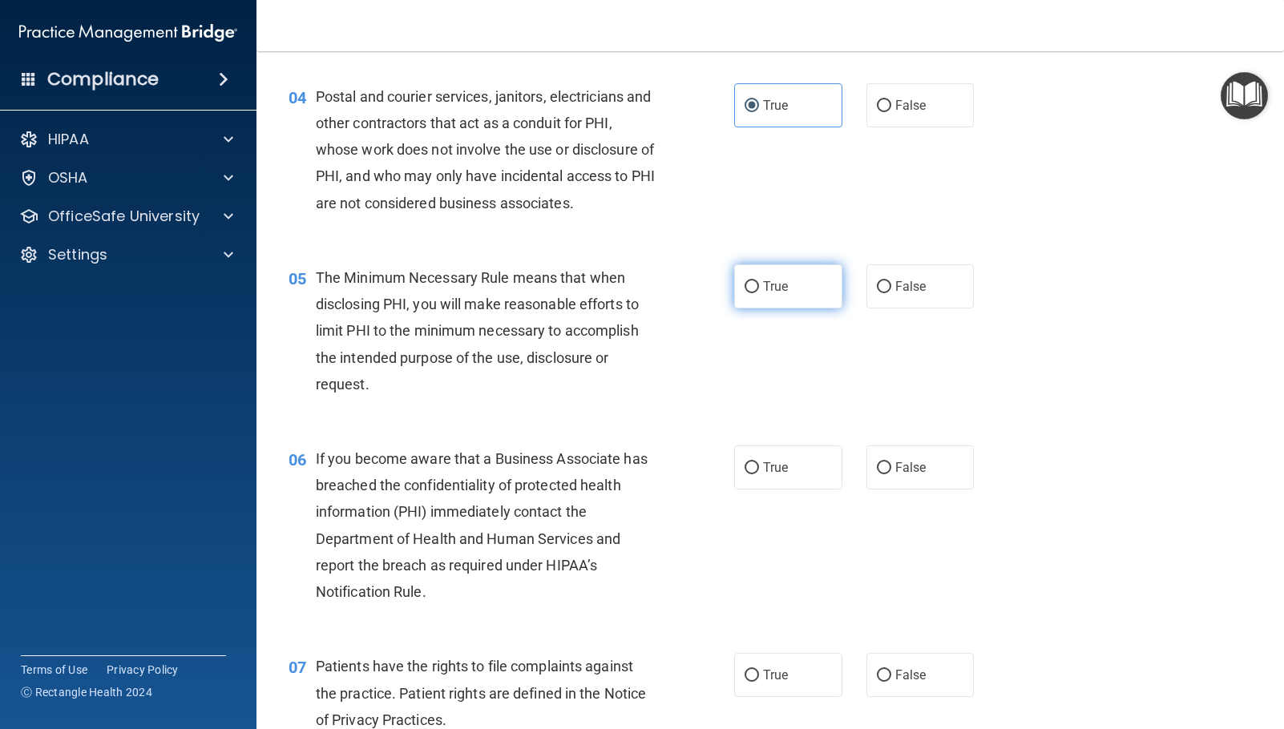
click at [778, 273] on label "True" at bounding box center [788, 286] width 108 height 44
click at [759, 281] on input "True" at bounding box center [751, 287] width 14 height 12
radio input "true"
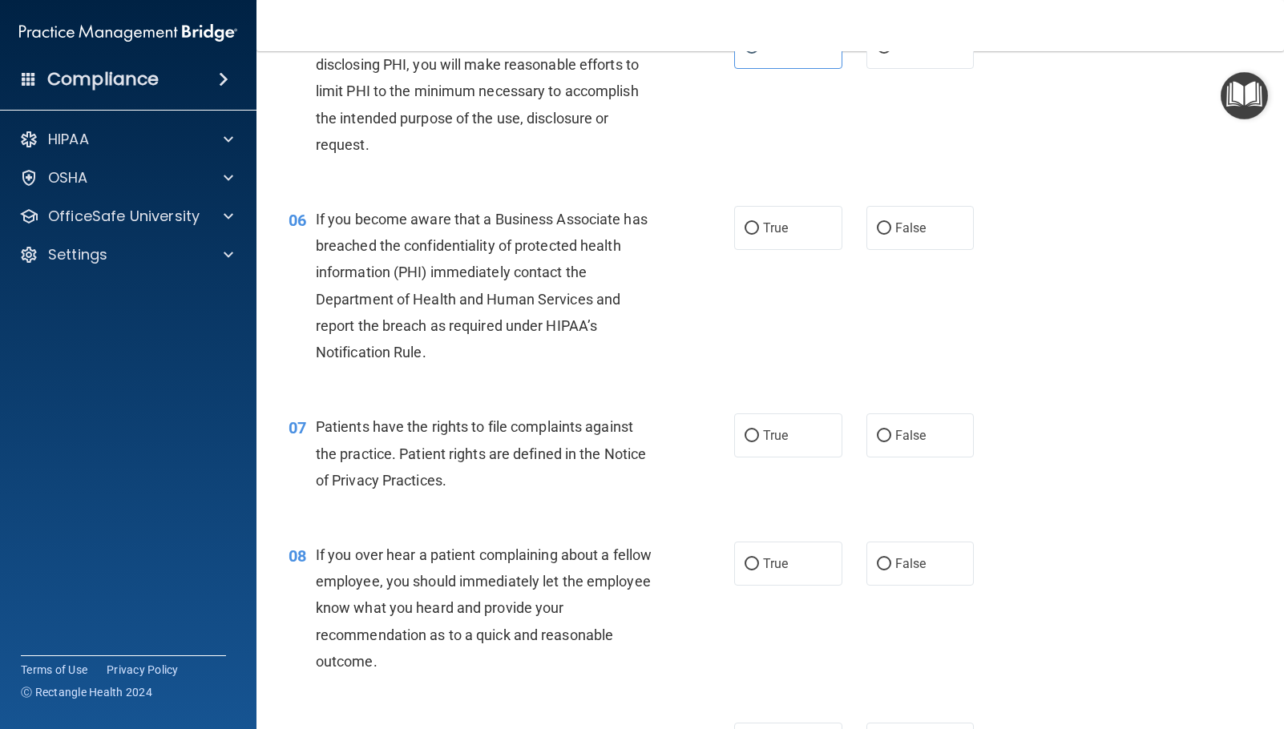
scroll to position [721, 0]
click at [940, 228] on label "False" at bounding box center [920, 227] width 108 height 44
click at [891, 228] on input "False" at bounding box center [884, 228] width 14 height 12
radio input "true"
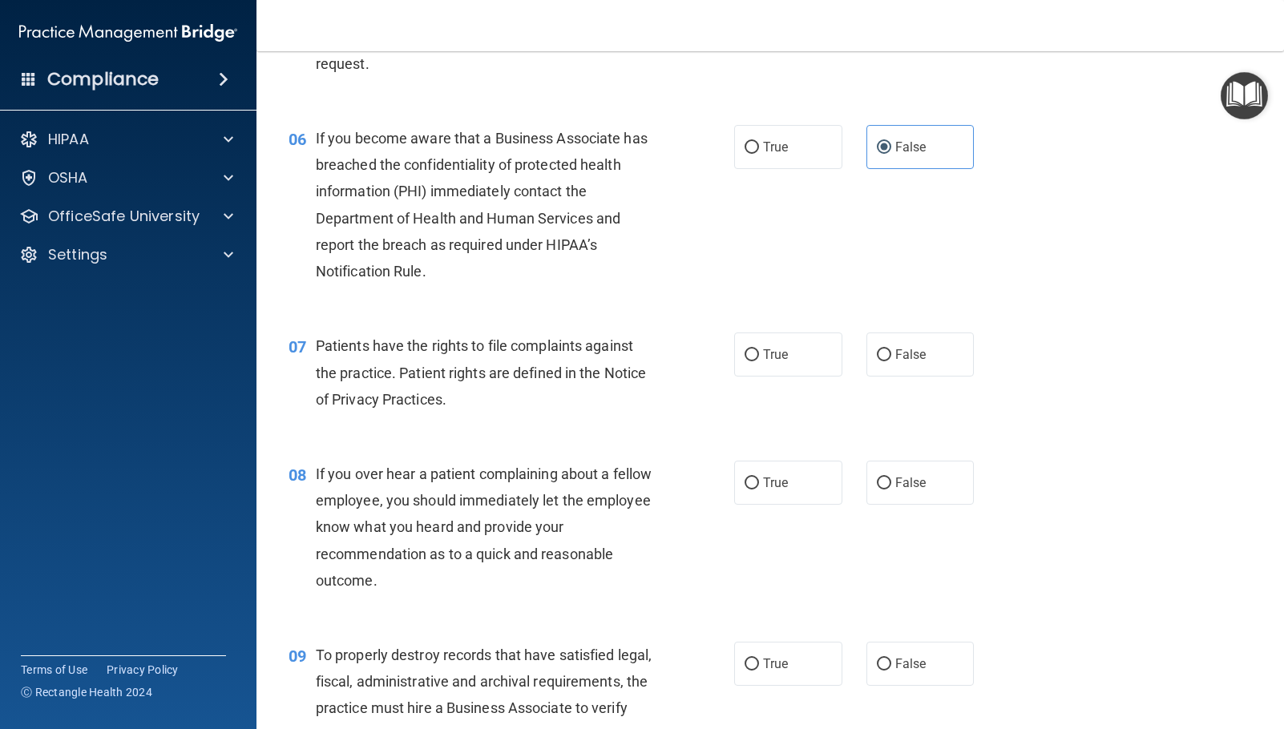
scroll to position [882, 0]
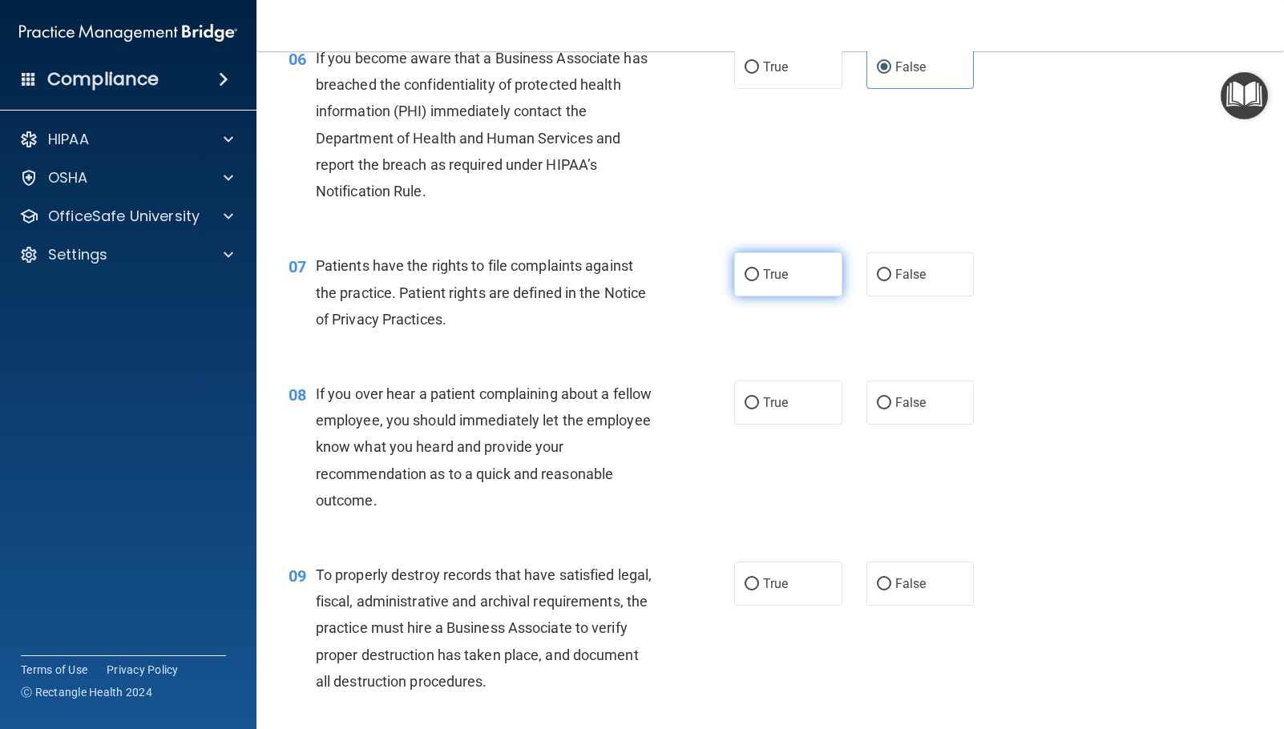
click at [752, 282] on label "True" at bounding box center [788, 274] width 108 height 44
click at [752, 281] on input "True" at bounding box center [751, 275] width 14 height 12
radio input "true"
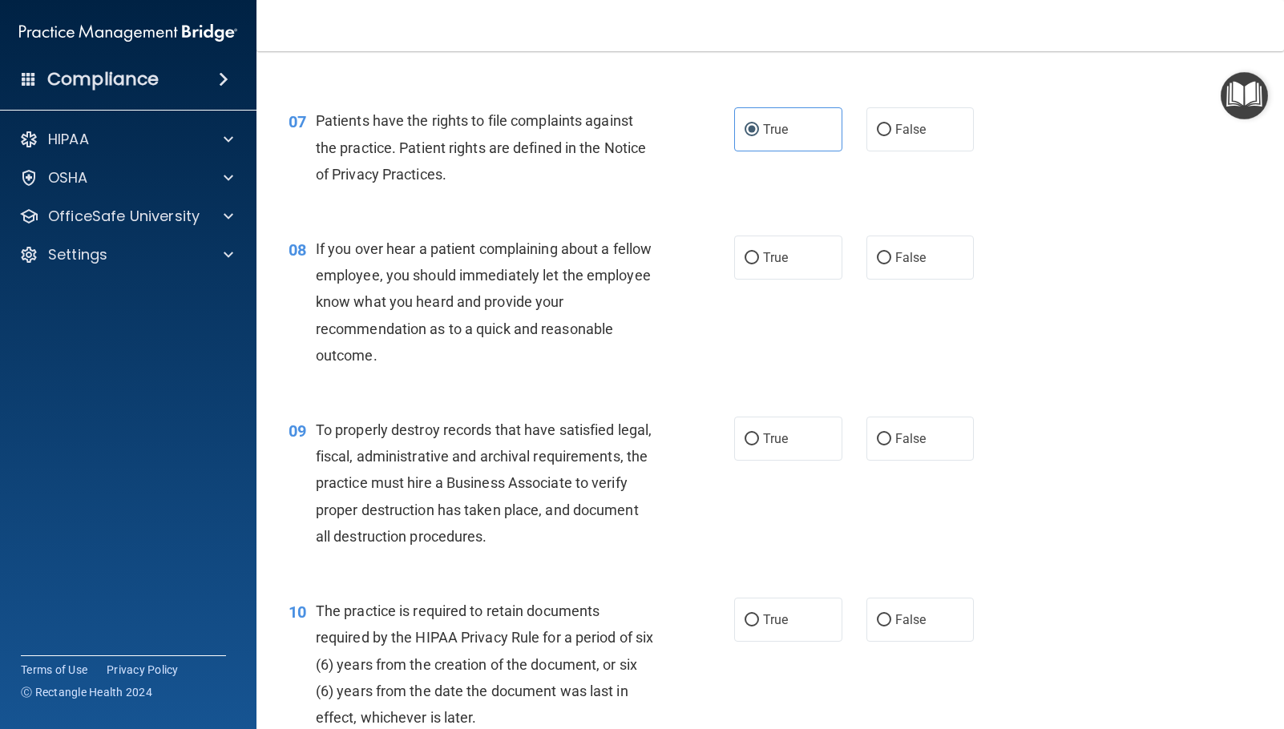
scroll to position [1042, 0]
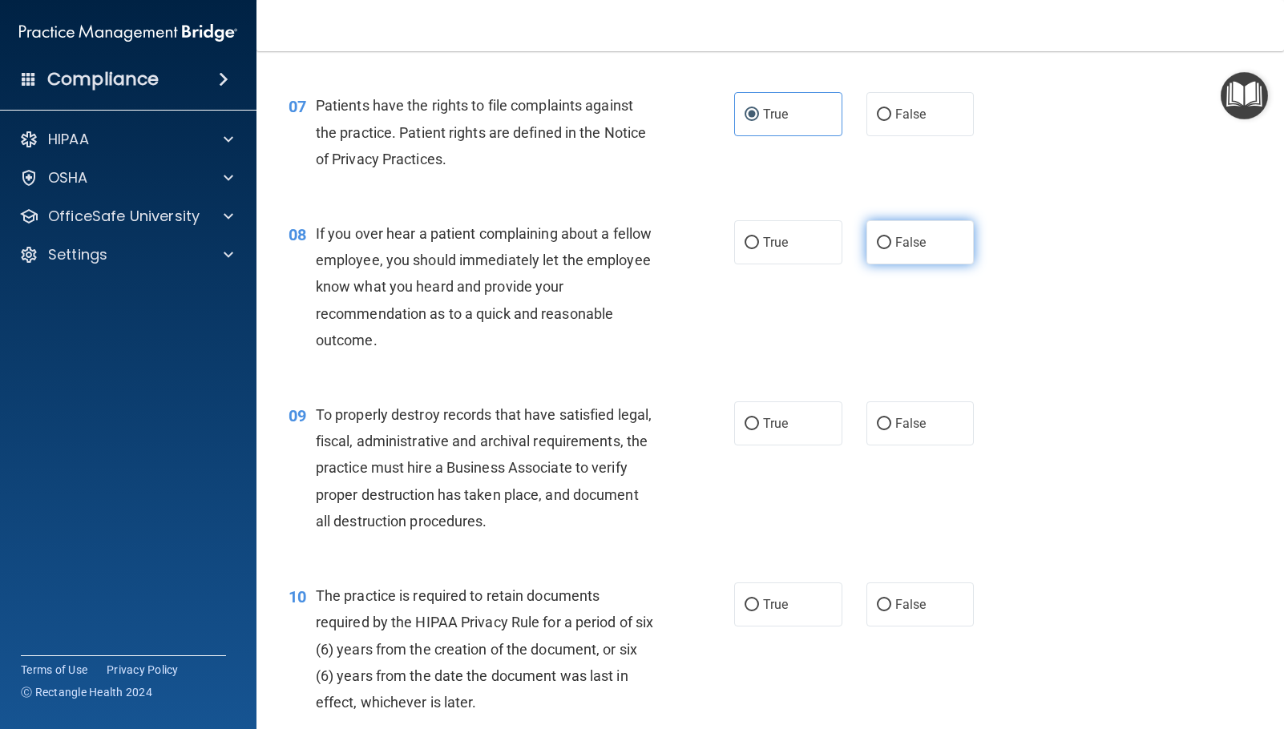
click at [949, 244] on label "False" at bounding box center [920, 242] width 108 height 44
click at [891, 244] on input "False" at bounding box center [884, 243] width 14 height 12
radio input "true"
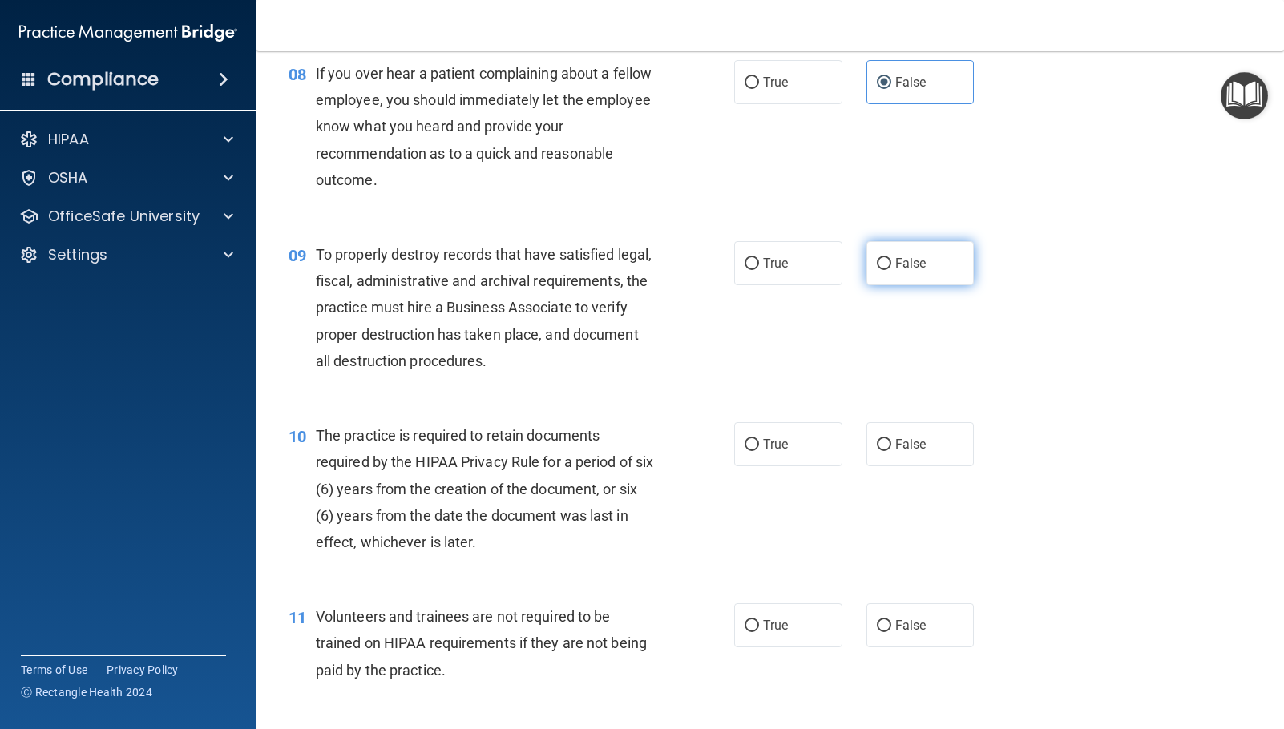
click at [900, 260] on span "False" at bounding box center [910, 263] width 31 height 15
click at [891, 260] on input "False" at bounding box center [884, 264] width 14 height 12
radio input "true"
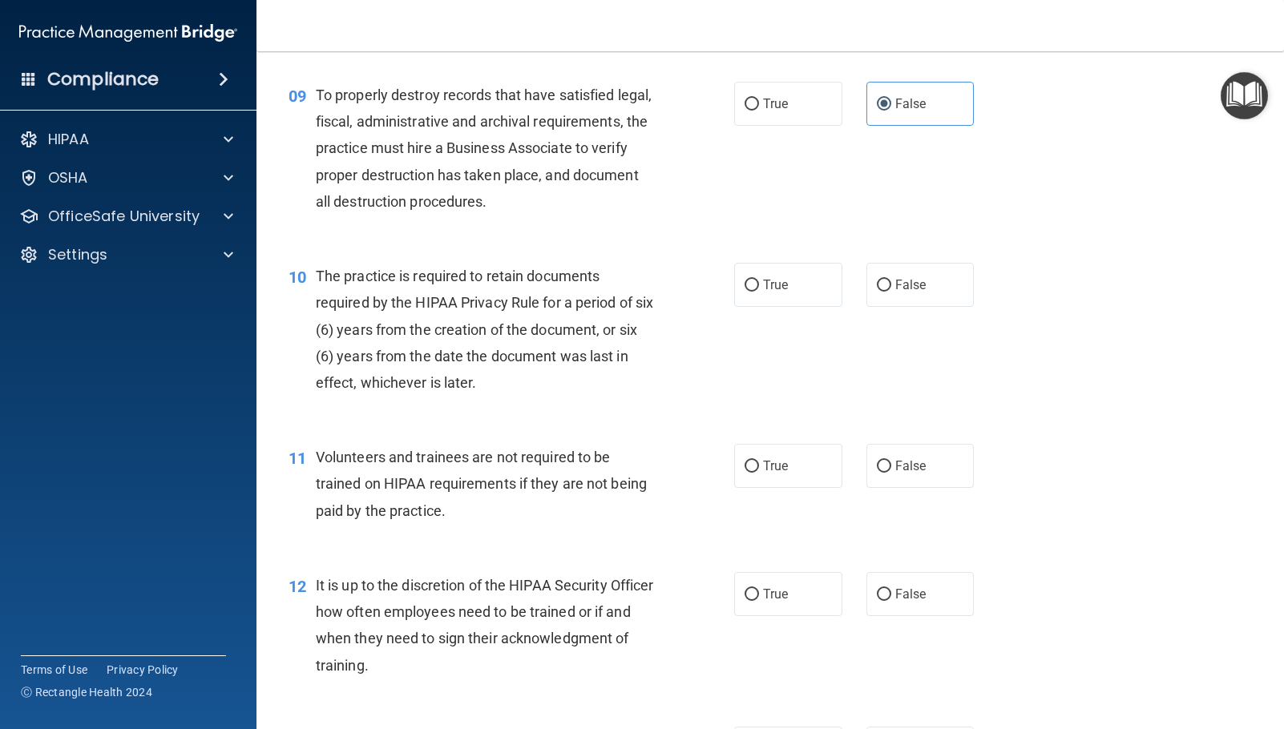
scroll to position [1362, 0]
click at [747, 293] on label "True" at bounding box center [788, 284] width 108 height 44
click at [747, 291] on input "True" at bounding box center [751, 285] width 14 height 12
radio input "true"
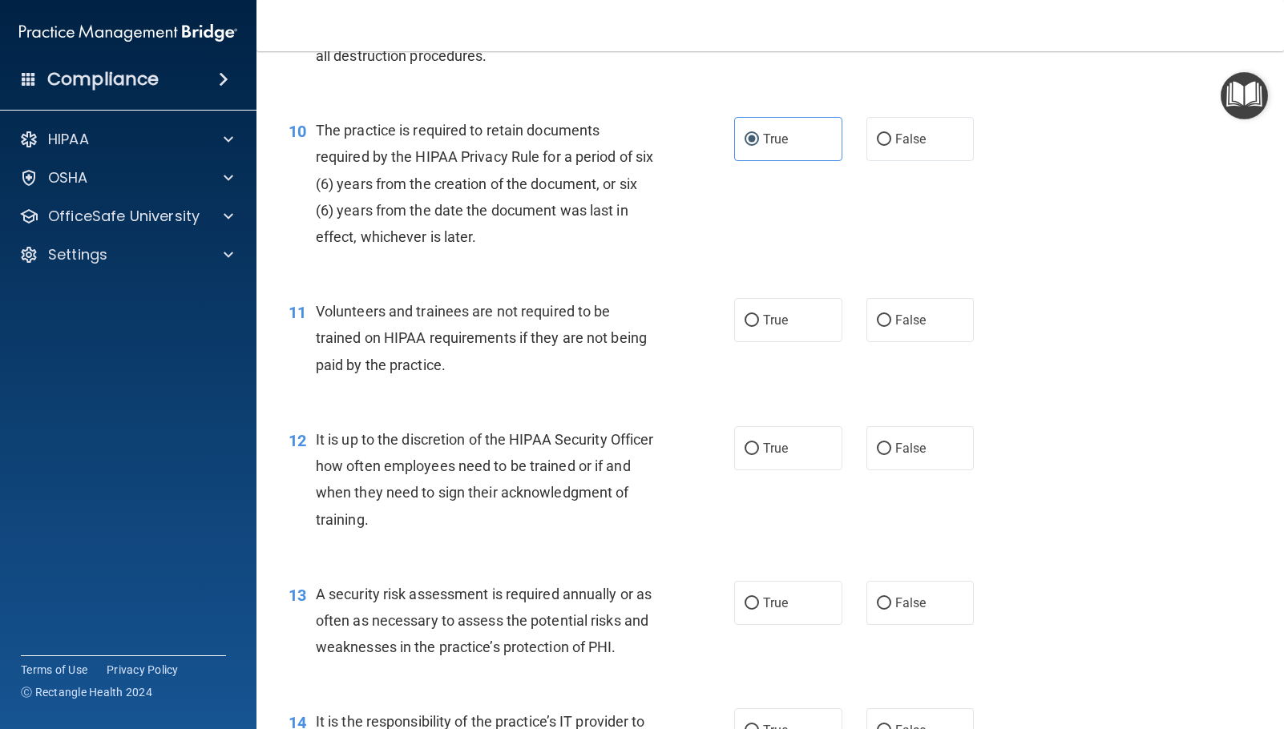
scroll to position [1523, 0]
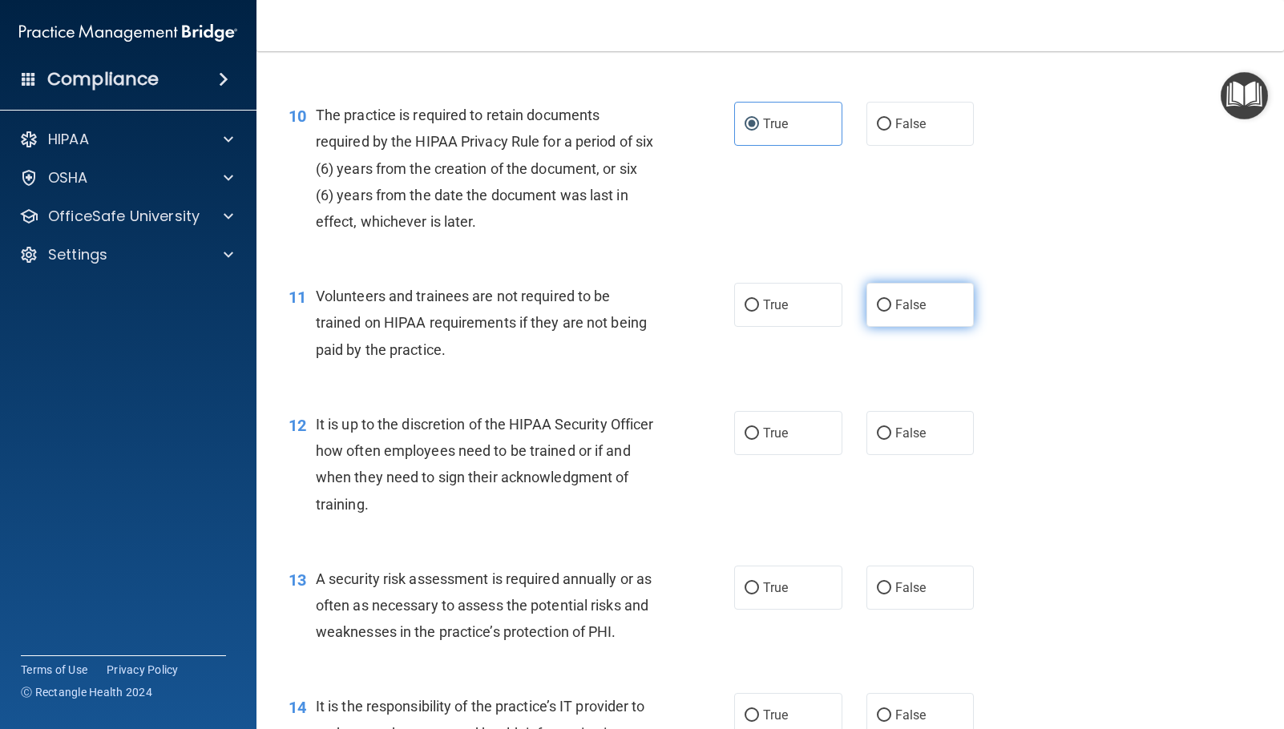
click at [881, 309] on input "False" at bounding box center [884, 306] width 14 height 12
radio input "true"
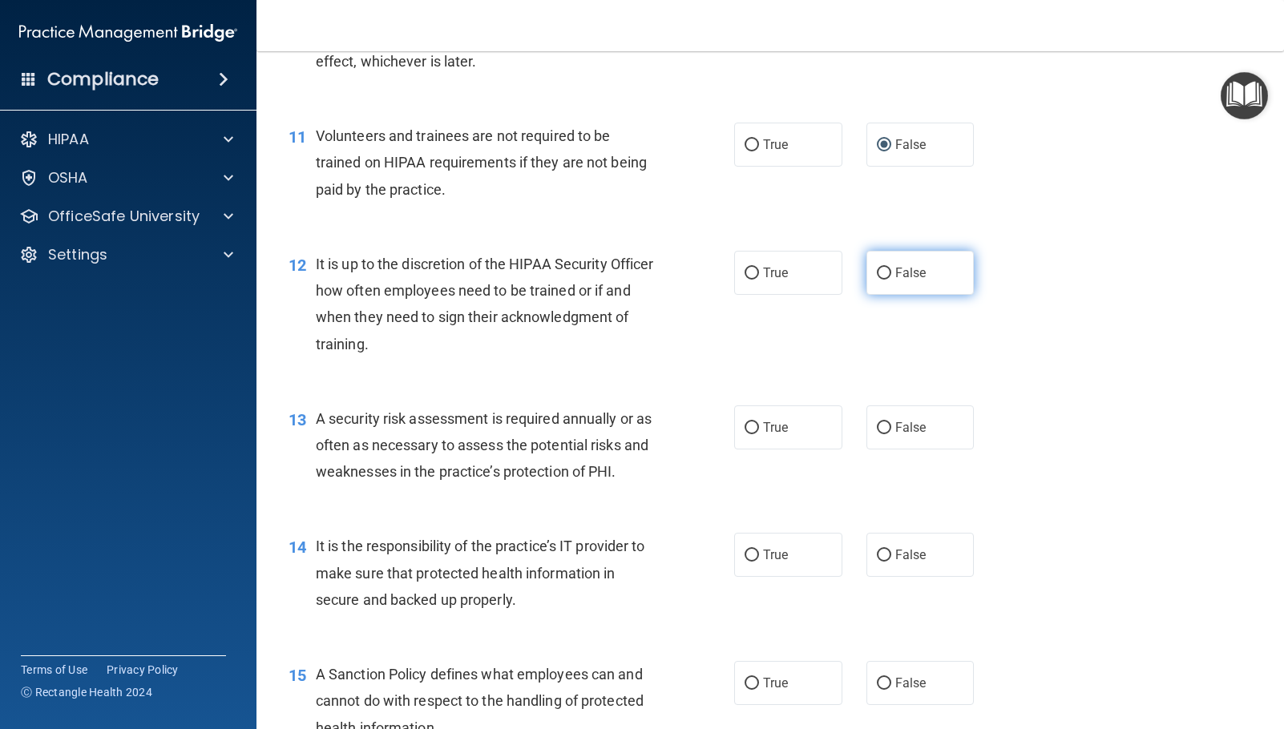
click at [929, 273] on label "False" at bounding box center [920, 273] width 108 height 44
click at [891, 273] on input "False" at bounding box center [884, 274] width 14 height 12
radio input "true"
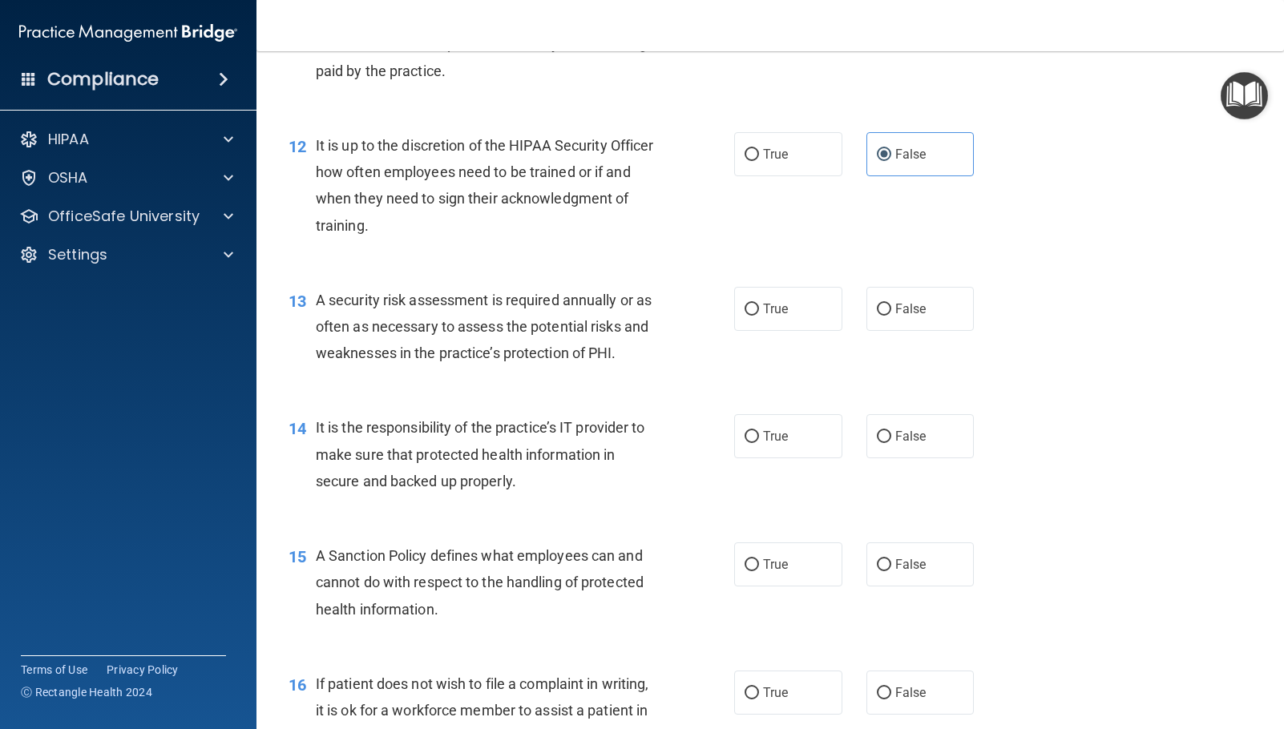
scroll to position [1843, 0]
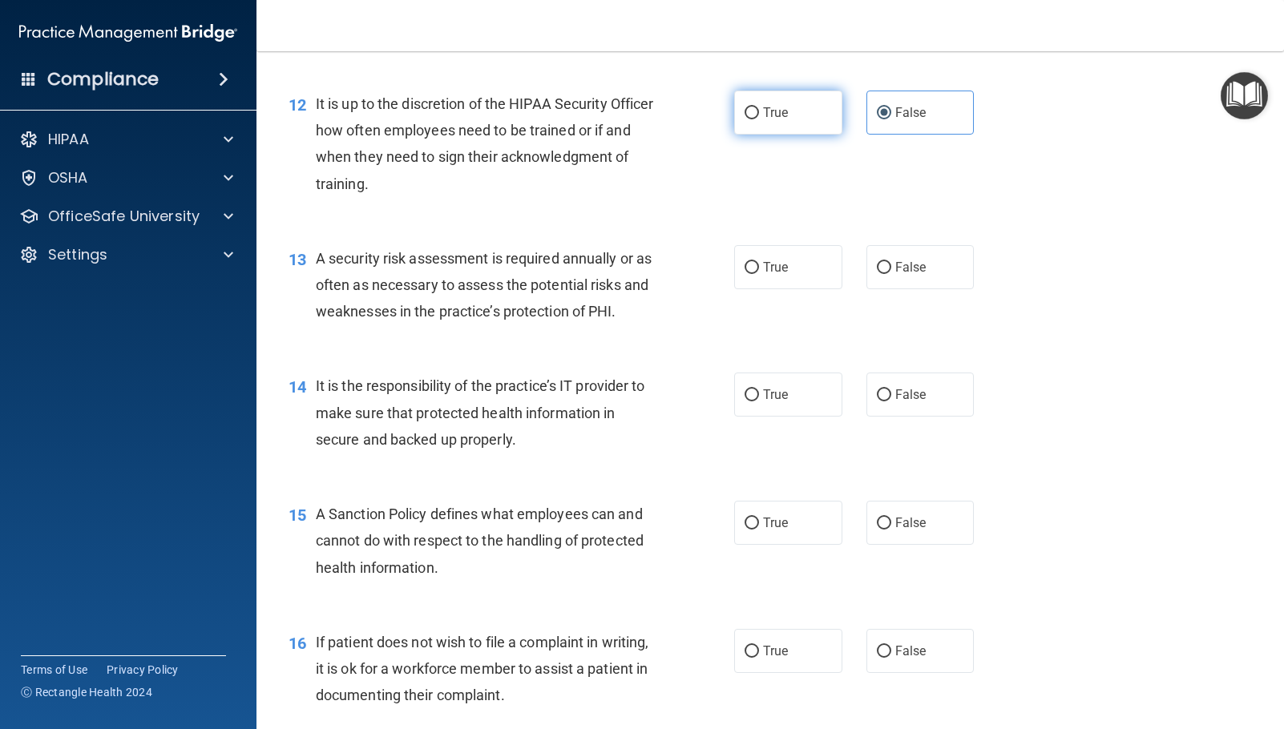
click at [786, 120] on label "True" at bounding box center [788, 113] width 108 height 44
click at [759, 119] on input "True" at bounding box center [751, 113] width 14 height 12
radio input "true"
radio input "false"
click at [918, 272] on label "False" at bounding box center [920, 267] width 108 height 44
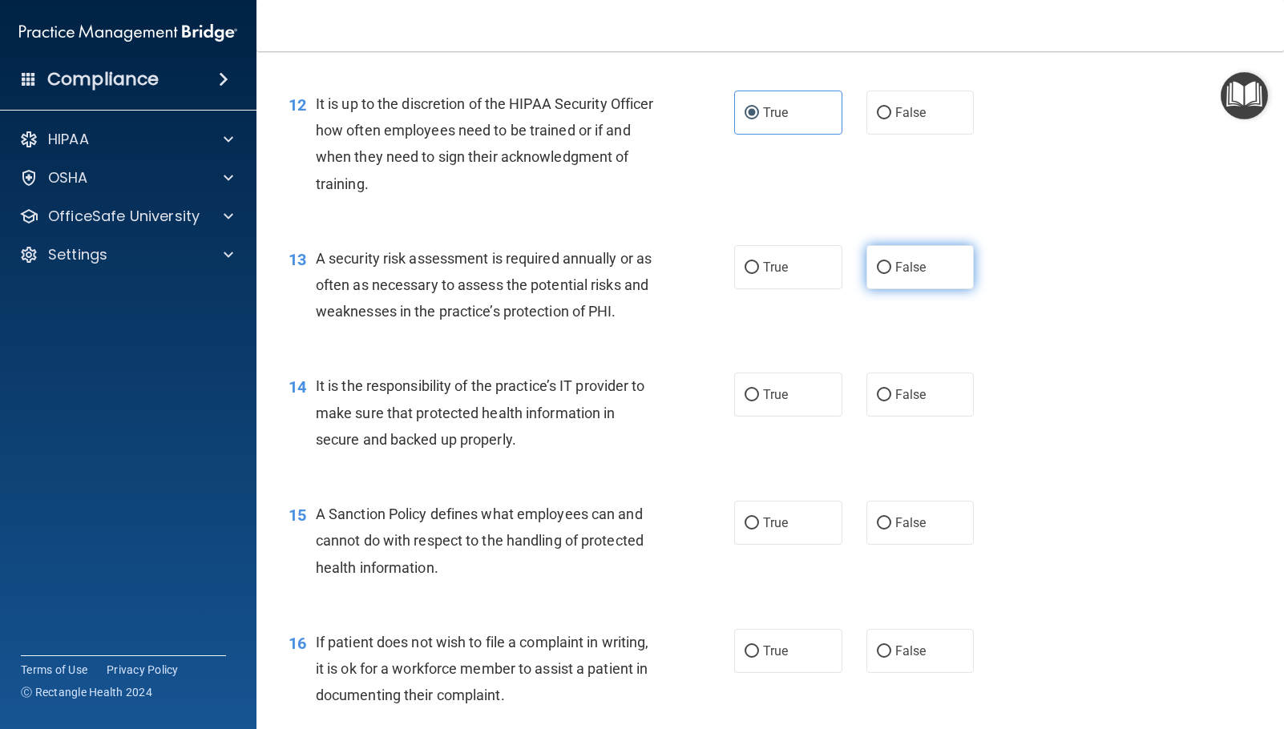
click at [891, 272] on input "False" at bounding box center [884, 268] width 14 height 12
radio input "true"
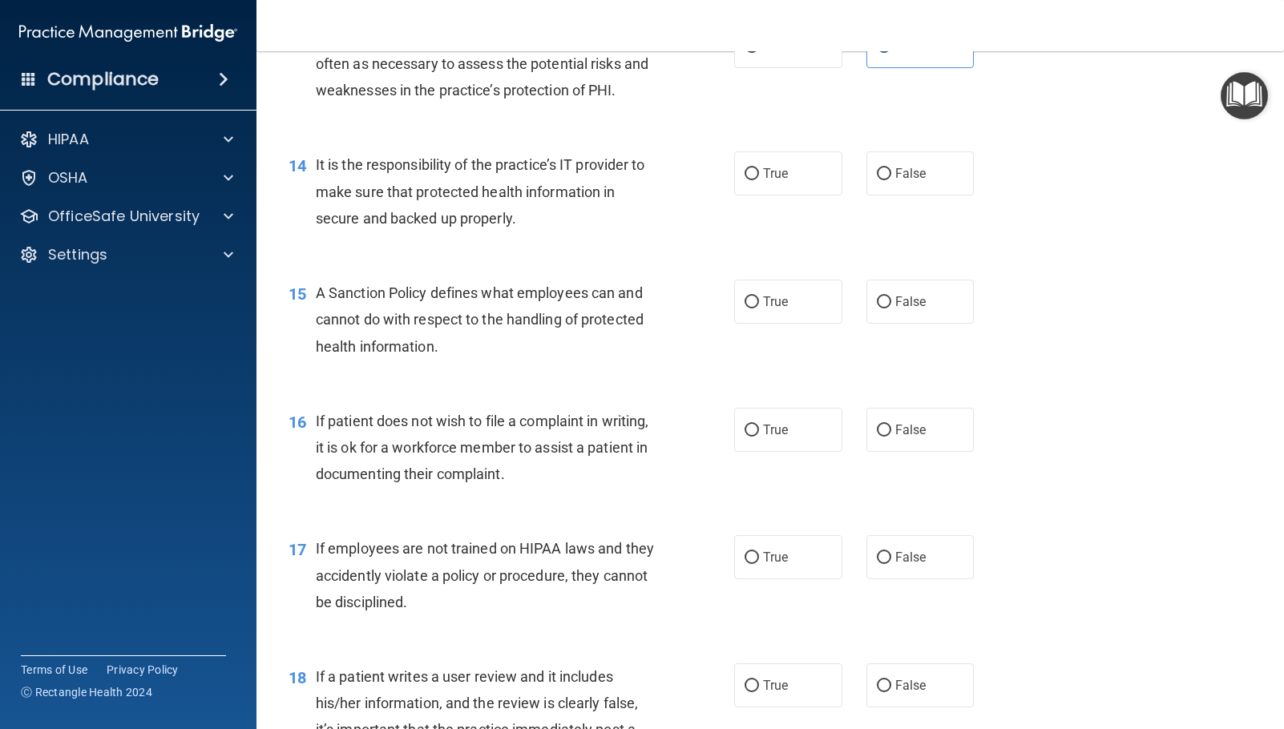
scroll to position [2084, 0]
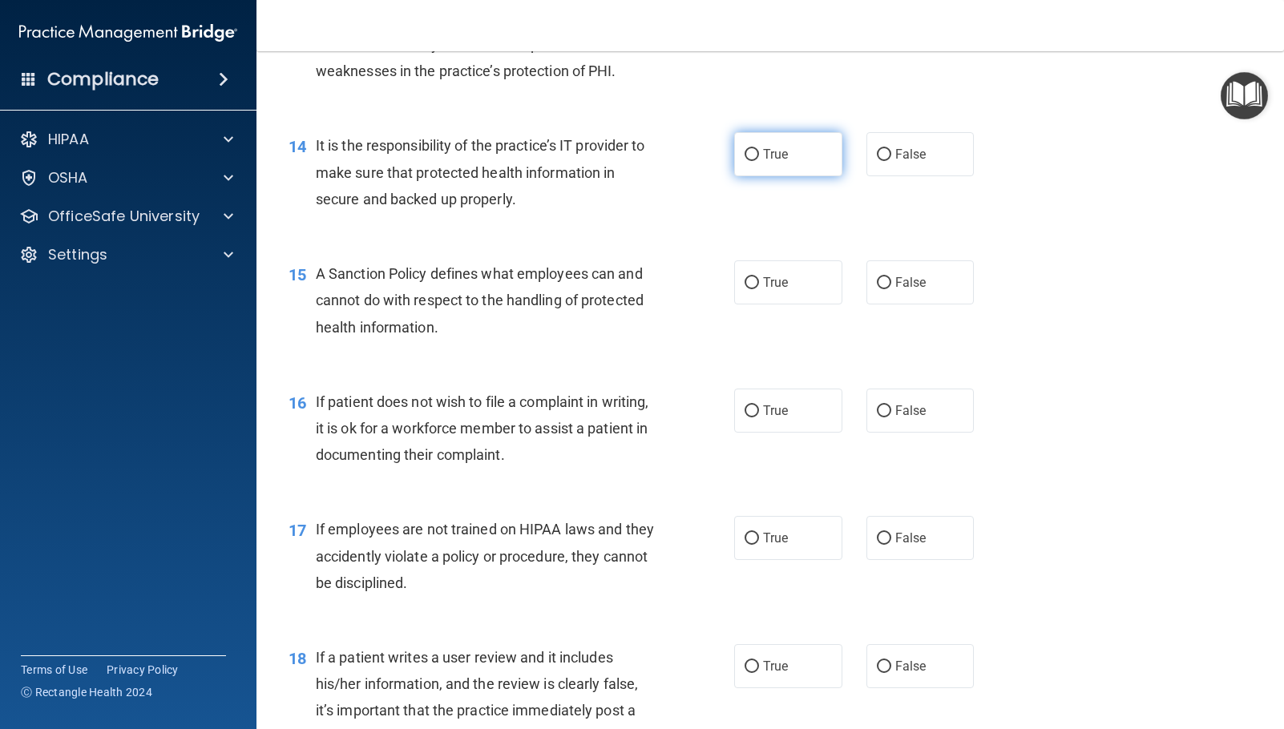
click at [763, 159] on span "True" at bounding box center [775, 154] width 25 height 15
click at [759, 159] on input "True" at bounding box center [751, 155] width 14 height 12
radio input "true"
click at [917, 283] on span "False" at bounding box center [910, 282] width 31 height 15
click at [891, 283] on input "False" at bounding box center [884, 283] width 14 height 12
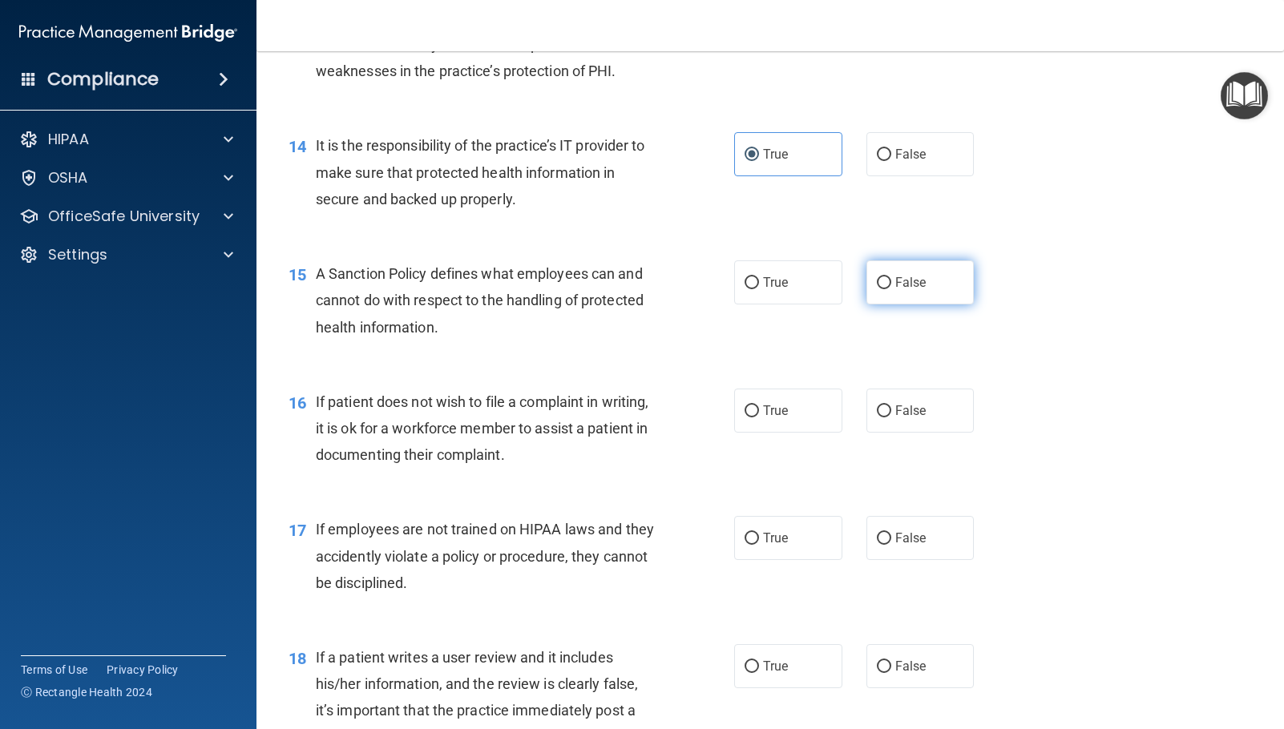
radio input "true"
click at [918, 416] on span "False" at bounding box center [910, 410] width 31 height 15
click at [891, 416] on input "False" at bounding box center [884, 412] width 14 height 12
radio input "true"
click at [727, 411] on div "16 If patient does not wish to file a complaint in writing, it is ok for a work…" at bounding box center [511, 433] width 494 height 88
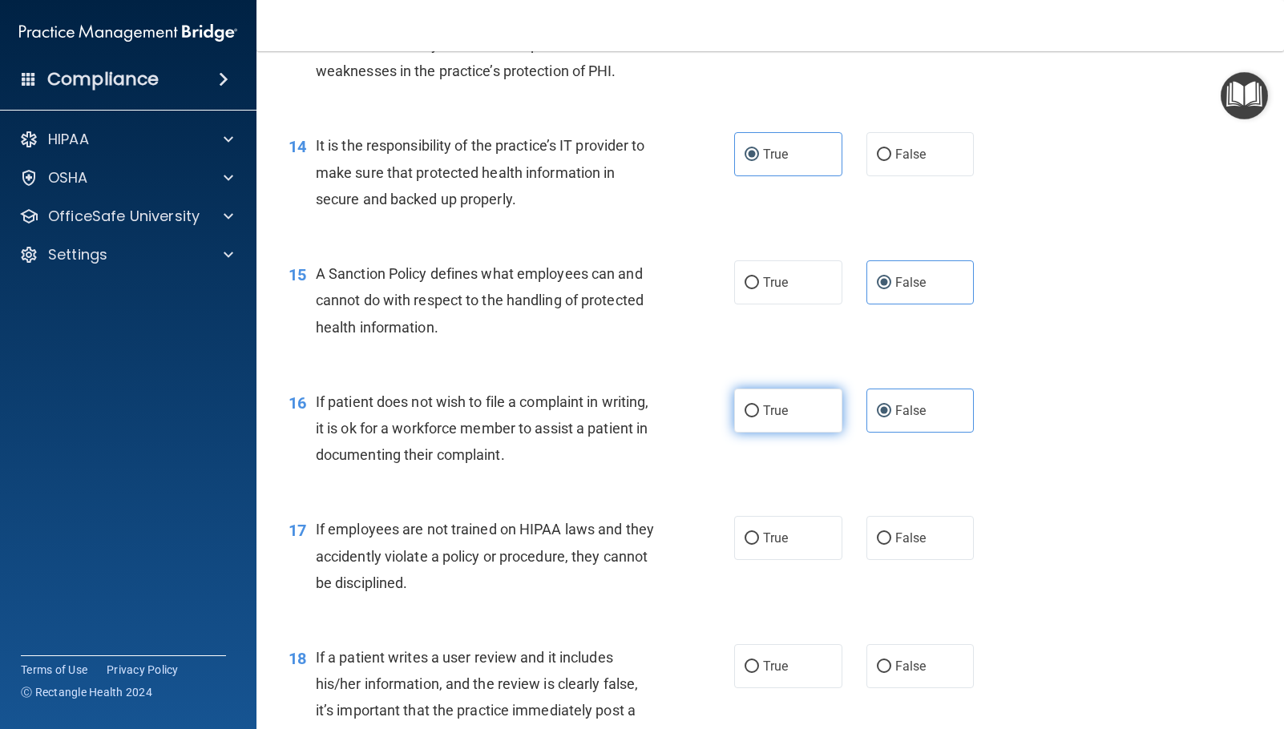
click at [736, 414] on label "True" at bounding box center [788, 411] width 108 height 44
click at [744, 414] on input "True" at bounding box center [751, 412] width 14 height 12
radio input "true"
radio input "false"
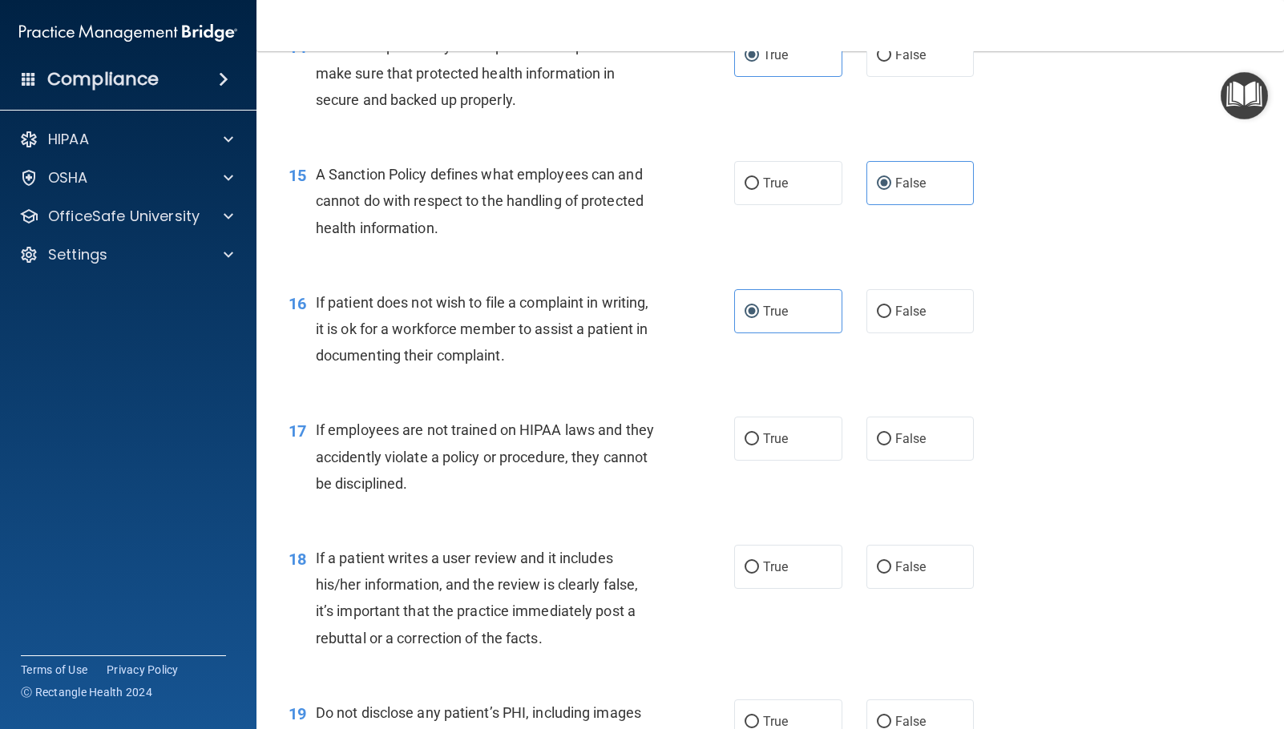
scroll to position [2324, 0]
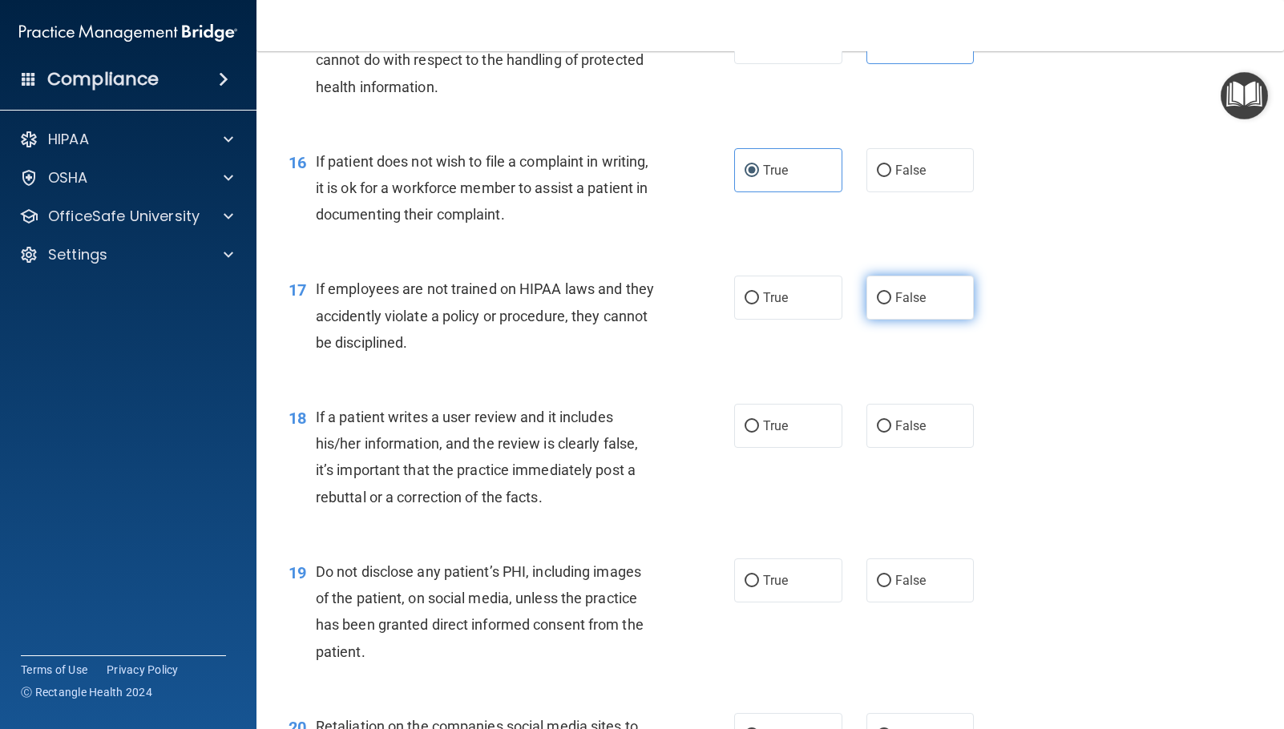
click at [890, 307] on label "False" at bounding box center [920, 298] width 108 height 44
click at [890, 305] on input "False" at bounding box center [884, 299] width 14 height 12
radio input "true"
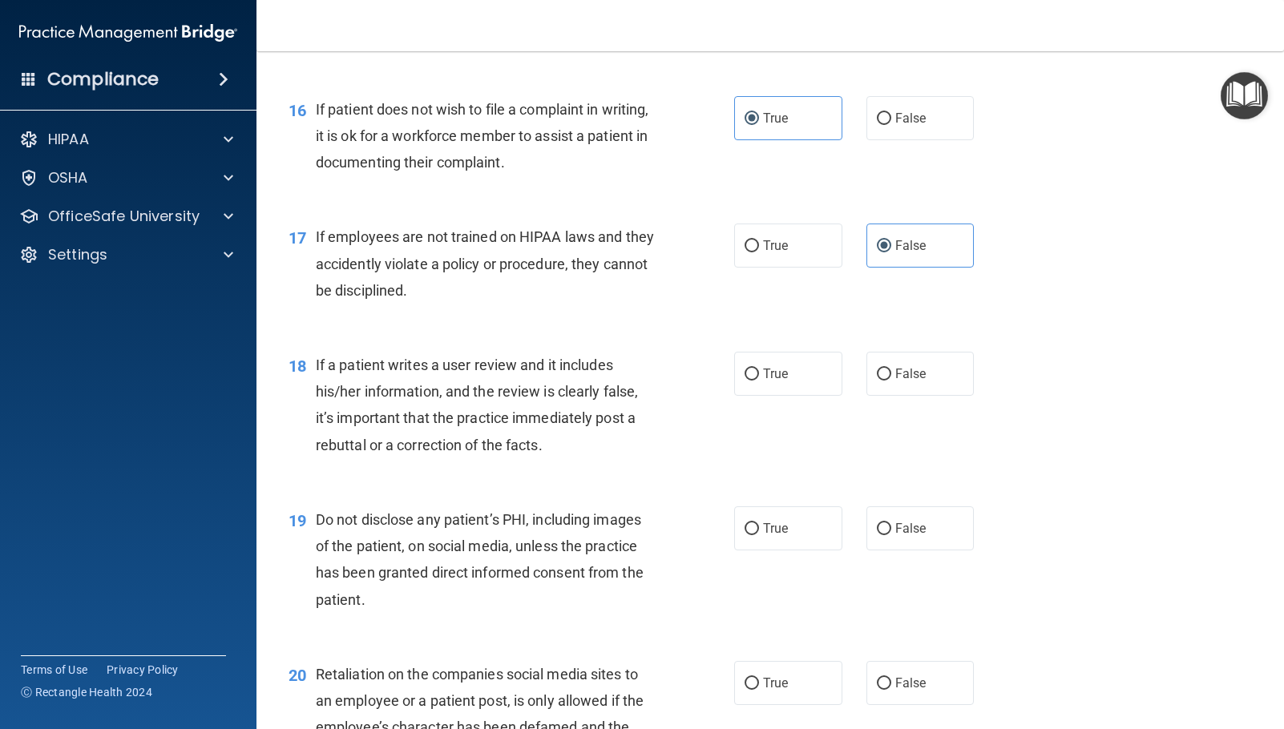
scroll to position [2404, 0]
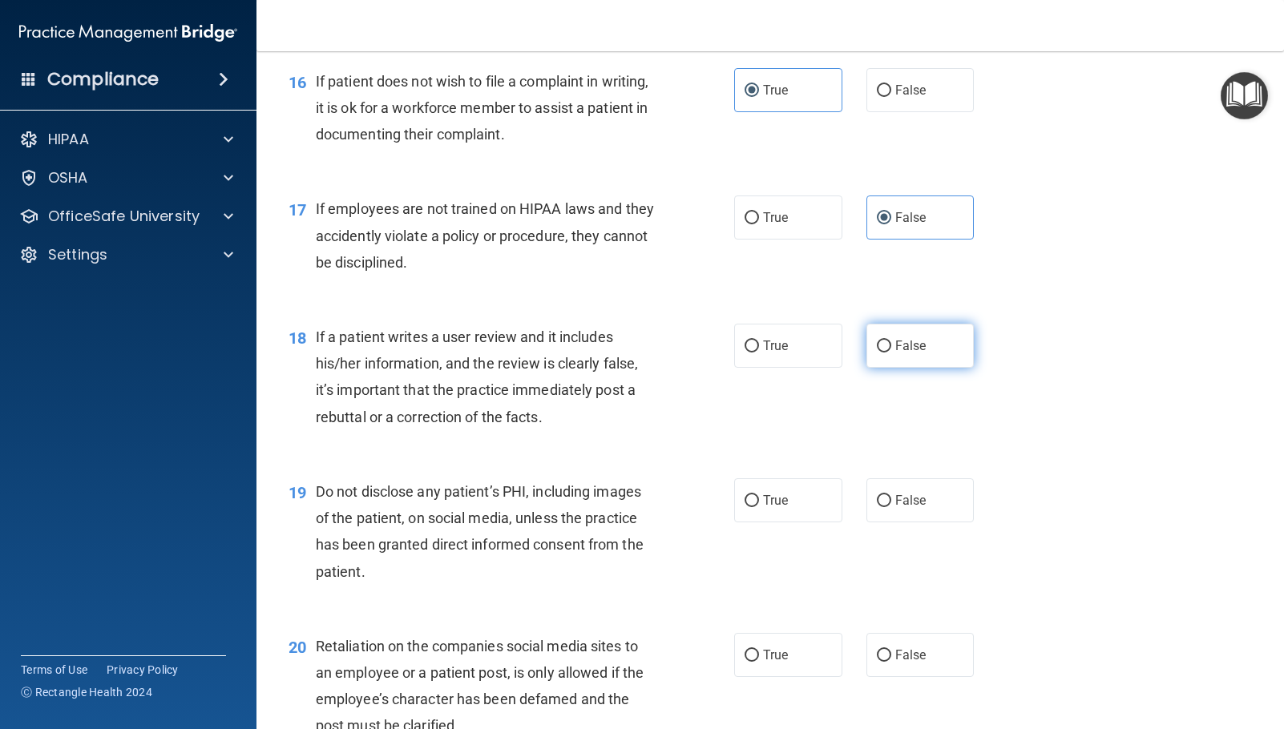
click at [920, 354] on label "False" at bounding box center [920, 346] width 108 height 44
click at [891, 353] on input "False" at bounding box center [884, 347] width 14 height 12
radio input "true"
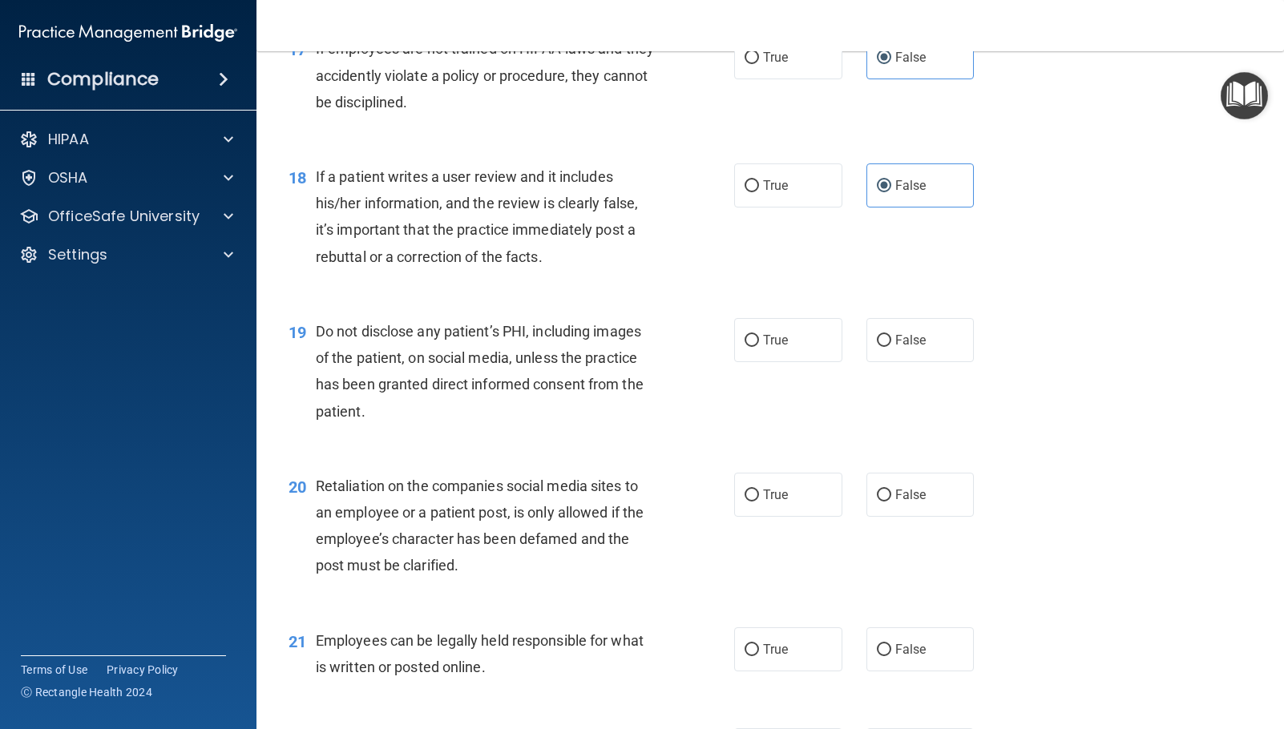
scroll to position [2645, 0]
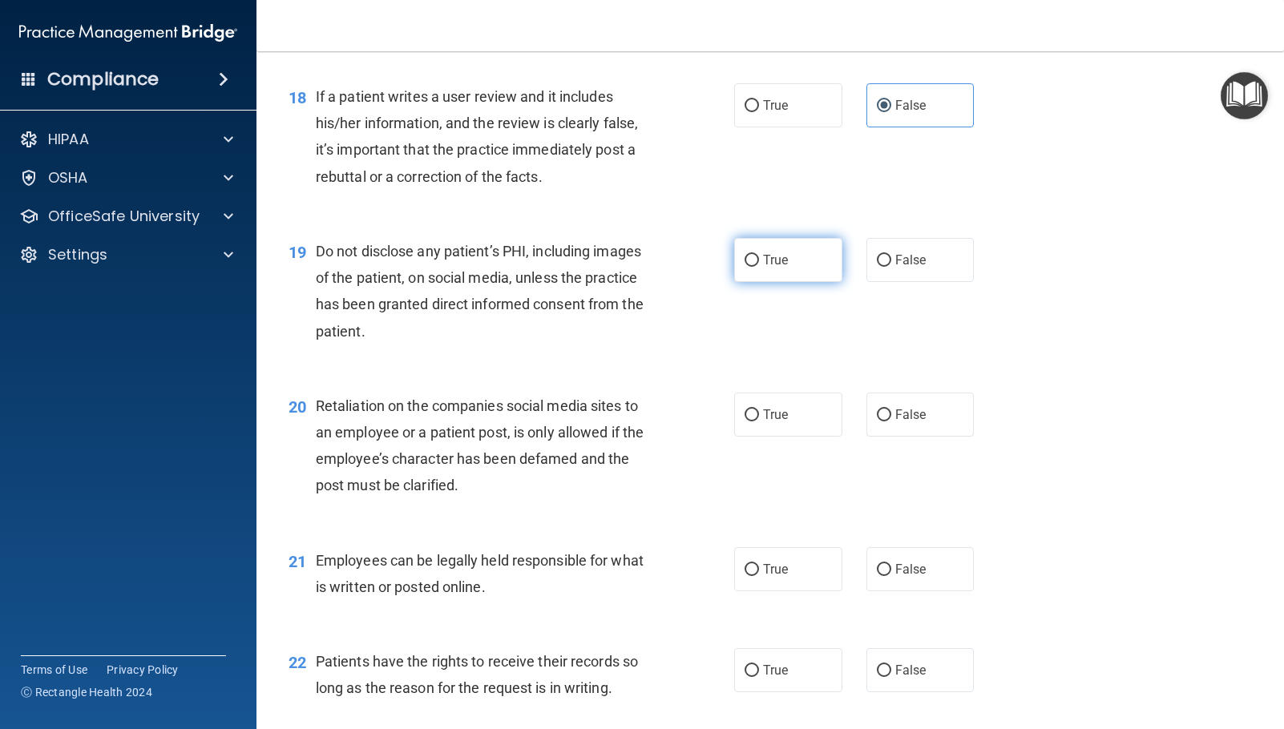
click at [749, 270] on label "True" at bounding box center [788, 260] width 108 height 44
click at [749, 267] on input "True" at bounding box center [751, 261] width 14 height 12
radio input "true"
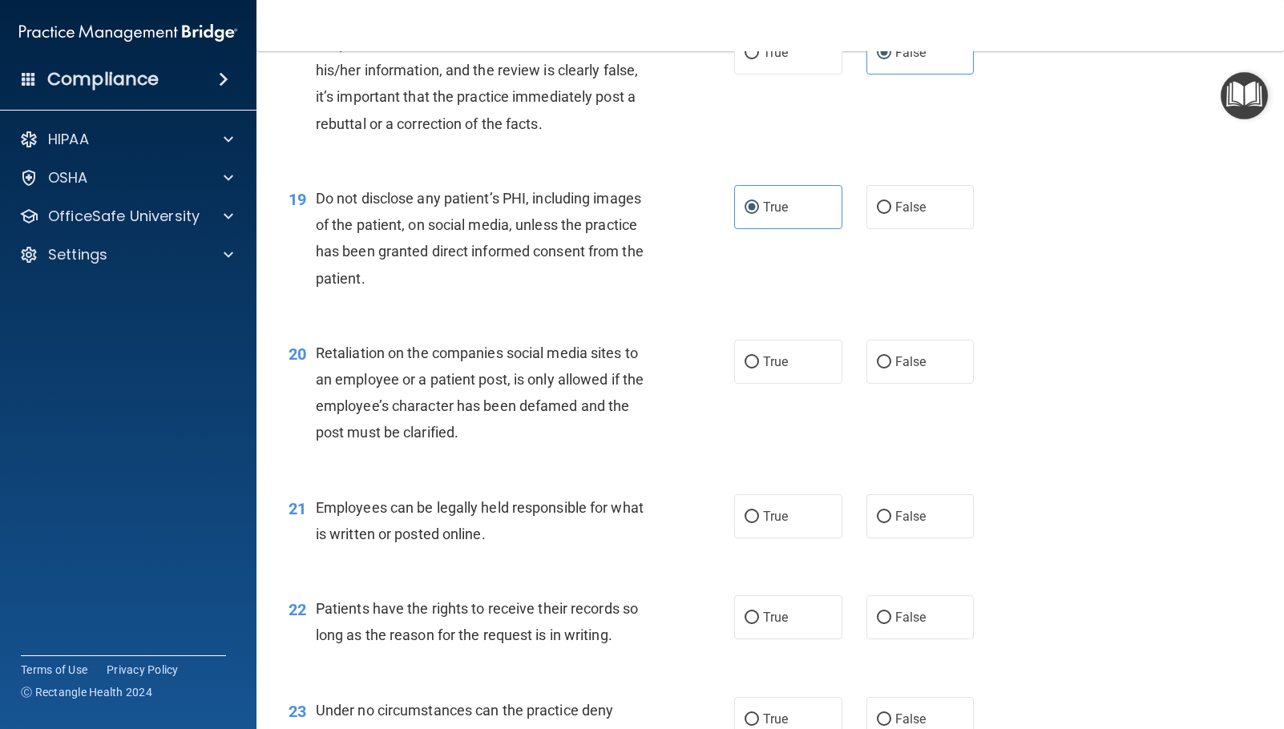
scroll to position [2725, 0]
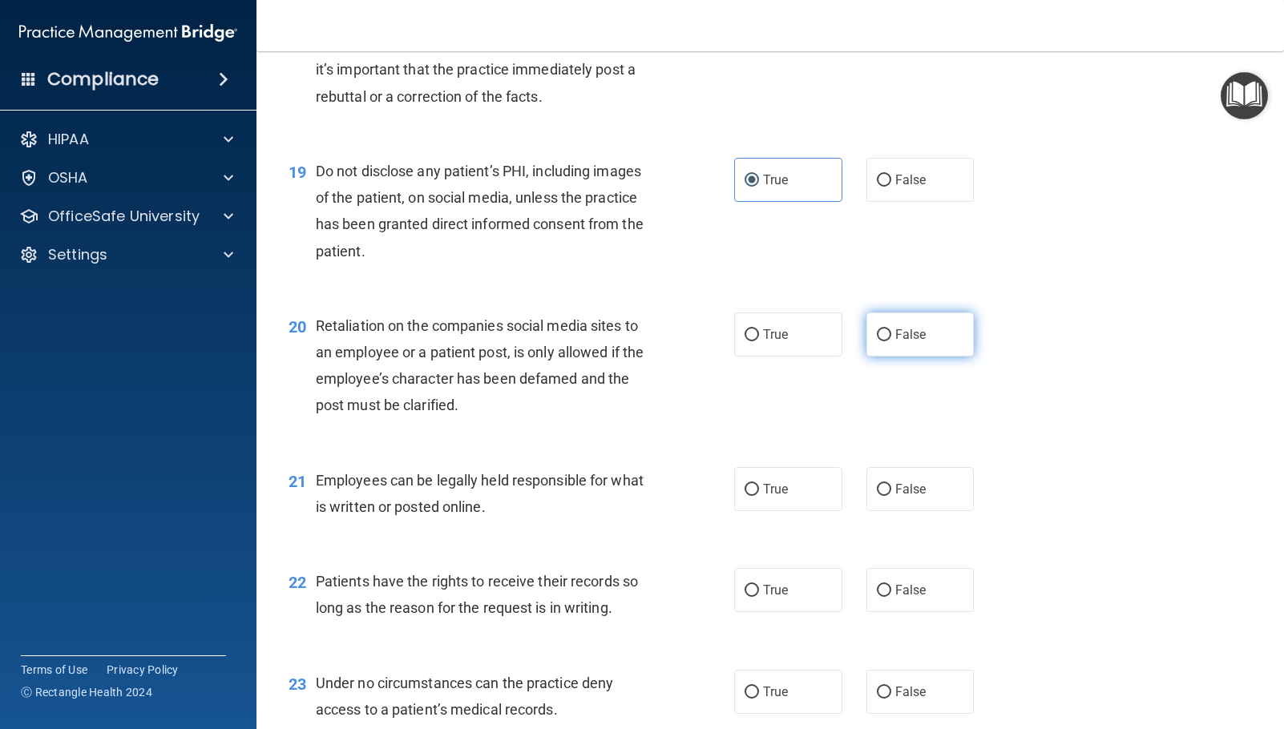
click at [895, 337] on span "False" at bounding box center [910, 334] width 31 height 15
click at [891, 337] on input "False" at bounding box center [884, 335] width 14 height 12
radio input "true"
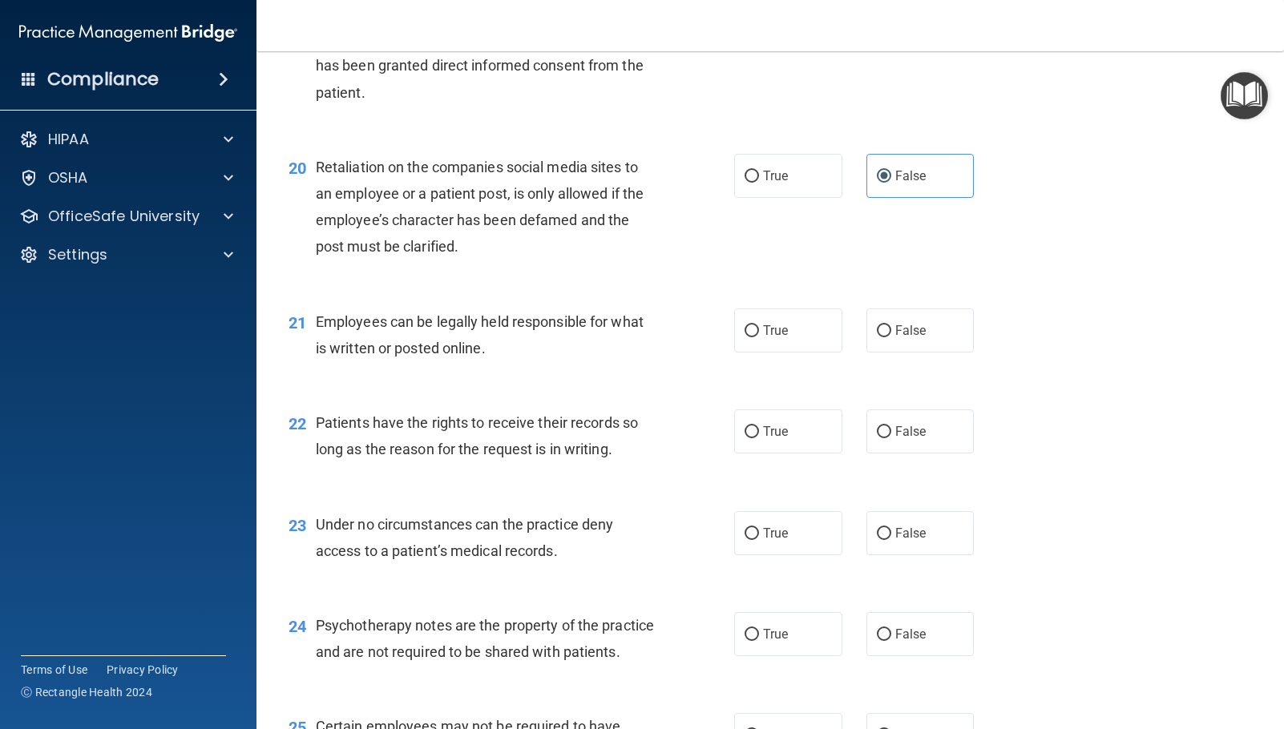
scroll to position [2885, 0]
click at [744, 332] on input "True" at bounding box center [751, 330] width 14 height 12
radio input "true"
click at [906, 440] on label "False" at bounding box center [920, 430] width 108 height 44
click at [891, 437] on input "False" at bounding box center [884, 431] width 14 height 12
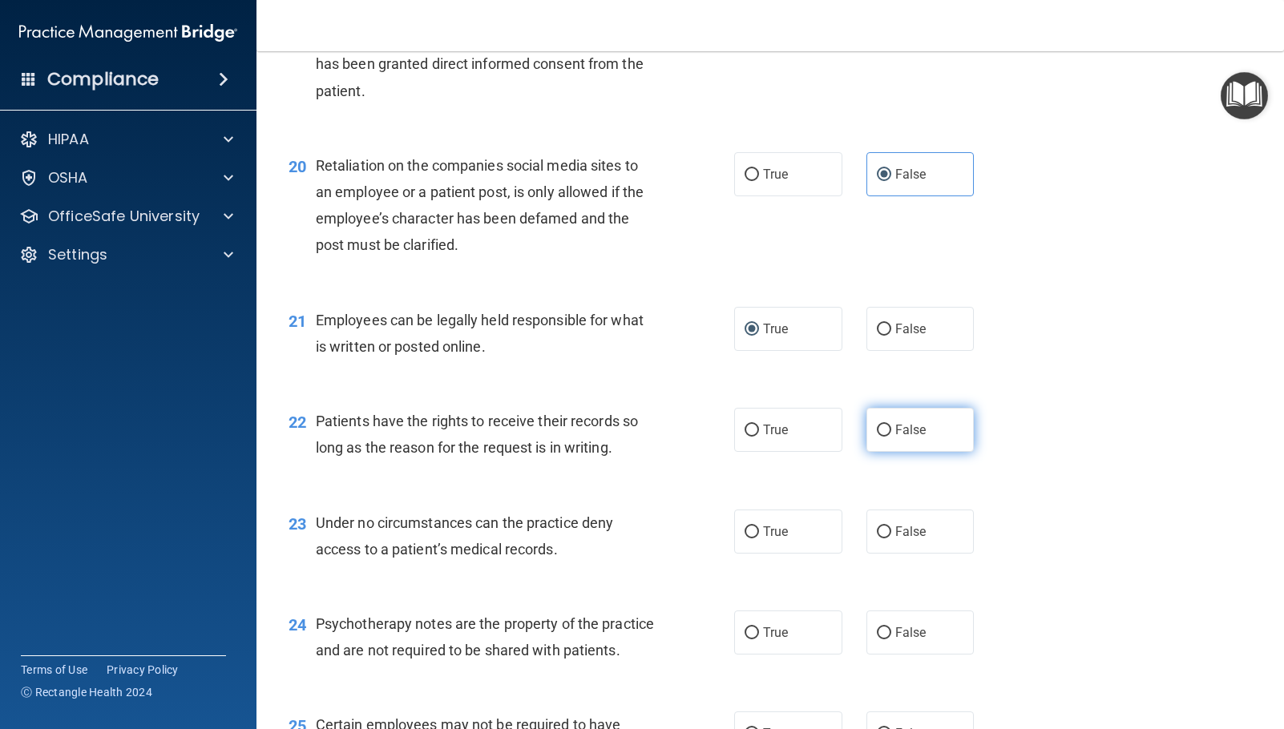
radio input "true"
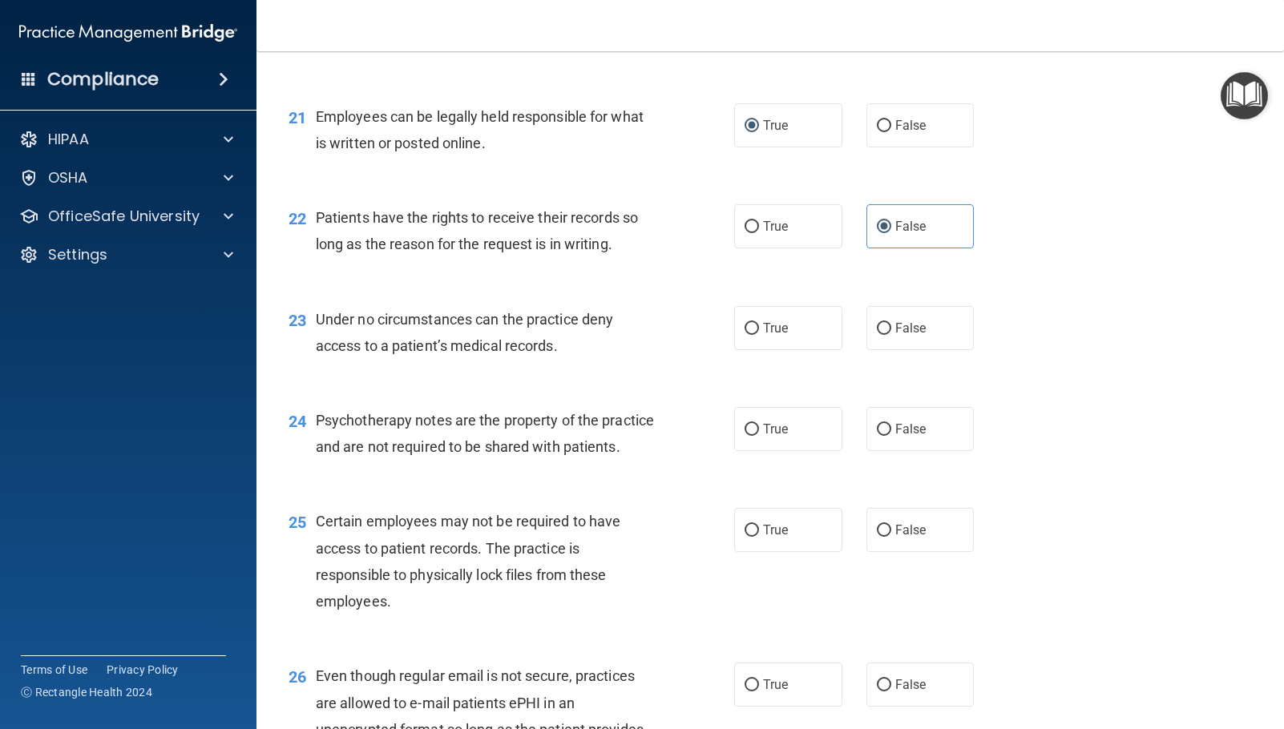
scroll to position [3125, 0]
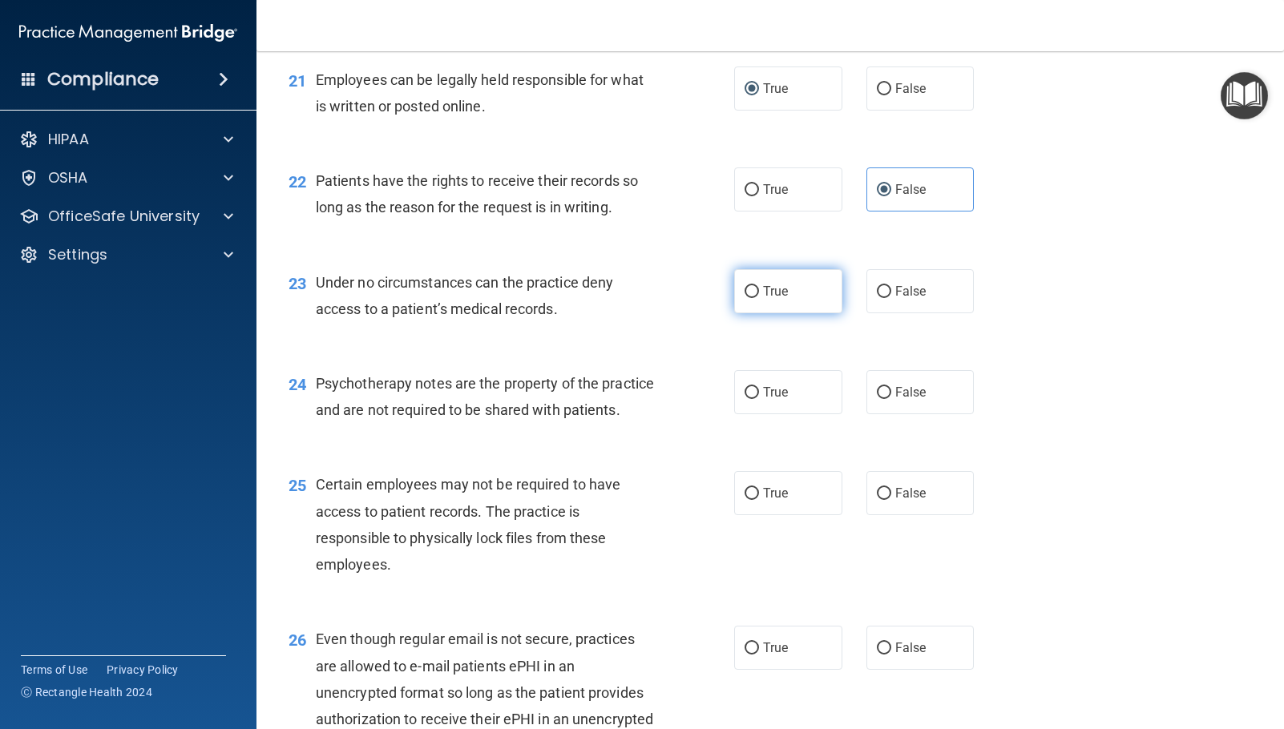
click at [751, 297] on input "True" at bounding box center [751, 292] width 14 height 12
radio input "true"
click at [907, 399] on span "False" at bounding box center [910, 392] width 31 height 15
click at [891, 399] on input "False" at bounding box center [884, 393] width 14 height 12
radio input "true"
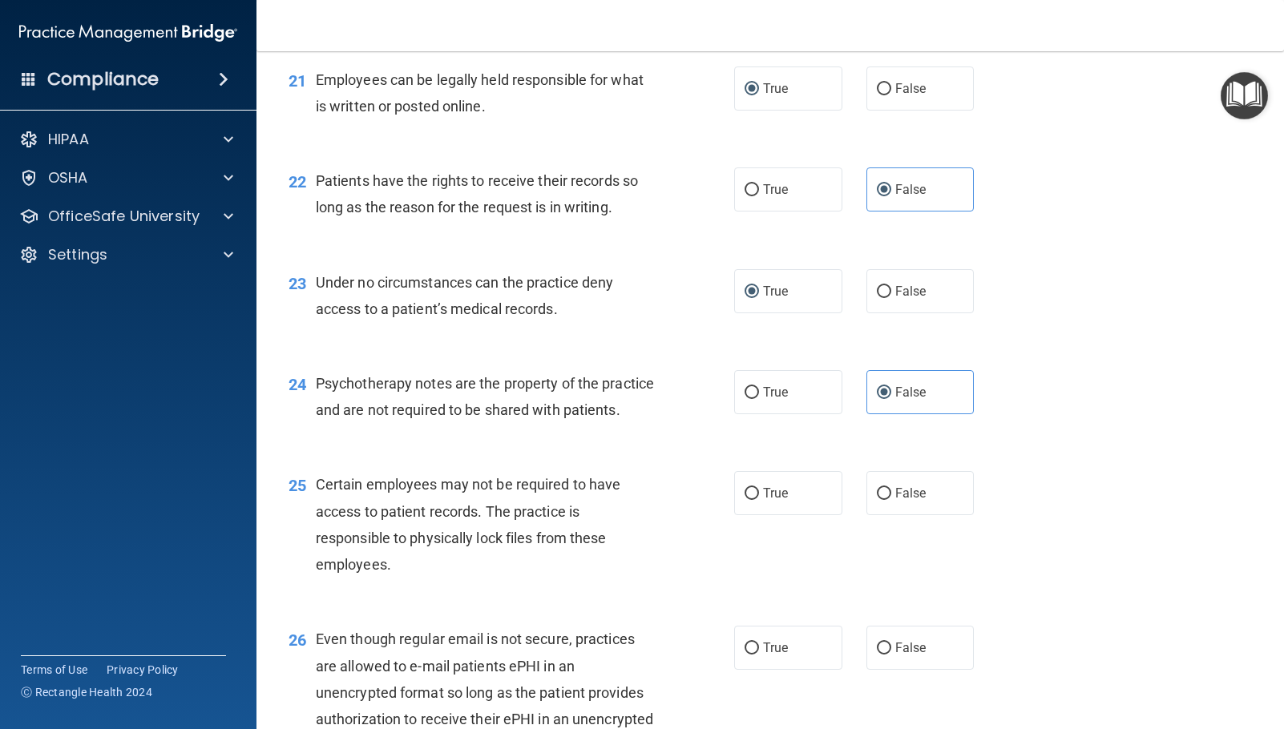
scroll to position [3286, 0]
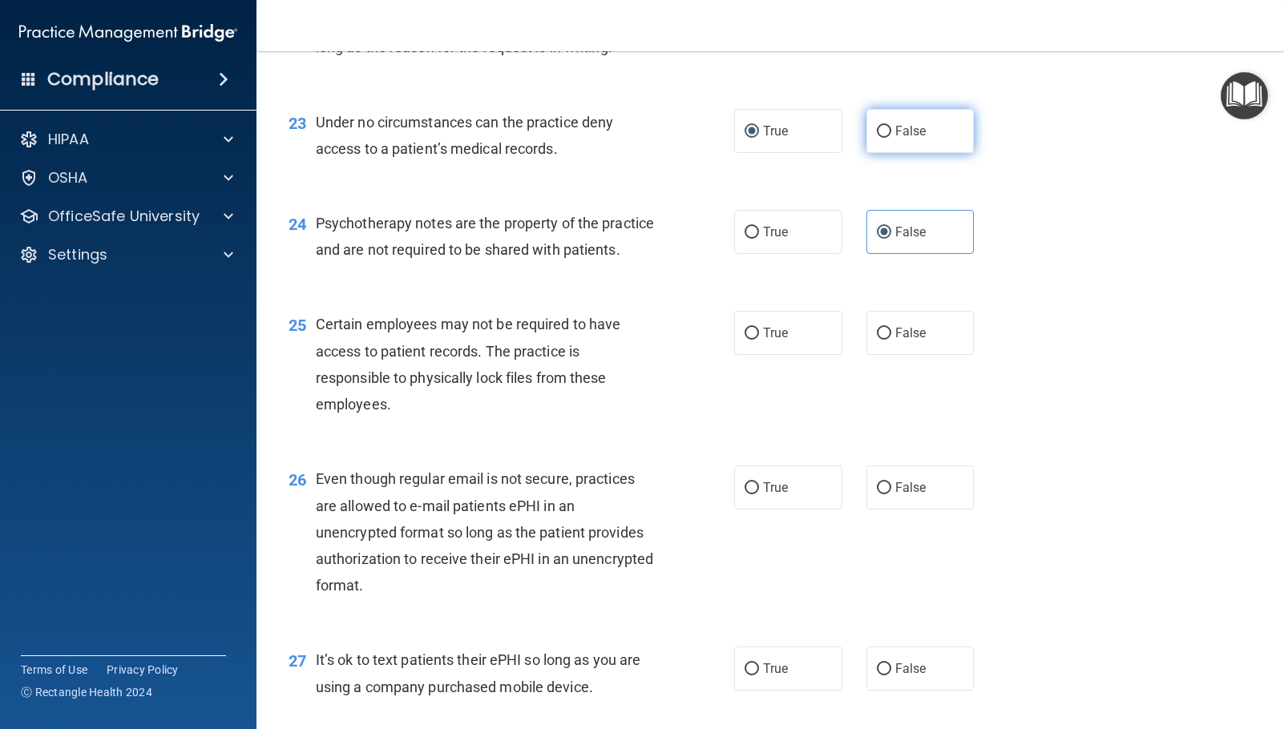
click at [930, 127] on label "False" at bounding box center [920, 131] width 108 height 44
click at [891, 127] on input "False" at bounding box center [884, 132] width 14 height 12
radio input "true"
radio input "false"
click at [778, 218] on label "True" at bounding box center [788, 232] width 108 height 44
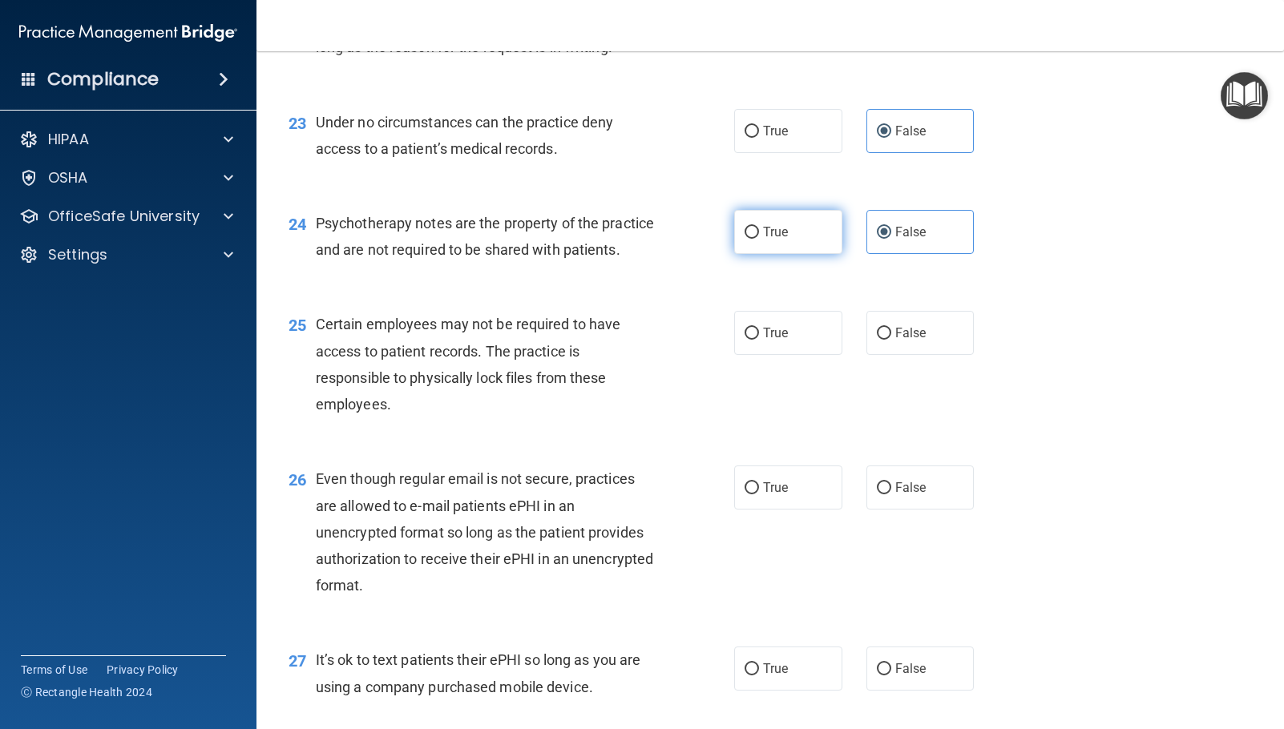
click at [759, 227] on input "True" at bounding box center [751, 233] width 14 height 12
radio input "true"
radio input "false"
click at [740, 139] on label "True" at bounding box center [788, 131] width 108 height 44
click at [744, 138] on input "True" at bounding box center [751, 132] width 14 height 12
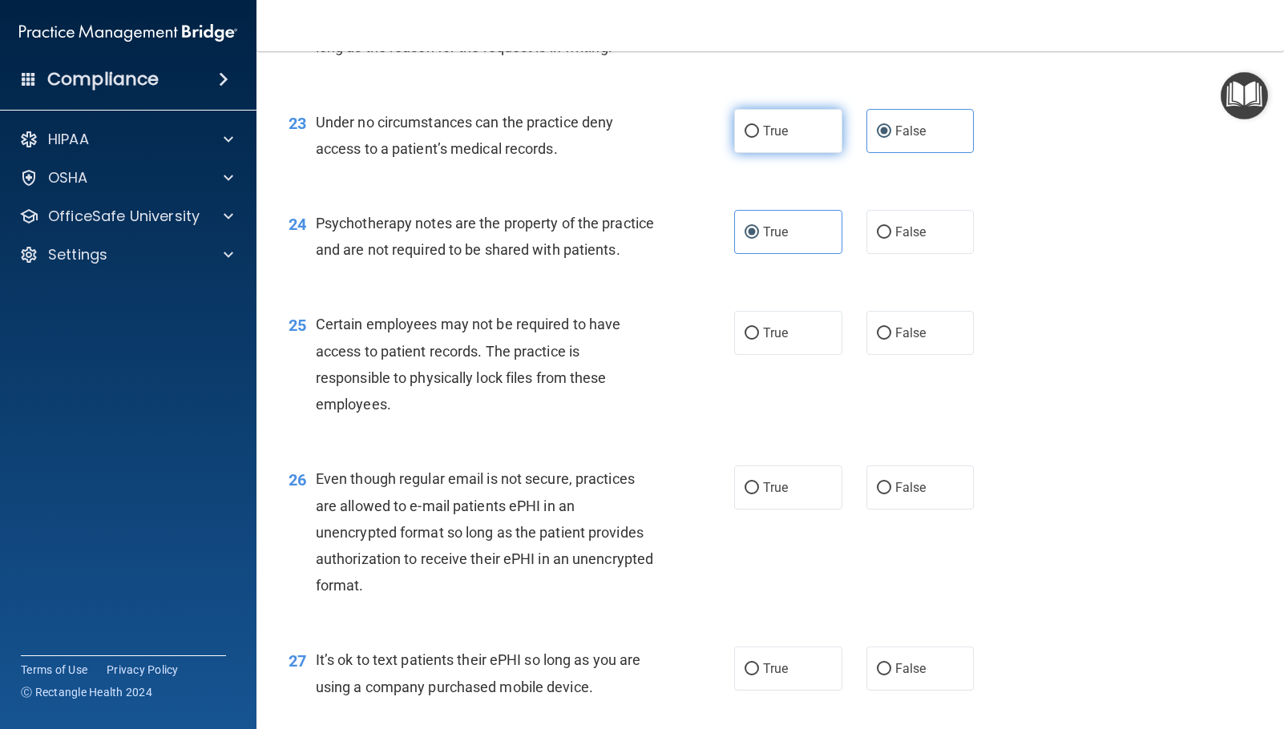
radio input "true"
radio input "false"
click at [886, 237] on label "False" at bounding box center [920, 232] width 108 height 44
click at [886, 237] on input "False" at bounding box center [884, 233] width 14 height 12
radio input "true"
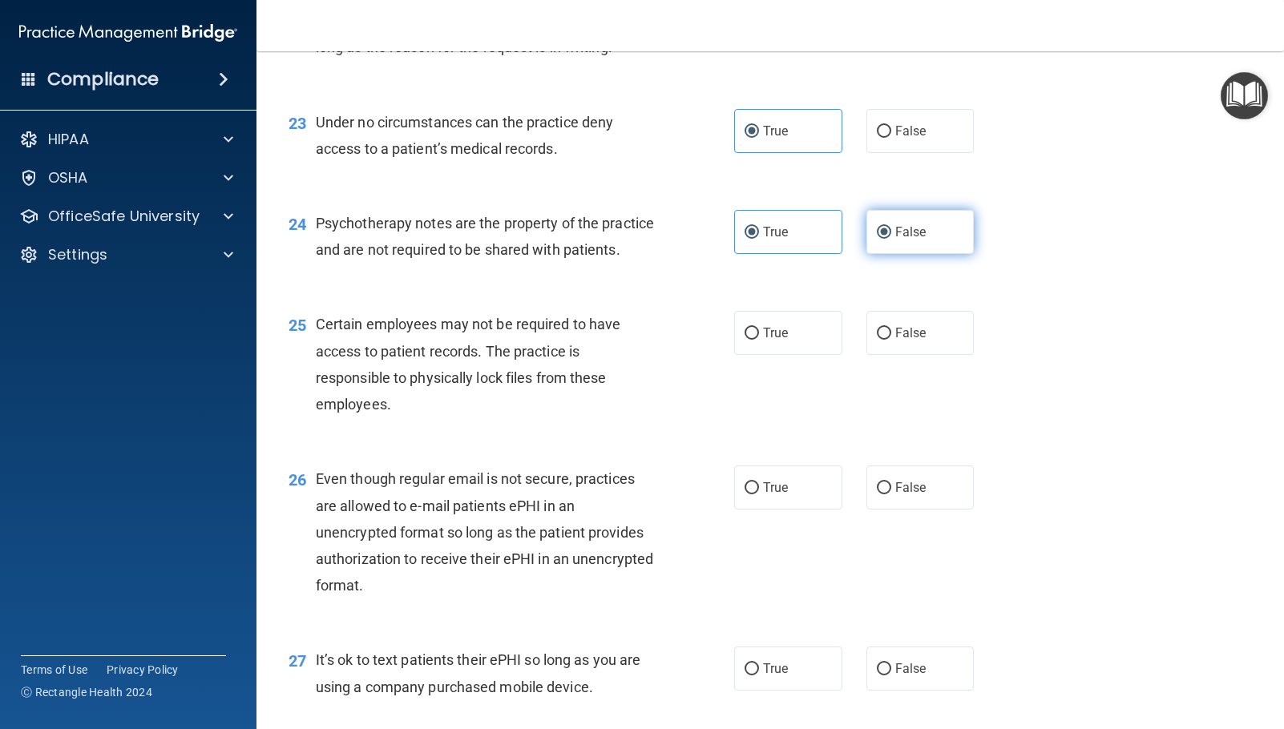
radio input "false"
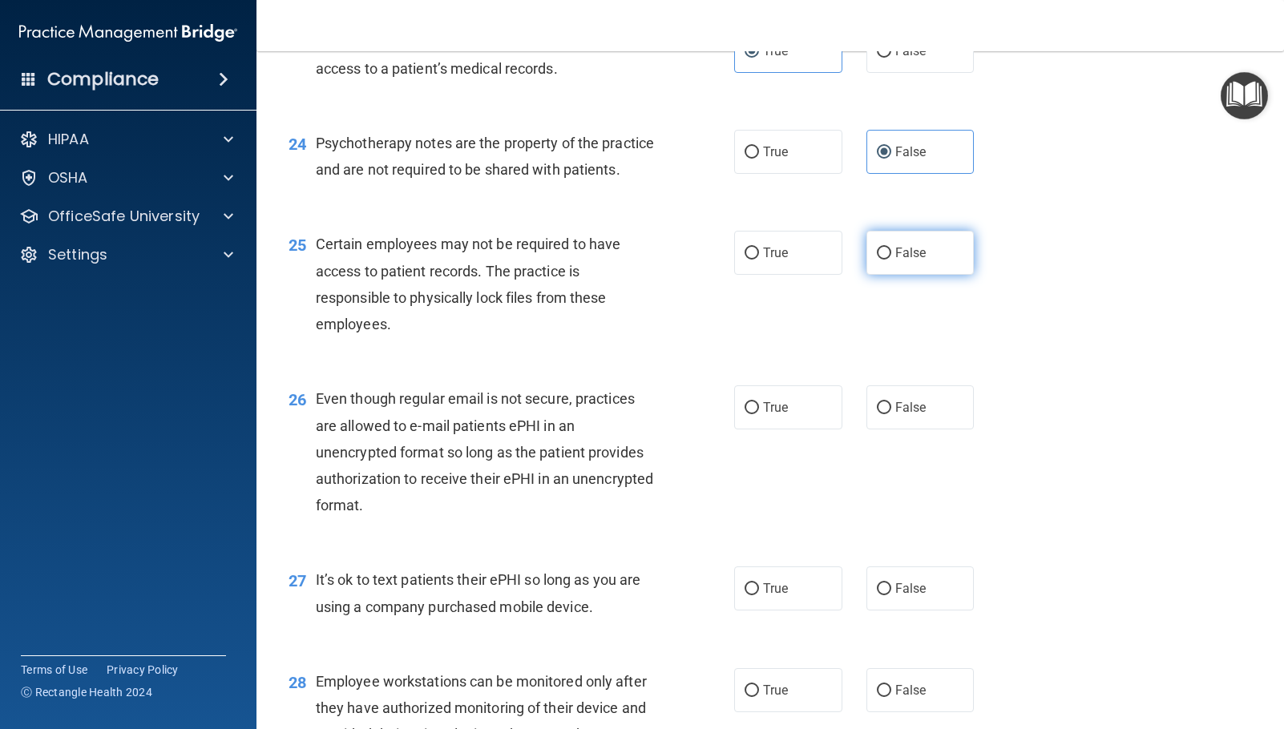
click at [929, 273] on label "False" at bounding box center [920, 253] width 108 height 44
click at [891, 260] on input "False" at bounding box center [884, 254] width 14 height 12
radio input "true"
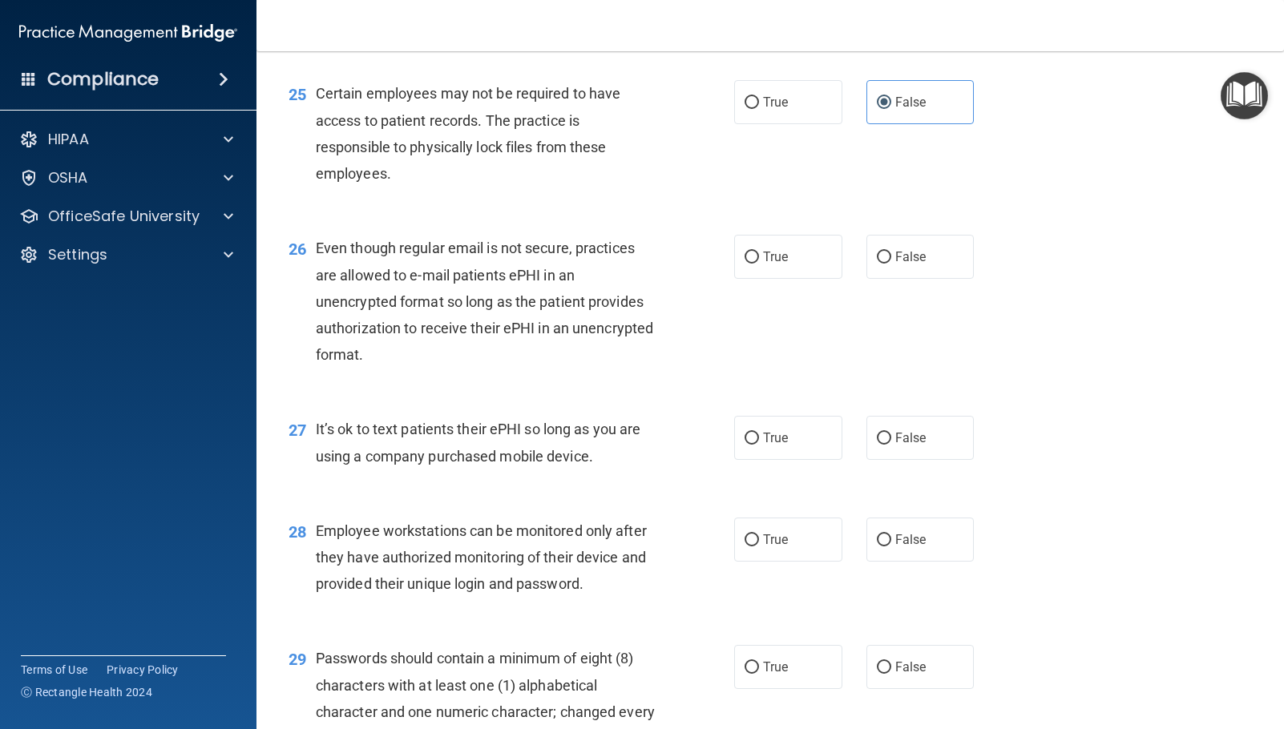
scroll to position [3526, 0]
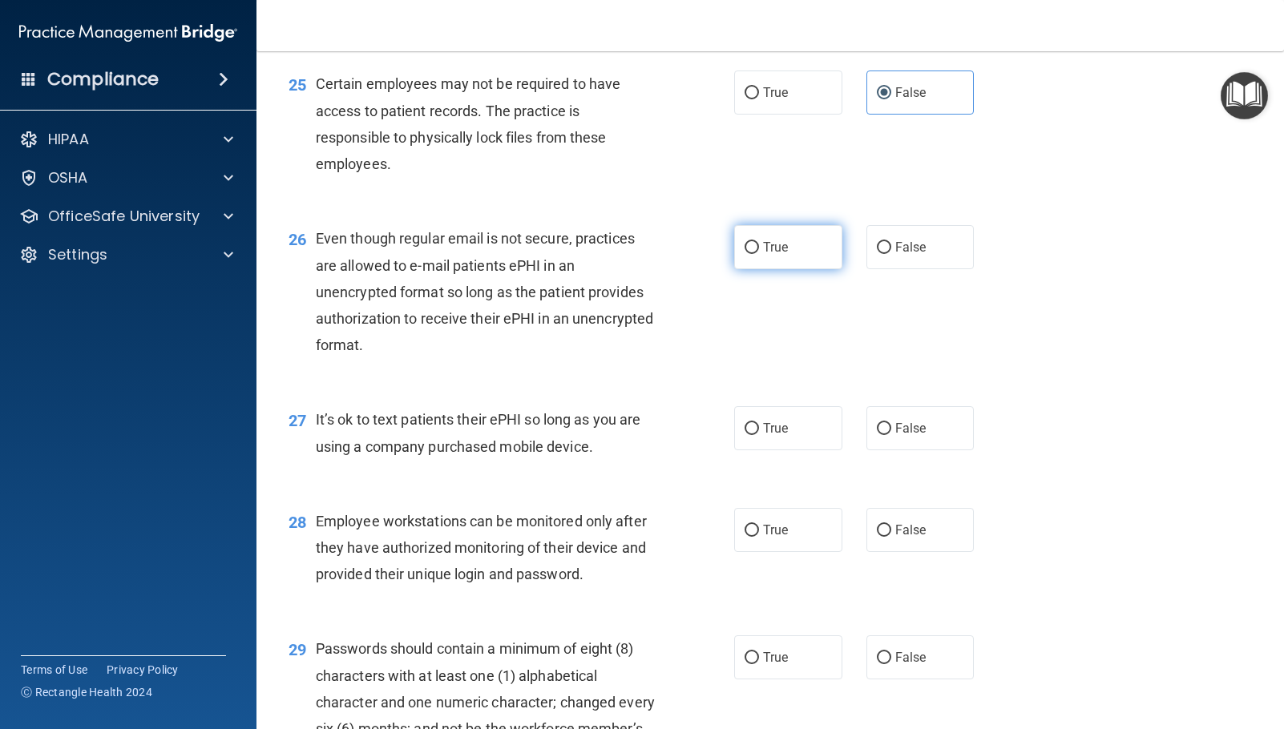
click at [744, 254] on input "True" at bounding box center [751, 248] width 14 height 12
radio input "true"
click at [914, 436] on span "False" at bounding box center [910, 428] width 31 height 15
click at [891, 435] on input "False" at bounding box center [884, 429] width 14 height 12
radio input "true"
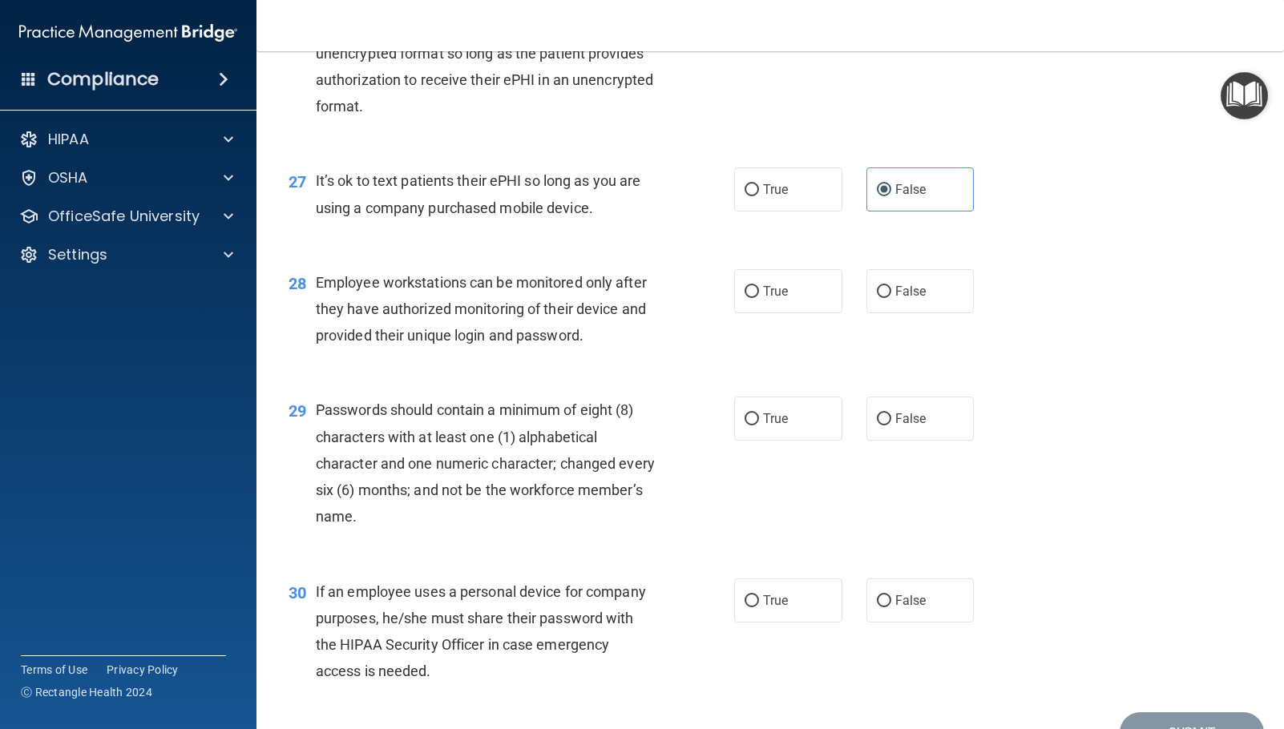
scroll to position [3767, 0]
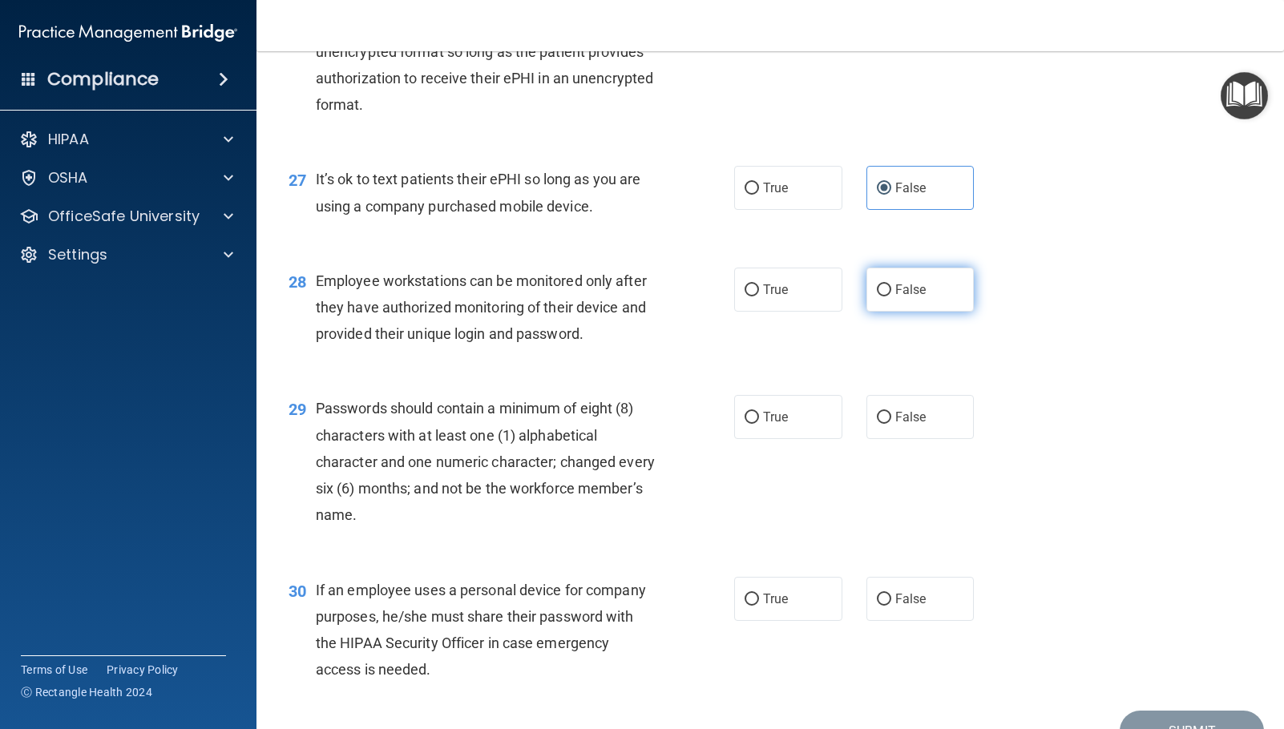
click at [903, 297] on span "False" at bounding box center [910, 289] width 31 height 15
click at [891, 297] on input "False" at bounding box center [884, 290] width 14 height 12
radio input "true"
click at [780, 425] on span "True" at bounding box center [775, 417] width 25 height 15
click at [759, 424] on input "True" at bounding box center [751, 418] width 14 height 12
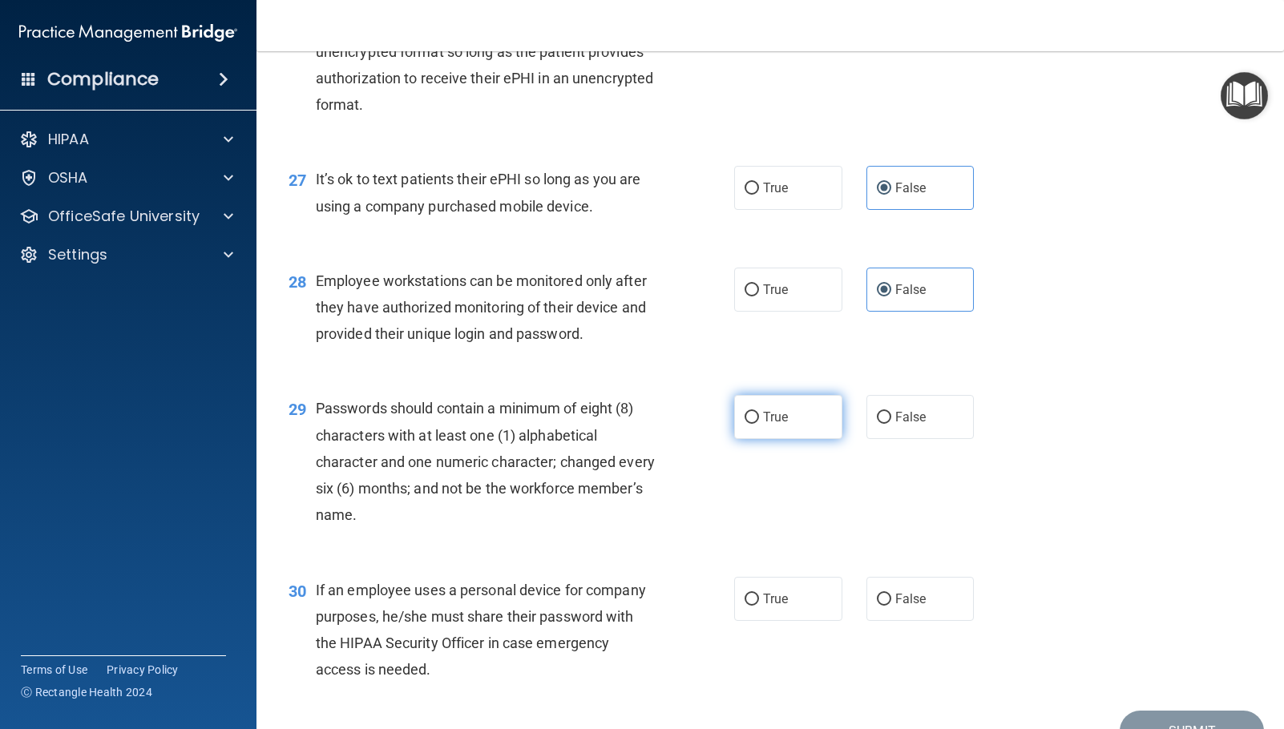
radio input "true"
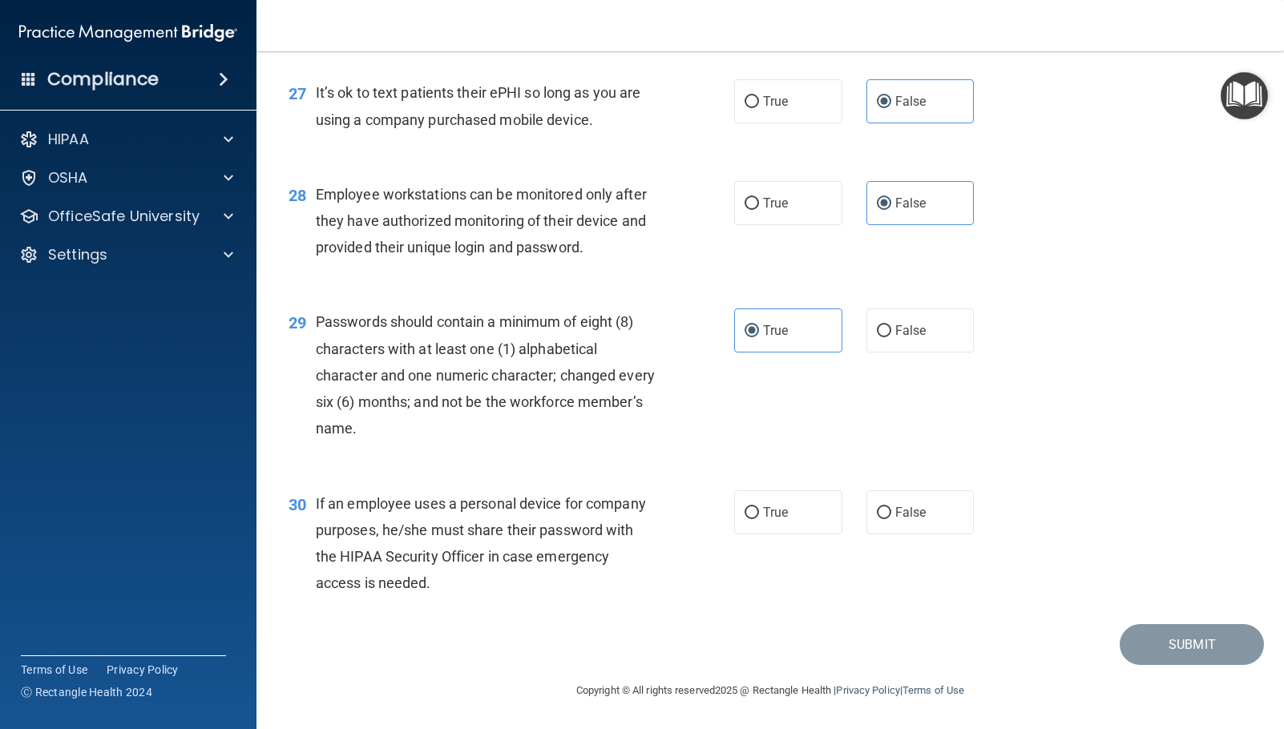
scroll to position [3880, 0]
click at [912, 515] on span "False" at bounding box center [910, 512] width 31 height 15
click at [891, 515] on input "False" at bounding box center [884, 513] width 14 height 12
radio input "true"
click at [1156, 646] on button "Submit" at bounding box center [1192, 644] width 144 height 41
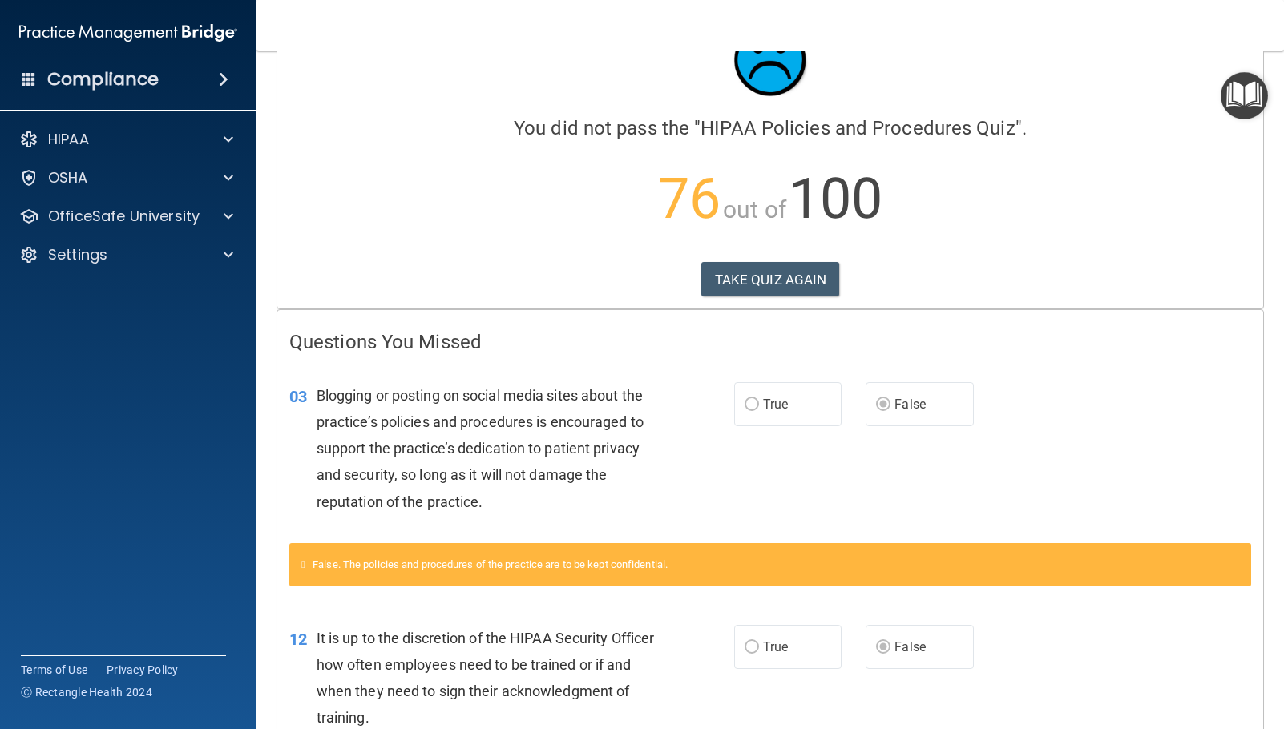
scroll to position [160, 0]
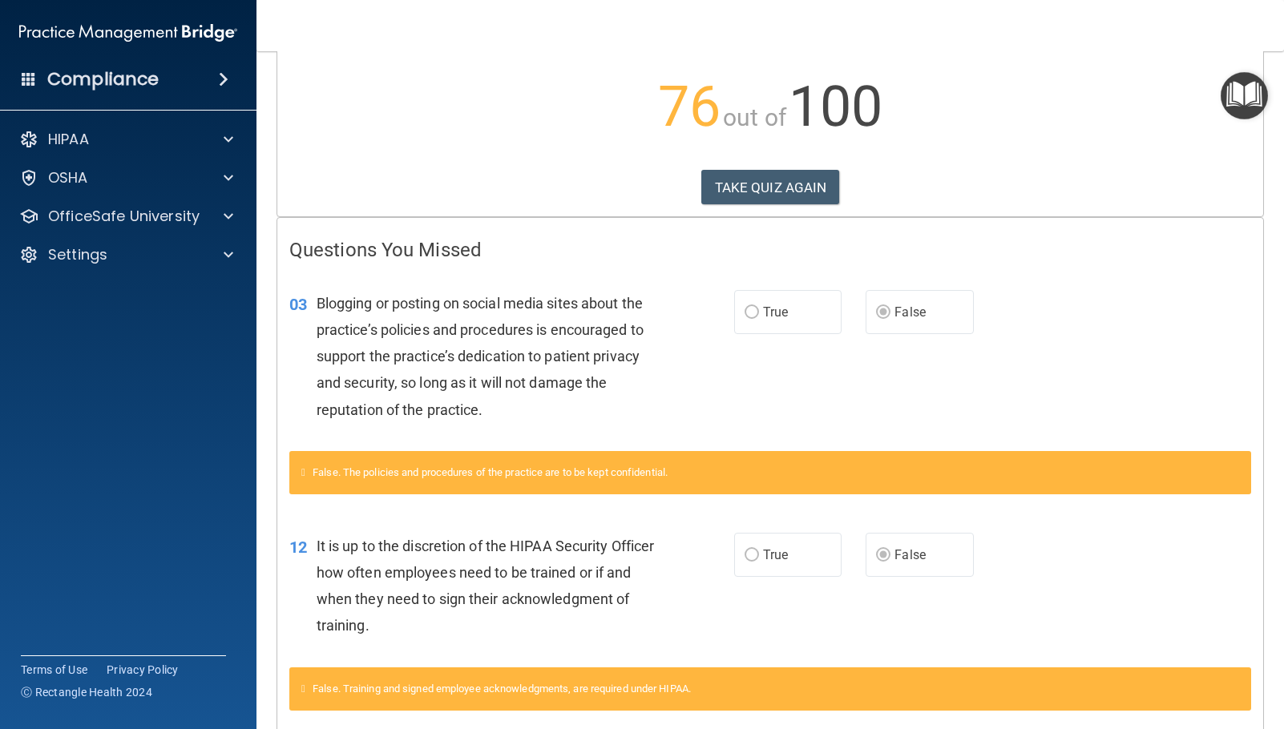
click at [736, 482] on div "False. The policies and procedures of the practice are to be kept confidential." at bounding box center [770, 472] width 962 height 43
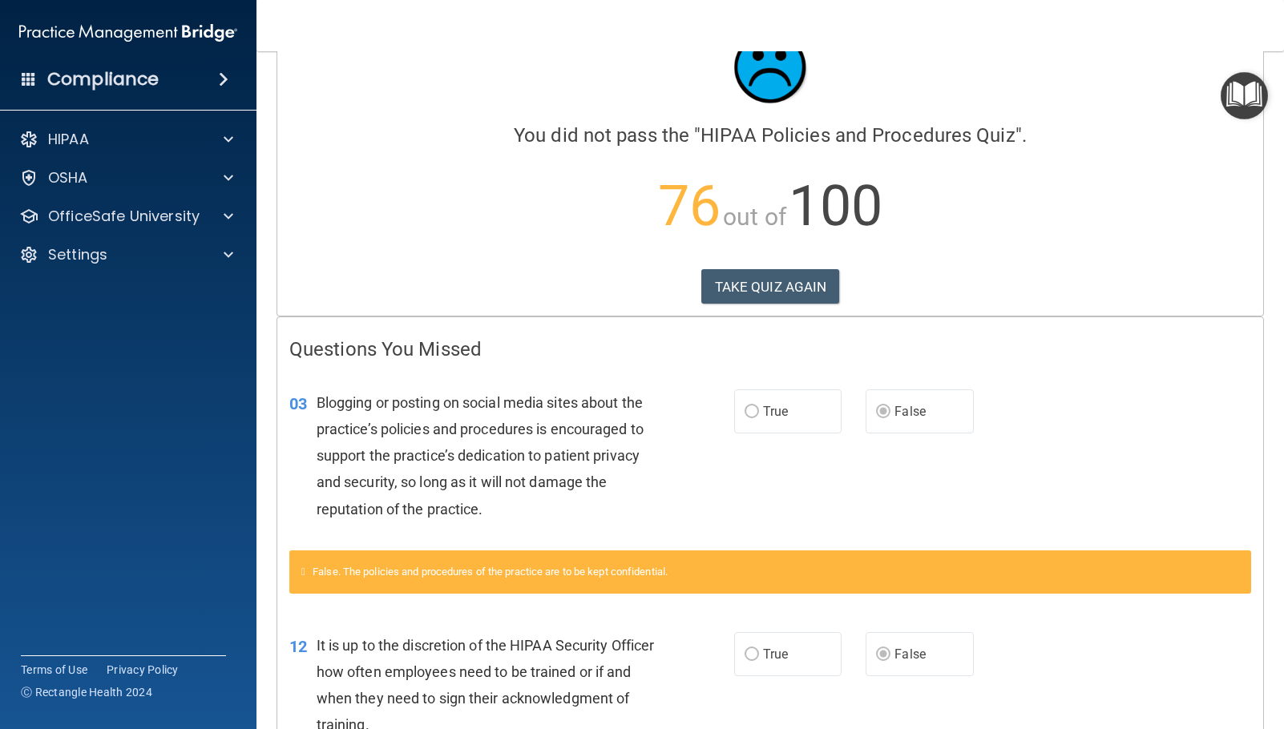
scroll to position [0, 0]
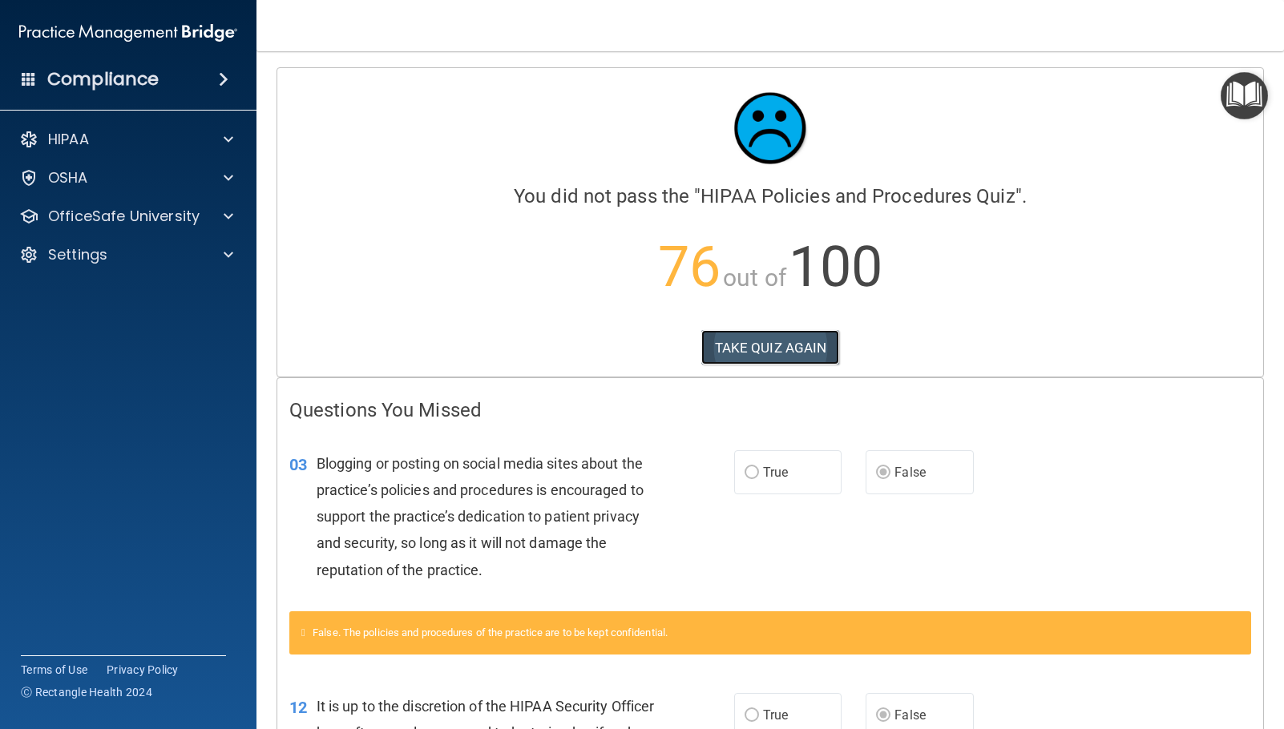
click at [742, 347] on button "TAKE QUIZ AGAIN" at bounding box center [770, 347] width 139 height 35
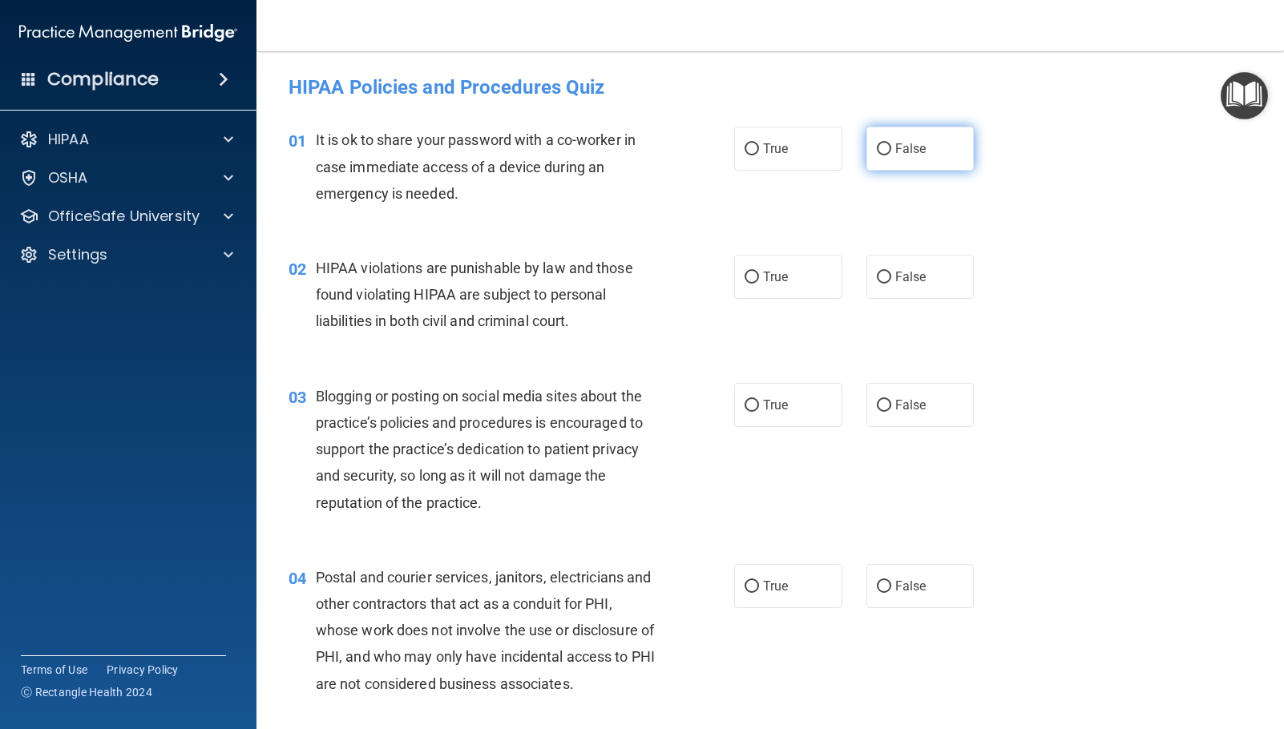
click at [883, 156] on label "False" at bounding box center [920, 149] width 108 height 44
click at [883, 155] on input "False" at bounding box center [884, 149] width 14 height 12
radio input "true"
click at [787, 283] on label "True" at bounding box center [788, 277] width 108 height 44
click at [759, 283] on input "True" at bounding box center [751, 278] width 14 height 12
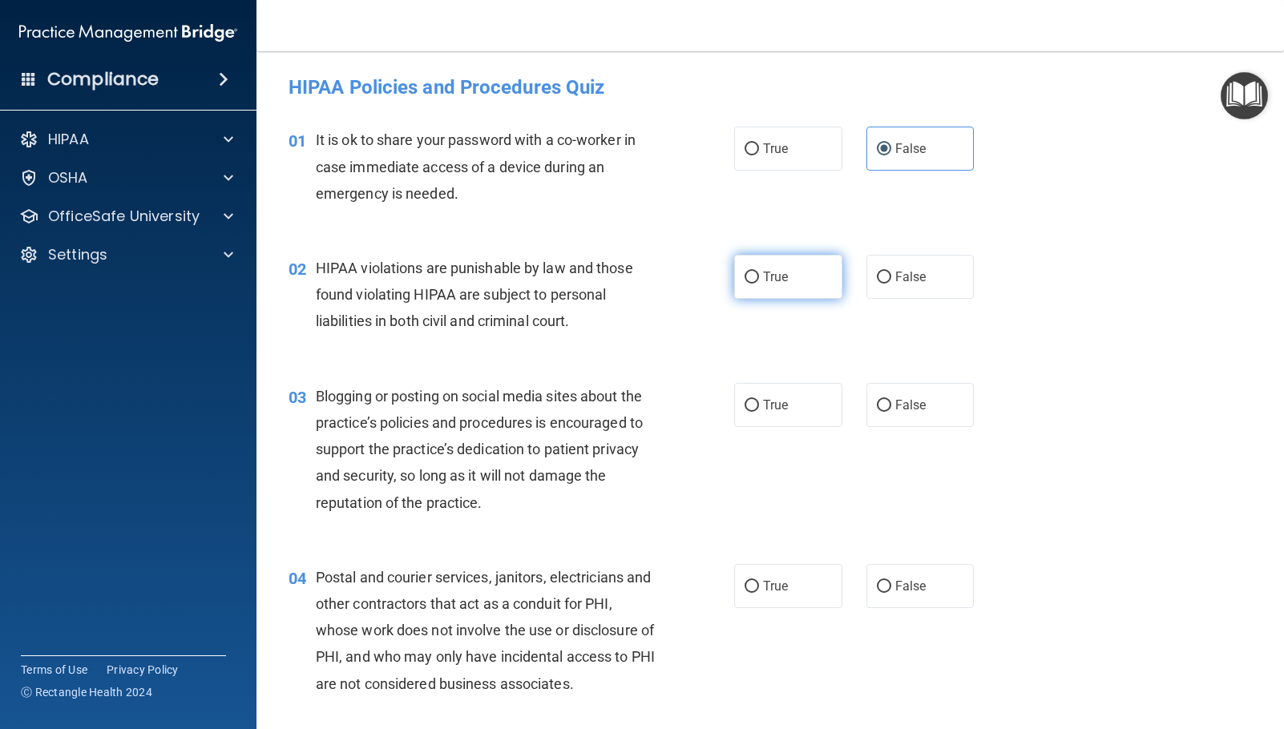
radio input "true"
click at [910, 416] on label "False" at bounding box center [920, 405] width 108 height 44
click at [891, 412] on input "False" at bounding box center [884, 406] width 14 height 12
radio input "true"
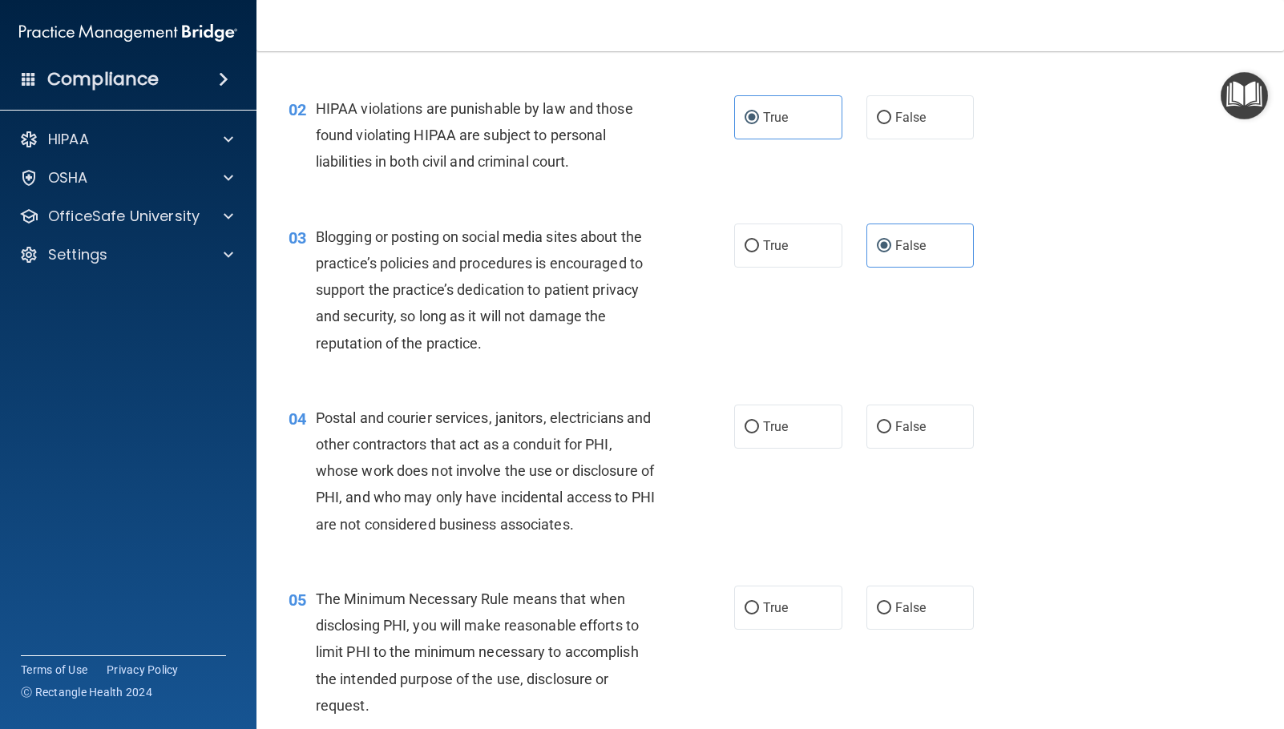
scroll to position [160, 0]
click at [763, 433] on span "True" at bounding box center [775, 425] width 25 height 15
click at [759, 433] on input "True" at bounding box center [751, 427] width 14 height 12
radio input "true"
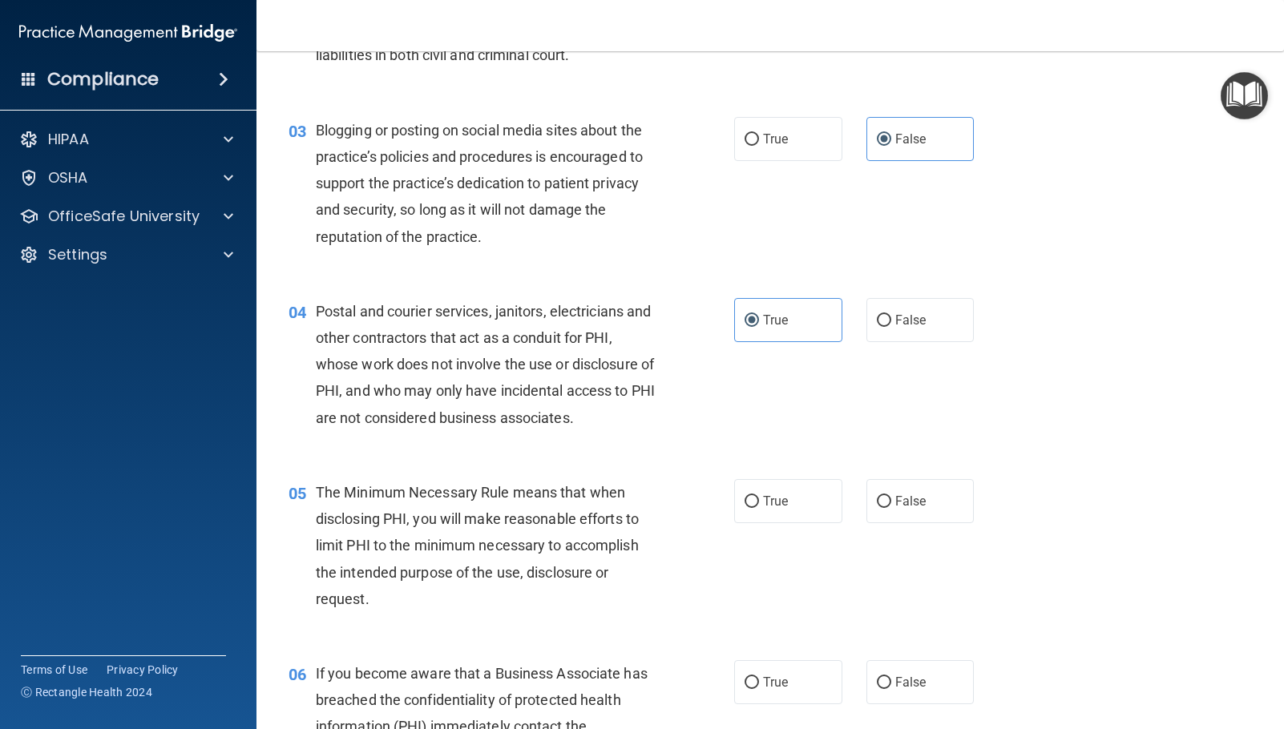
scroll to position [401, 0]
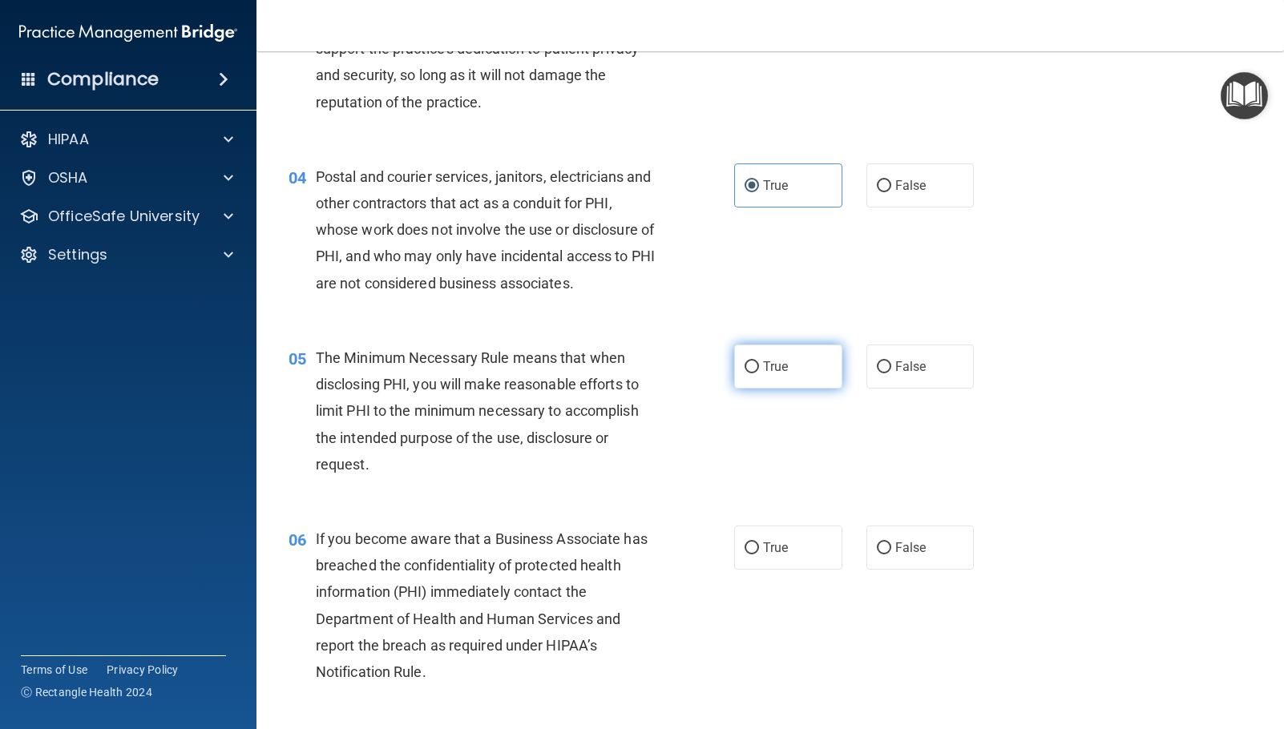
click at [763, 373] on span "True" at bounding box center [775, 366] width 25 height 15
click at [758, 373] on input "True" at bounding box center [751, 367] width 14 height 12
radio input "true"
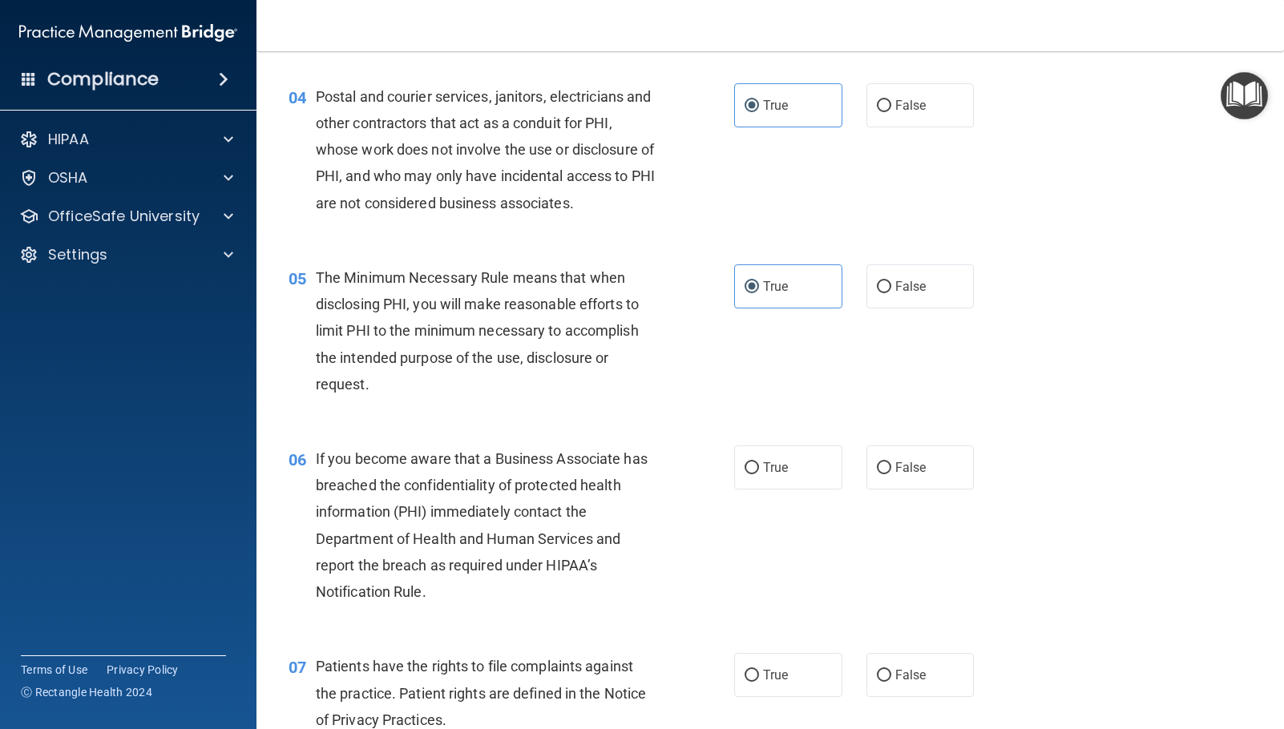
scroll to position [561, 0]
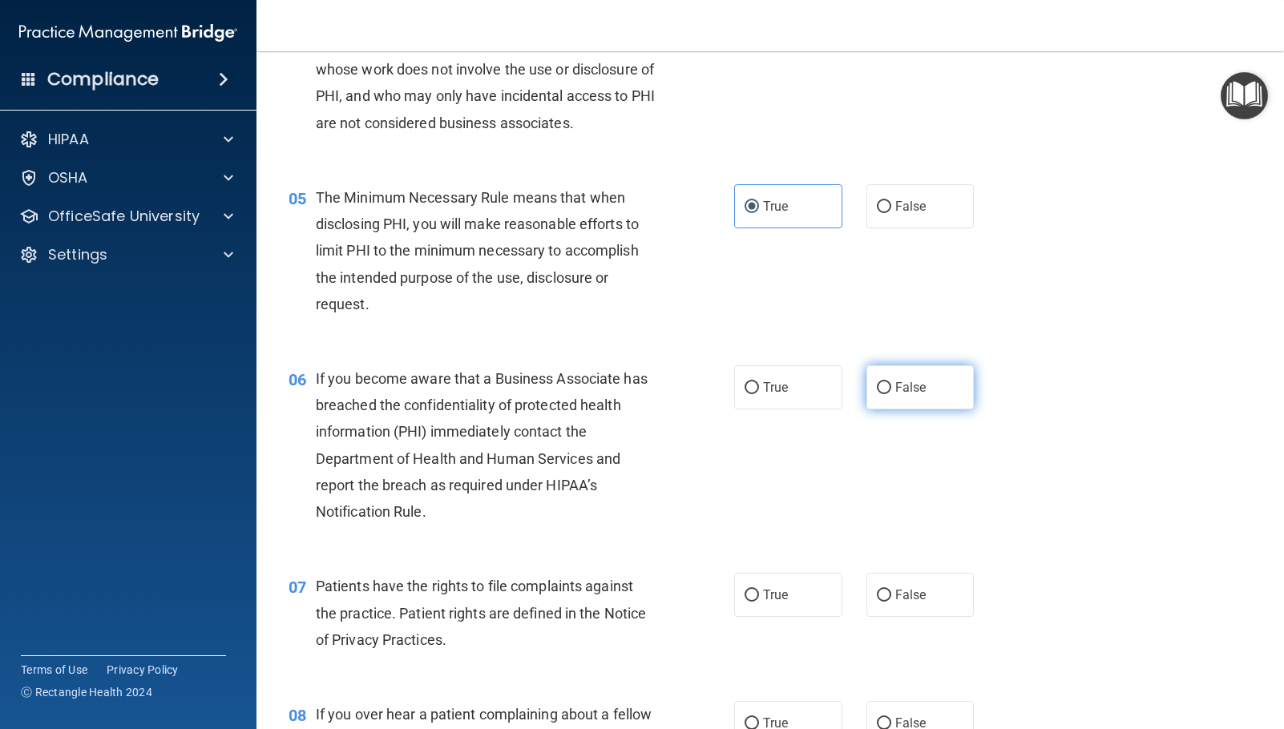
click at [917, 395] on label "False" at bounding box center [920, 387] width 108 height 44
click at [891, 394] on input "False" at bounding box center [884, 388] width 14 height 12
radio input "true"
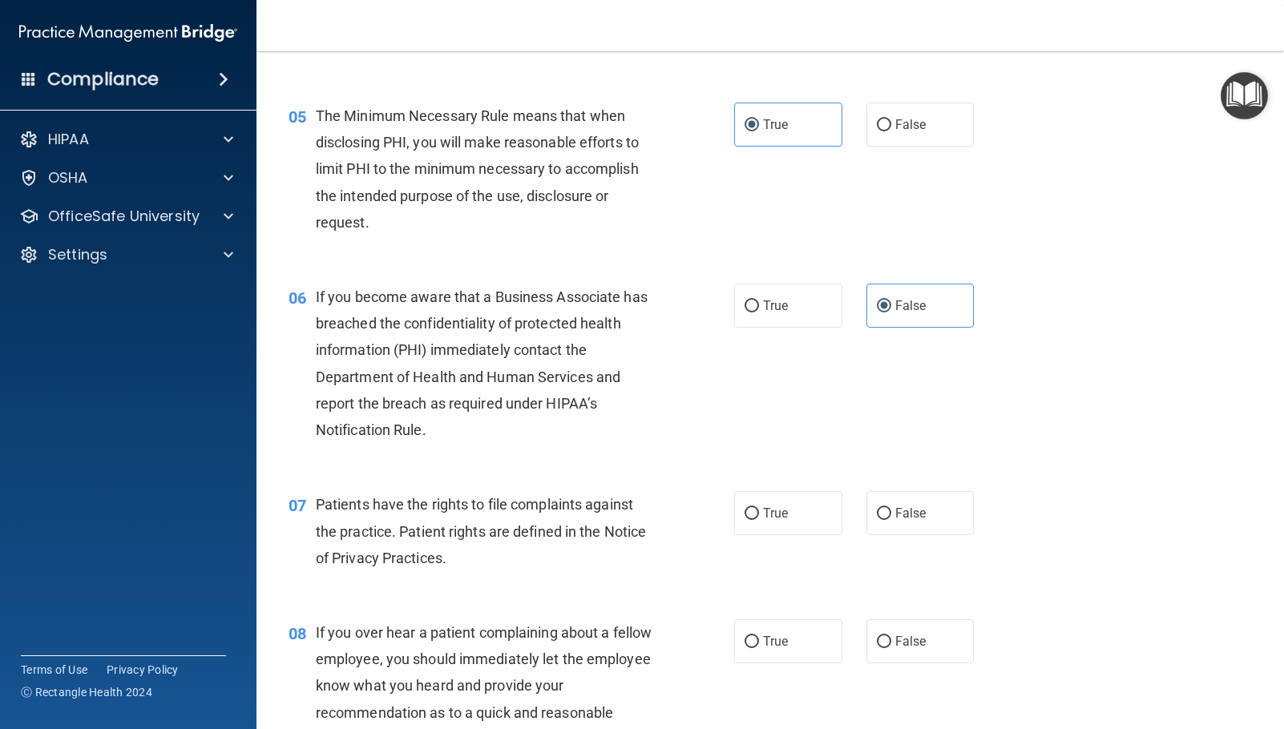
scroll to position [721, 0]
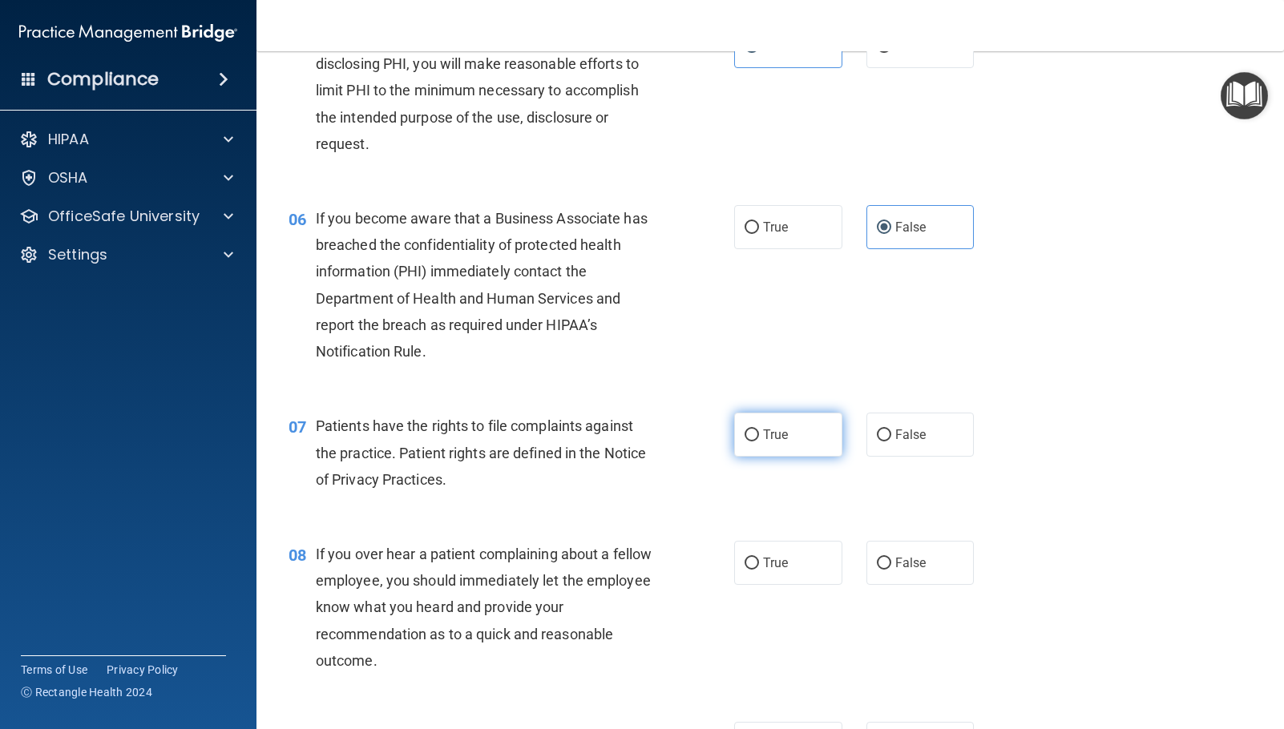
click at [763, 438] on span "True" at bounding box center [775, 434] width 25 height 15
click at [759, 438] on input "True" at bounding box center [751, 436] width 14 height 12
radio input "true"
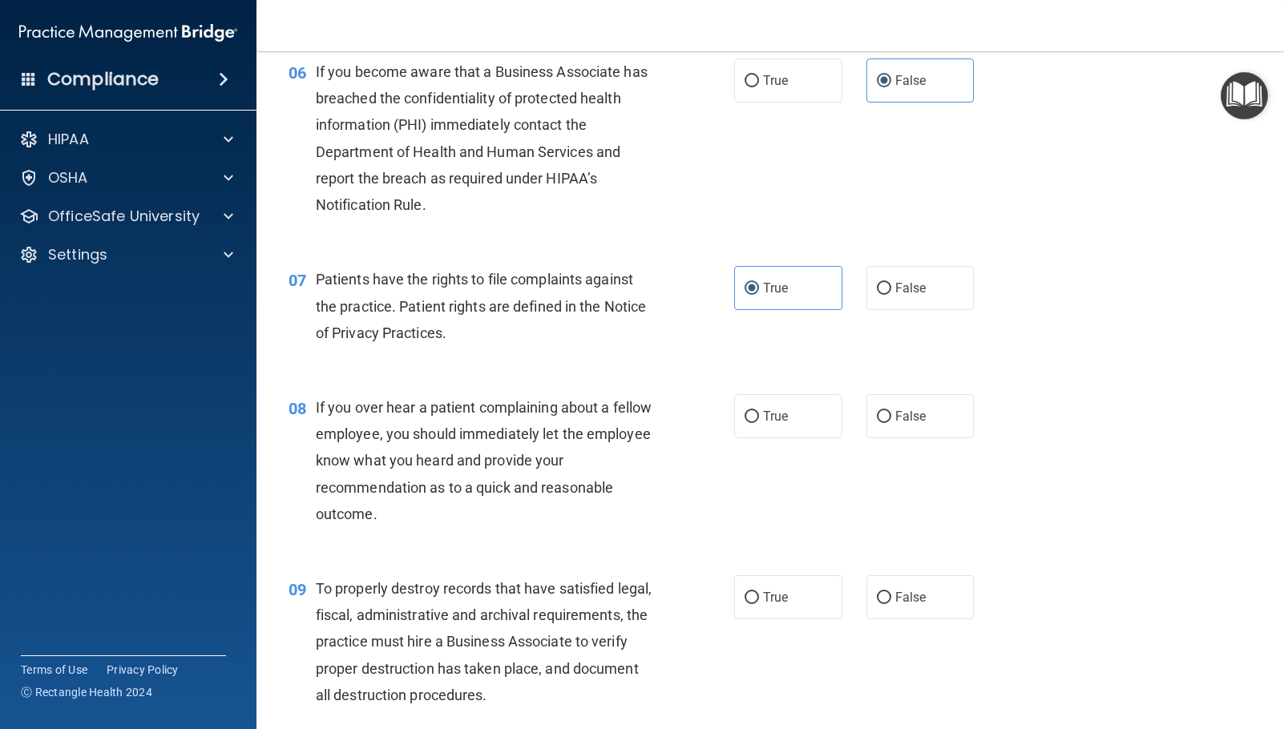
scroll to position [882, 0]
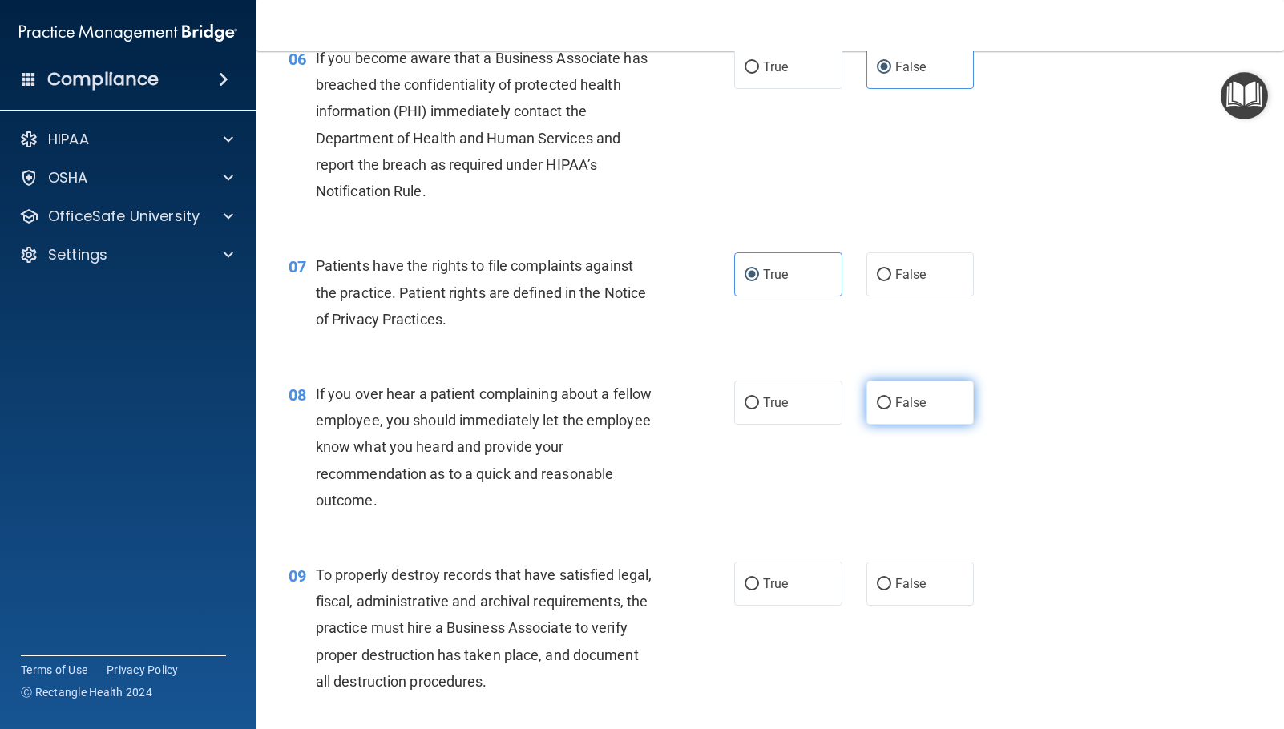
click at [906, 404] on span "False" at bounding box center [910, 402] width 31 height 15
click at [891, 404] on input "False" at bounding box center [884, 403] width 14 height 12
radio input "true"
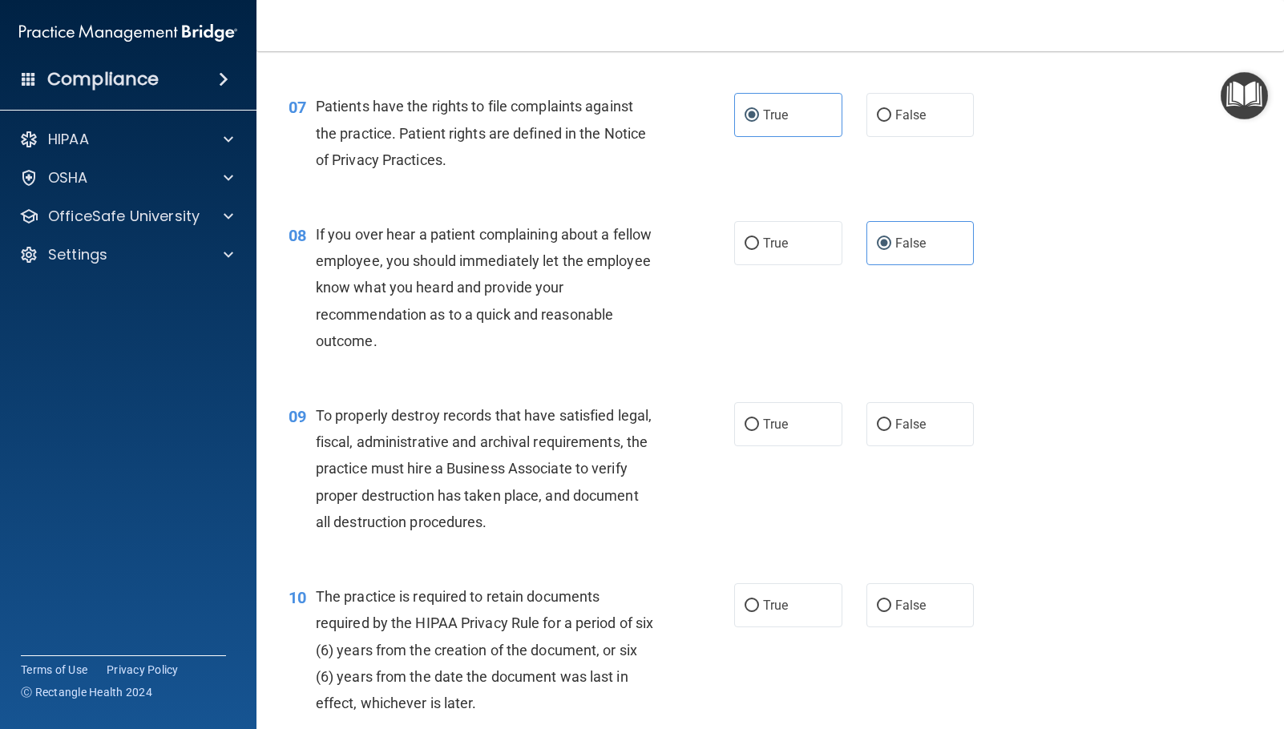
scroll to position [1042, 0]
click at [941, 428] on label "False" at bounding box center [920, 423] width 108 height 44
click at [891, 428] on input "False" at bounding box center [884, 424] width 14 height 12
radio input "true"
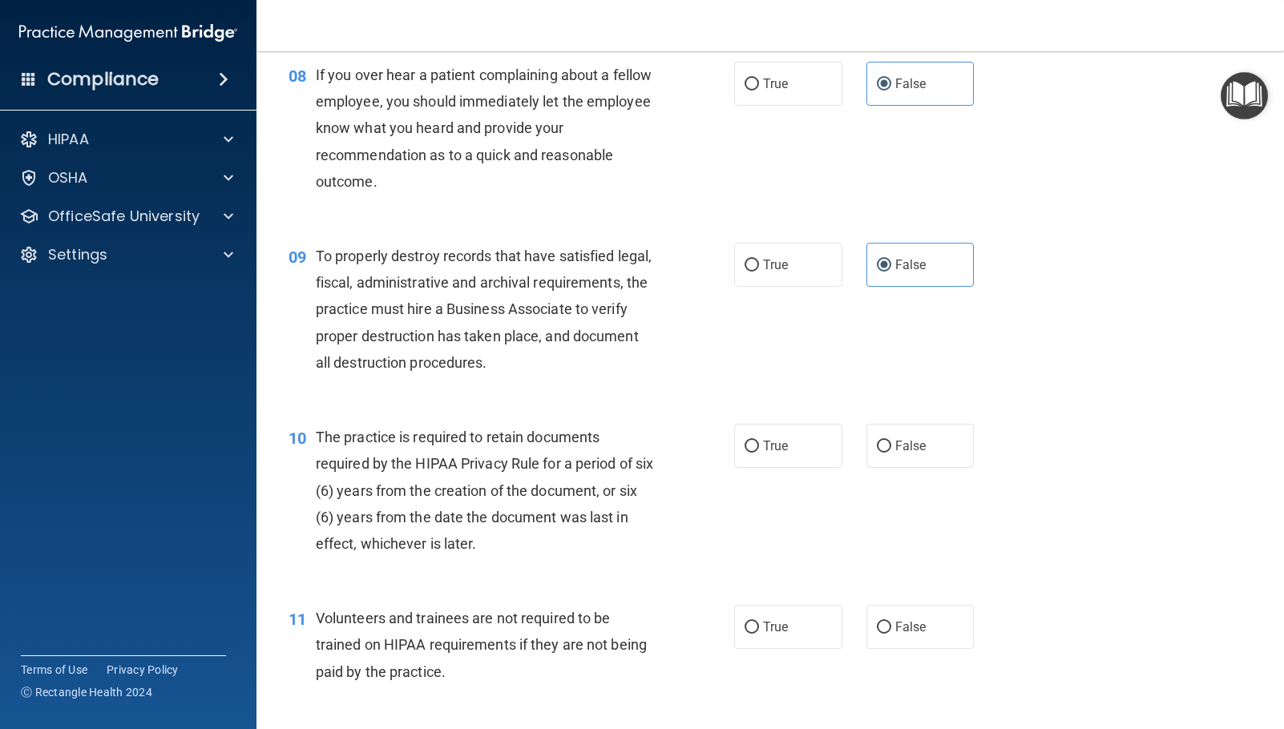
scroll to position [1202, 0]
click at [817, 447] on label "True" at bounding box center [788, 444] width 108 height 44
click at [759, 447] on input "True" at bounding box center [751, 445] width 14 height 12
radio input "true"
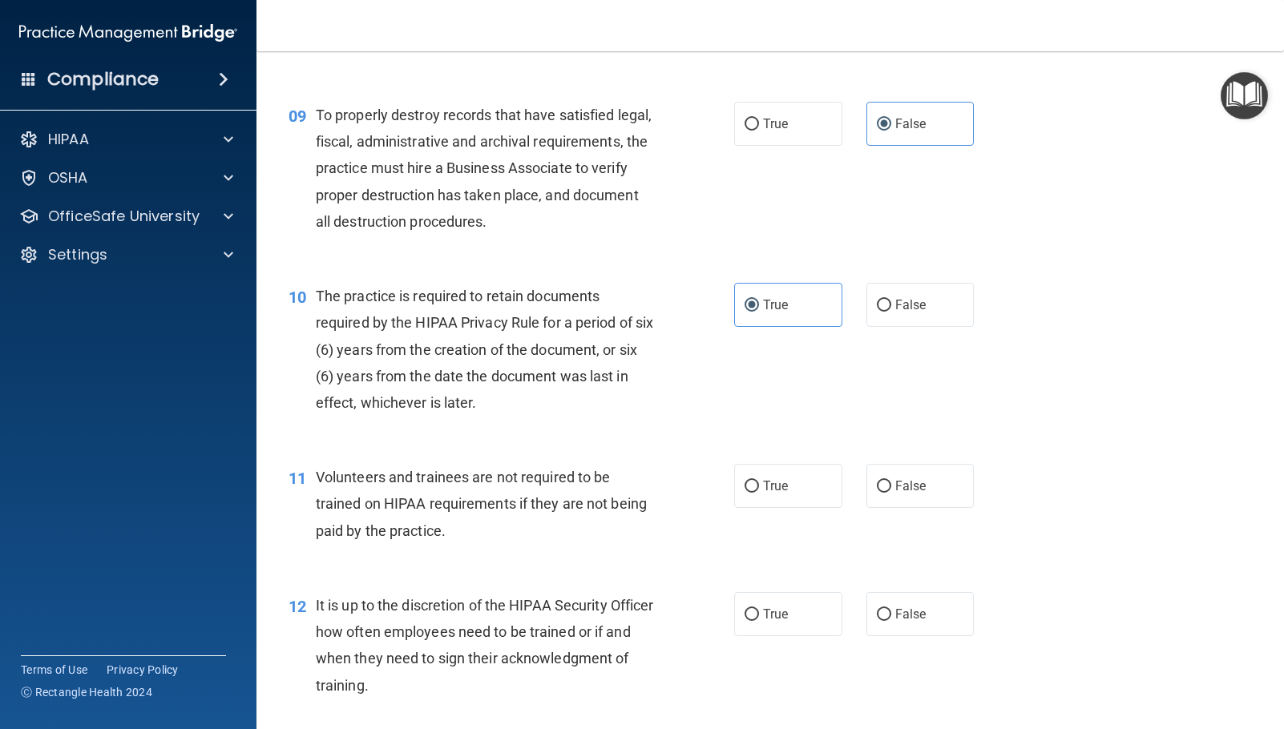
scroll to position [1362, 0]
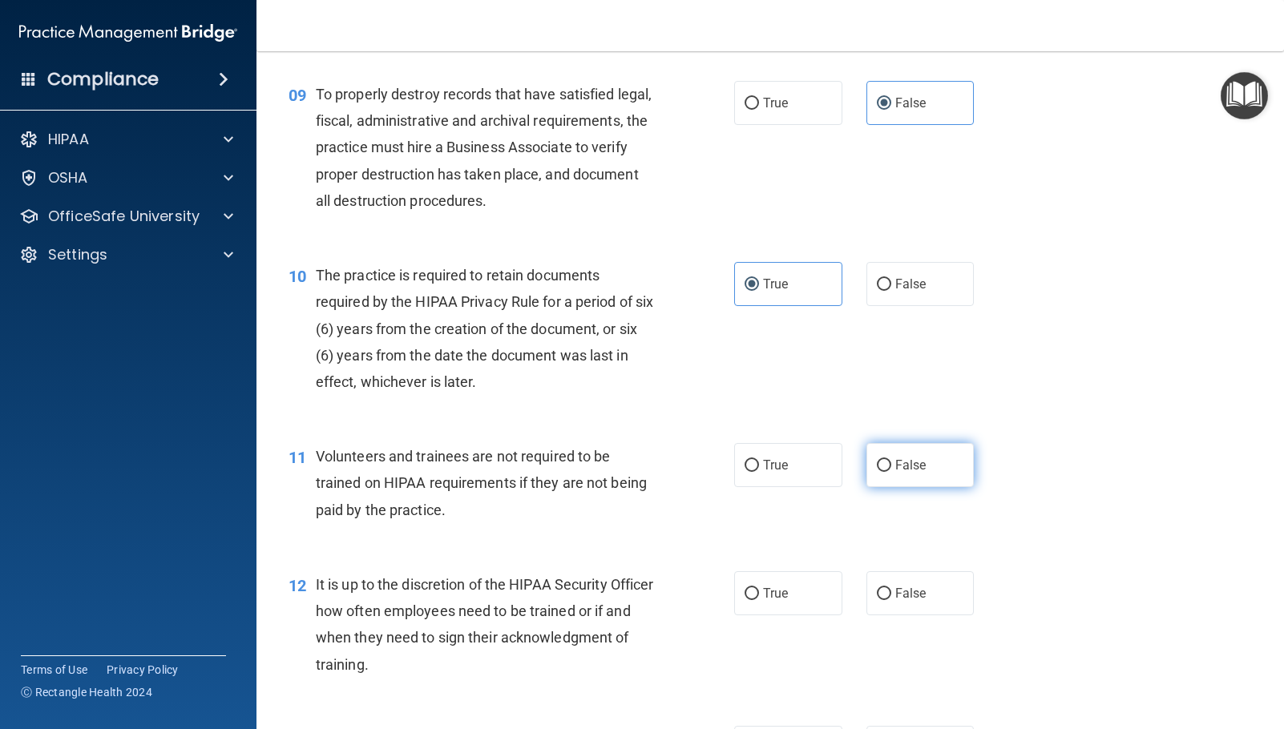
click at [936, 477] on label "False" at bounding box center [920, 465] width 108 height 44
click at [891, 472] on input "False" at bounding box center [884, 466] width 14 height 12
radio input "true"
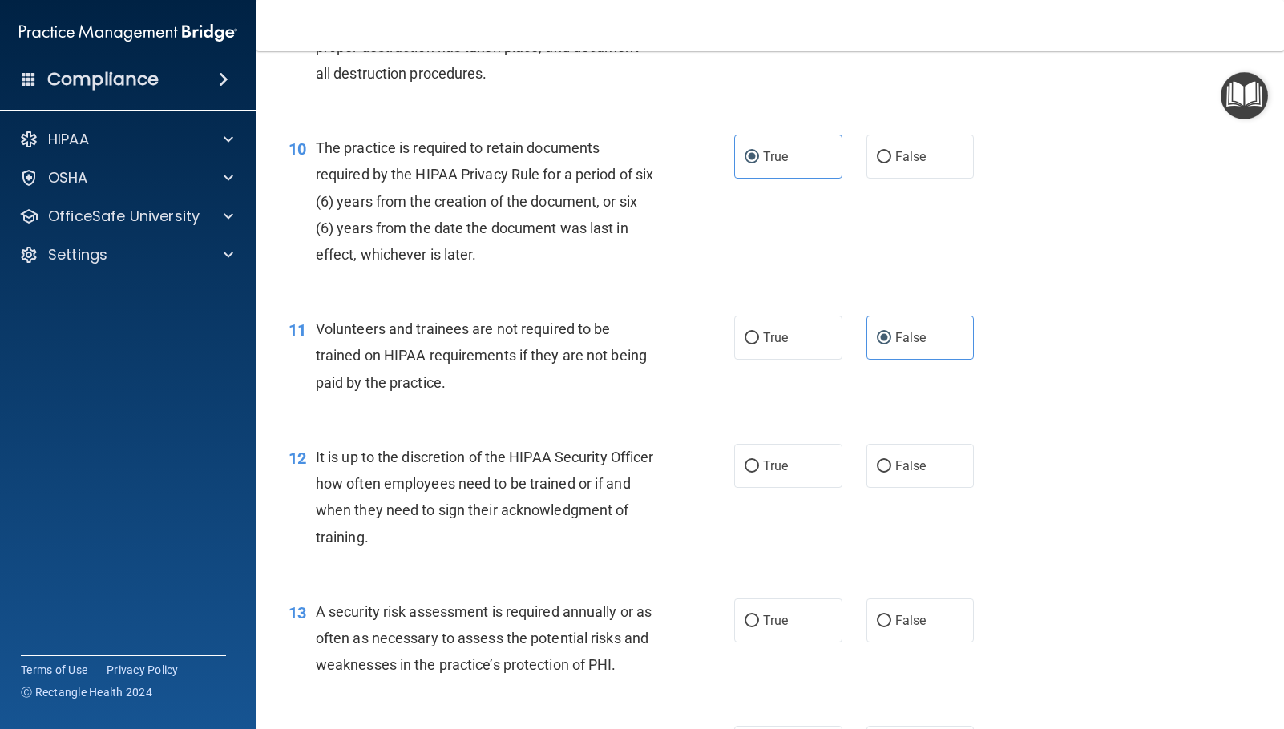
scroll to position [1523, 0]
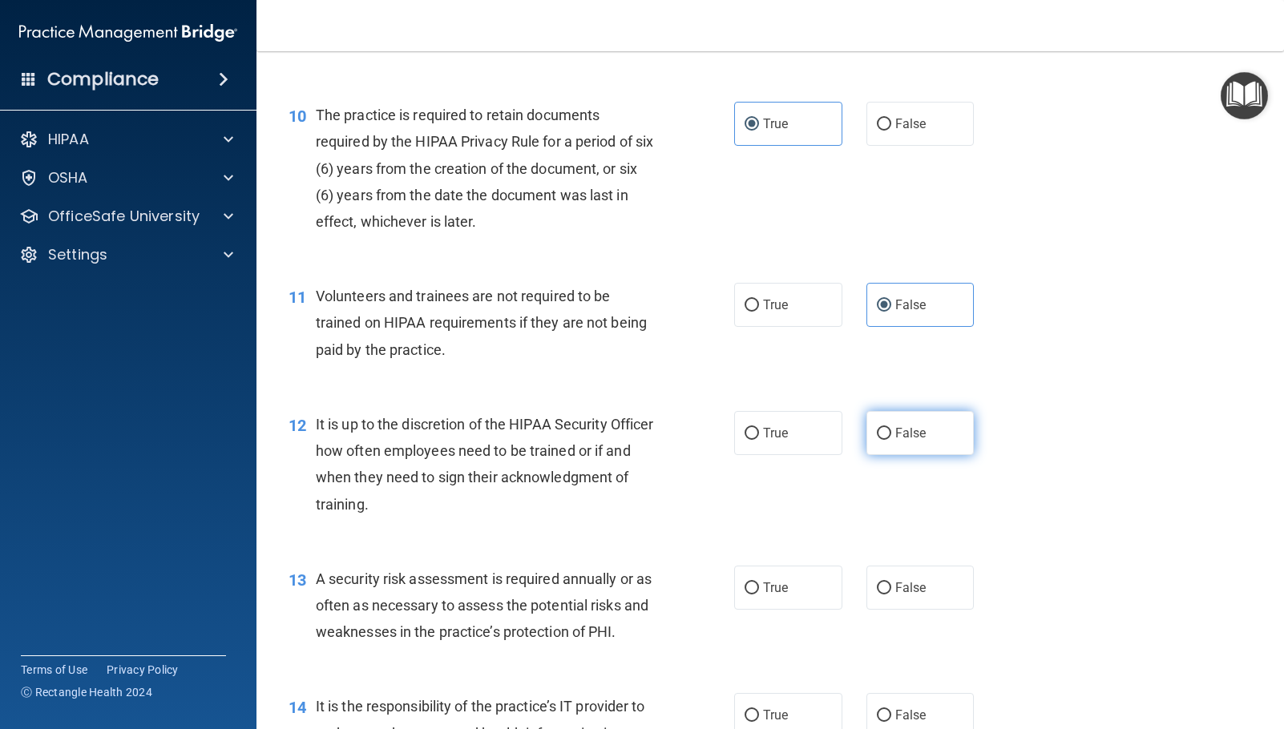
click at [887, 442] on label "False" at bounding box center [920, 433] width 108 height 44
click at [887, 440] on input "False" at bounding box center [884, 434] width 14 height 12
radio input "true"
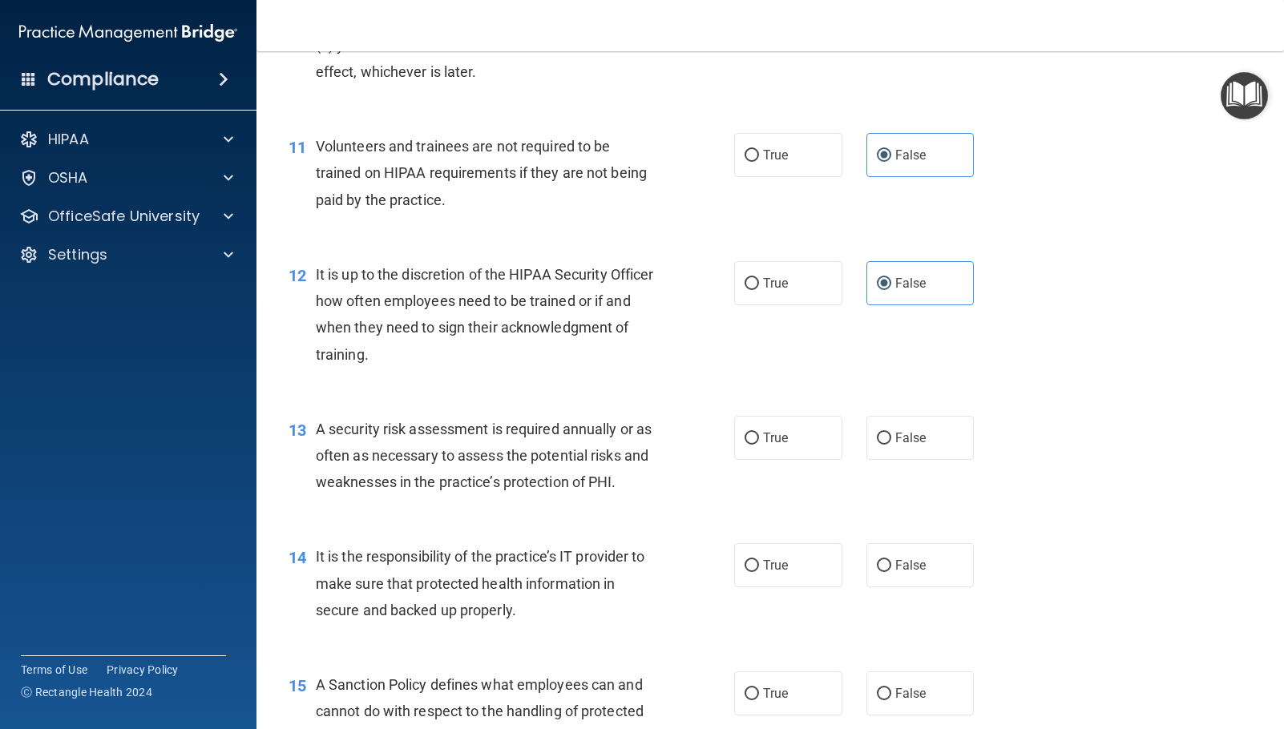
scroll to position [1683, 0]
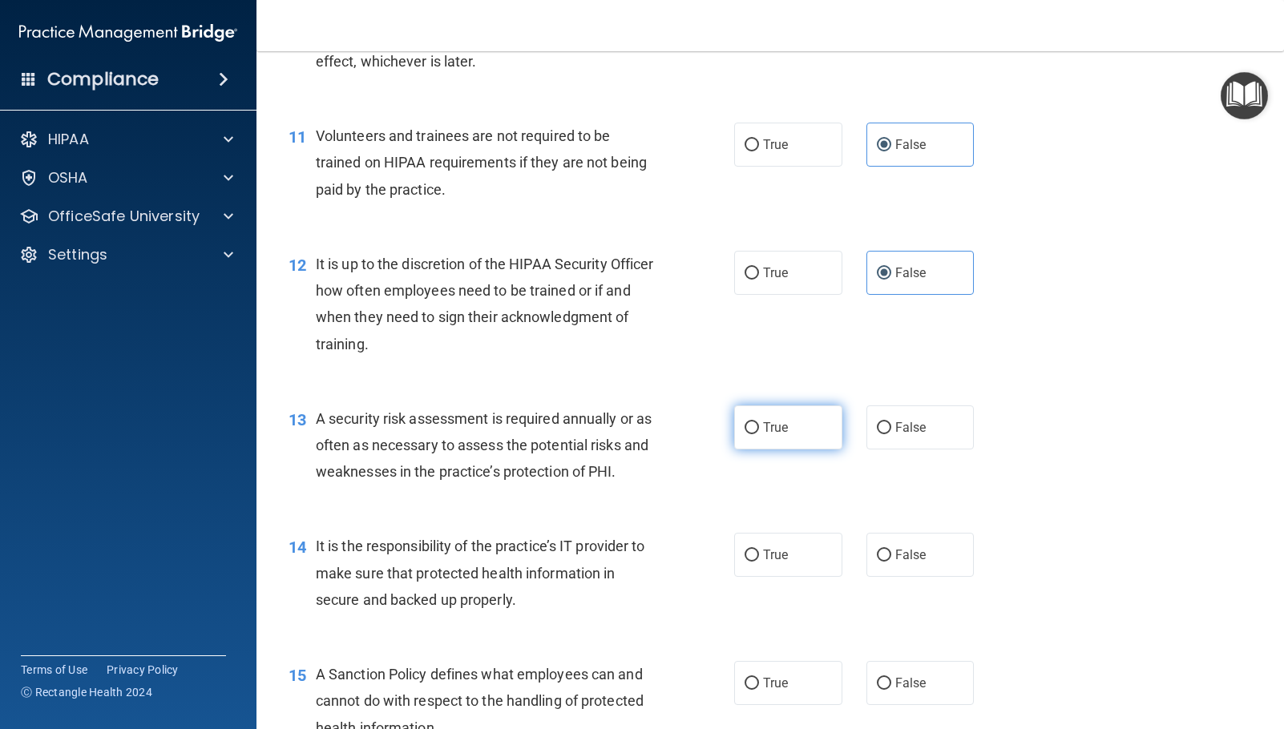
drag, startPoint x: 786, startPoint y: 436, endPoint x: 772, endPoint y: 436, distance: 14.4
click at [786, 436] on label "True" at bounding box center [788, 428] width 108 height 44
click at [759, 434] on input "True" at bounding box center [751, 428] width 14 height 12
radio input "true"
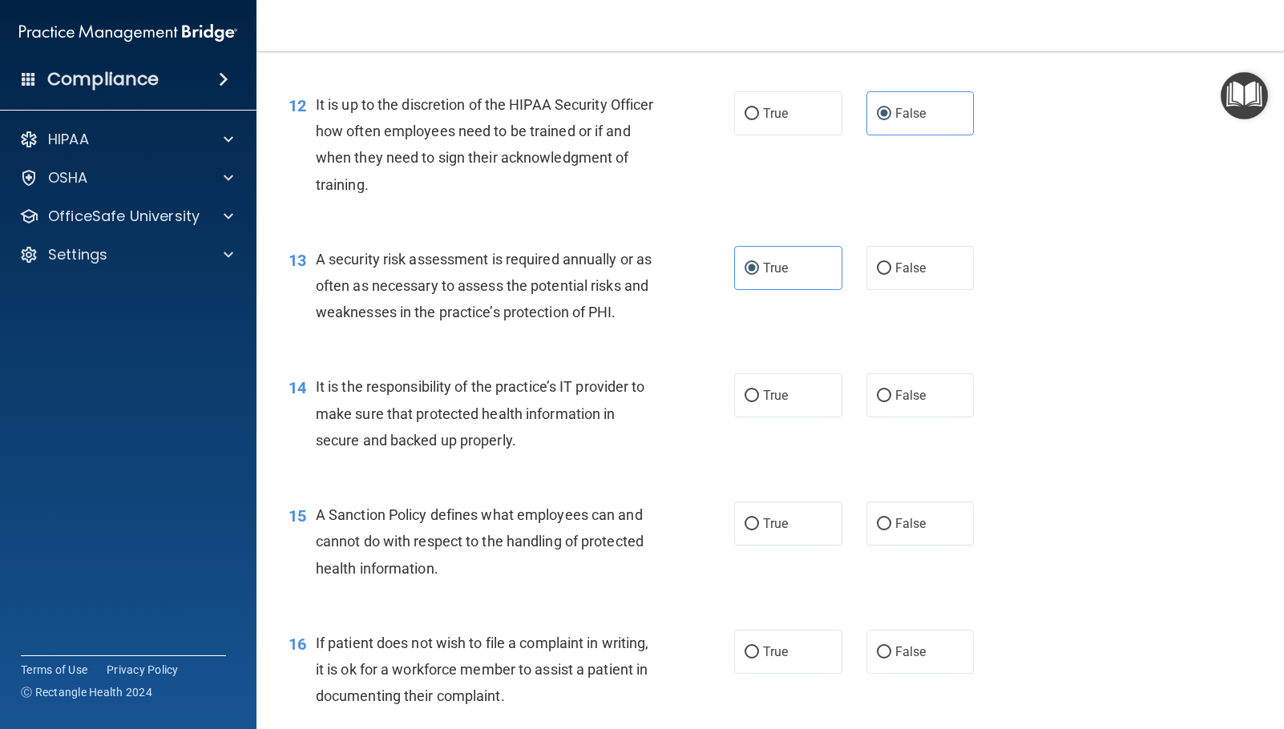
scroll to position [1843, 0]
click at [922, 403] on label "False" at bounding box center [920, 395] width 108 height 44
click at [891, 401] on input "False" at bounding box center [884, 395] width 14 height 12
radio input "true"
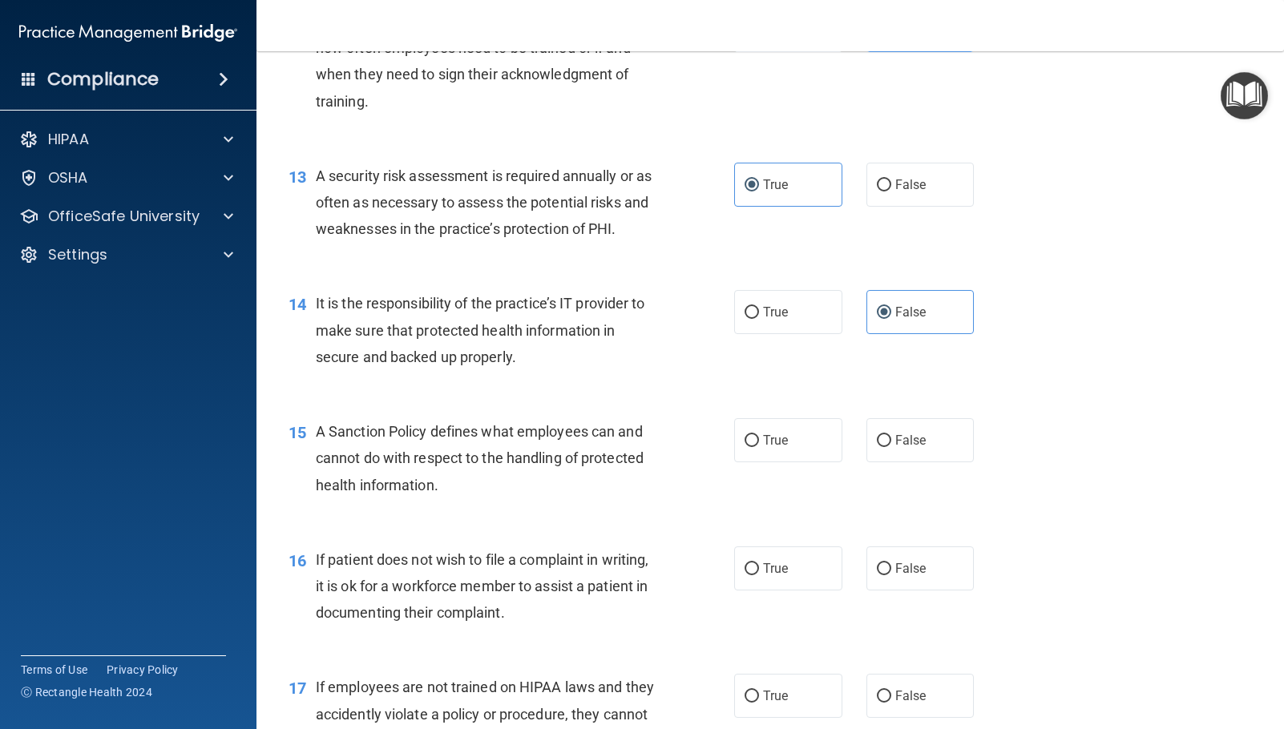
scroll to position [2003, 0]
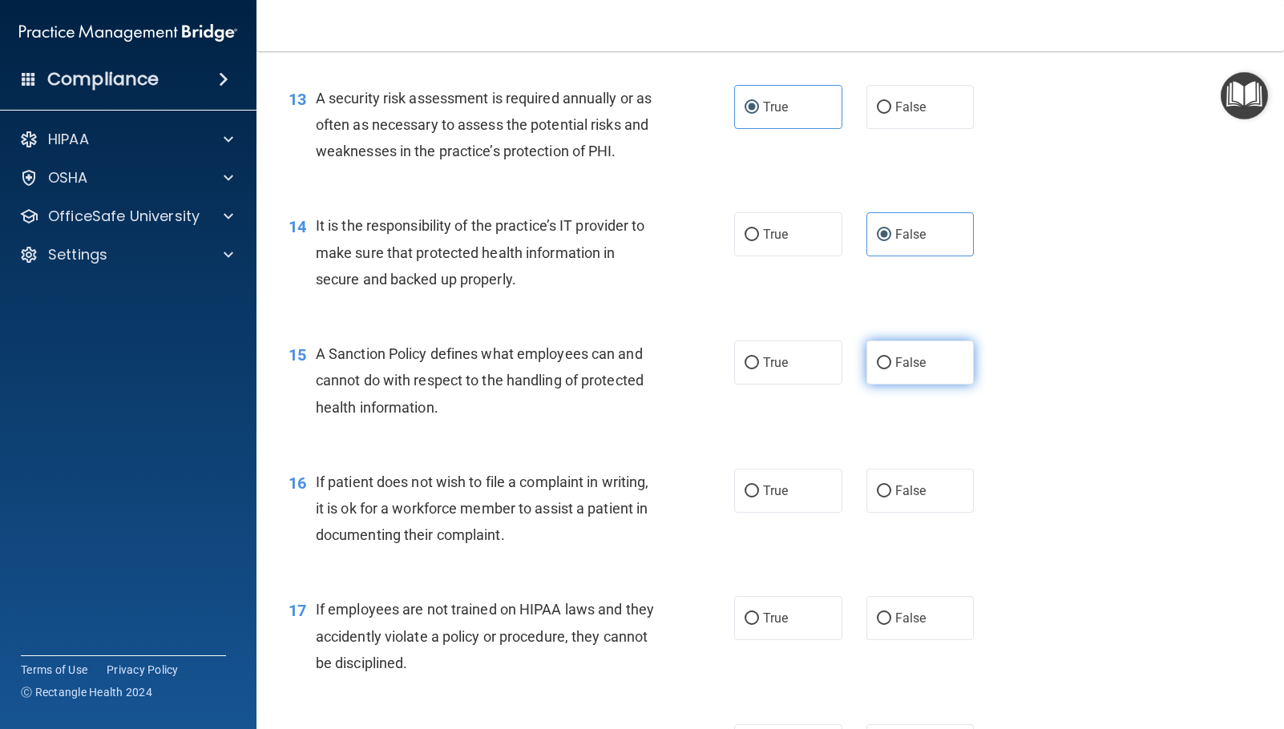
click at [922, 377] on label "False" at bounding box center [920, 363] width 108 height 44
click at [891, 369] on input "False" at bounding box center [884, 363] width 14 height 12
radio input "true"
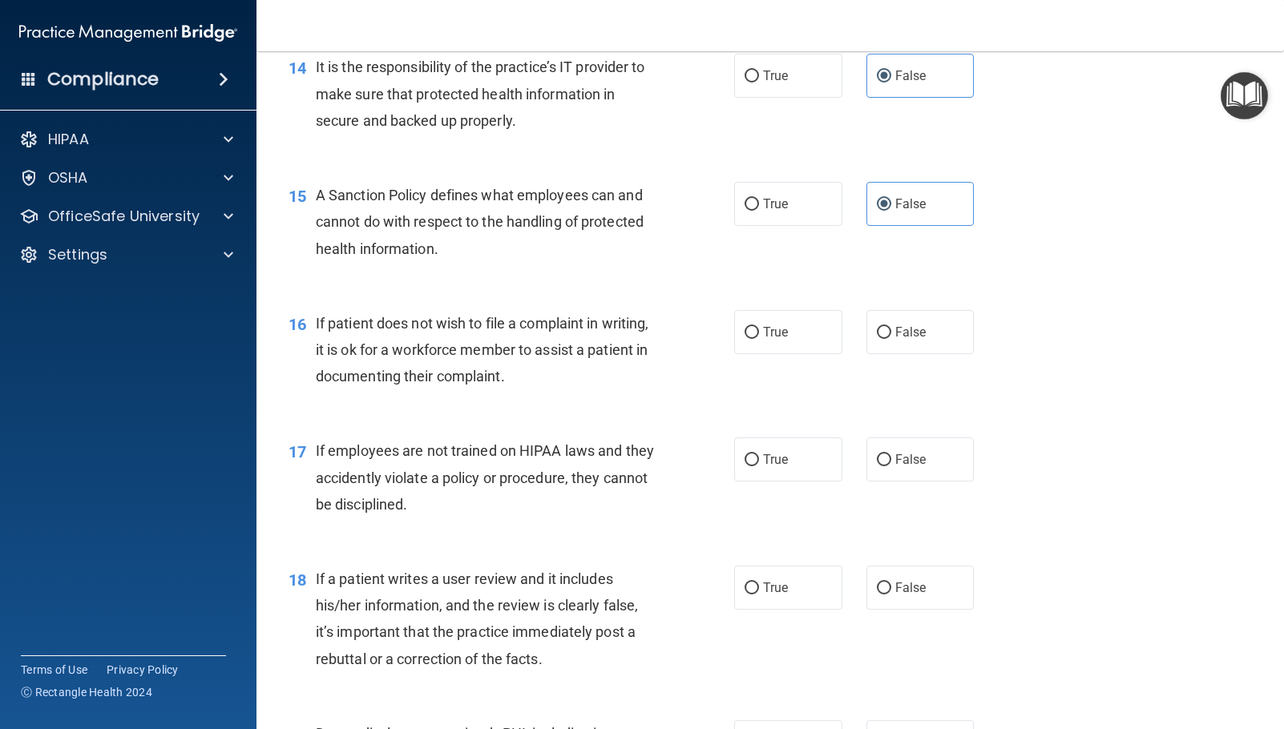
scroll to position [2164, 0]
click at [765, 341] on label "True" at bounding box center [788, 331] width 108 height 44
click at [759, 337] on input "True" at bounding box center [751, 331] width 14 height 12
radio input "true"
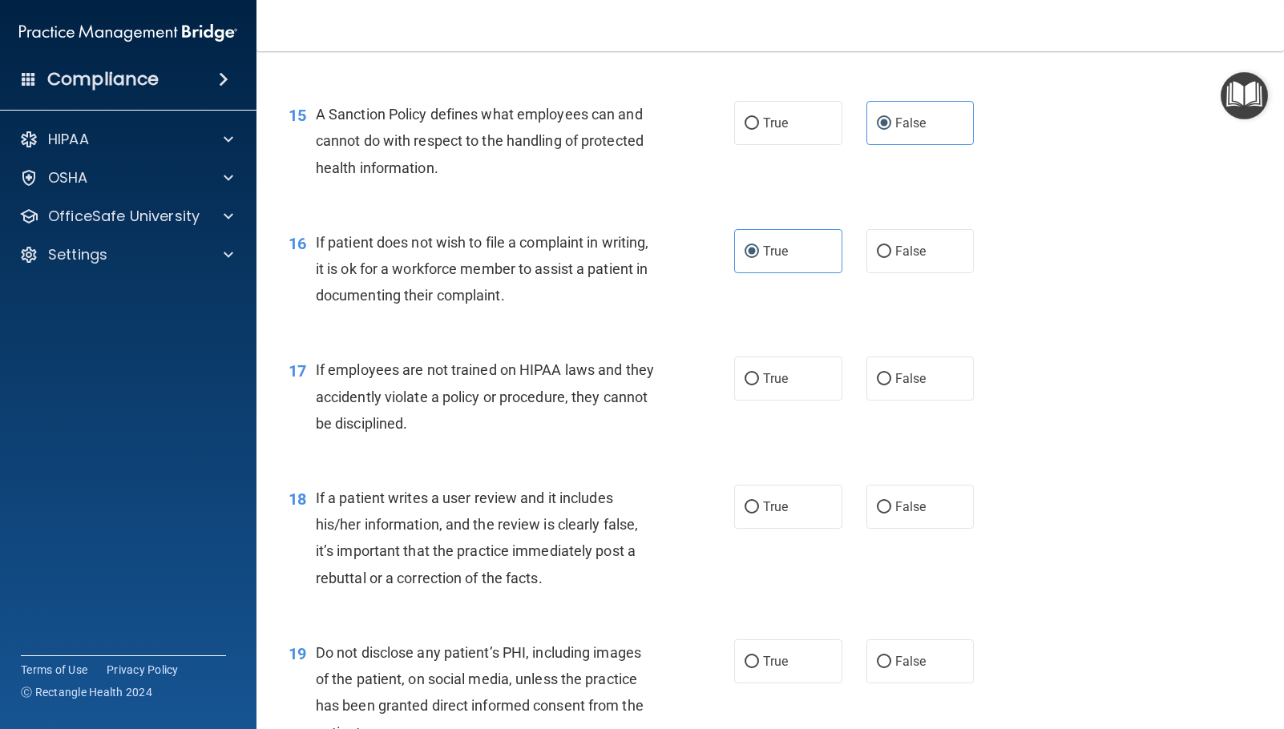
scroll to position [2244, 0]
click at [913, 384] on span "False" at bounding box center [910, 377] width 31 height 15
click at [891, 384] on input "False" at bounding box center [884, 379] width 14 height 12
radio input "true"
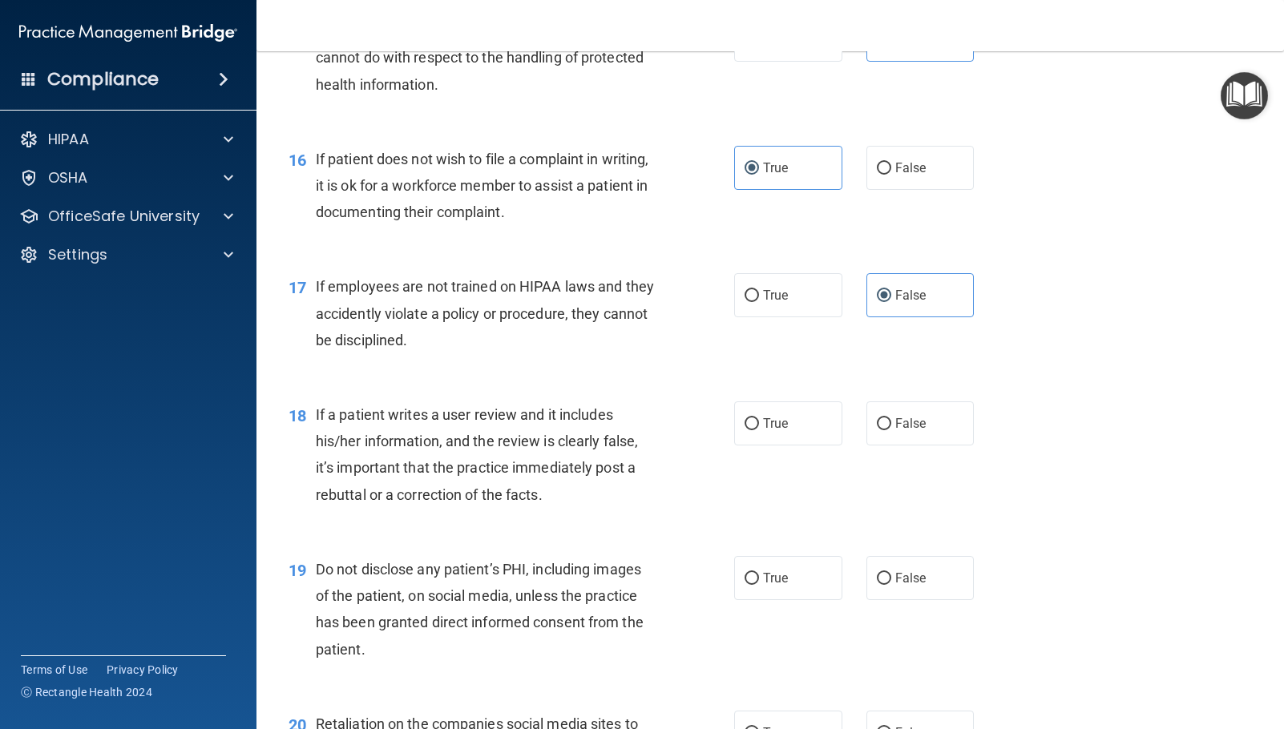
scroll to position [2404, 0]
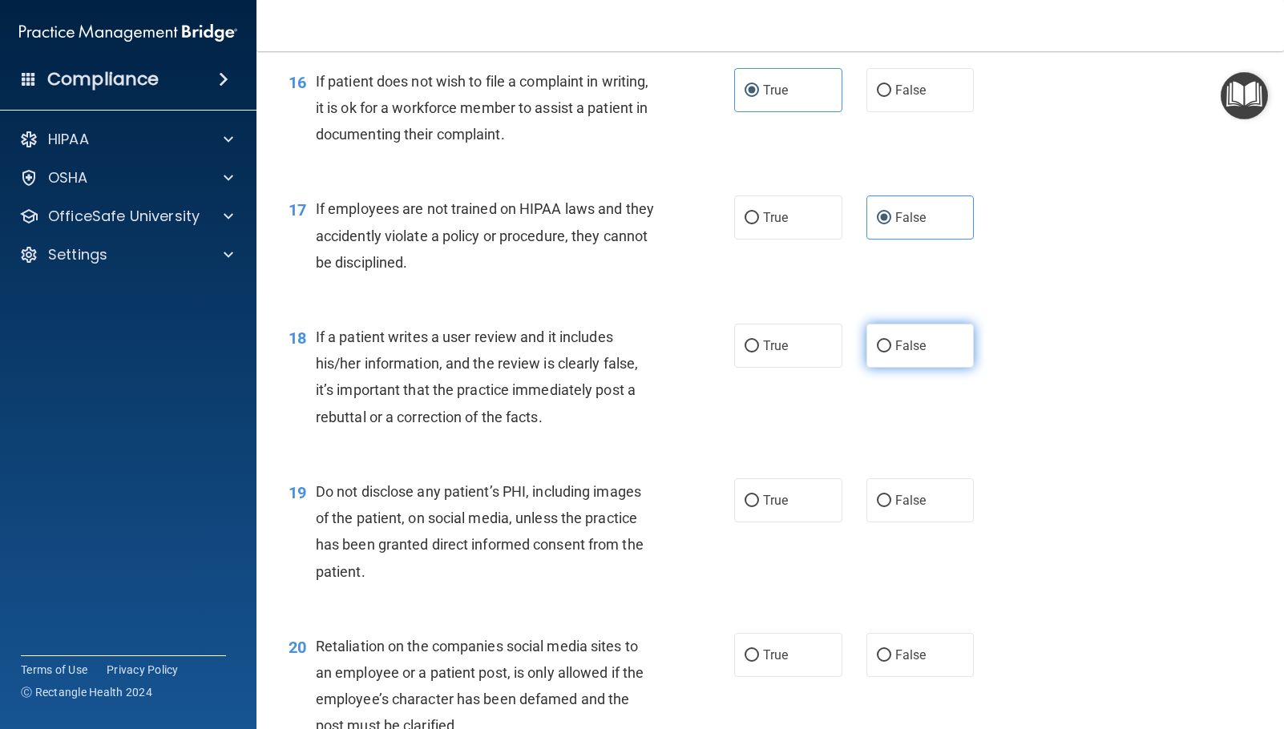
click at [900, 344] on span "False" at bounding box center [910, 345] width 31 height 15
click at [891, 344] on input "False" at bounding box center [884, 347] width 14 height 12
radio input "true"
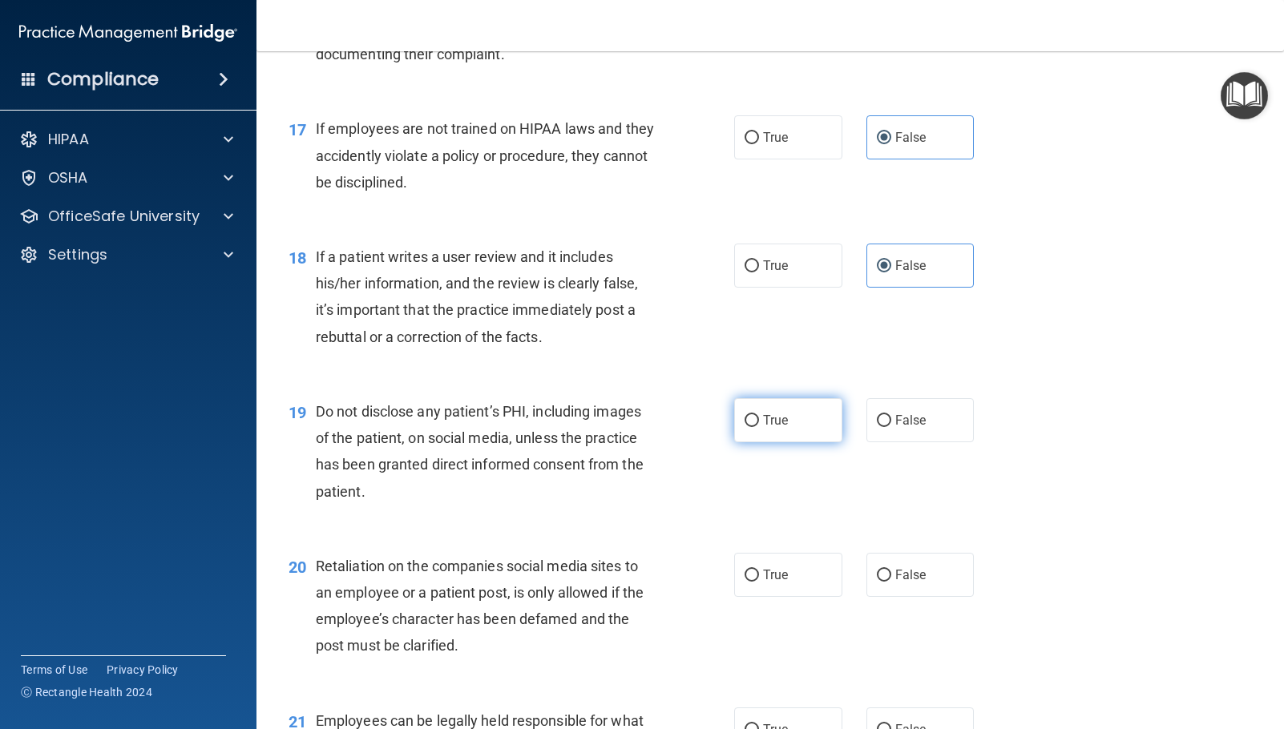
click at [776, 421] on span "True" at bounding box center [775, 420] width 25 height 15
click at [759, 421] on input "True" at bounding box center [751, 421] width 14 height 12
radio input "true"
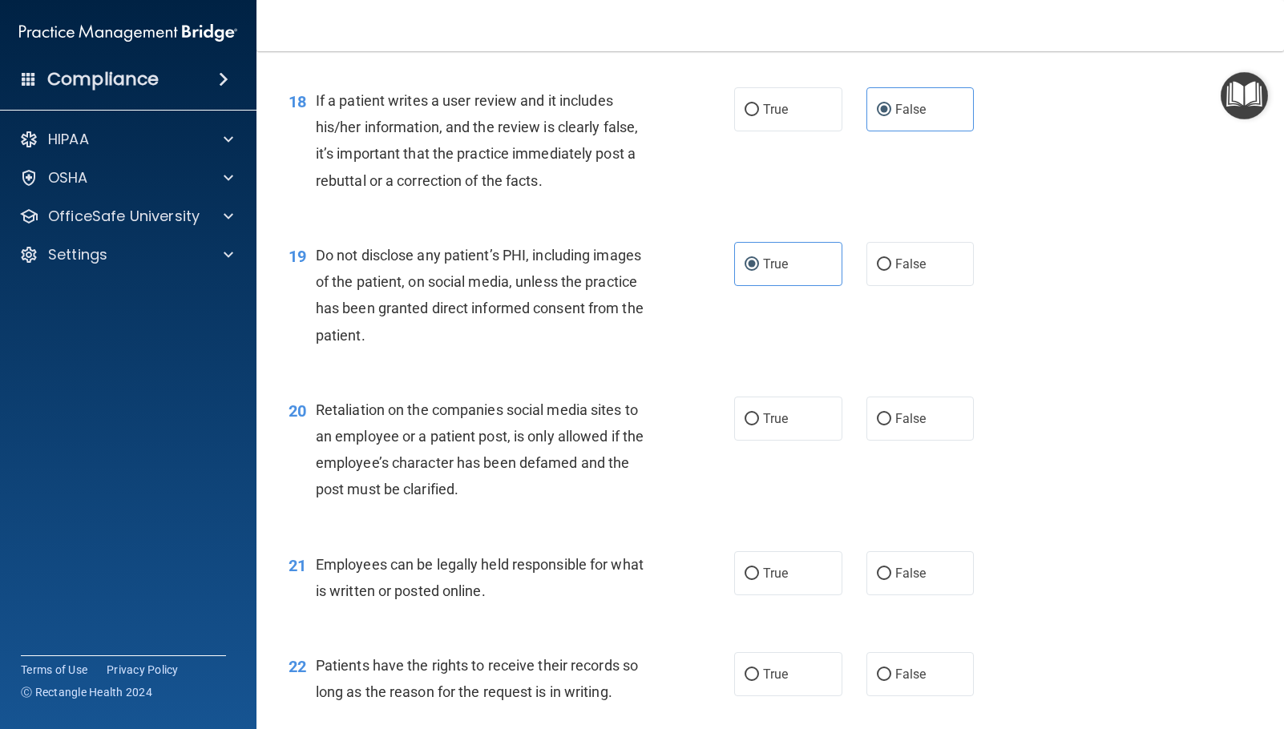
scroll to position [2645, 0]
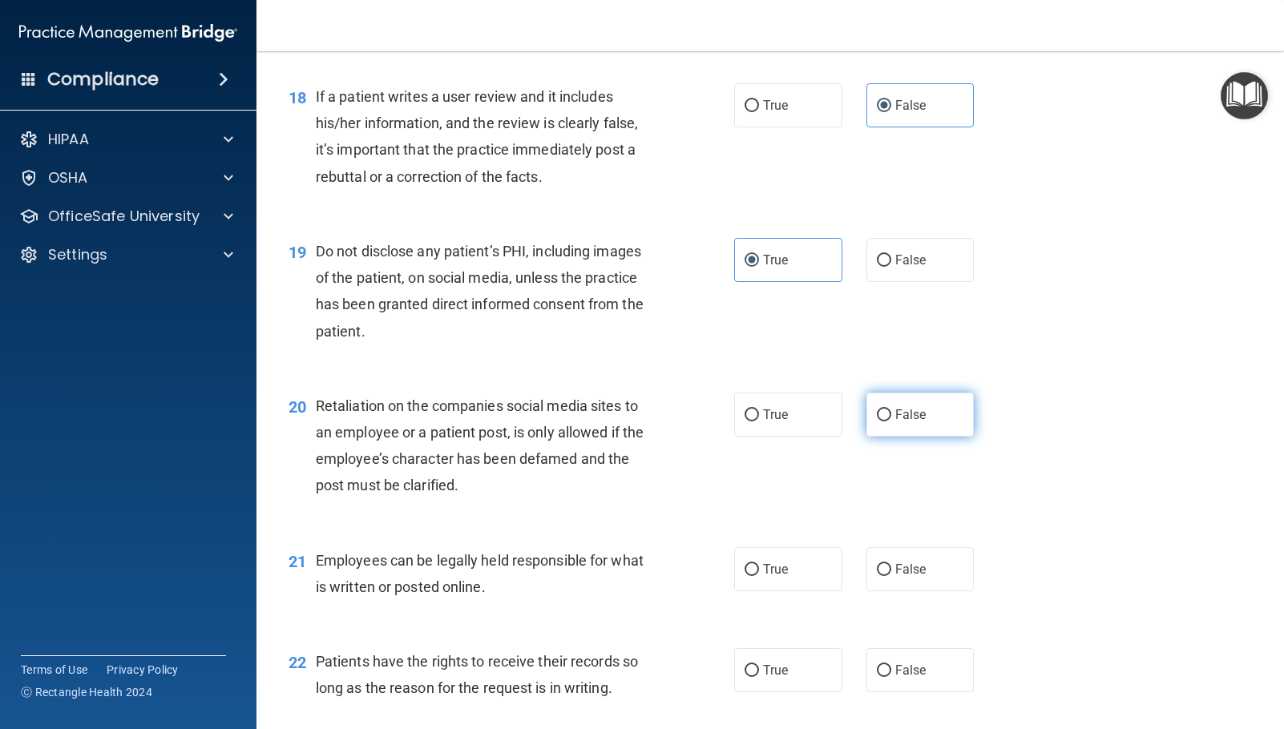
click at [905, 416] on span "False" at bounding box center [910, 414] width 31 height 15
click at [891, 416] on input "False" at bounding box center [884, 416] width 14 height 12
radio input "true"
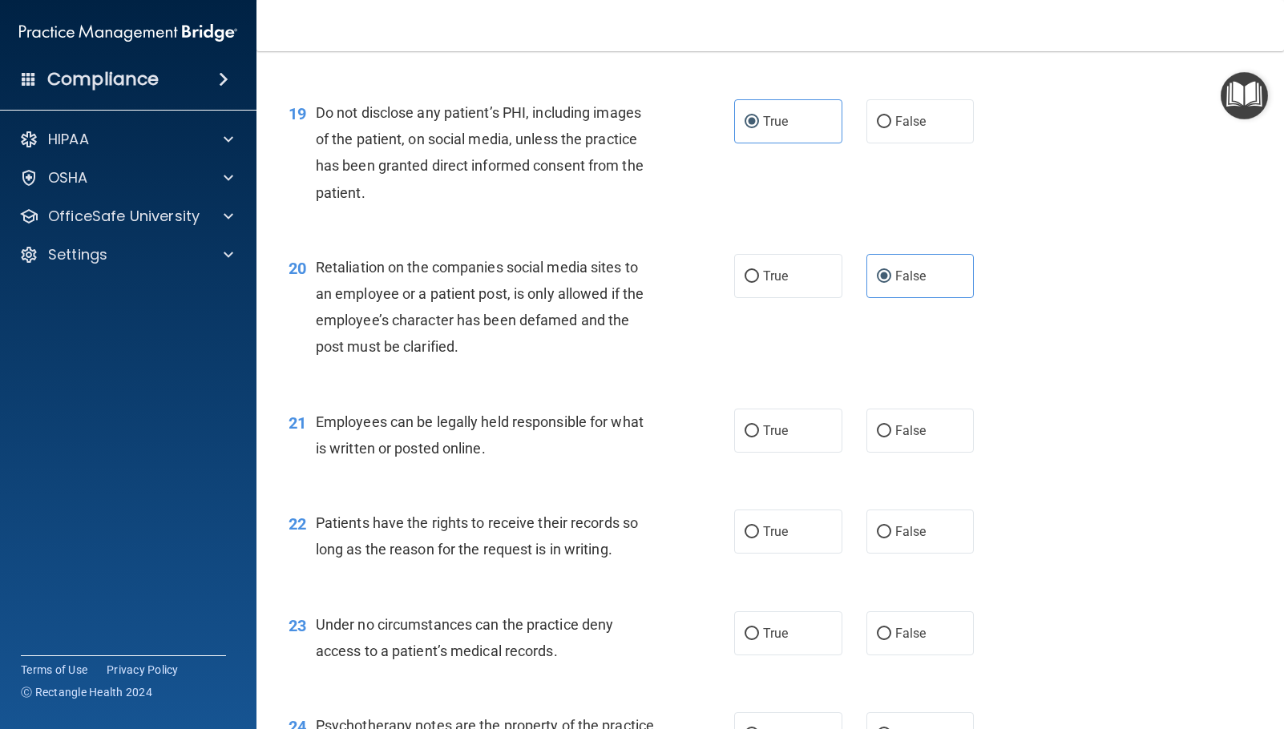
scroll to position [2805, 0]
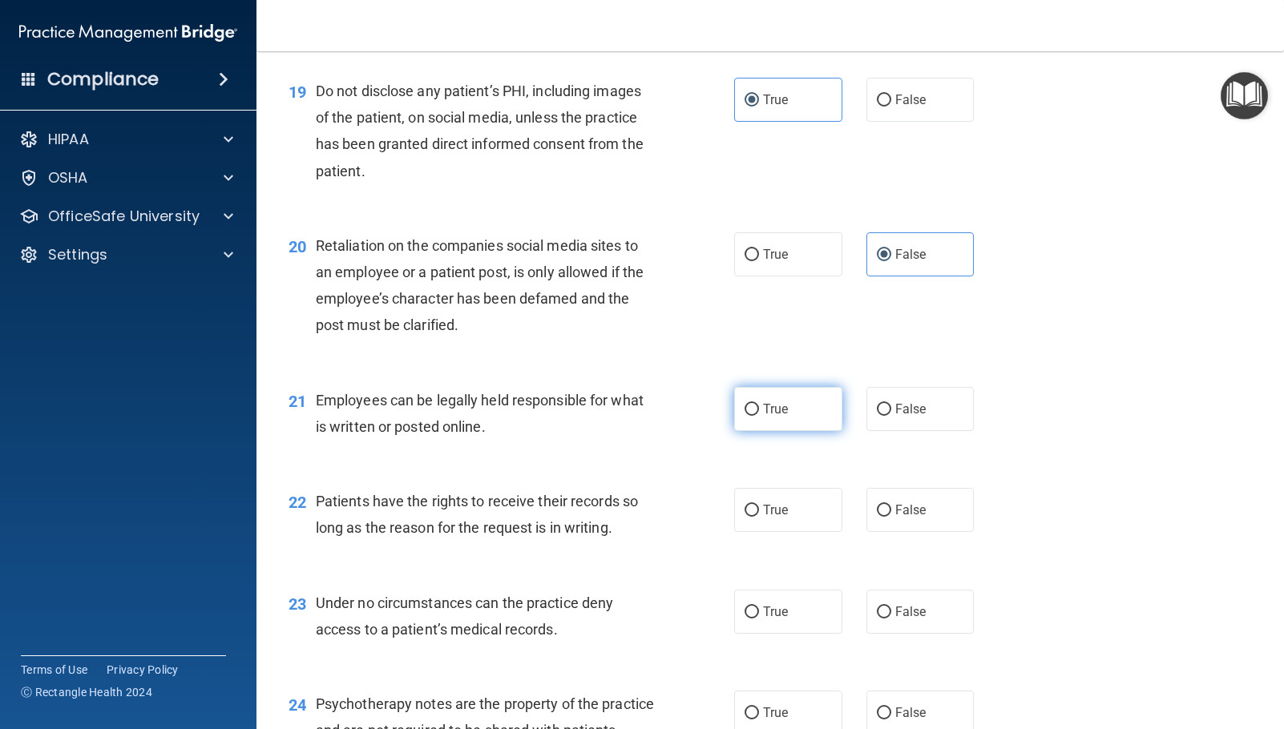
click at [748, 417] on label "True" at bounding box center [788, 409] width 108 height 44
click at [748, 416] on input "True" at bounding box center [751, 410] width 14 height 12
radio input "true"
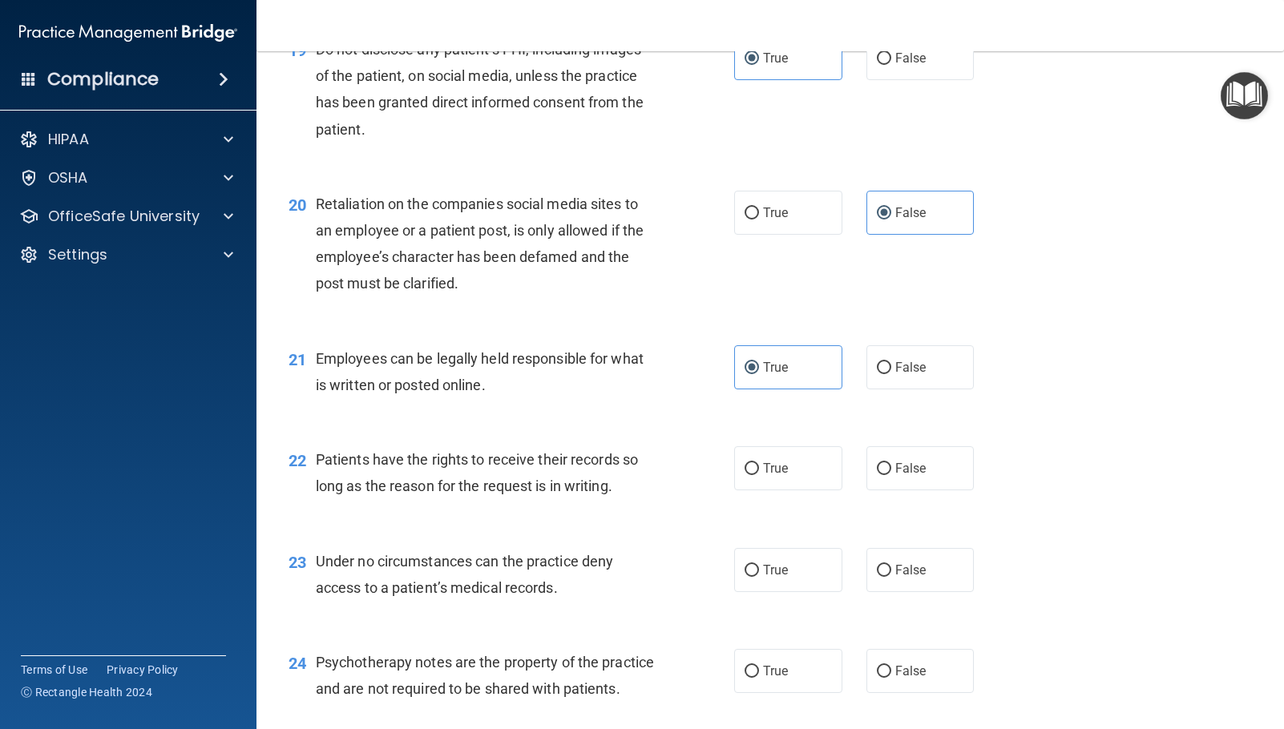
scroll to position [2885, 0]
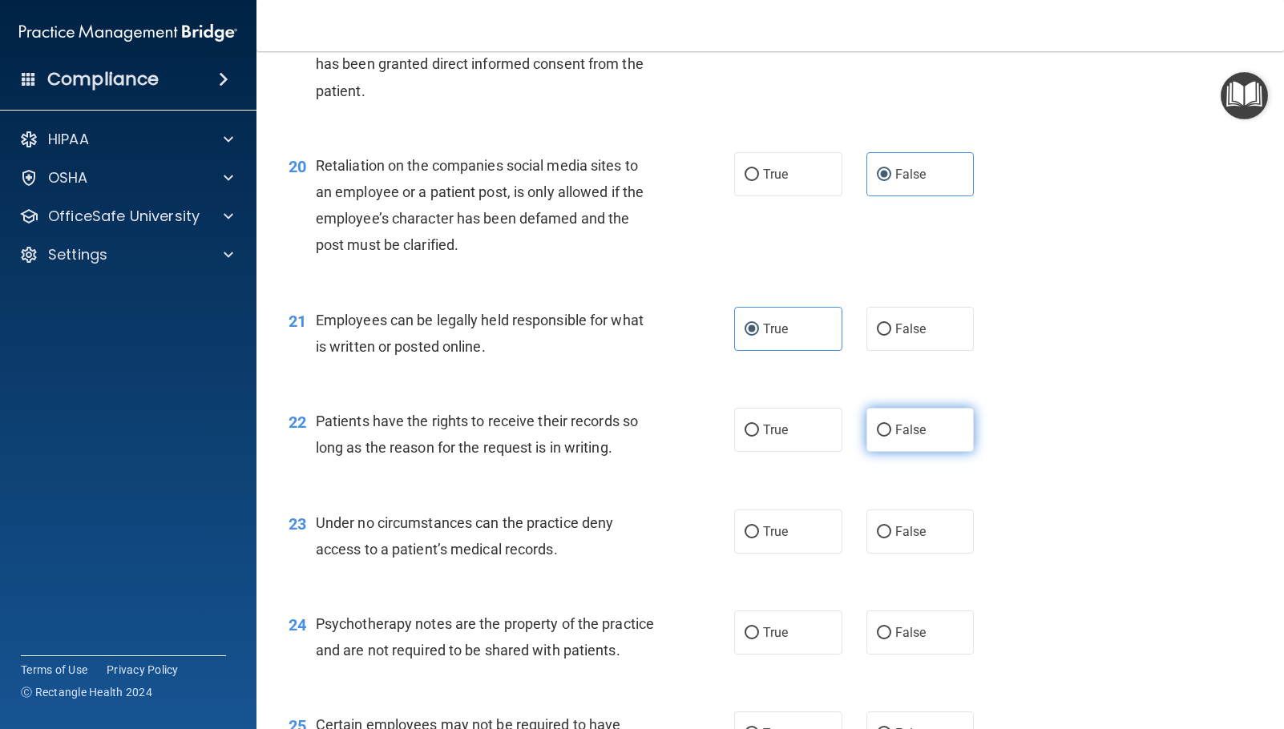
click at [882, 434] on input "False" at bounding box center [884, 431] width 14 height 12
radio input "true"
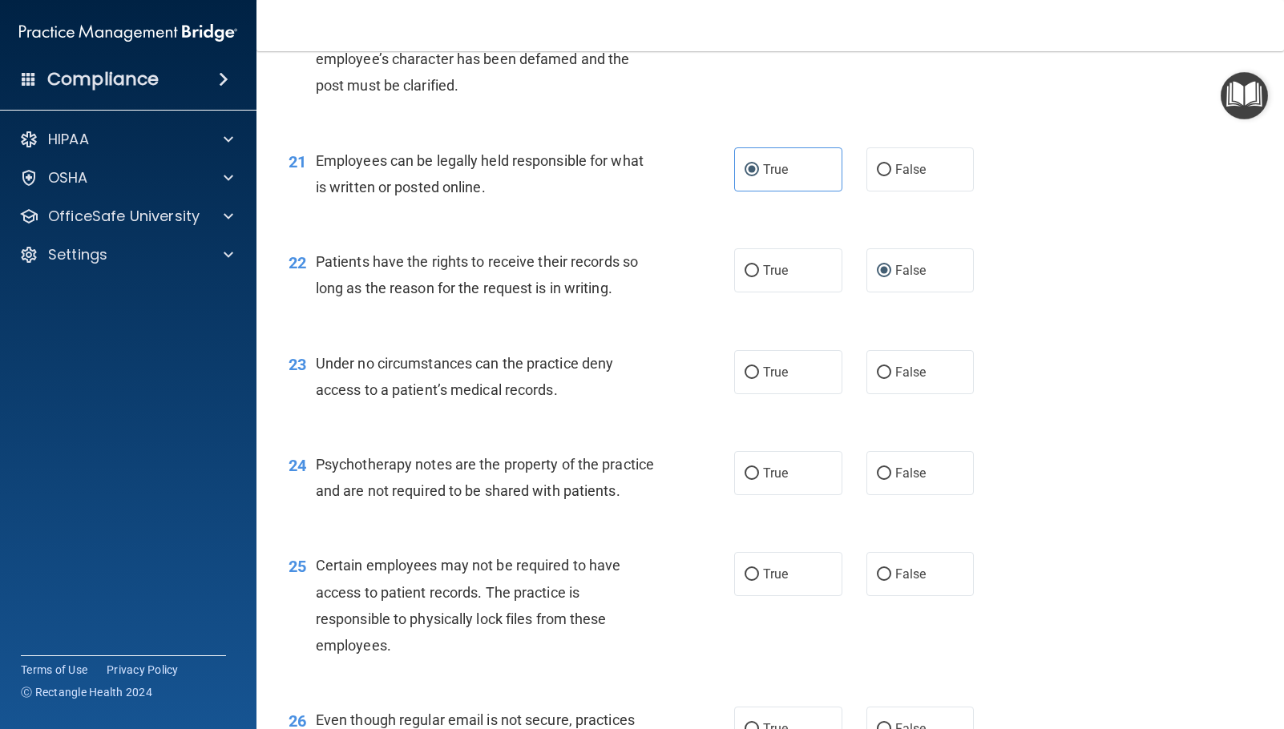
scroll to position [3045, 0]
click at [933, 380] on label "False" at bounding box center [920, 371] width 108 height 44
click at [891, 378] on input "False" at bounding box center [884, 372] width 14 height 12
radio input "true"
click at [796, 479] on label "True" at bounding box center [788, 472] width 108 height 44
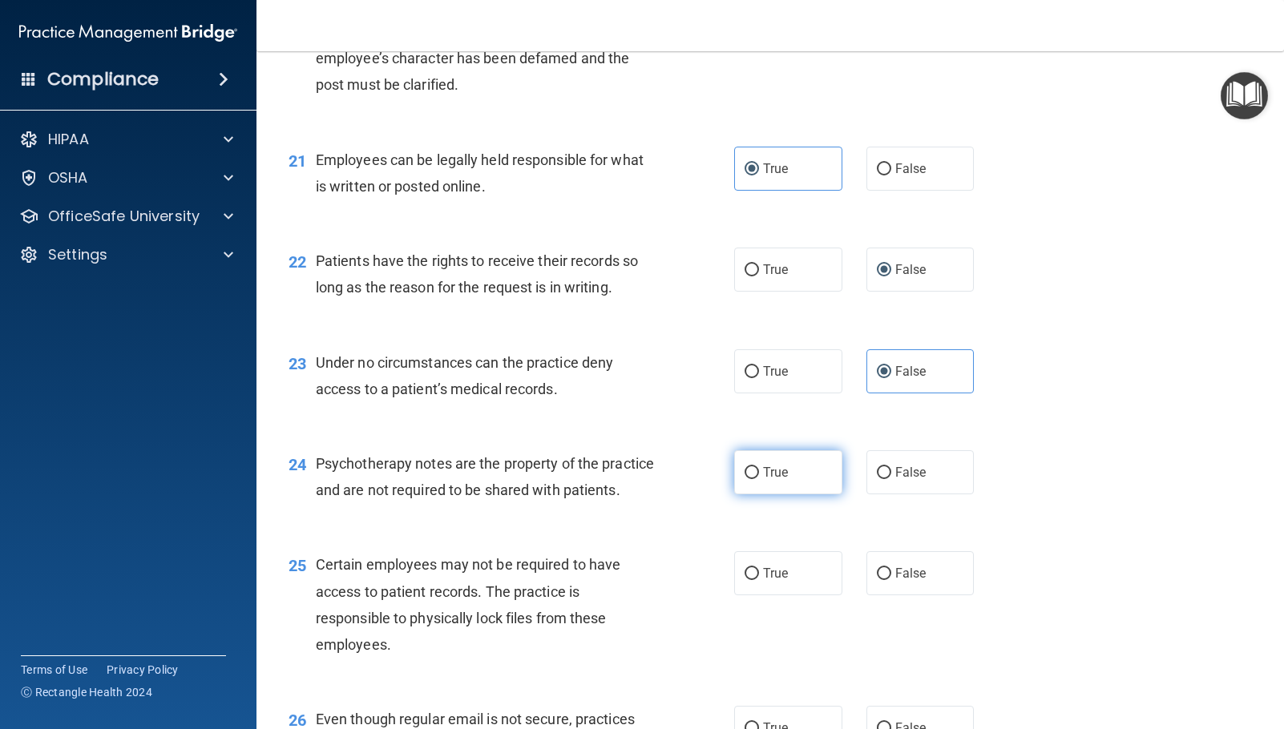
click at [759, 479] on input "True" at bounding box center [751, 473] width 14 height 12
radio input "true"
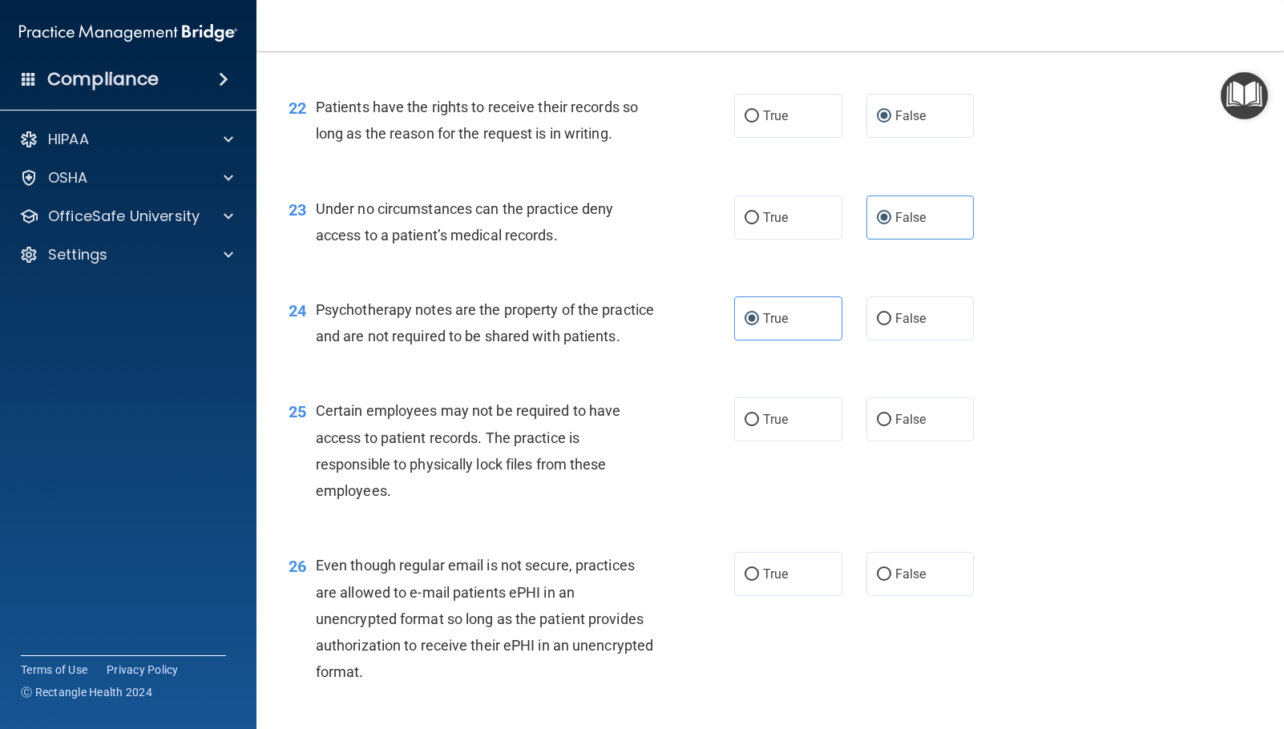
scroll to position [3206, 0]
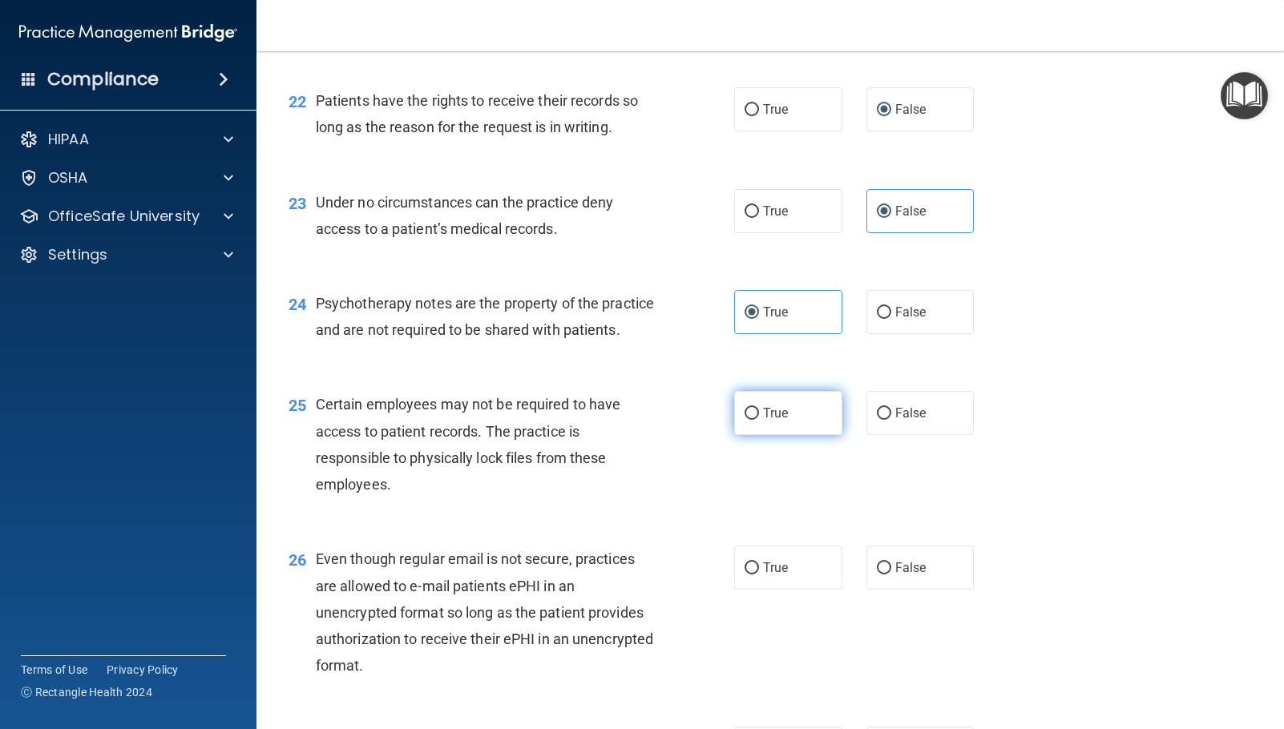
click at [769, 435] on label "True" at bounding box center [788, 413] width 108 height 44
click at [759, 420] on input "True" at bounding box center [751, 414] width 14 height 12
radio input "true"
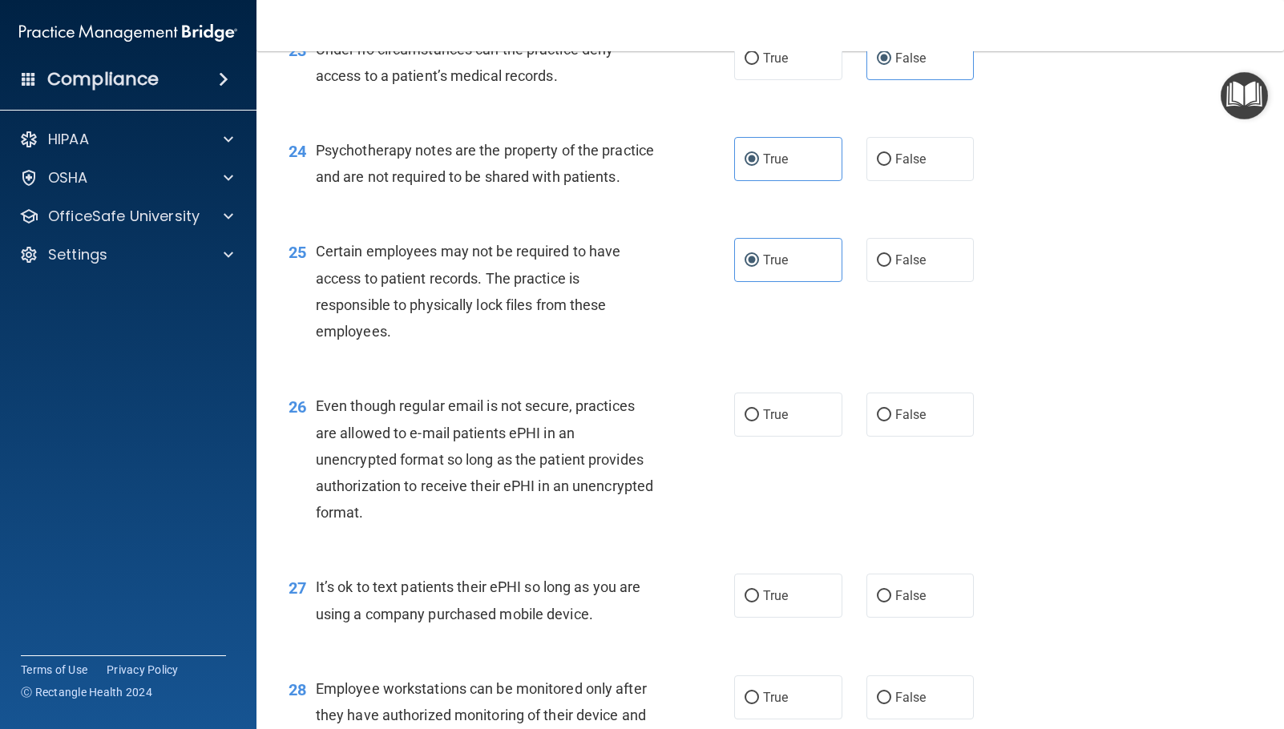
scroll to position [3366, 0]
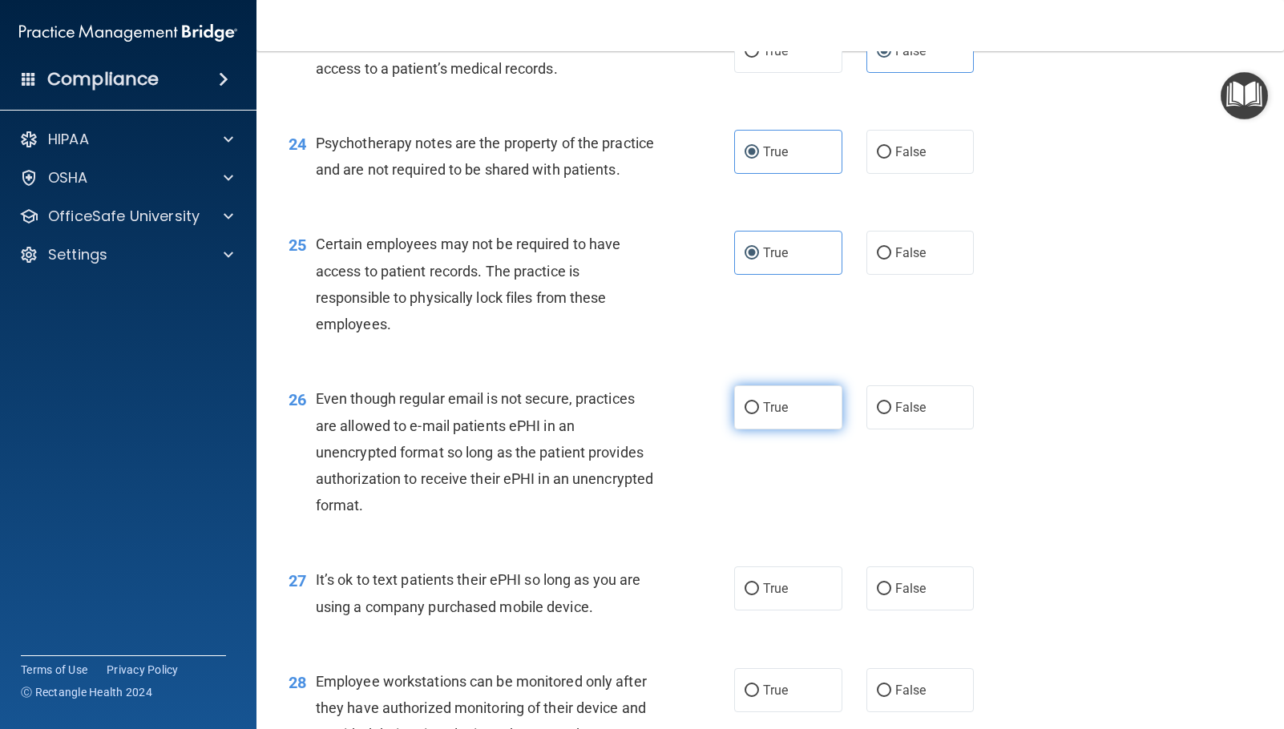
click at [764, 415] on span "True" at bounding box center [775, 407] width 25 height 15
click at [759, 414] on input "True" at bounding box center [751, 408] width 14 height 12
radio input "true"
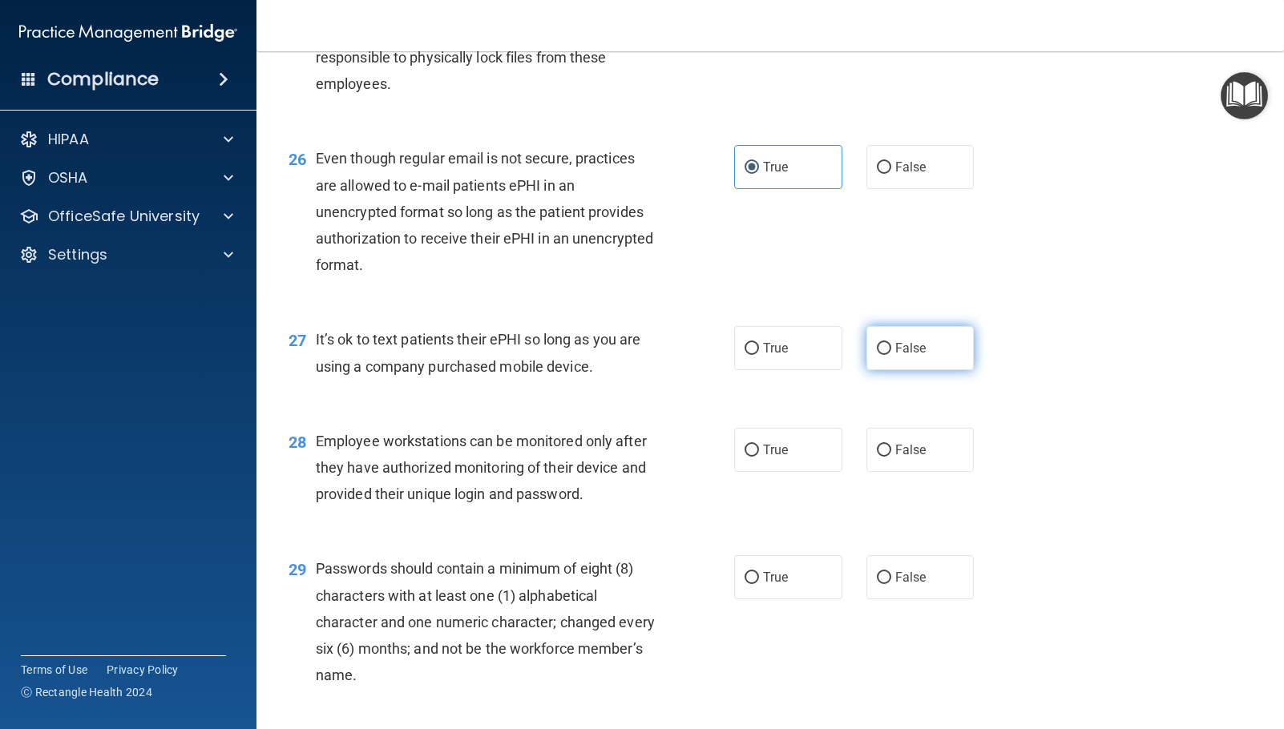
click at [890, 370] on label "False" at bounding box center [920, 348] width 108 height 44
click at [890, 355] on input "False" at bounding box center [884, 349] width 14 height 12
radio input "true"
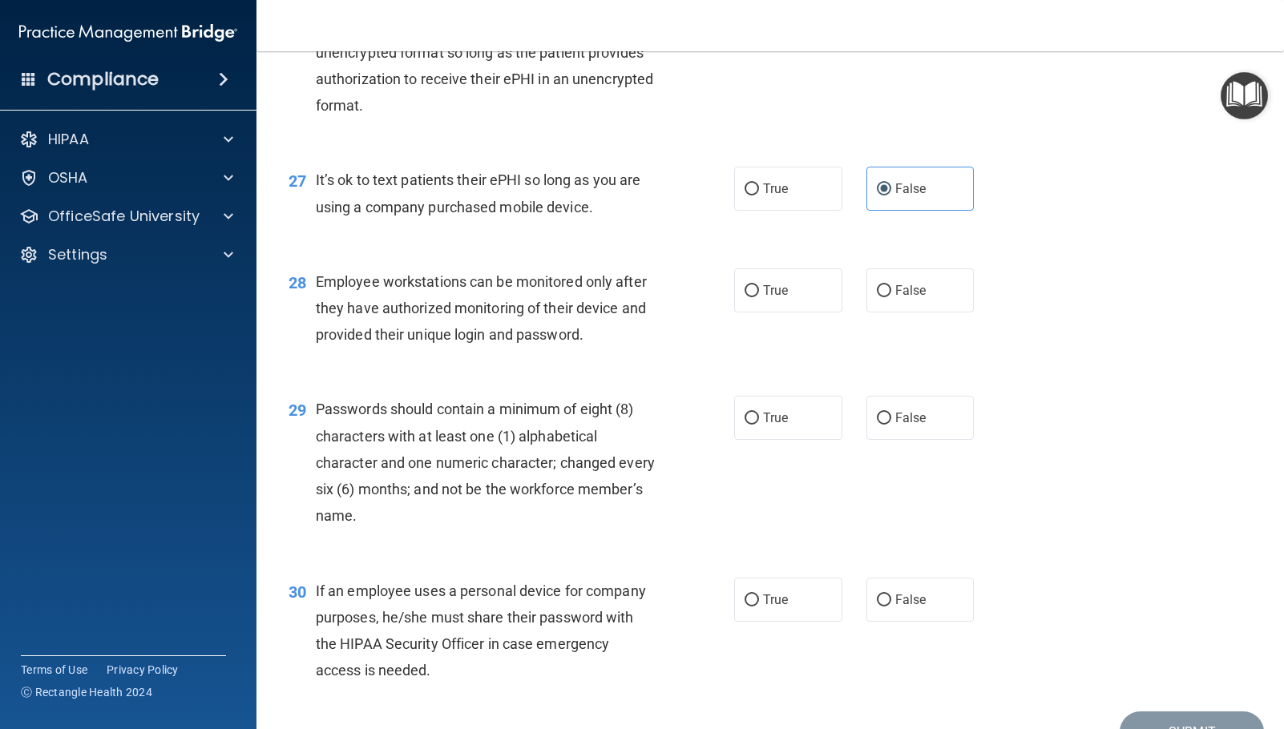
scroll to position [3767, 0]
click at [895, 297] on span "False" at bounding box center [910, 289] width 31 height 15
click at [891, 297] on input "False" at bounding box center [884, 290] width 14 height 12
radio input "true"
click at [736, 439] on label "True" at bounding box center [788, 417] width 108 height 44
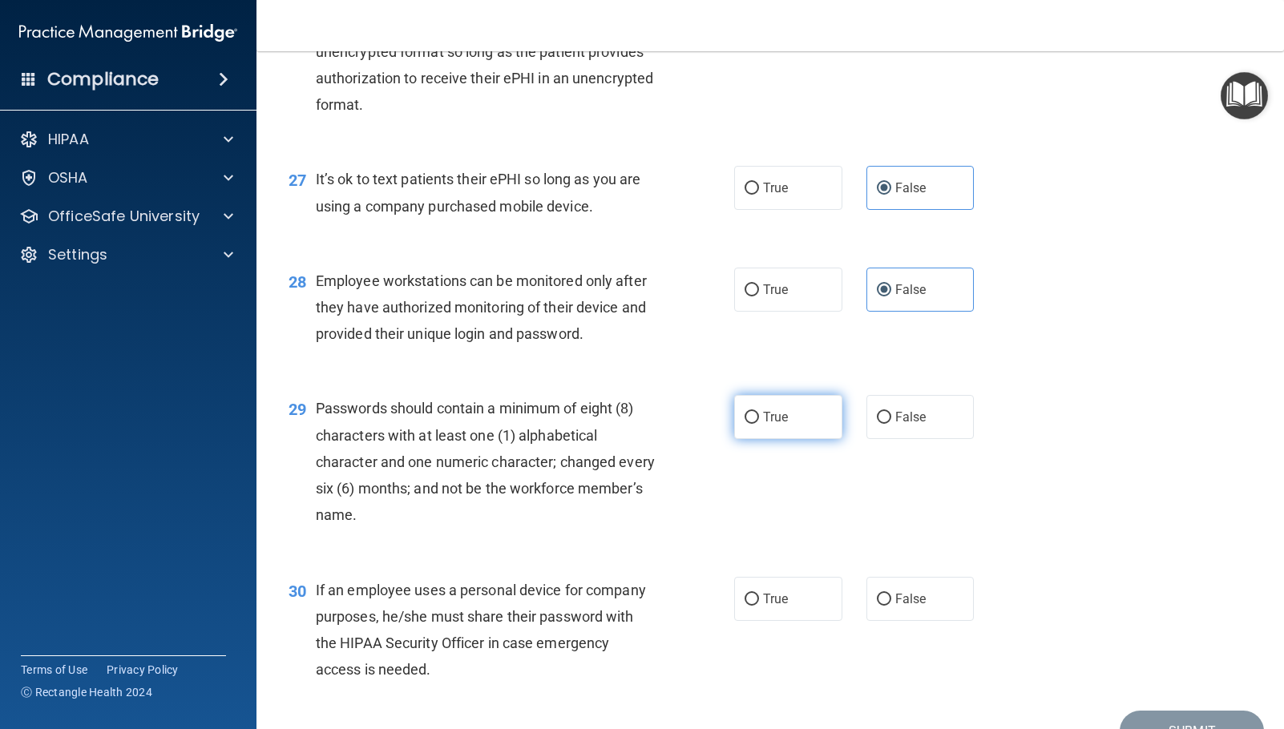
click at [744, 424] on input "True" at bounding box center [751, 418] width 14 height 12
radio input "true"
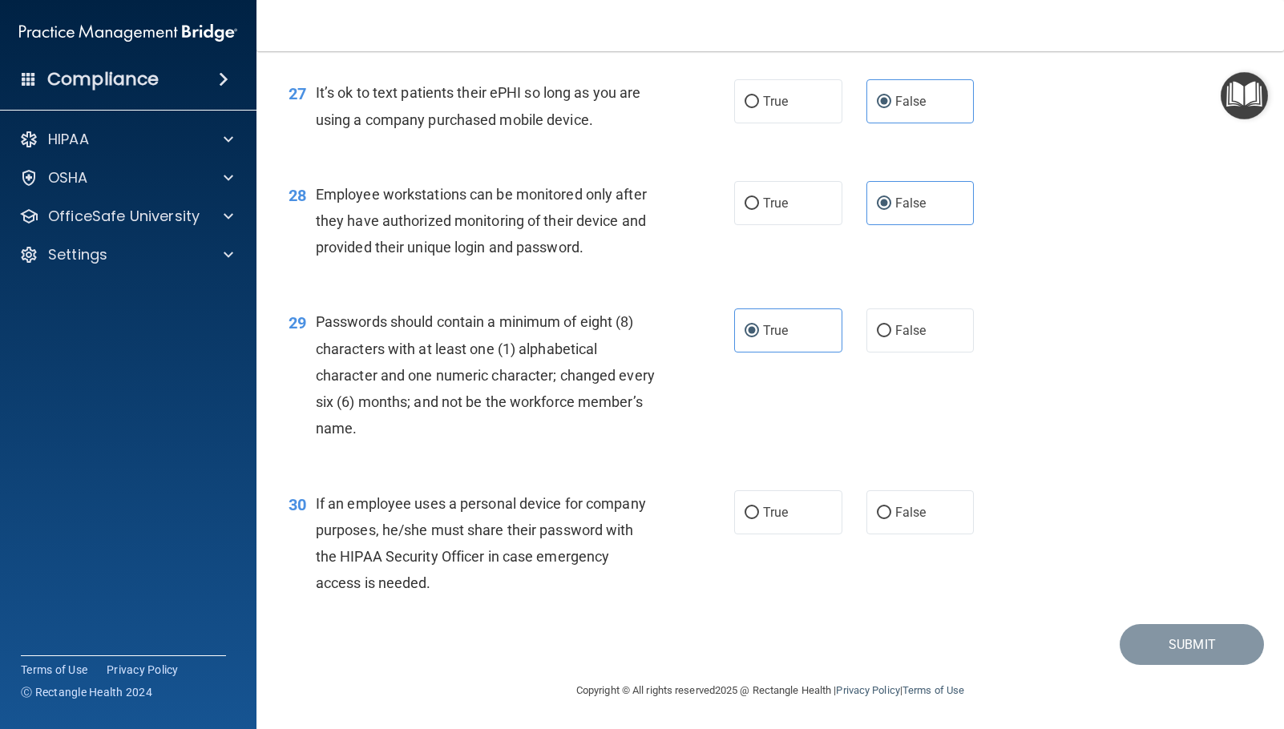
scroll to position [3880, 0]
click at [908, 518] on span "False" at bounding box center [910, 512] width 31 height 15
click at [891, 518] on input "False" at bounding box center [884, 513] width 14 height 12
radio input "true"
click at [1172, 642] on button "Submit" at bounding box center [1192, 644] width 144 height 41
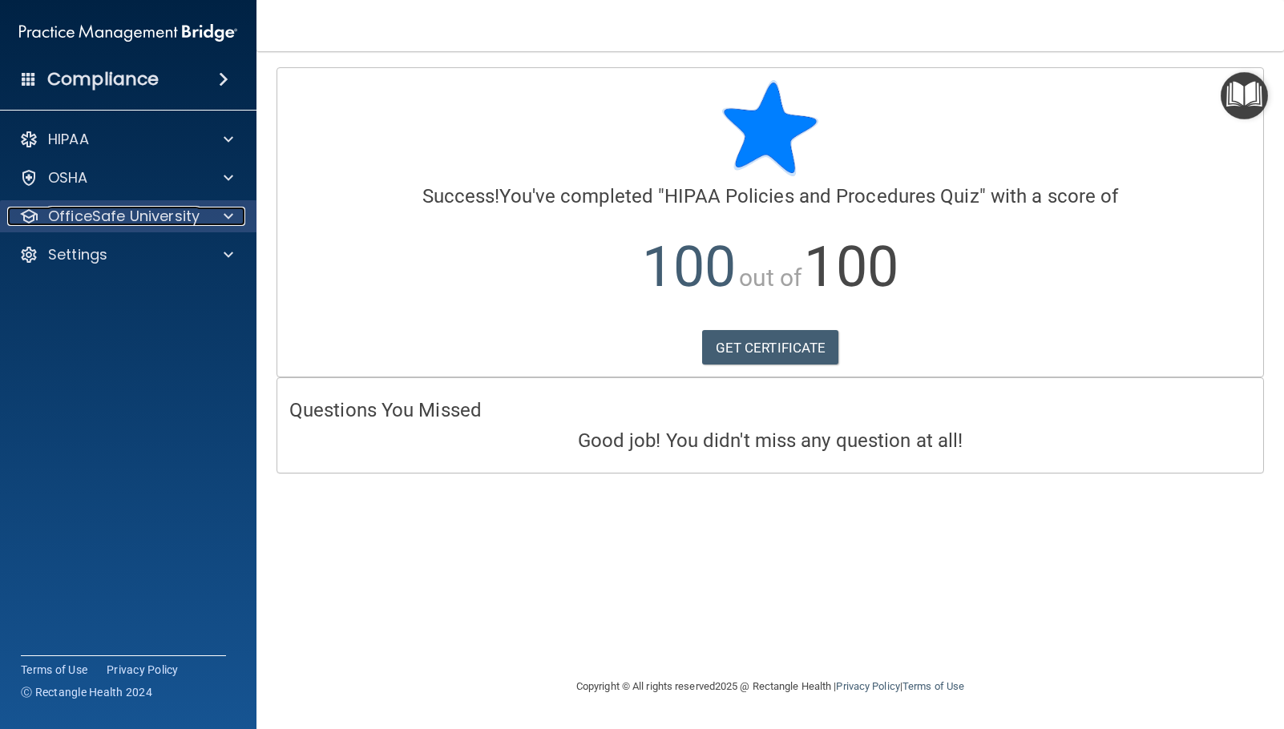
click at [105, 215] on p "OfficeSafe University" at bounding box center [123, 216] width 151 height 19
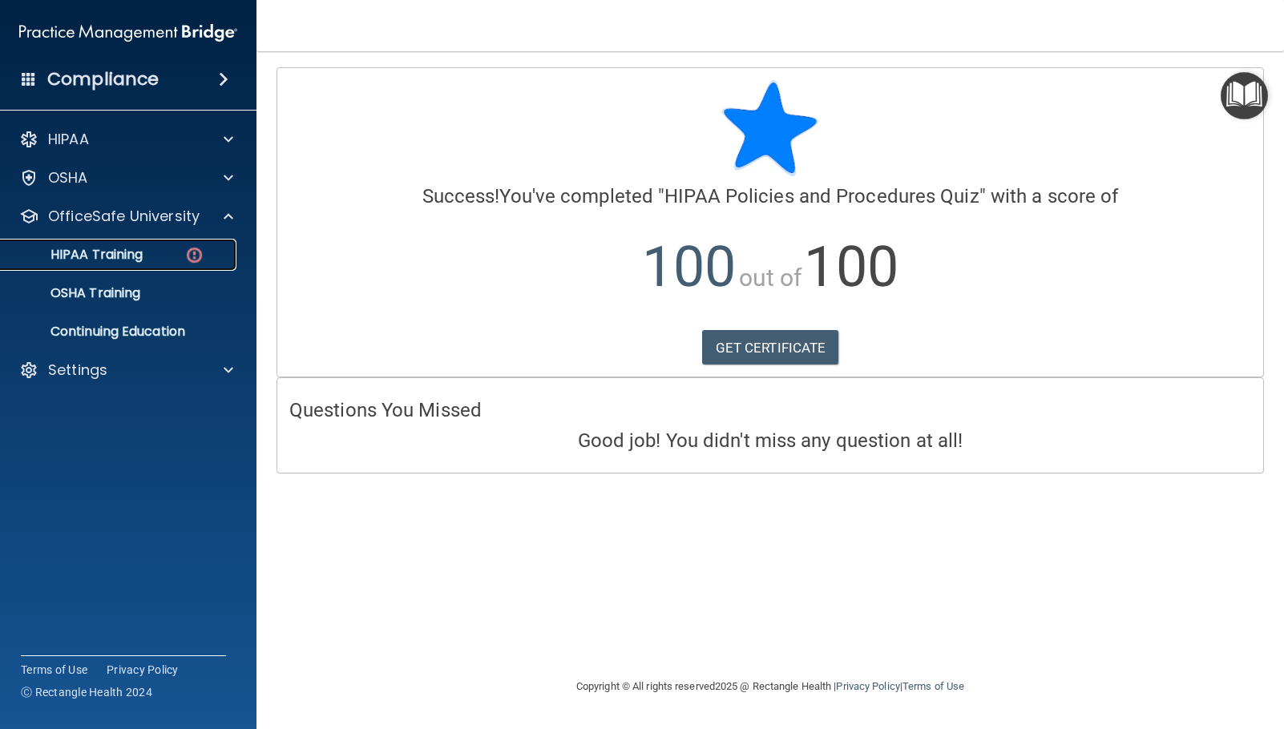
click at [106, 256] on p "HIPAA Training" at bounding box center [76, 255] width 132 height 16
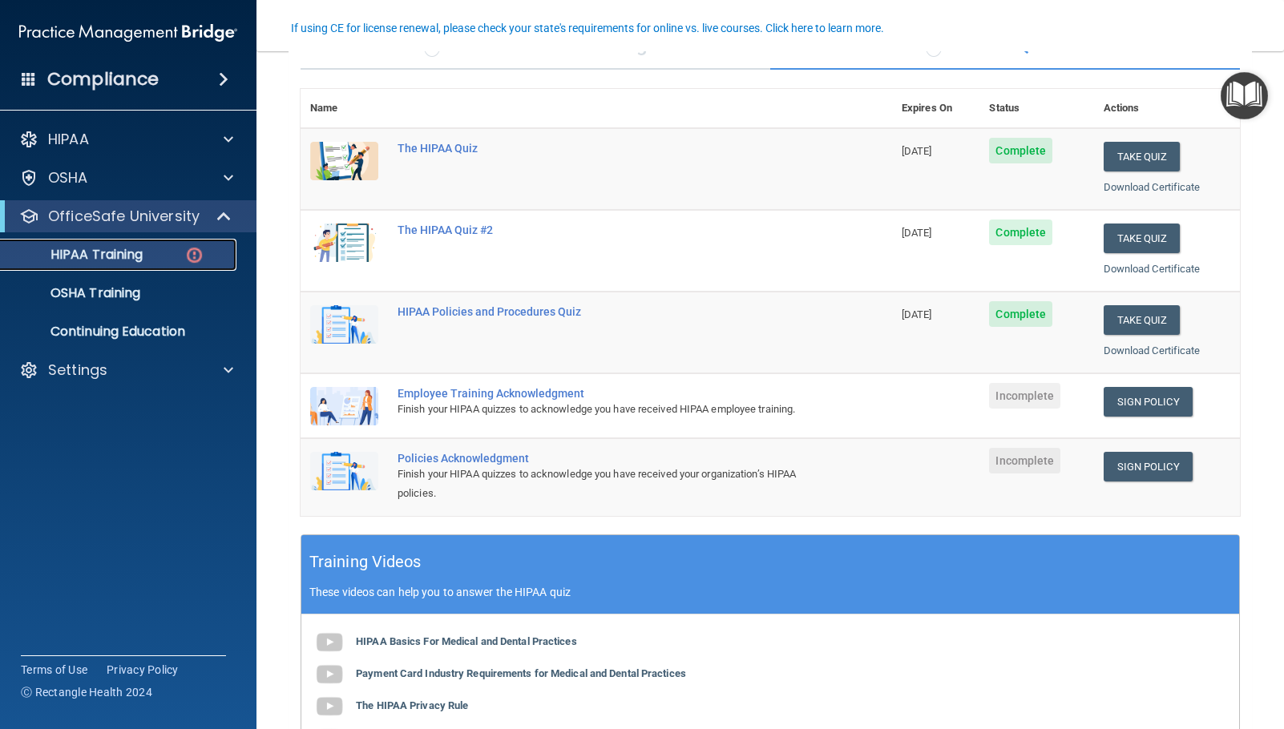
scroll to position [160, 0]
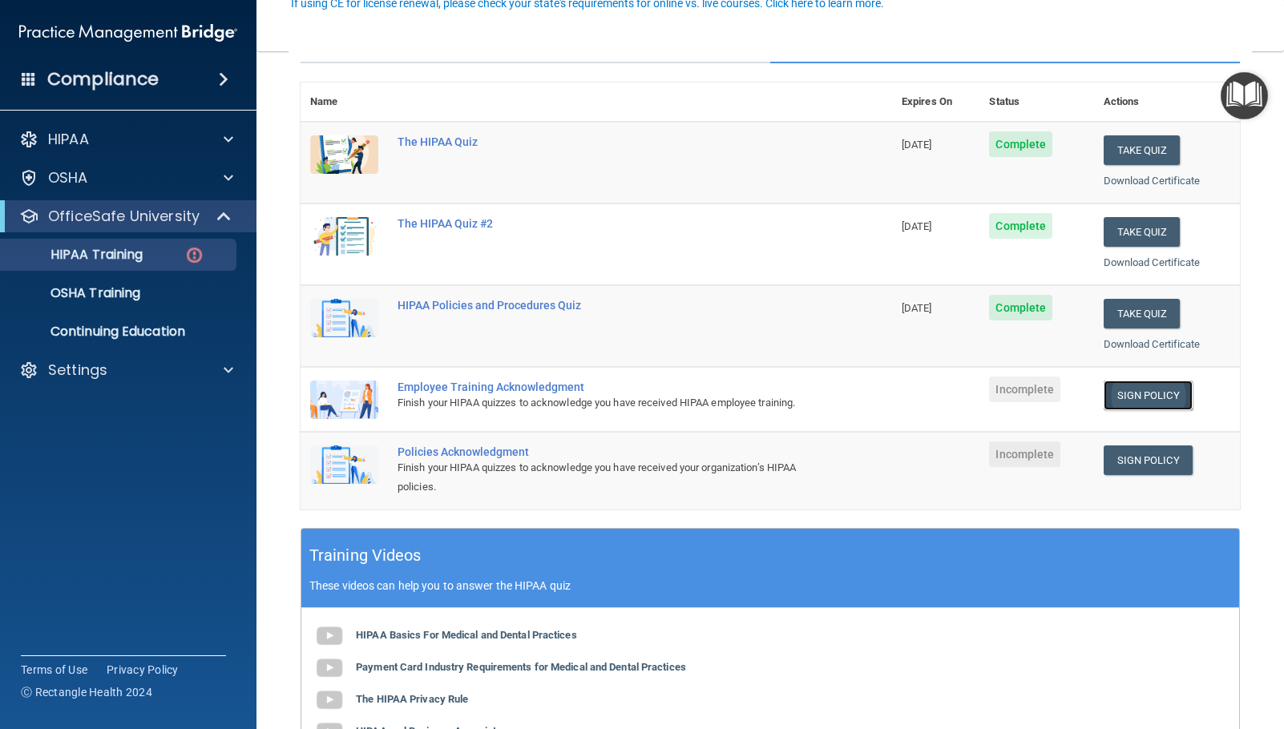
click at [1152, 400] on link "Sign Policy" at bounding box center [1148, 396] width 89 height 30
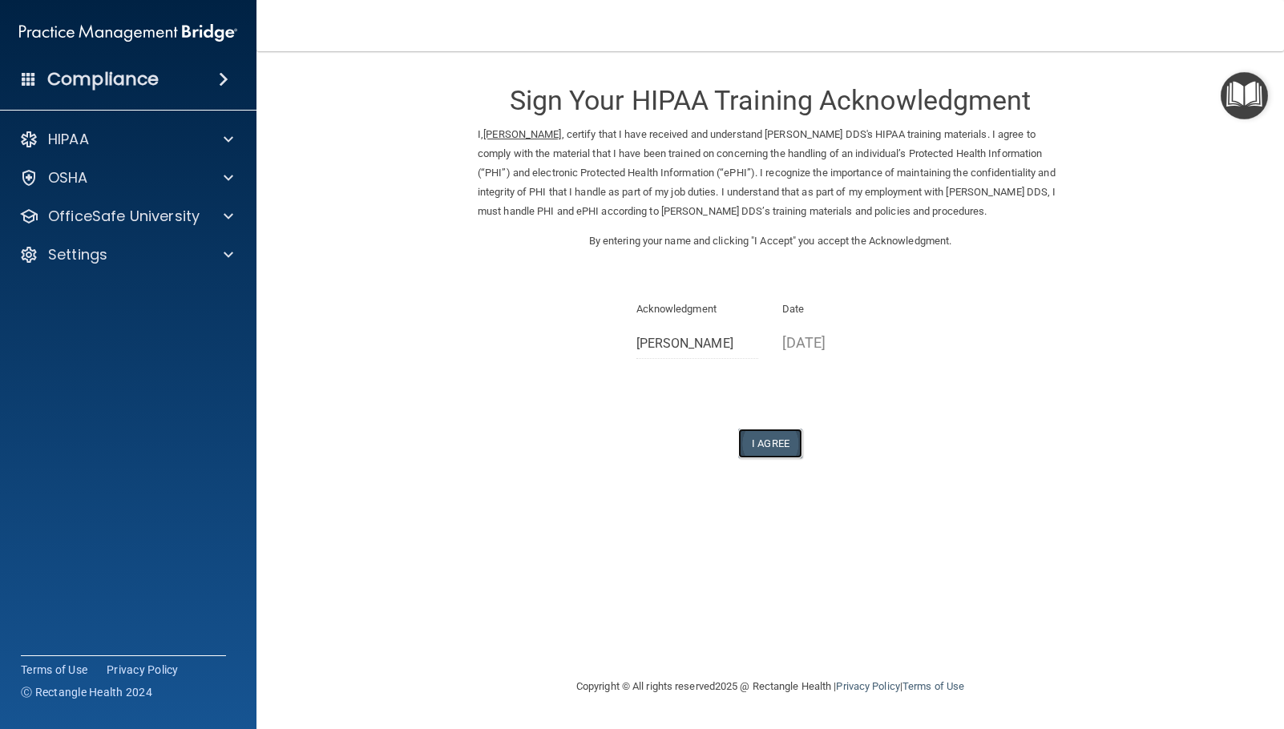
click at [765, 439] on button "I Agree" at bounding box center [770, 444] width 64 height 30
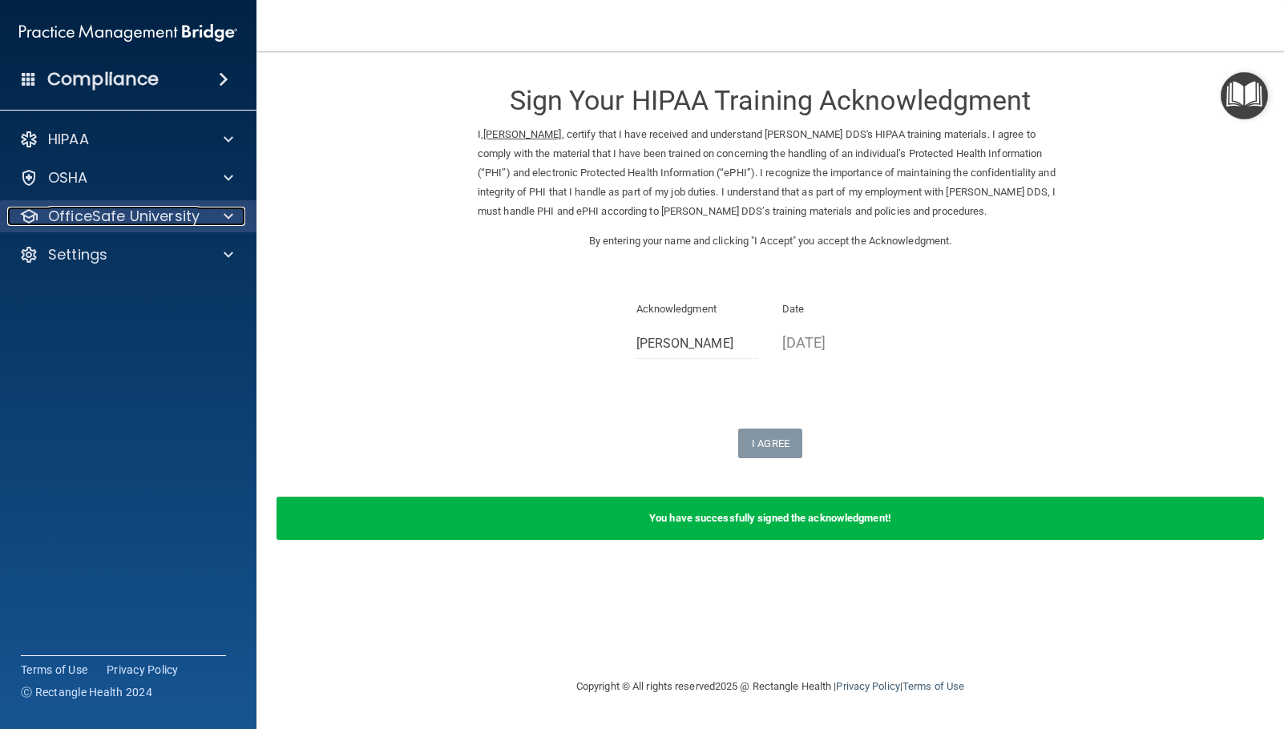
click at [139, 216] on p "OfficeSafe University" at bounding box center [123, 216] width 151 height 19
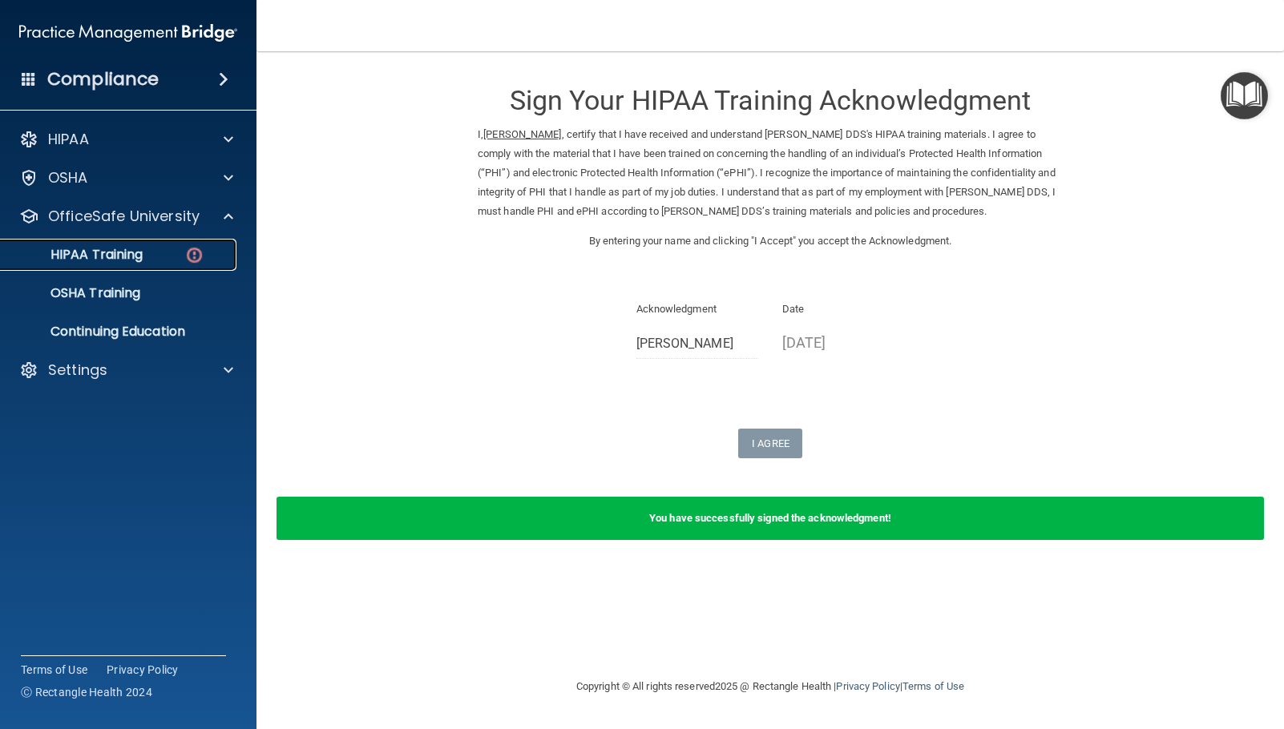
click at [127, 257] on p "HIPAA Training" at bounding box center [76, 255] width 132 height 16
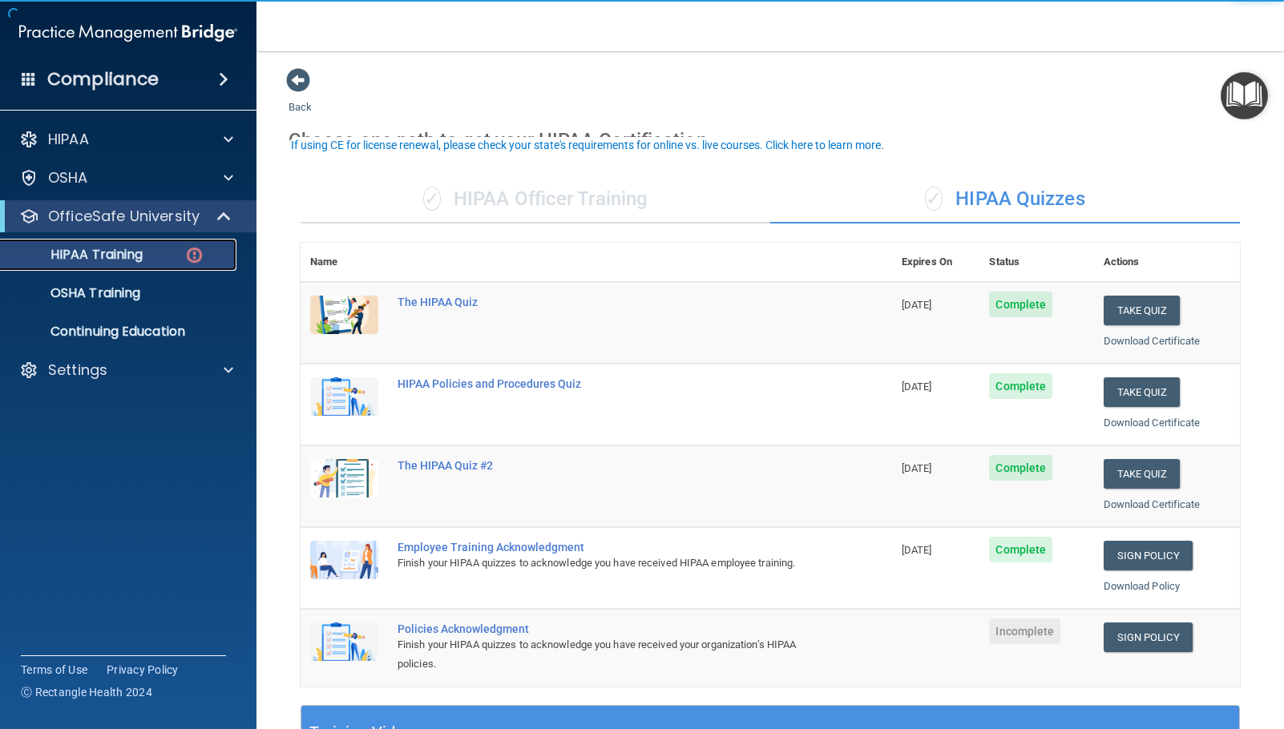
scroll to position [80, 0]
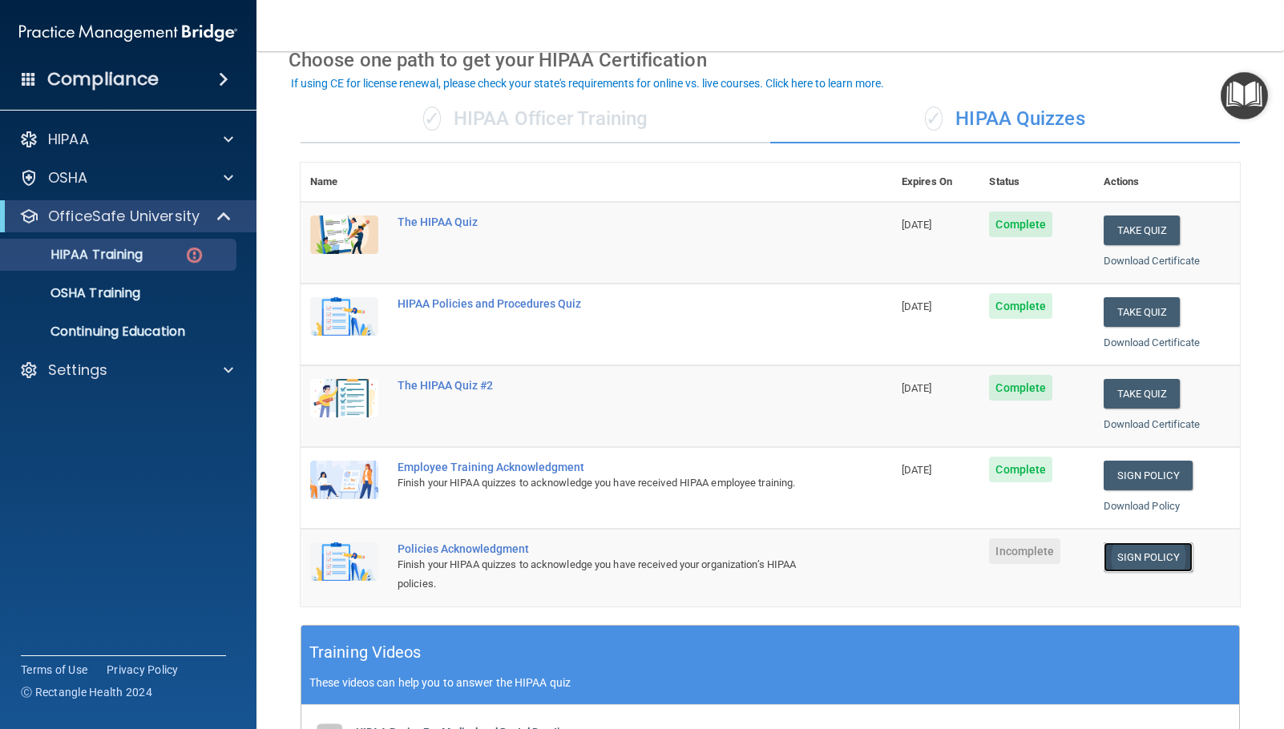
click at [1138, 559] on link "Sign Policy" at bounding box center [1148, 558] width 89 height 30
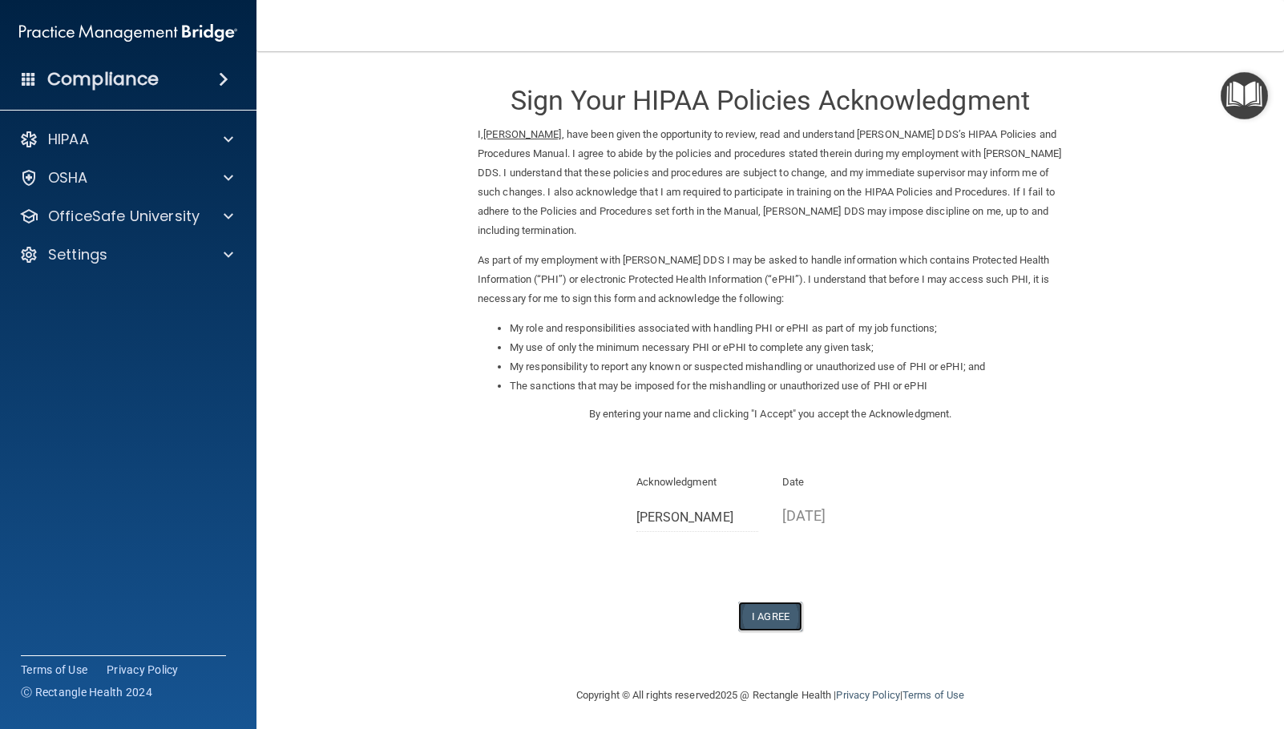
click at [759, 613] on button "I Agree" at bounding box center [770, 617] width 64 height 30
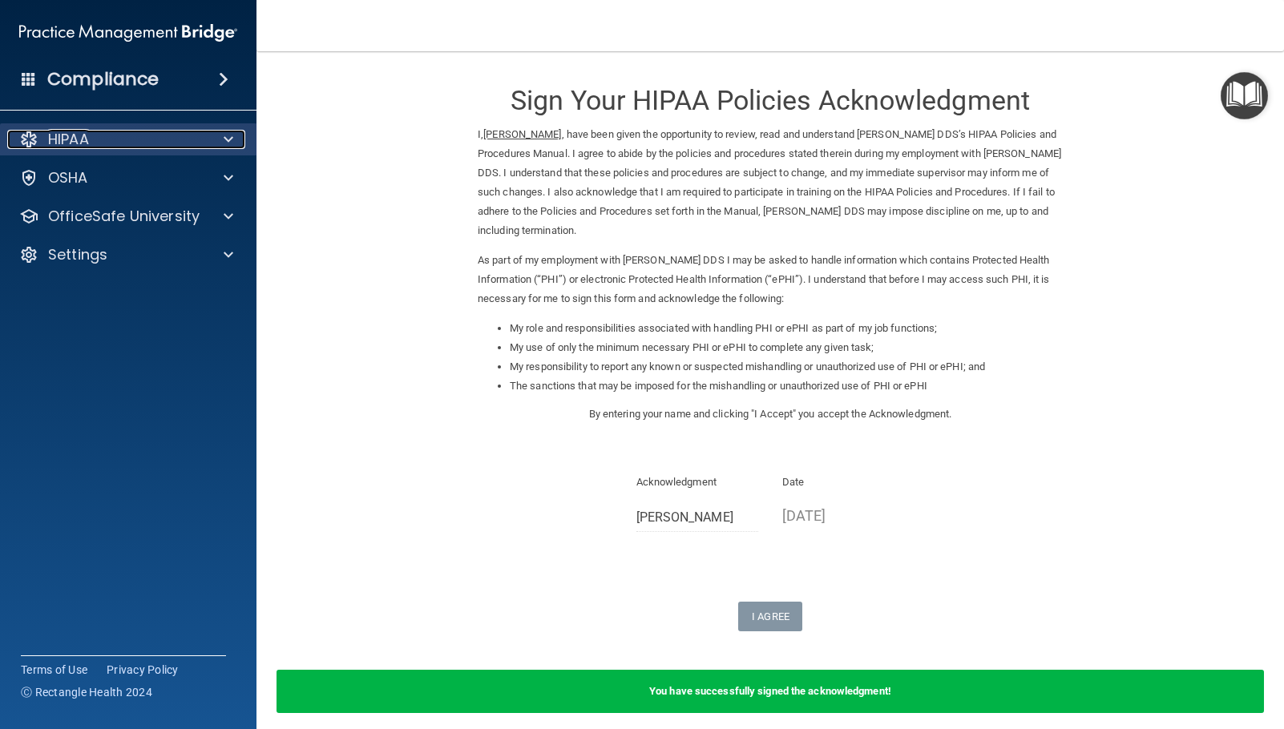
click at [115, 144] on div "HIPAA" at bounding box center [106, 139] width 199 height 19
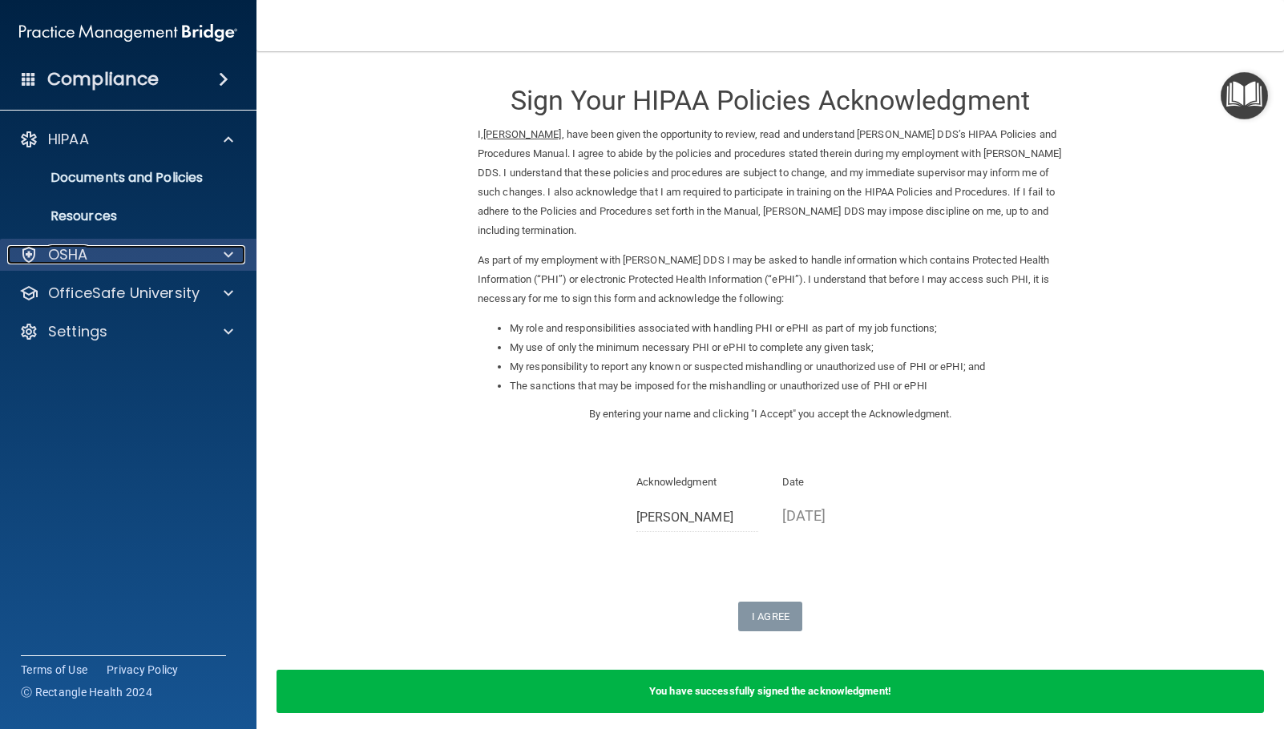
click at [95, 252] on div "OSHA" at bounding box center [106, 254] width 199 height 19
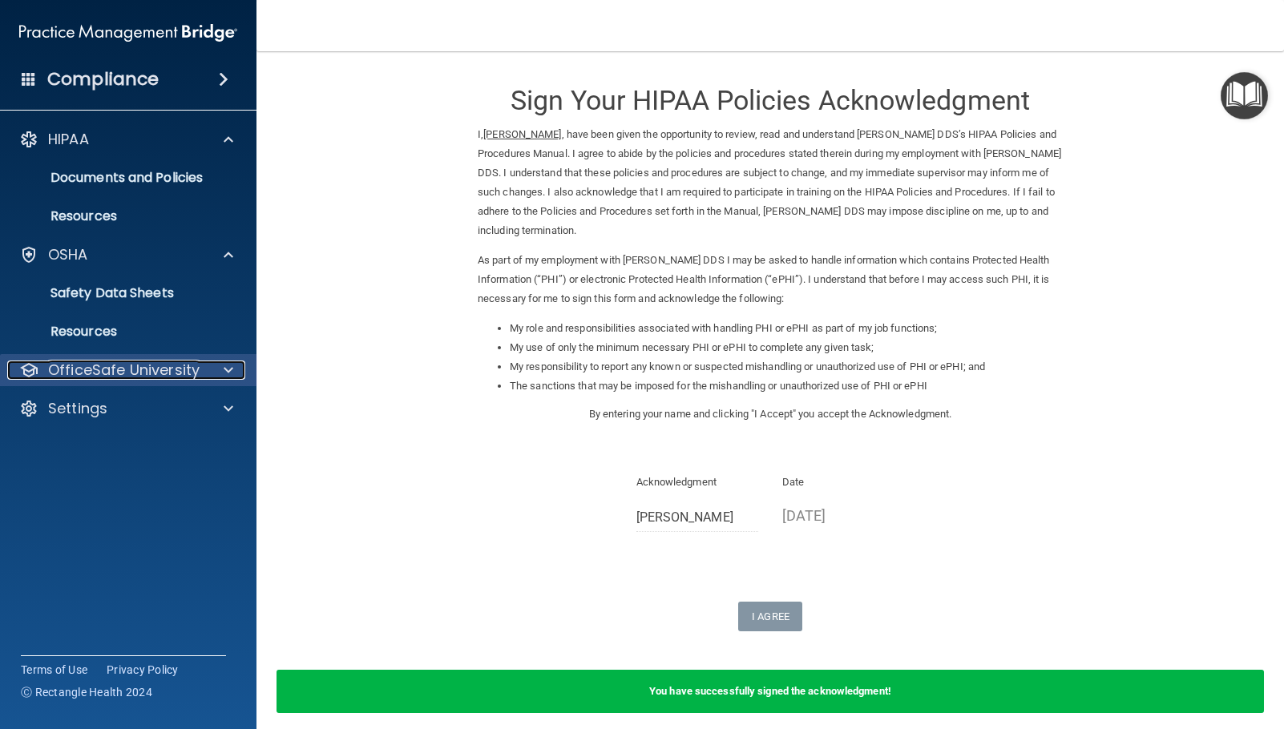
click at [103, 361] on p "OfficeSafe University" at bounding box center [123, 370] width 151 height 19
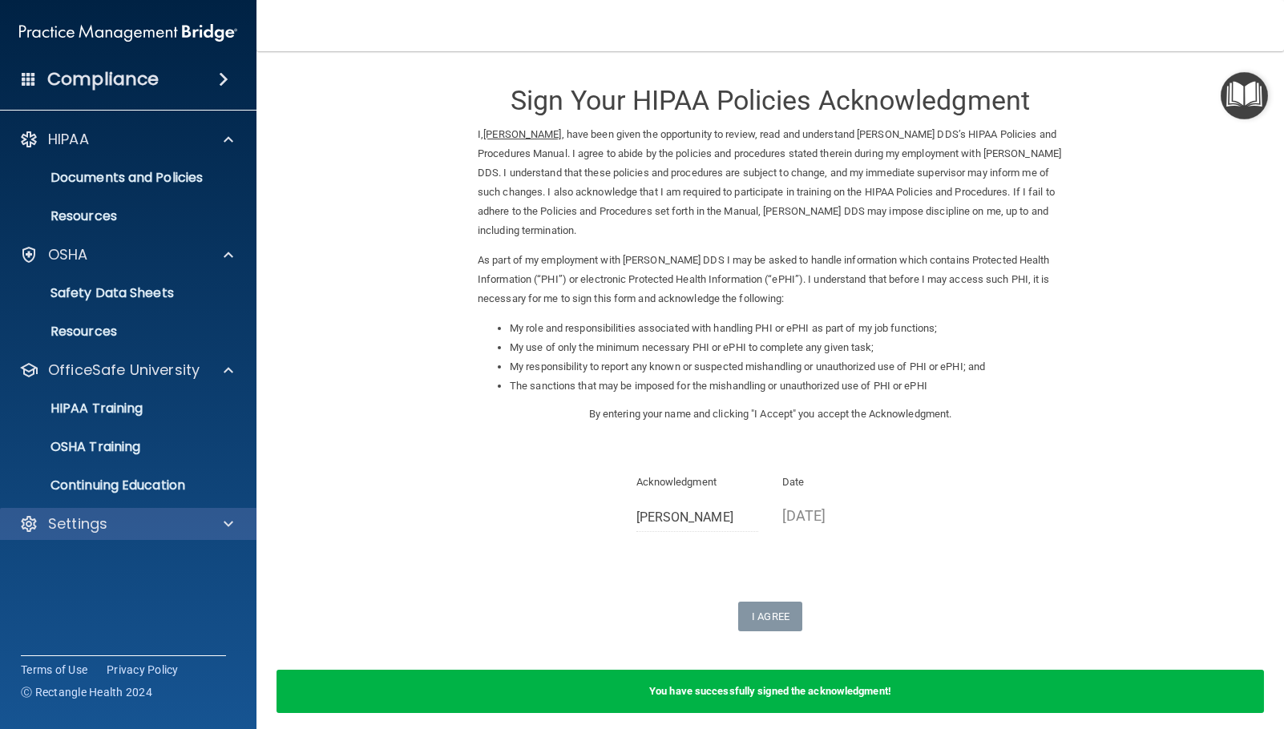
click at [96, 513] on div "Settings" at bounding box center [128, 524] width 257 height 32
